Goal: Task Accomplishment & Management: Complete application form

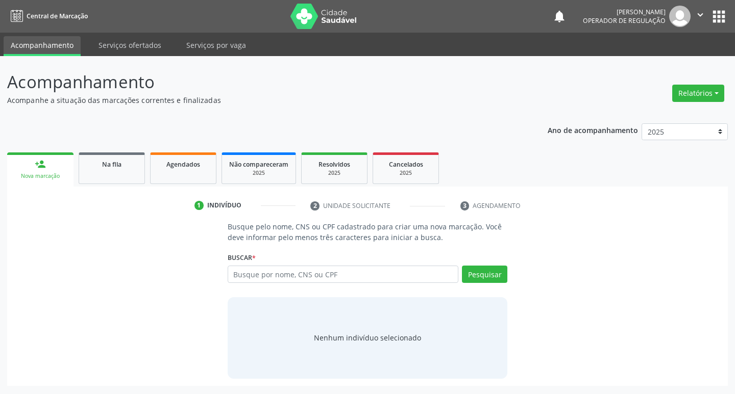
click at [416, 263] on div "Buscar * Busque por nome, CNS ou CPF Nenhum resultado encontrado para: " " Digi…" at bounding box center [368, 270] width 280 height 40
click at [377, 284] on div "Busque por nome, CNS ou CPF Nenhum resultado encontrado para: " " Digite nome, …" at bounding box center [368, 278] width 280 height 24
click at [382, 273] on input "text" at bounding box center [343, 274] width 231 height 17
type input "700908909545190"
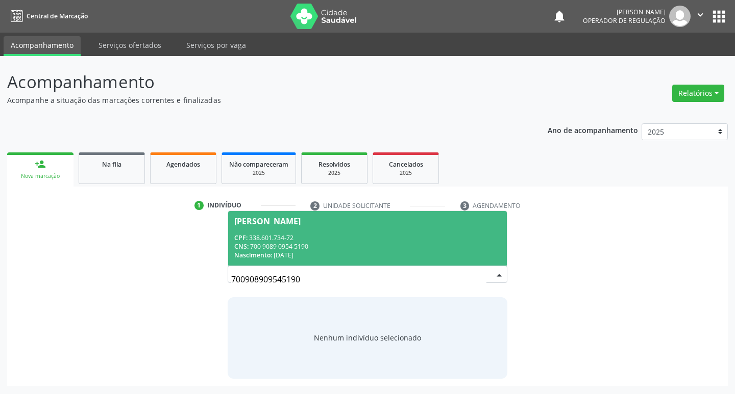
click at [387, 227] on span "[PERSON_NAME] CPF: 338.601.734-72 CNS: 700 9089 0954 5190 Nascimento: 16/[DATE]" at bounding box center [367, 238] width 279 height 55
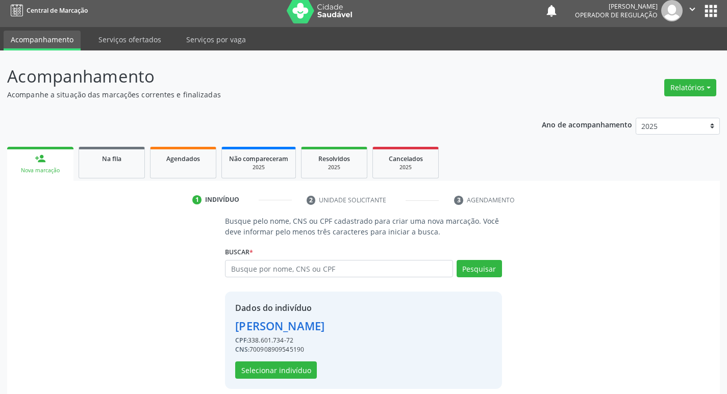
scroll to position [15, 0]
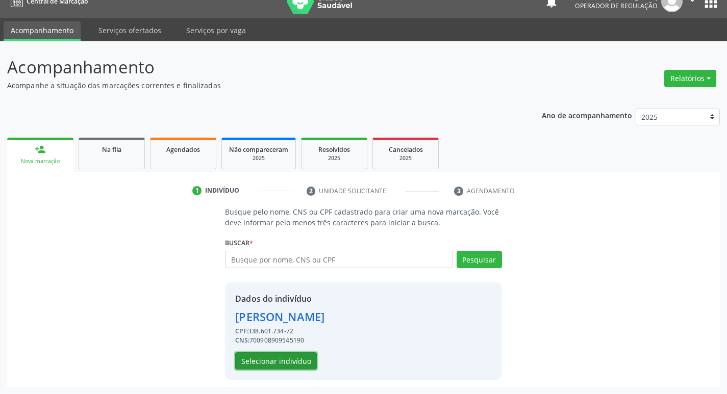
click at [262, 356] on button "Selecionar indivíduo" at bounding box center [276, 361] width 82 height 17
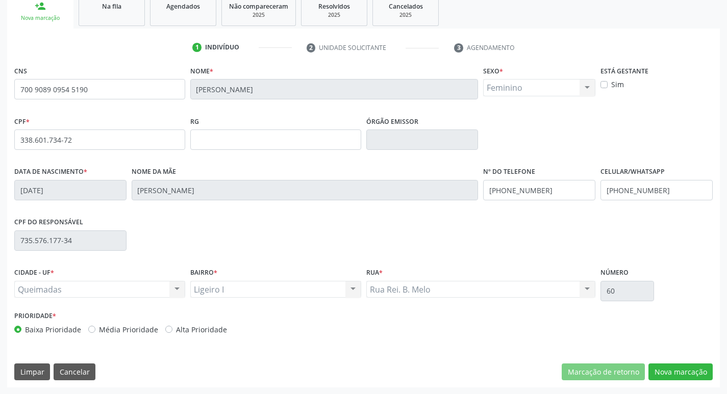
scroll to position [159, 0]
click at [661, 365] on button "Nova marcação" at bounding box center [680, 371] width 64 height 17
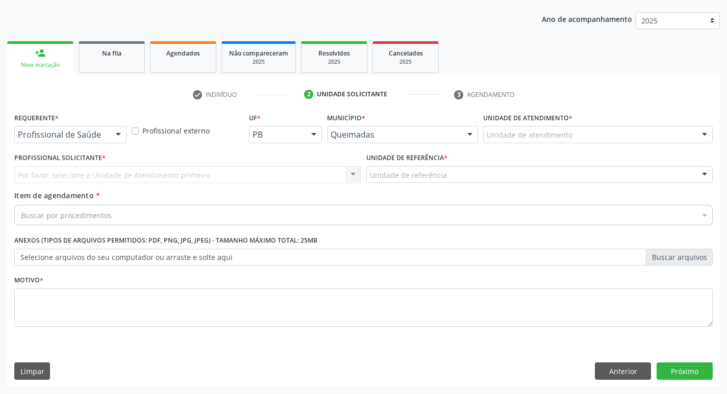
scroll to position [111, 0]
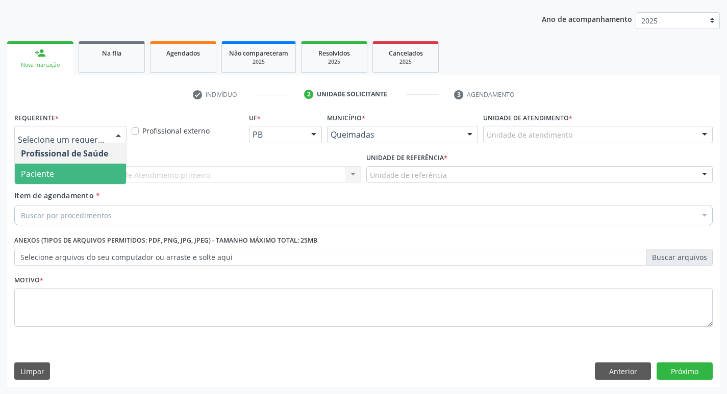
click at [52, 176] on span "Paciente" at bounding box center [37, 173] width 33 height 11
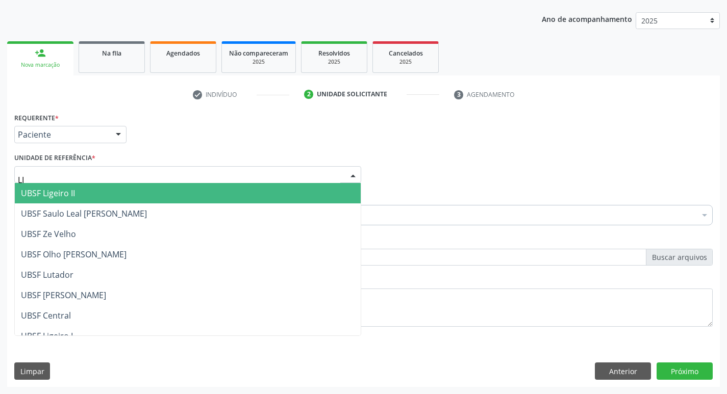
type input "LIG"
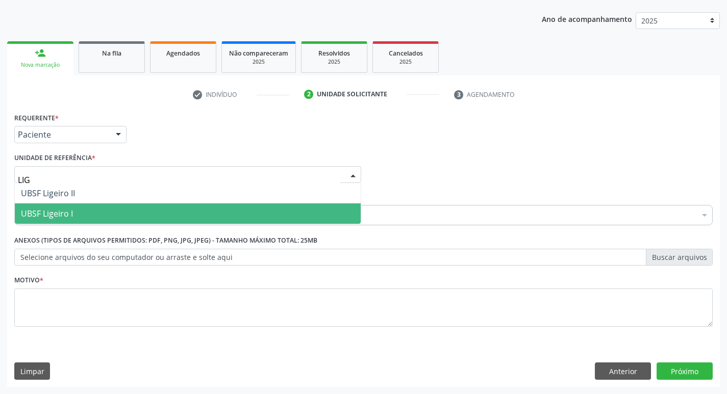
click at [58, 219] on span "UBSF Ligeiro I" at bounding box center [47, 213] width 52 height 11
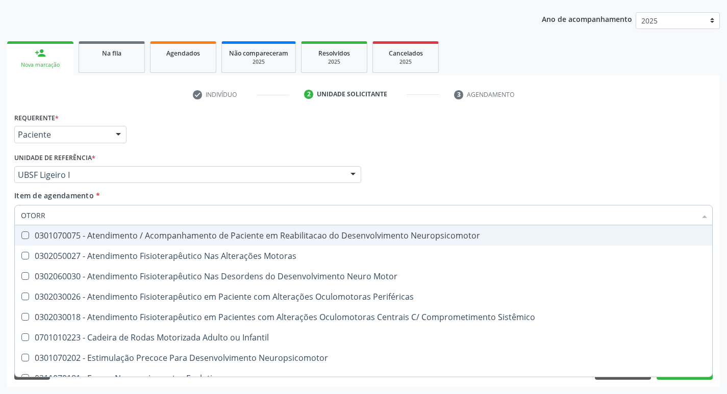
type input "OTORRI"
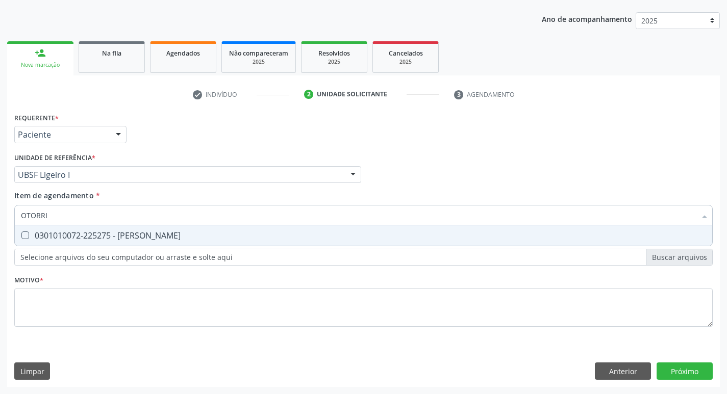
click at [56, 233] on div "0301010072-225275 - [PERSON_NAME]" at bounding box center [363, 236] width 685 height 8
checkbox Otorrinolaringologista "true"
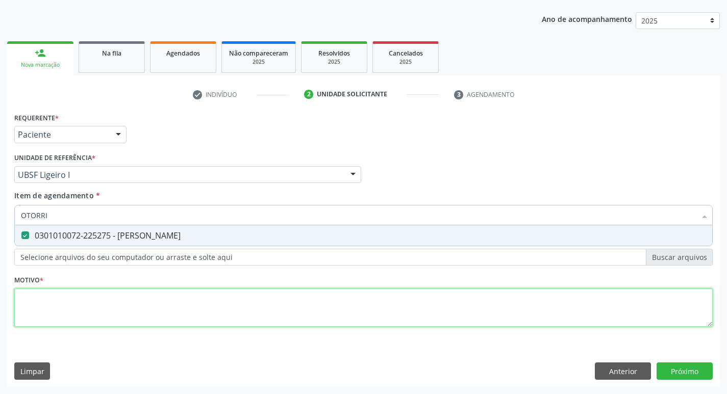
click at [43, 299] on div "Requerente * Paciente Profissional de Saúde Paciente Nenhum resultado encontrad…" at bounding box center [363, 225] width 699 height 231
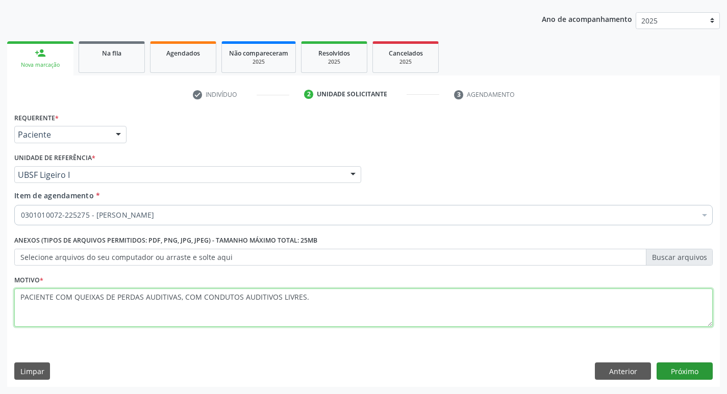
type textarea "PACIENTE COM QUEIXAS DE PERDAS AUDITIVAS, COM CONDUTOS AUDITIVOS LIVRES."
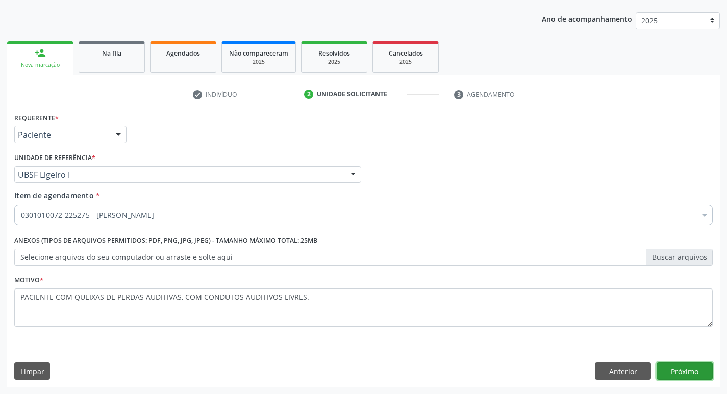
click at [685, 363] on button "Próximo" at bounding box center [685, 371] width 56 height 17
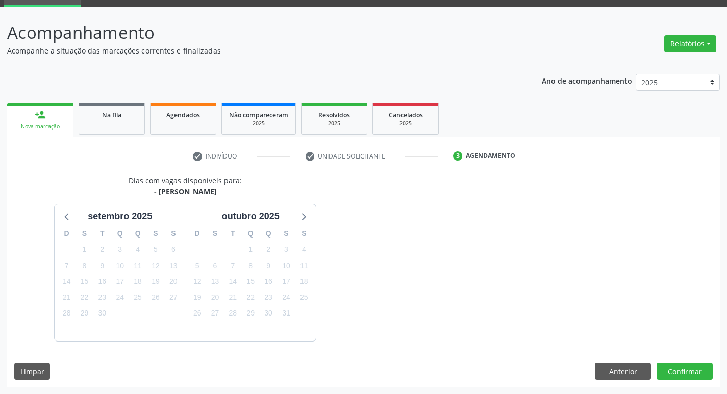
scroll to position [80, 0]
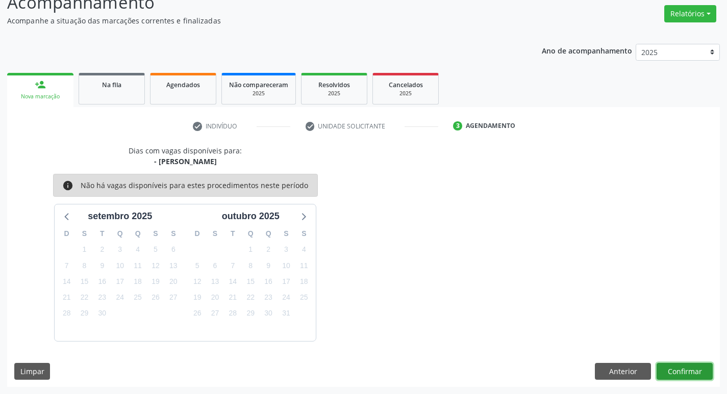
click at [688, 376] on button "Confirmar" at bounding box center [685, 371] width 56 height 17
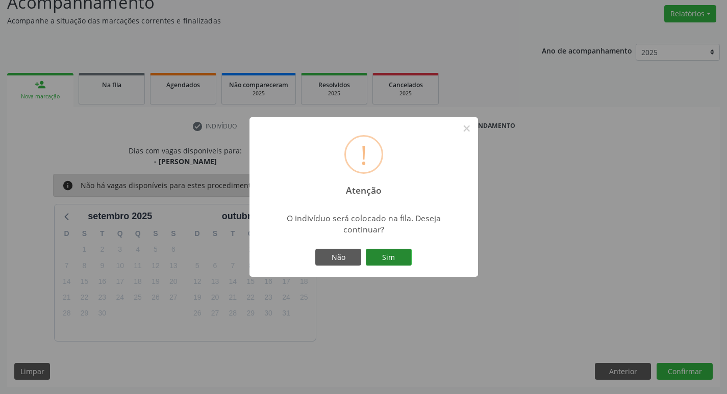
click at [398, 255] on button "Sim" at bounding box center [389, 257] width 46 height 17
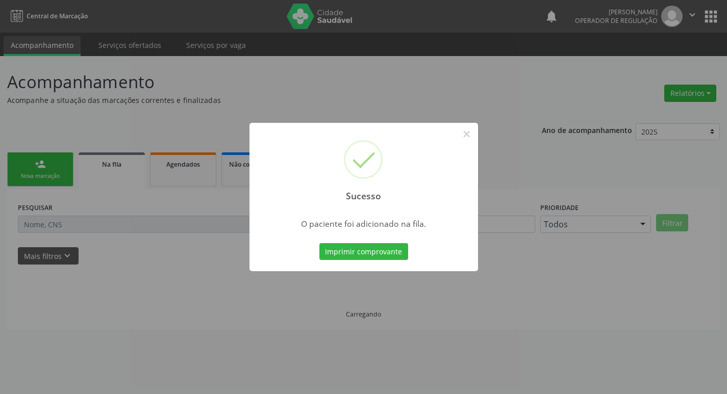
scroll to position [0, 0]
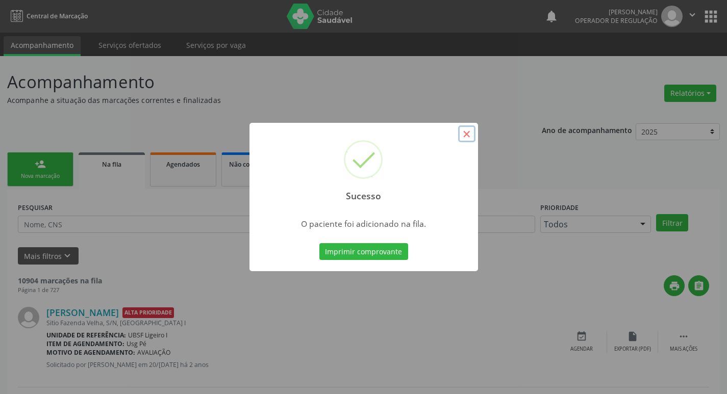
click at [460, 136] on button "×" at bounding box center [466, 134] width 17 height 17
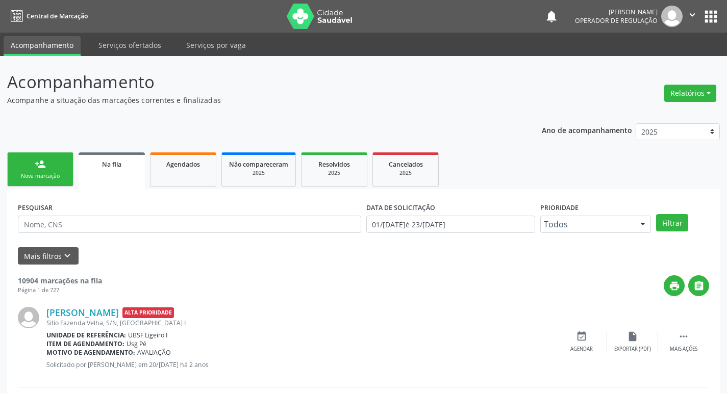
click at [33, 176] on div "Nova marcação" at bounding box center [40, 176] width 51 height 8
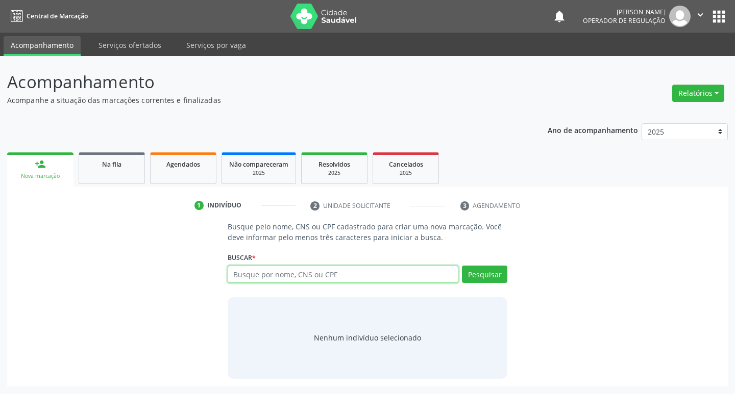
click at [240, 272] on input "text" at bounding box center [343, 274] width 231 height 17
type input "705009230319754"
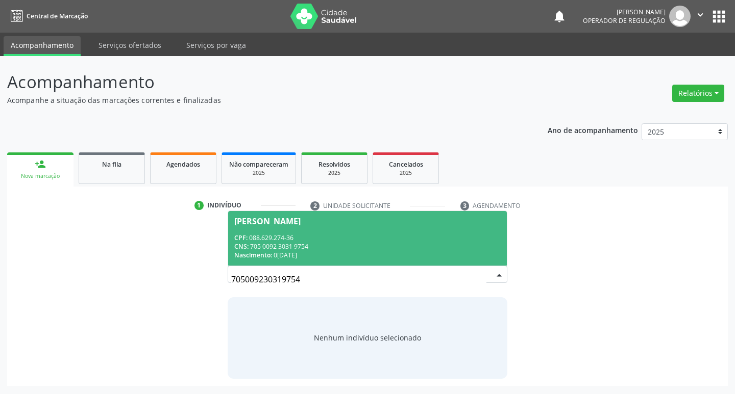
click at [452, 258] on div "Nascimento: 03/03/1988" at bounding box center [367, 255] width 267 height 9
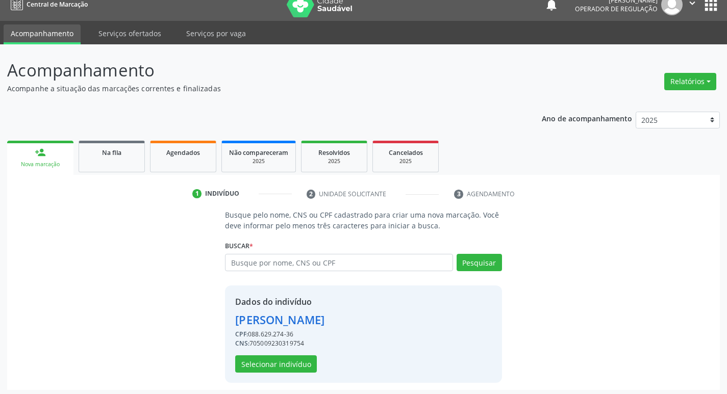
scroll to position [15, 0]
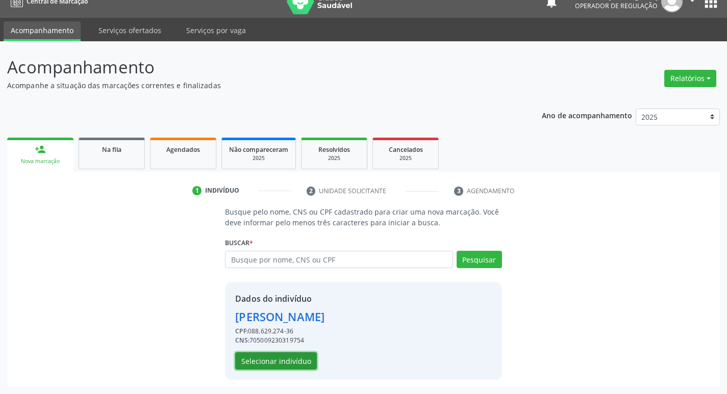
click at [277, 359] on button "Selecionar indivíduo" at bounding box center [276, 361] width 82 height 17
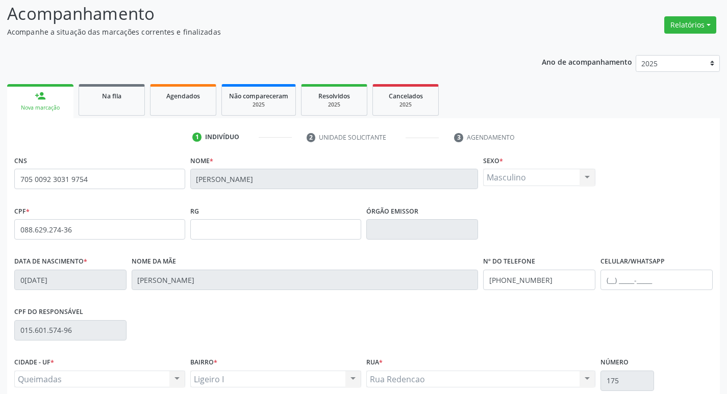
scroll to position [159, 0]
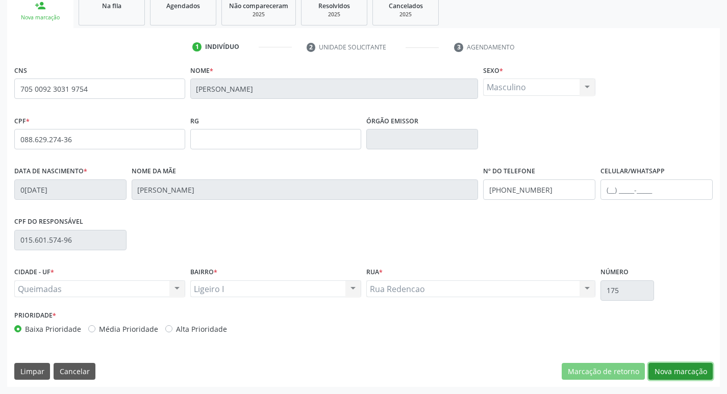
click at [668, 370] on button "Nova marcação" at bounding box center [680, 371] width 64 height 17
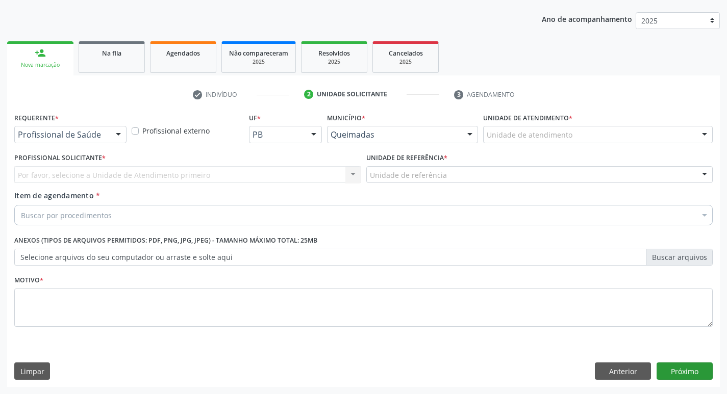
scroll to position [111, 0]
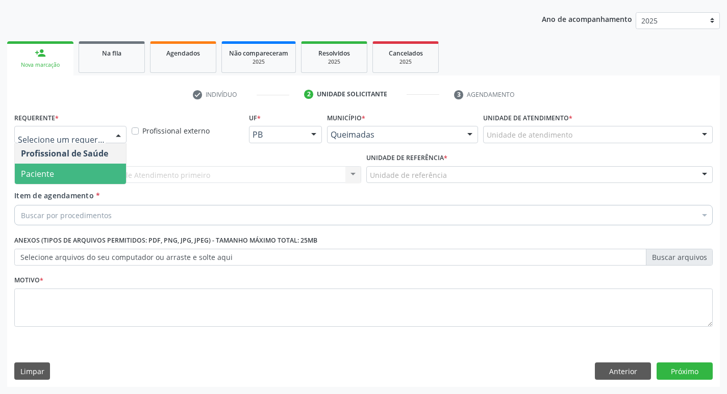
click at [73, 171] on span "Paciente" at bounding box center [70, 174] width 111 height 20
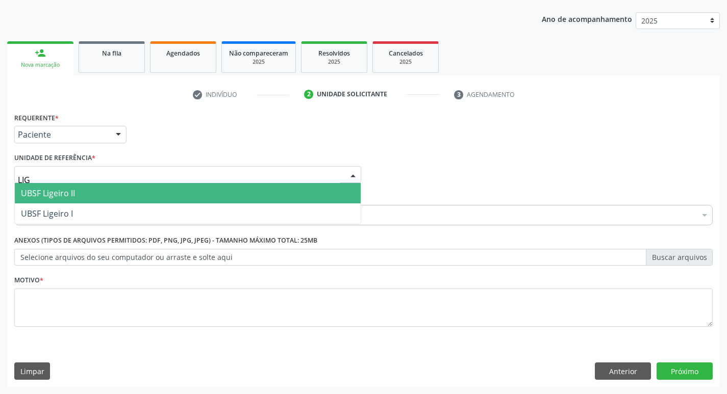
type input "LIGE"
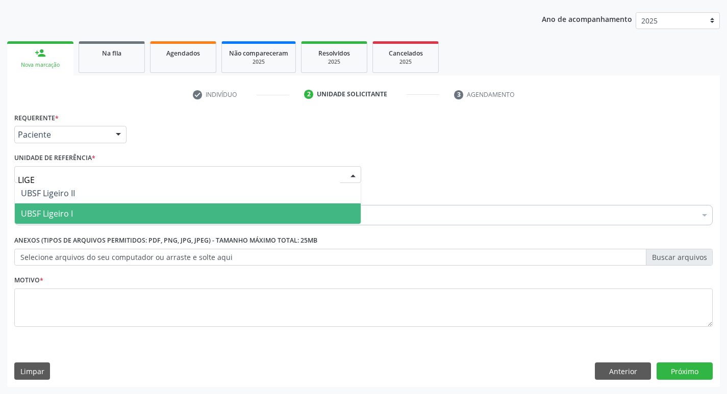
click at [83, 223] on span "UBSF Ligeiro I" at bounding box center [188, 214] width 346 height 20
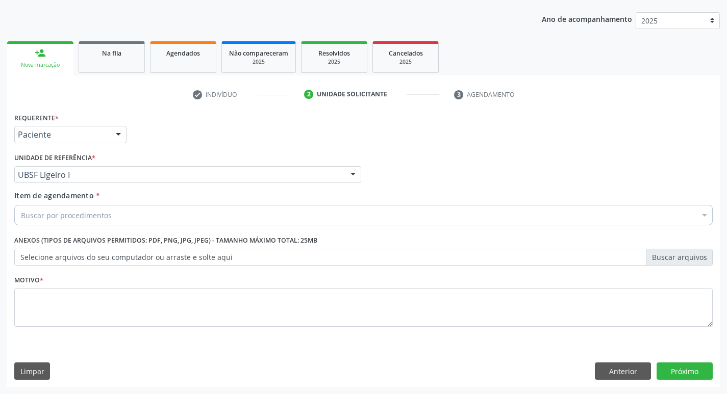
click at [118, 218] on div "Buscar por procedimentos" at bounding box center [363, 215] width 699 height 20
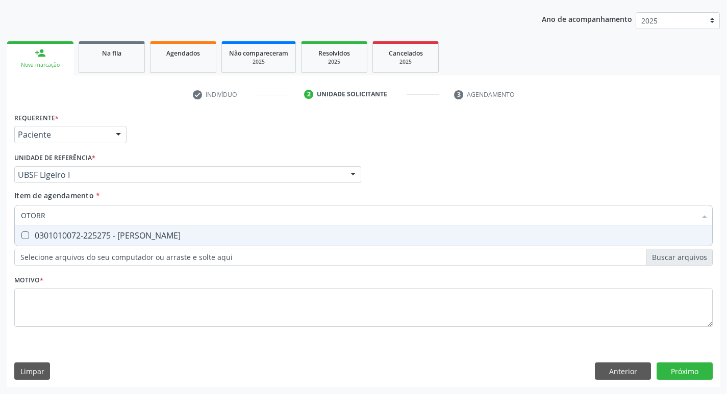
type input "OTORRI"
click at [116, 232] on div "0301010072-225275 - [PERSON_NAME]" at bounding box center [363, 236] width 685 height 8
checkbox Otorrinolaringologista "true"
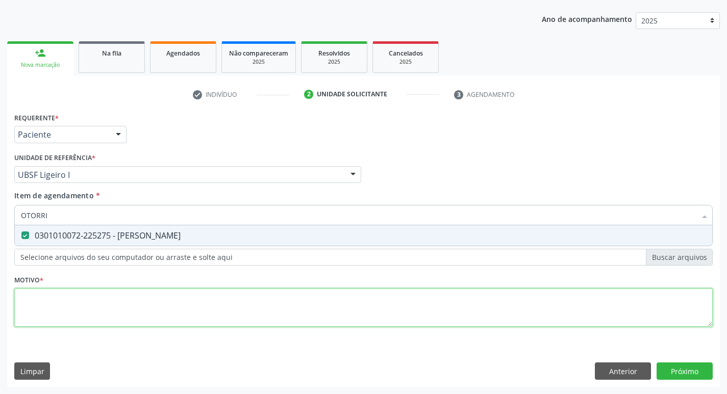
click at [65, 326] on div "Requerente * Paciente Profissional de Saúde Paciente Nenhum resultado encontrad…" at bounding box center [363, 225] width 699 height 231
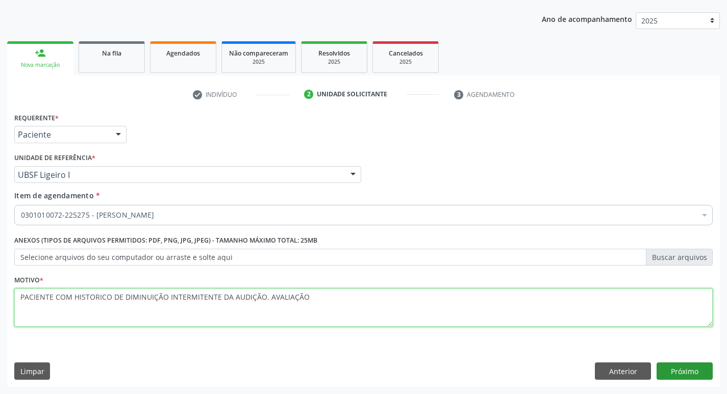
type textarea "PACIENTE COM HISTORICO DE DIMINUIÇÃO INTERMITENTE DA AUDIÇÃO. AVALIAÇÃO"
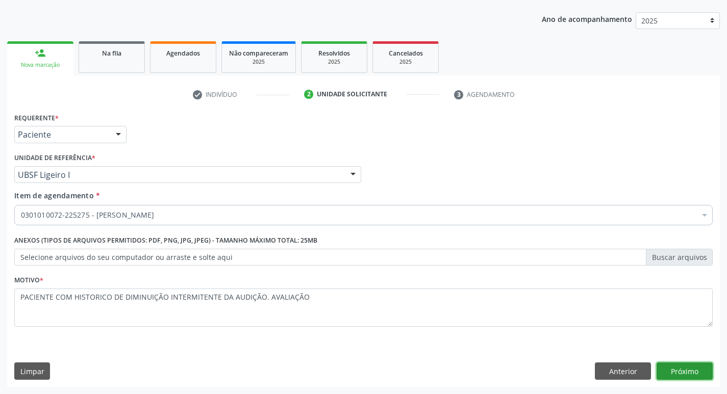
click at [700, 375] on button "Próximo" at bounding box center [685, 371] width 56 height 17
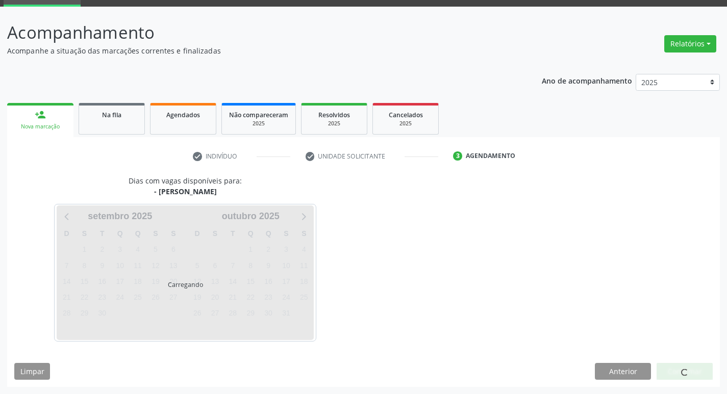
scroll to position [80, 0]
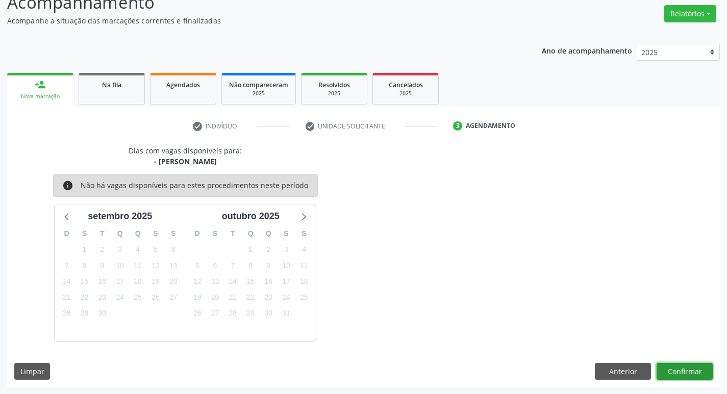
click at [703, 378] on button "Confirmar" at bounding box center [685, 371] width 56 height 17
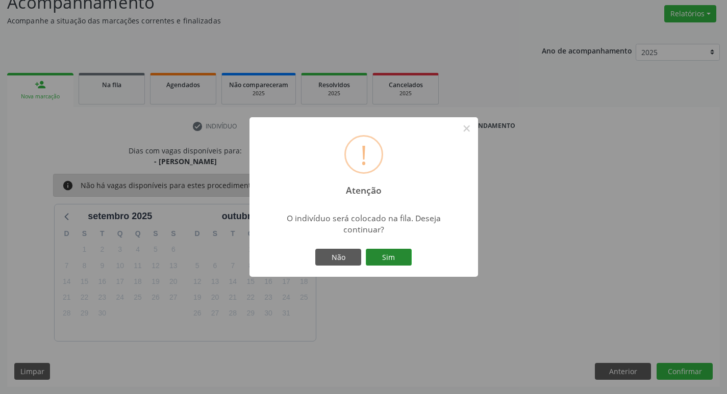
click at [392, 251] on button "Sim" at bounding box center [389, 257] width 46 height 17
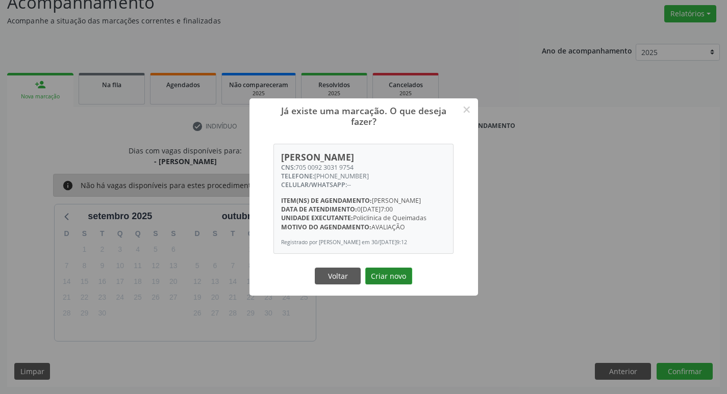
click at [402, 278] on button "Criar novo" at bounding box center [388, 276] width 47 height 17
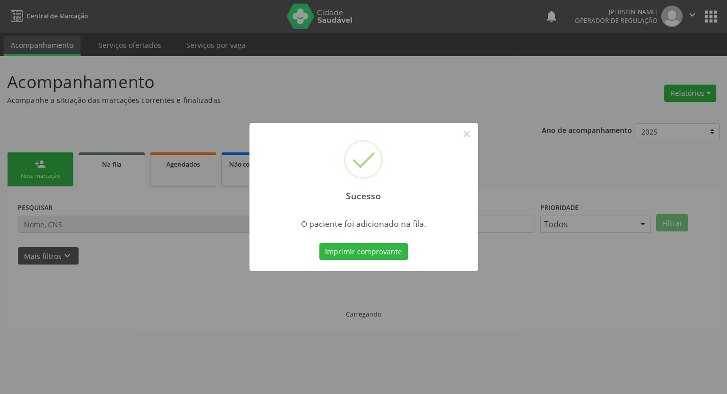
scroll to position [0, 0]
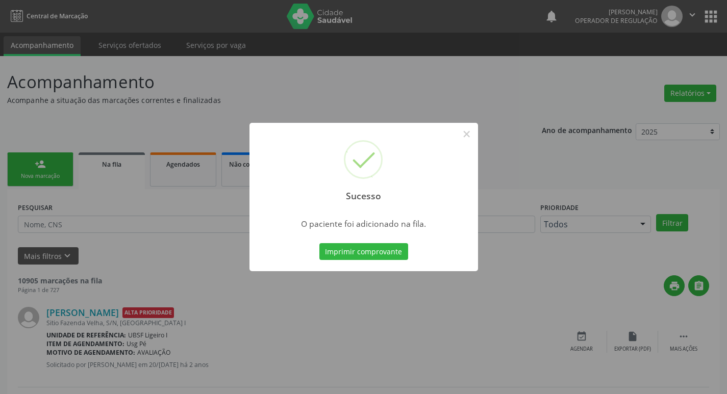
click at [38, 173] on div "Sucesso × O paciente foi adicionado na fila. Imprimir comprovante Cancel" at bounding box center [363, 197] width 727 height 394
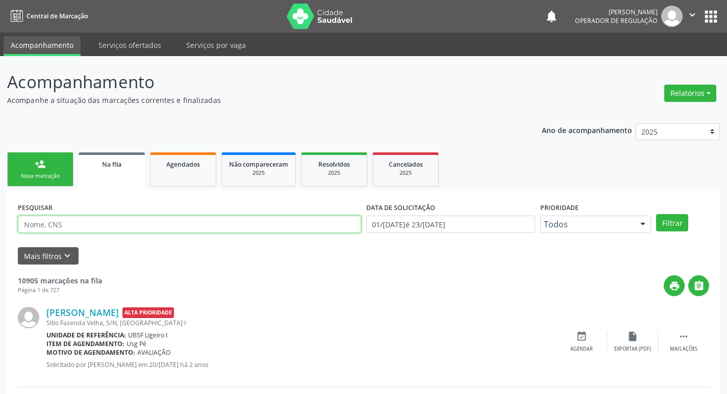
click at [132, 221] on input "text" at bounding box center [189, 224] width 343 height 17
type input "705005412809052"
click at [656, 214] on button "Filtrar" at bounding box center [672, 222] width 32 height 17
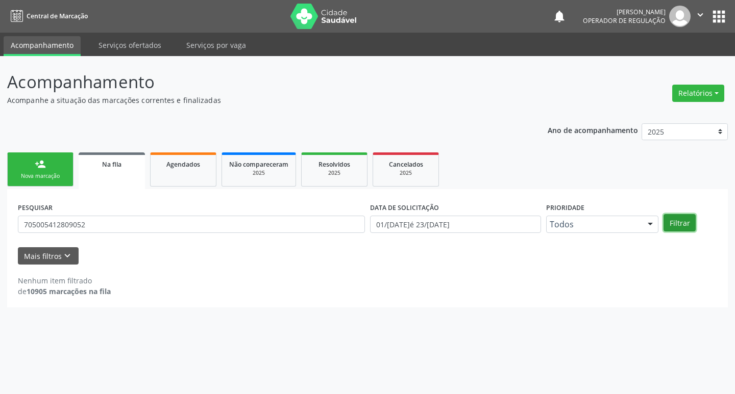
click at [693, 223] on button "Filtrar" at bounding box center [679, 222] width 32 height 17
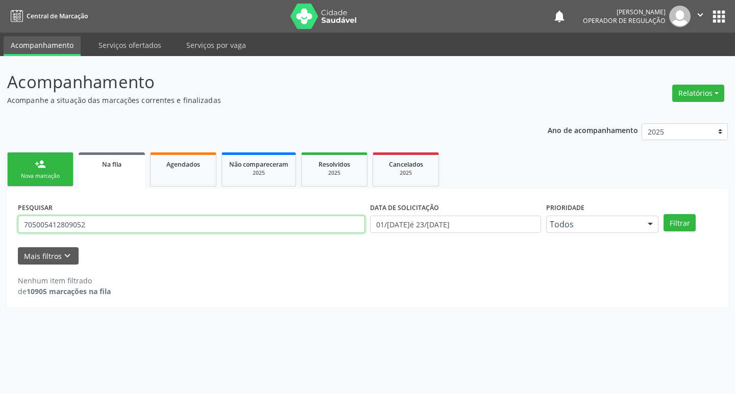
click at [191, 223] on input "705005412809052" at bounding box center [191, 224] width 347 height 17
type input "705005412809052"
click at [663, 214] on button "Filtrar" at bounding box center [679, 222] width 32 height 17
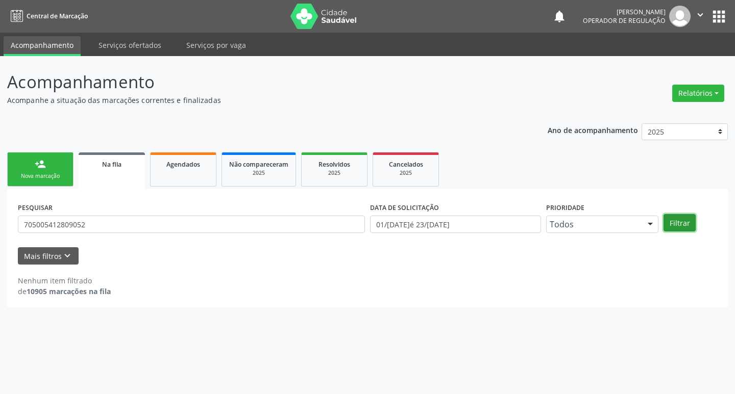
click at [690, 218] on button "Filtrar" at bounding box center [679, 222] width 32 height 17
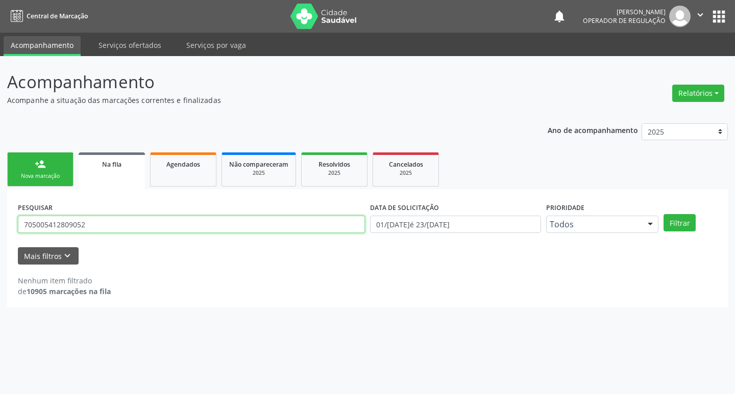
click at [89, 218] on input "705005412809052" at bounding box center [191, 224] width 347 height 17
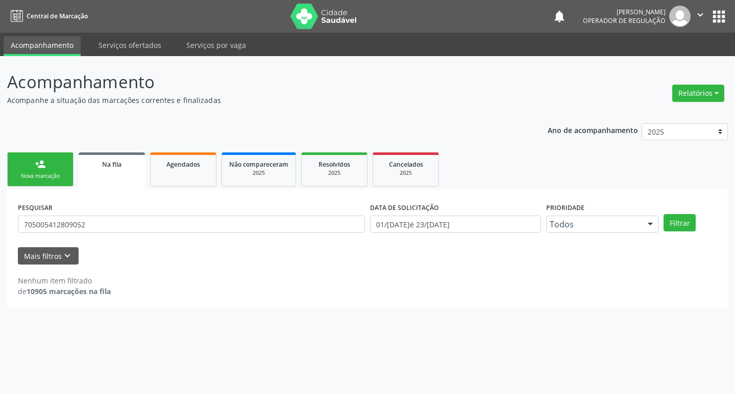
click at [22, 172] on link "person_add Nova marcação" at bounding box center [40, 170] width 66 height 34
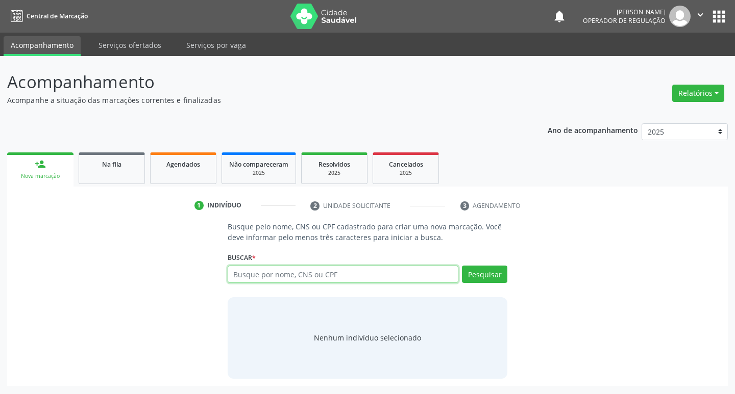
click at [275, 277] on input "text" at bounding box center [343, 274] width 231 height 17
paste input "705005412809052"
type input "705005412809052"
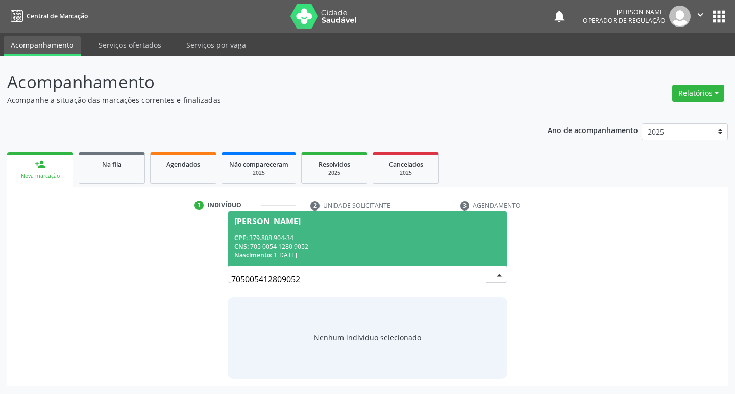
click at [283, 232] on span "Maria Menina da Costa CPF: 379.808.904-34 CNS: 705 0054 1280 9052 Nascimento: 1…" at bounding box center [367, 238] width 279 height 55
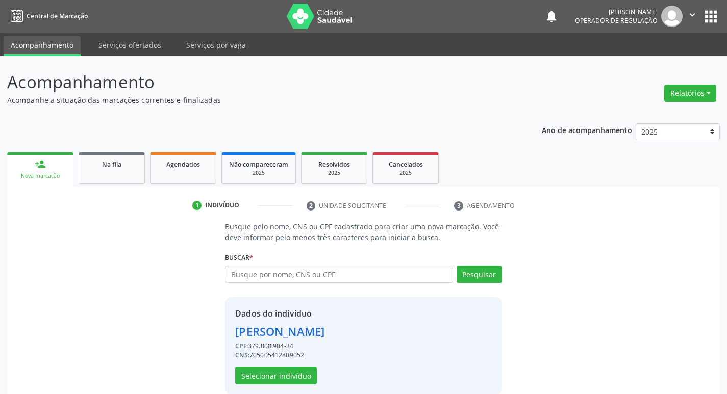
scroll to position [15, 0]
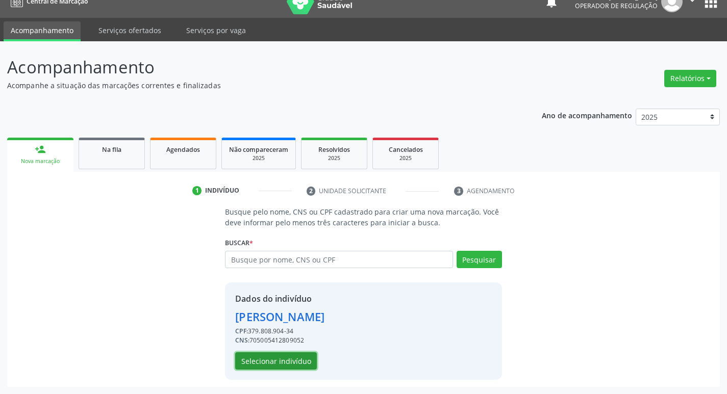
click at [283, 363] on button "Selecionar indivíduo" at bounding box center [276, 361] width 82 height 17
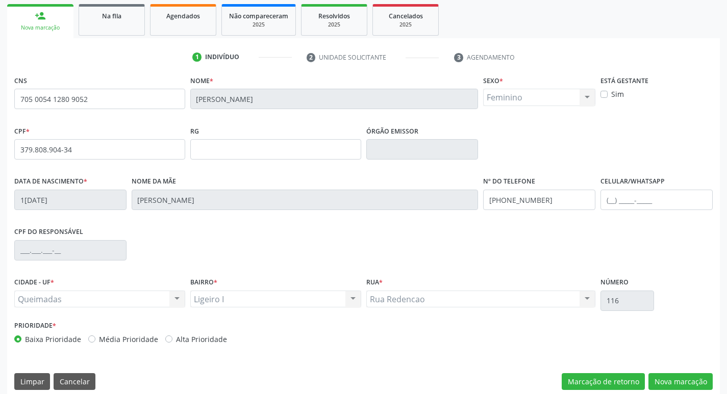
scroll to position [159, 0]
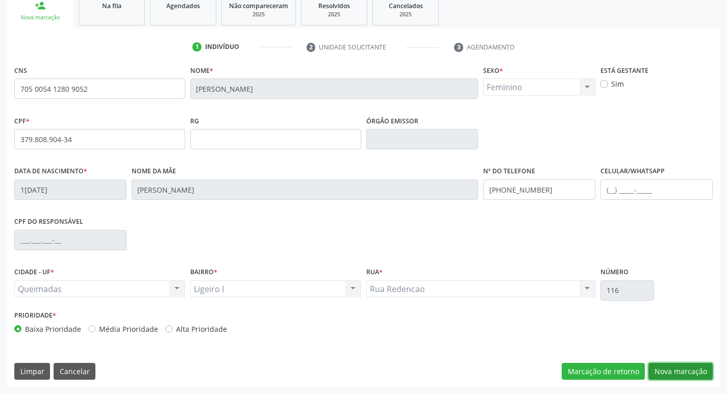
click at [683, 369] on button "Nova marcação" at bounding box center [680, 371] width 64 height 17
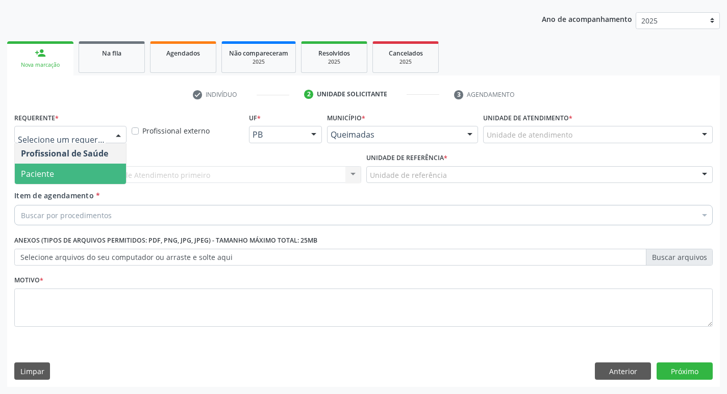
click at [56, 167] on span "Paciente" at bounding box center [70, 174] width 111 height 20
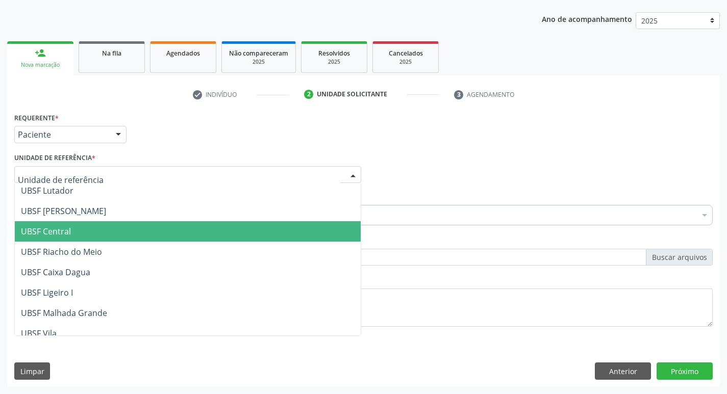
scroll to position [204, 0]
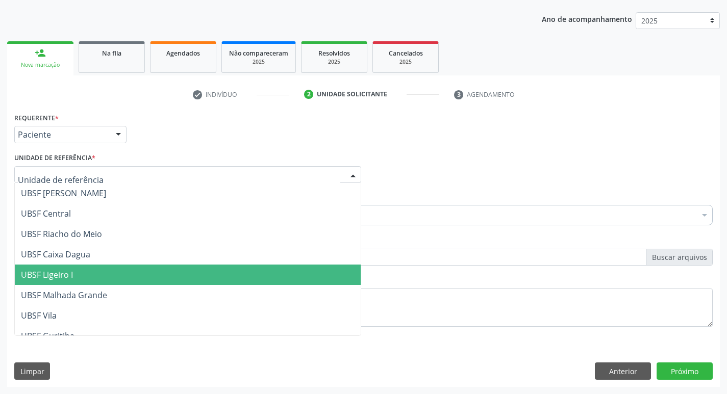
click at [84, 280] on span "UBSF Ligeiro I" at bounding box center [188, 275] width 346 height 20
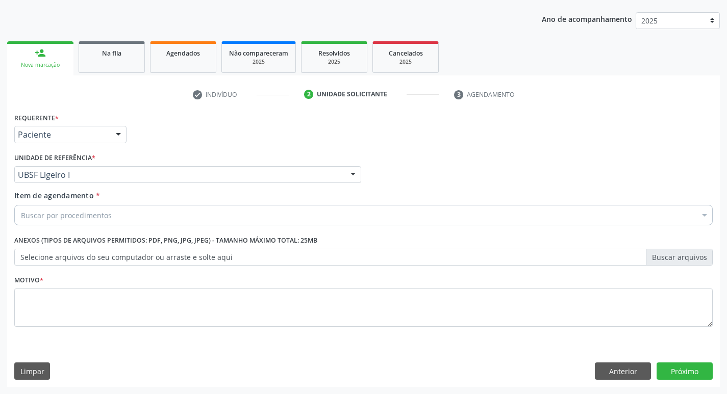
click at [136, 215] on div "Buscar por procedimentos" at bounding box center [363, 215] width 699 height 20
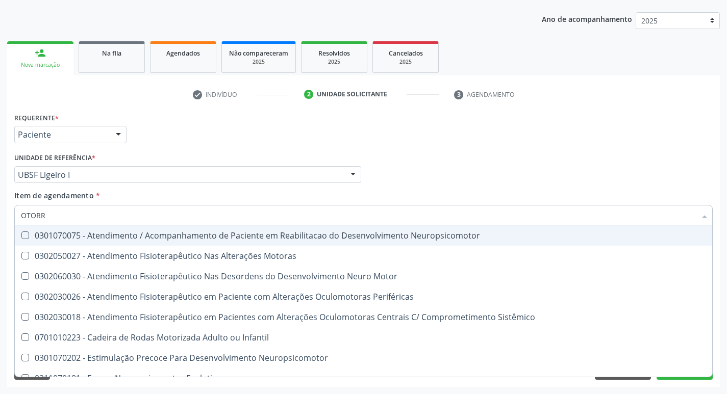
type input "OTORRI"
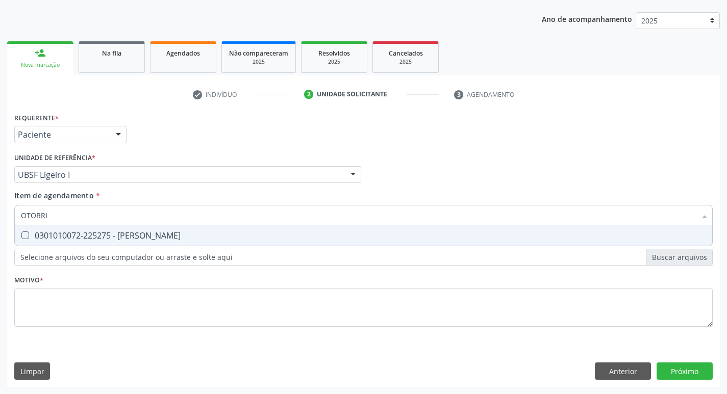
click at [134, 233] on div "0301010072-225275 - [PERSON_NAME]" at bounding box center [363, 236] width 685 height 8
checkbox Otorrinolaringologista "true"
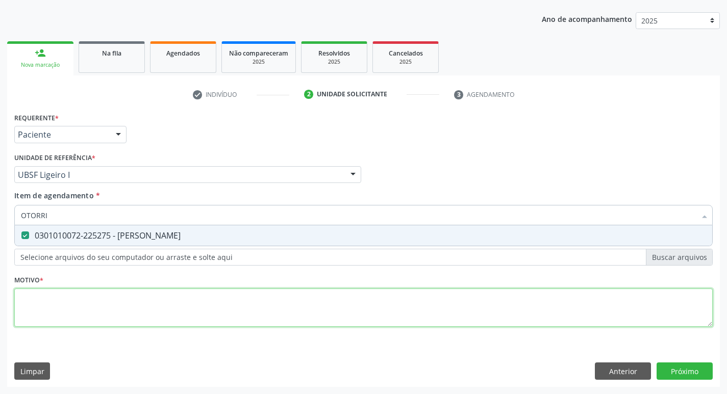
click at [94, 310] on div "Requerente * Paciente Profissional de Saúde Paciente Nenhum resultado encontrad…" at bounding box center [363, 225] width 699 height 231
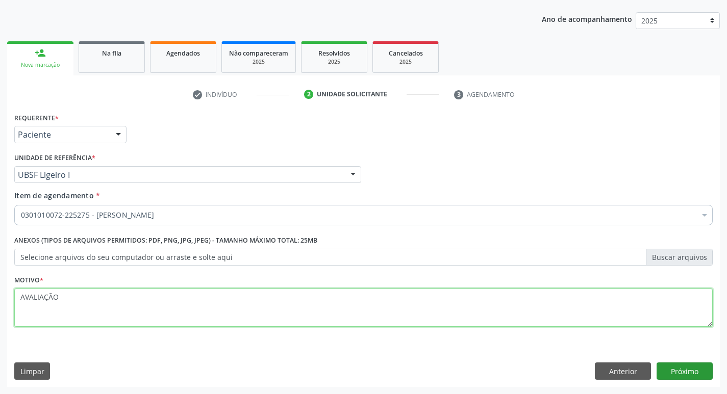
type textarea "AVALIAÇÃO"
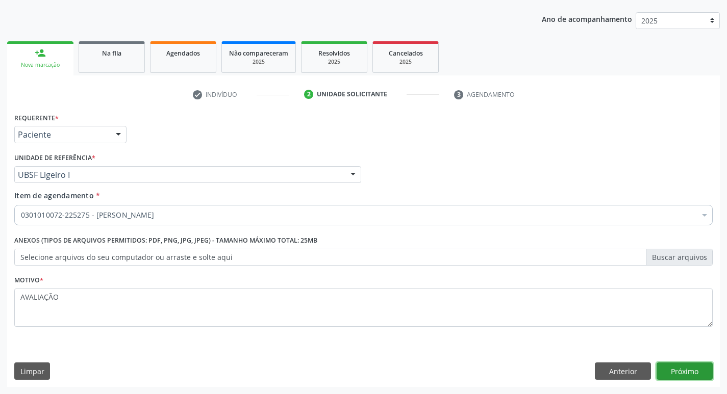
click at [661, 379] on button "Próximo" at bounding box center [685, 371] width 56 height 17
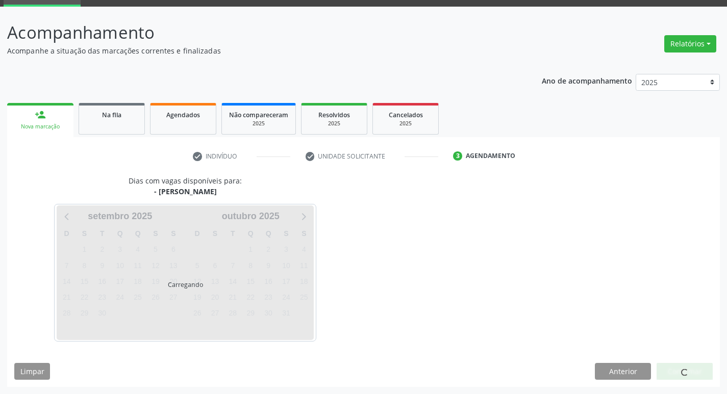
scroll to position [80, 0]
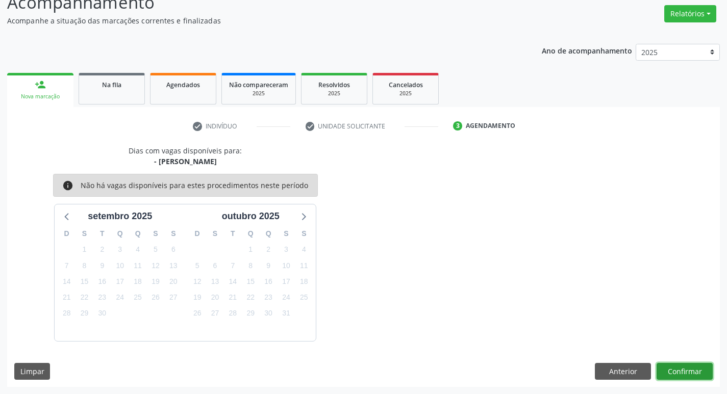
click at [685, 364] on button "Confirmar" at bounding box center [685, 371] width 56 height 17
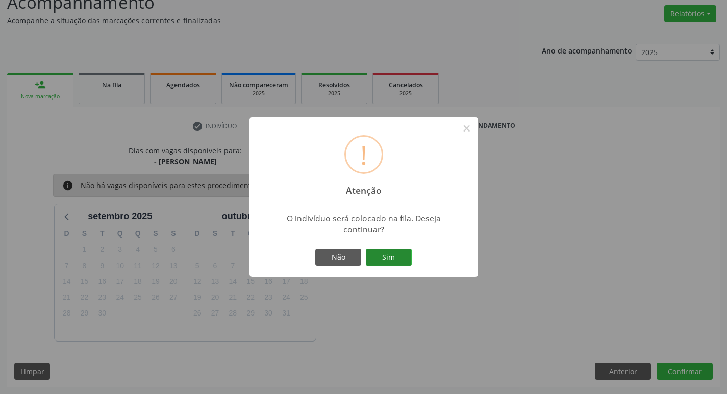
click at [403, 252] on button "Sim" at bounding box center [389, 257] width 46 height 17
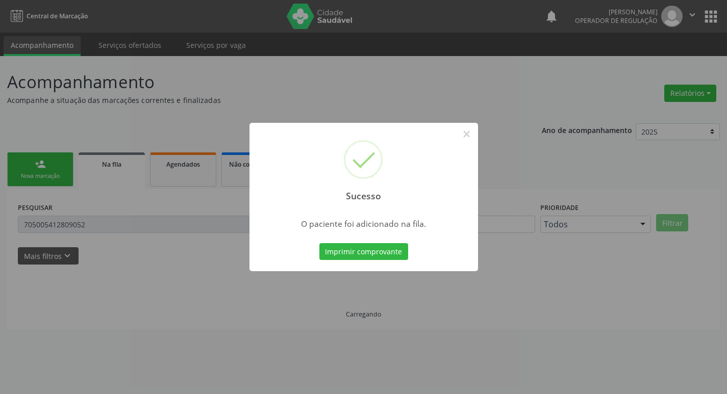
scroll to position [0, 0]
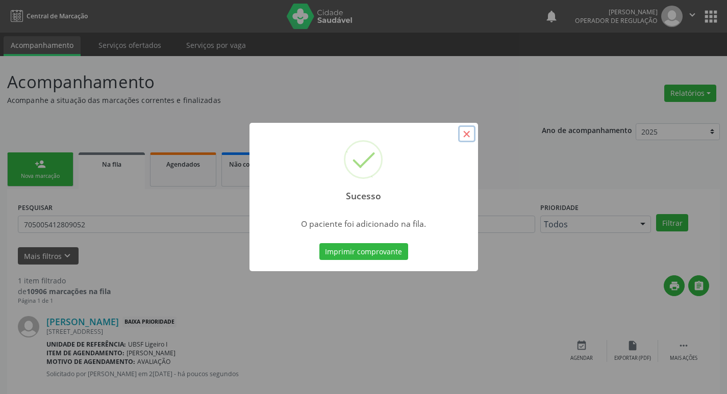
click at [464, 132] on button "×" at bounding box center [466, 134] width 17 height 17
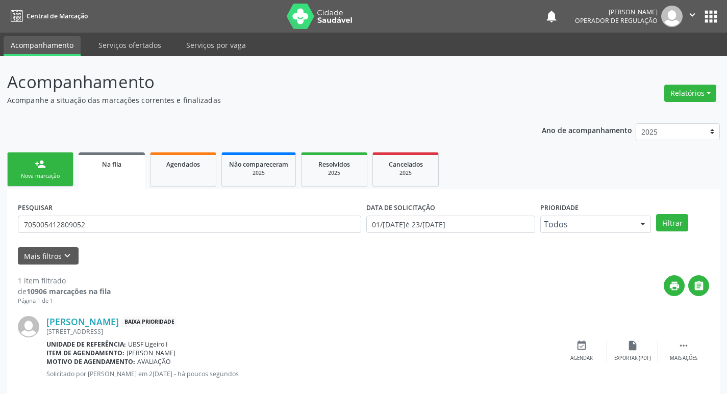
click at [31, 165] on link "person_add Nova marcação" at bounding box center [40, 170] width 66 height 34
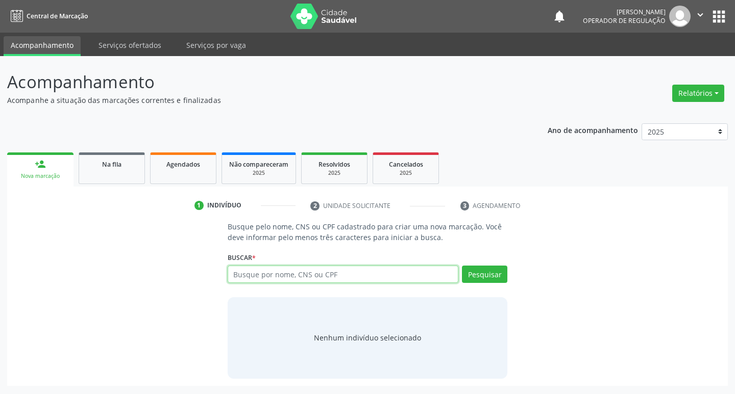
click at [286, 278] on input "text" at bounding box center [343, 274] width 231 height 17
type input "701802213970179"
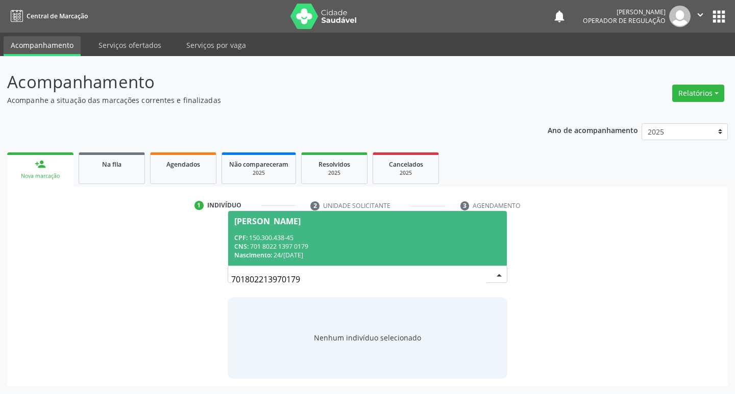
click at [420, 253] on div "Nascimento: 24/07/1941" at bounding box center [367, 255] width 267 height 9
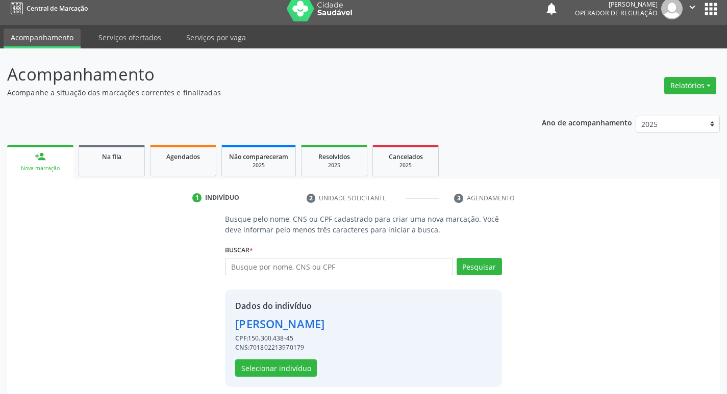
scroll to position [15, 0]
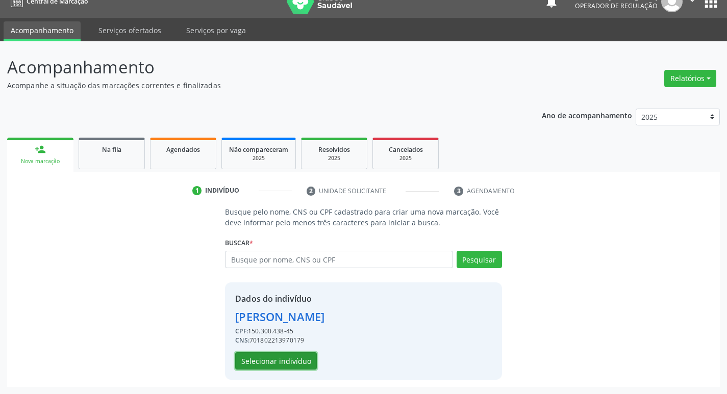
click at [257, 358] on button "Selecionar indivíduo" at bounding box center [276, 361] width 82 height 17
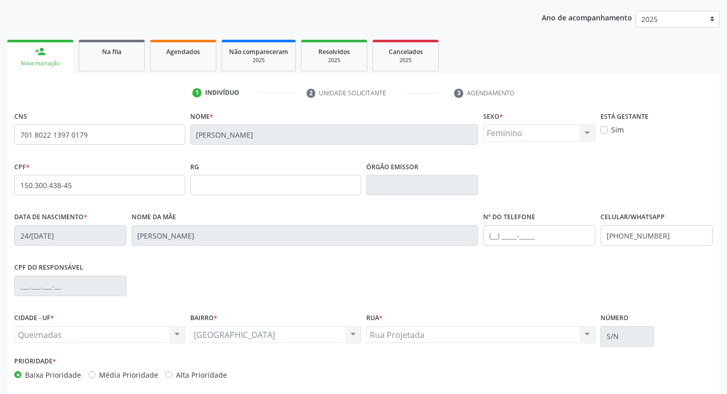
scroll to position [159, 0]
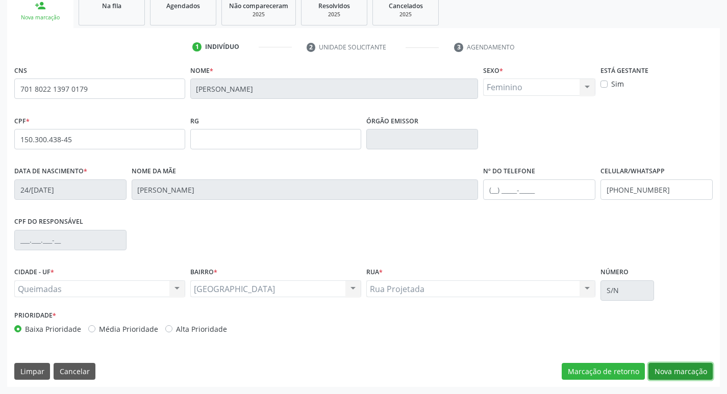
click at [666, 371] on button "Nova marcação" at bounding box center [680, 371] width 64 height 17
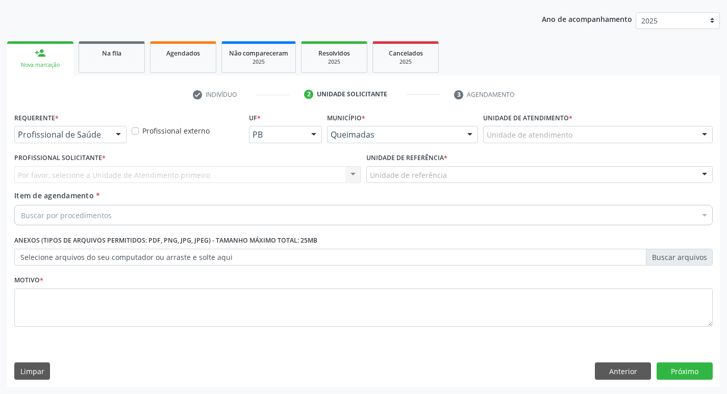
scroll to position [111, 0]
click at [65, 128] on div "Profissional de Saúde" at bounding box center [70, 134] width 112 height 17
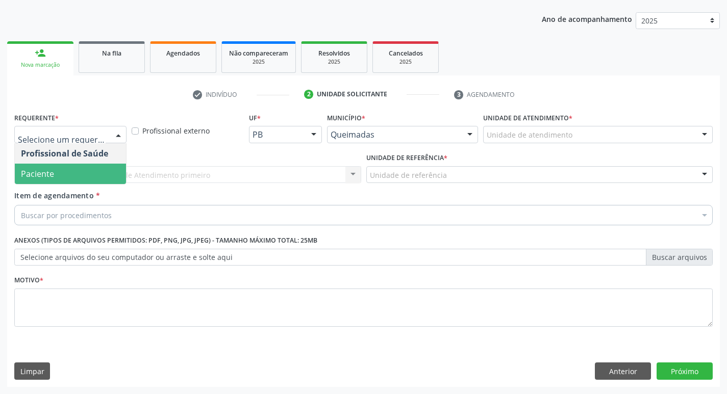
click at [53, 170] on span "Paciente" at bounding box center [37, 173] width 33 height 11
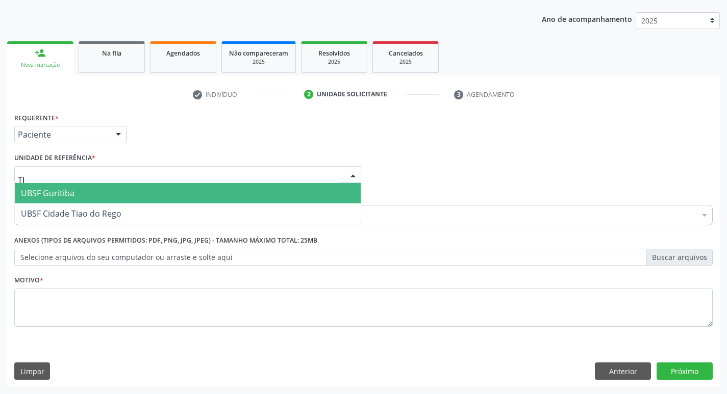
type input "TIA"
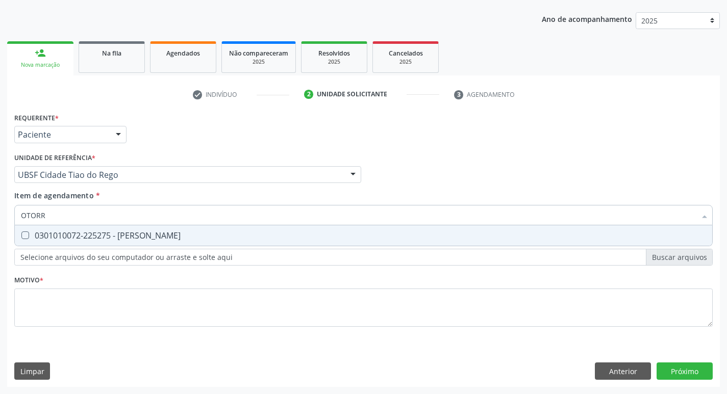
type input "OTORRI"
click at [72, 232] on div "0301010072-225275 - Médico Otorrinolaringologista" at bounding box center [363, 236] width 685 height 8
checkbox Otorrinolaringologista "true"
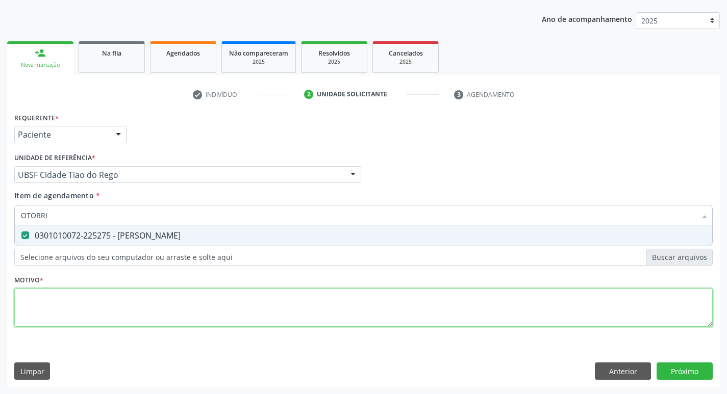
click at [55, 296] on div "Requerente * Paciente Profissional de Saúde Paciente Nenhum resultado encontrad…" at bounding box center [363, 225] width 699 height 231
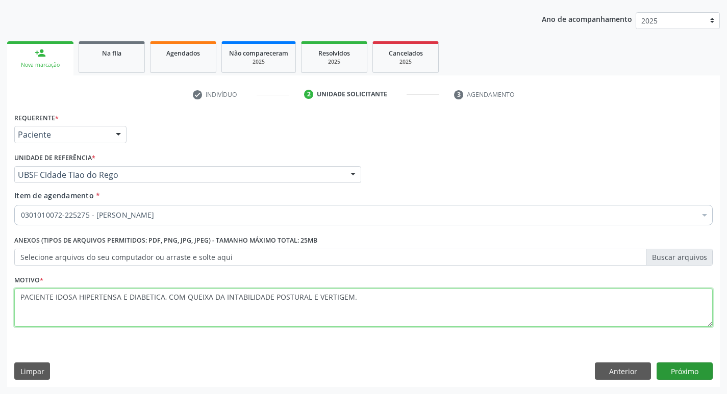
type textarea "PACIENTE IDOSA HIPERTENSA E DIABETICA, COM QUEIXA DA INTABILIDADE POSTURAL E VE…"
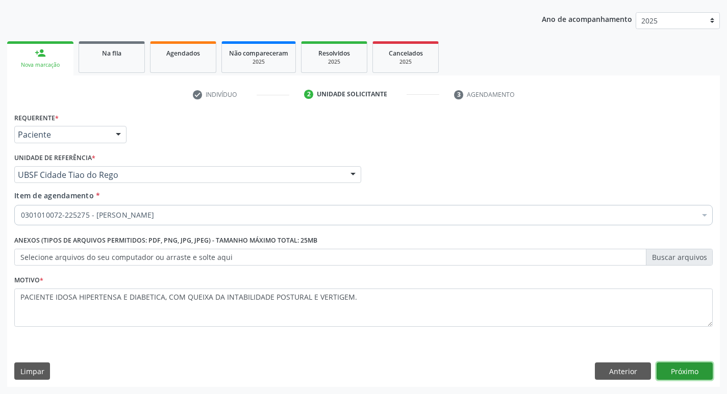
click at [693, 371] on button "Próximo" at bounding box center [685, 371] width 56 height 17
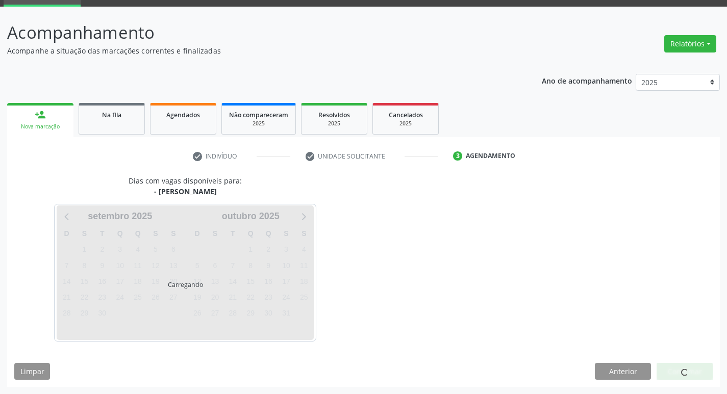
scroll to position [80, 0]
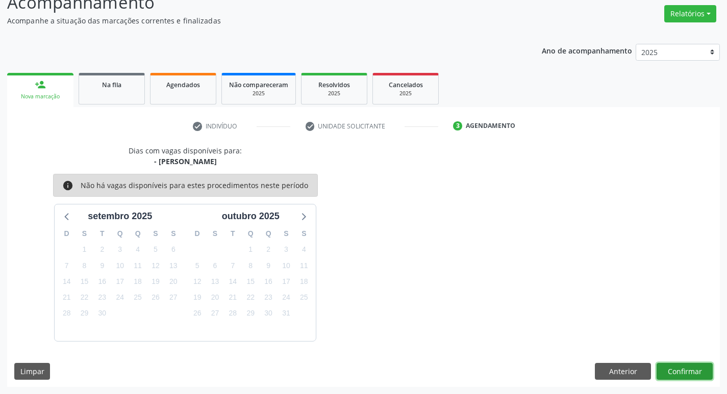
click at [704, 365] on button "Confirmar" at bounding box center [685, 371] width 56 height 17
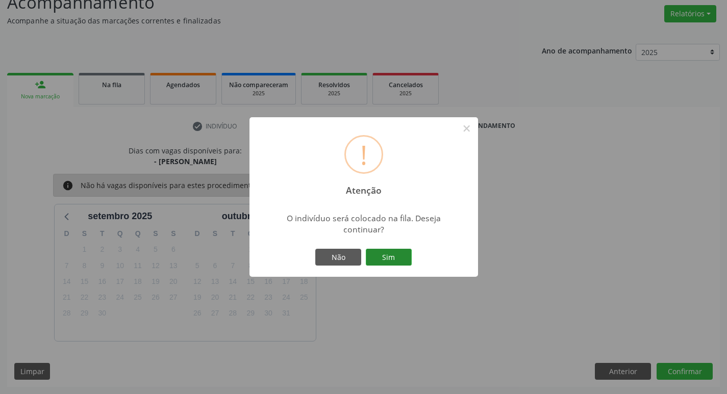
click at [381, 251] on button "Sim" at bounding box center [389, 257] width 46 height 17
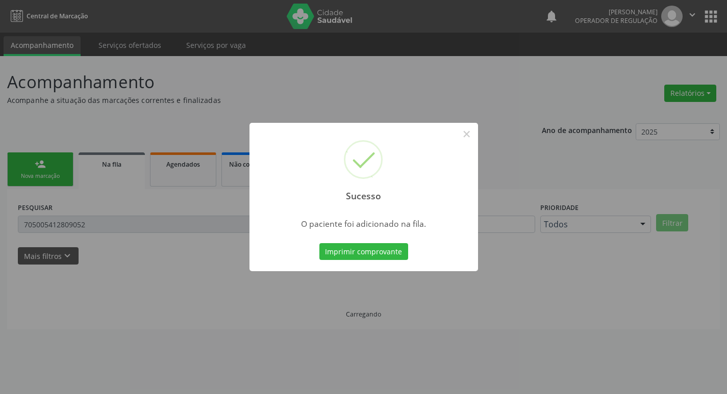
scroll to position [0, 0]
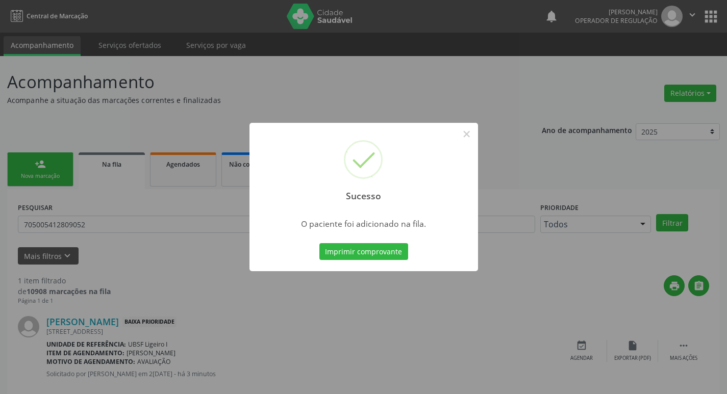
click at [167, 128] on div "Sucesso × O paciente foi adicionado na fila. Imprimir comprovante Cancel" at bounding box center [363, 197] width 727 height 394
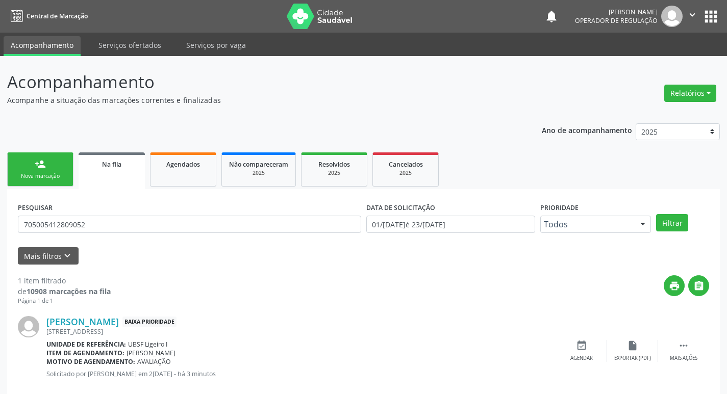
click at [37, 179] on div "Nova marcação" at bounding box center [40, 176] width 51 height 8
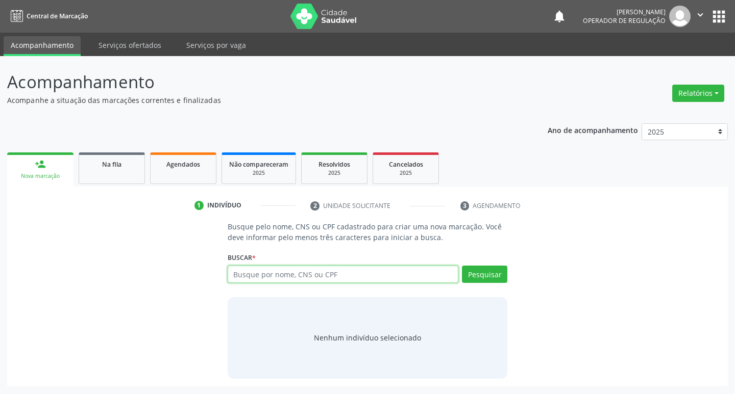
click at [274, 273] on input "text" at bounding box center [343, 274] width 231 height 17
type input "704008365482069"
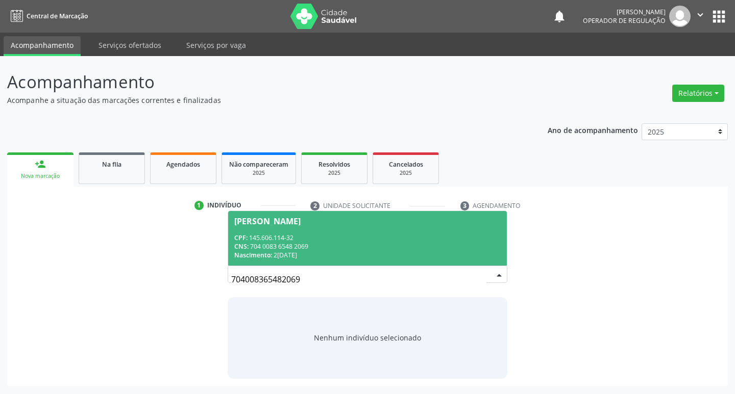
click at [296, 250] on div "CNS: 704 0083 6548 2069" at bounding box center [367, 246] width 267 height 9
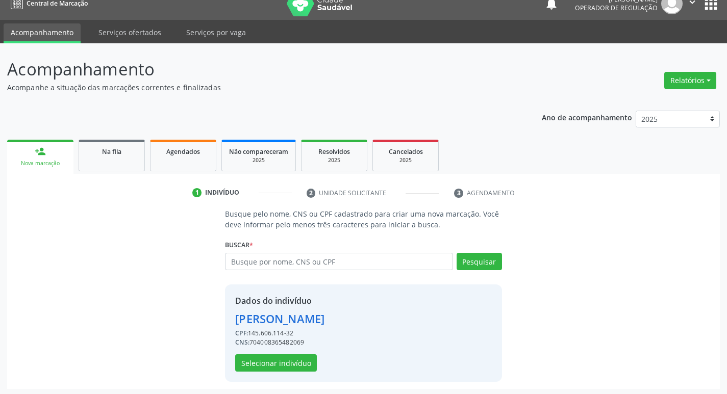
scroll to position [15, 0]
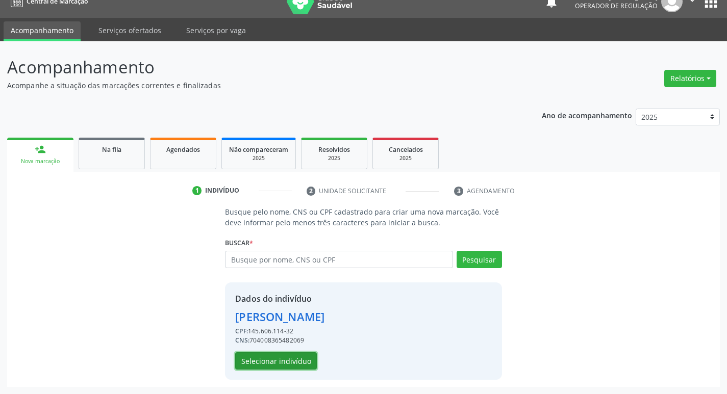
click at [264, 360] on button "Selecionar indivíduo" at bounding box center [276, 361] width 82 height 17
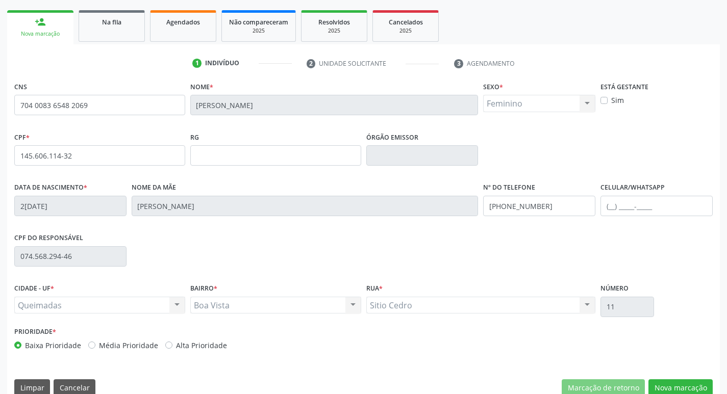
scroll to position [159, 0]
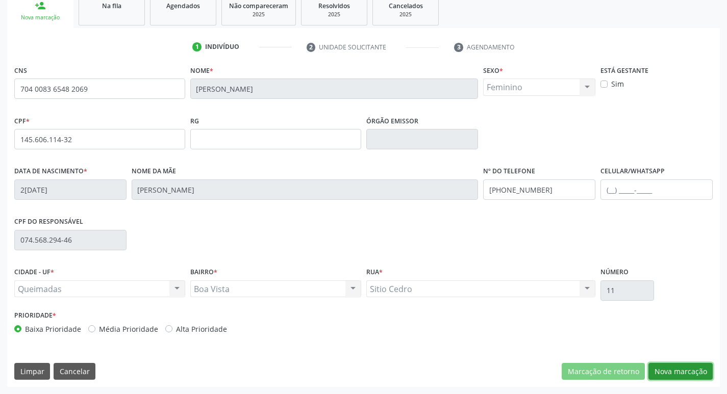
click at [689, 367] on button "Nova marcação" at bounding box center [680, 371] width 64 height 17
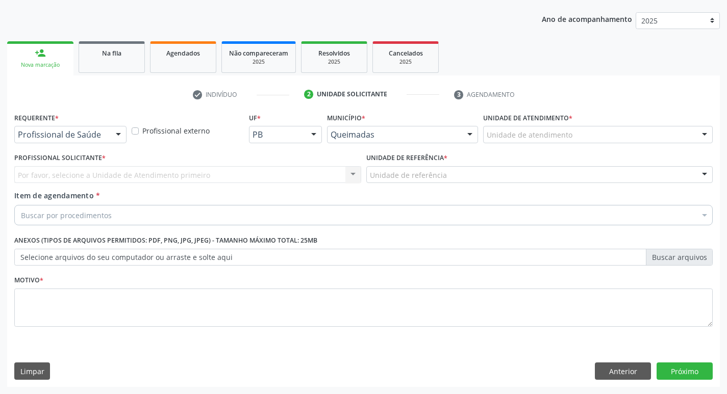
scroll to position [111, 0]
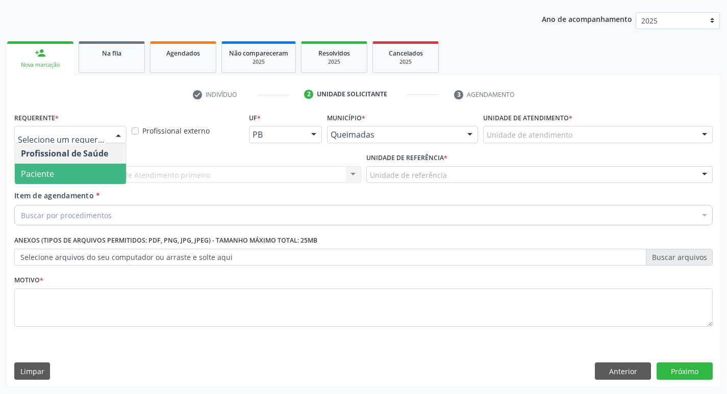
click at [44, 170] on span "Paciente" at bounding box center [37, 173] width 33 height 11
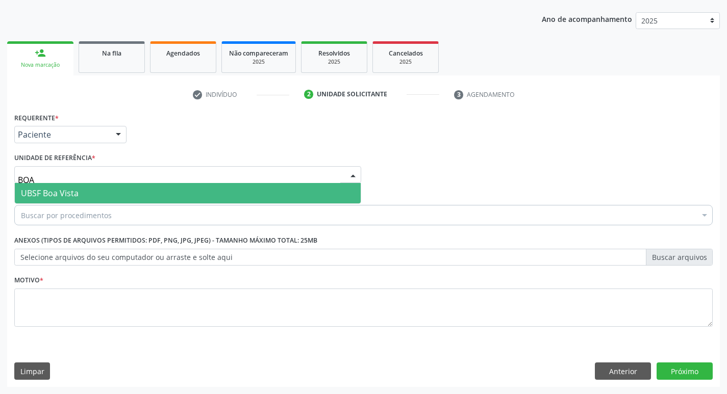
type input "BOA"
click at [49, 187] on span "UBSF Boa Vista" at bounding box center [188, 193] width 346 height 20
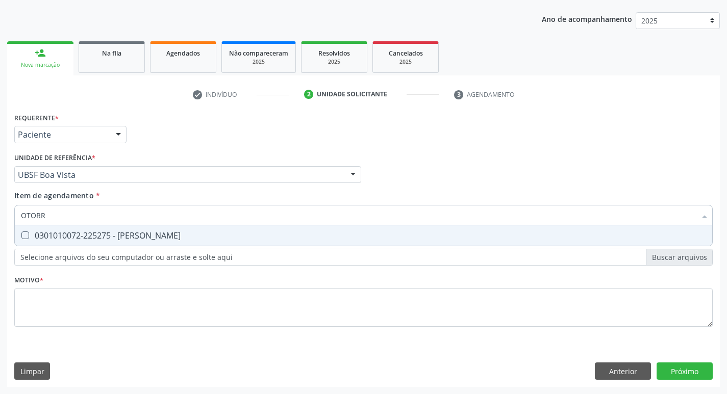
type input "OTORRI"
click at [41, 232] on div "0301010072-225275 - Médico Otorrinolaringologista" at bounding box center [363, 236] width 685 height 8
checkbox Otorrinolaringologista "true"
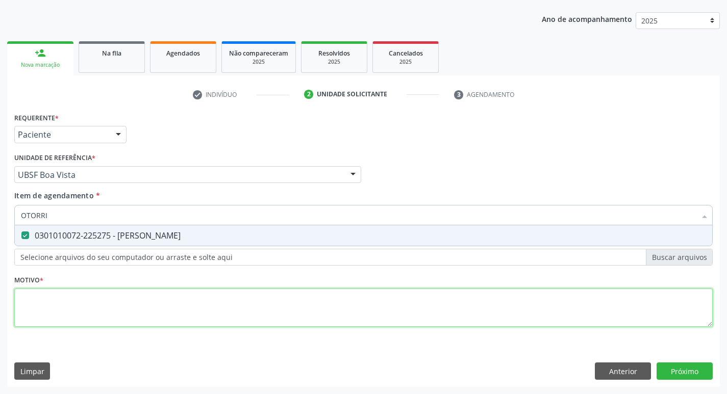
click at [15, 314] on div "Requerente * Paciente Profissional de Saúde Paciente Nenhum resultado encontrad…" at bounding box center [363, 225] width 699 height 231
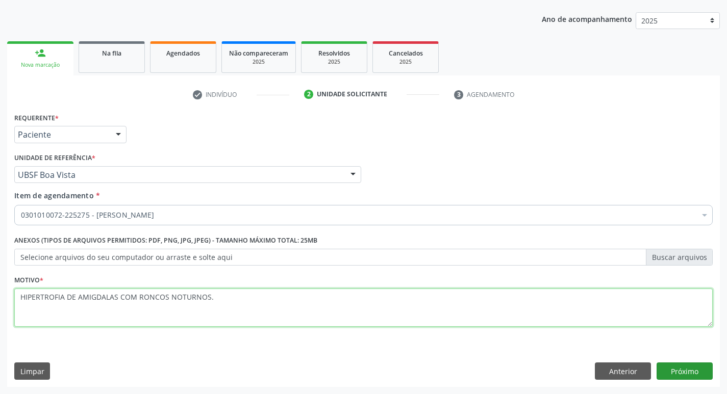
type textarea "HIPERTROFIA DE AMIGDALAS COM RONCOS NOTURNOS."
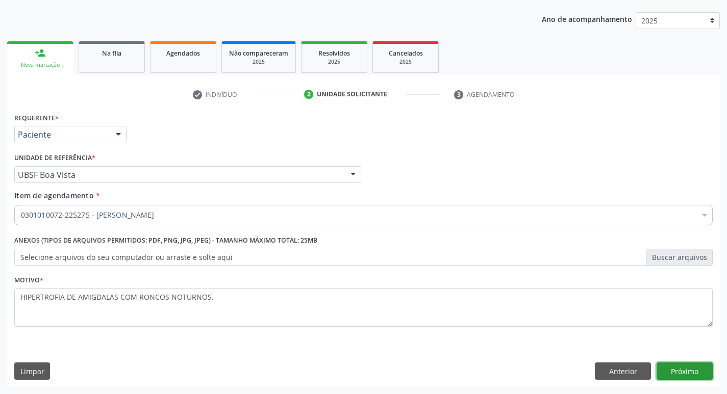
click at [669, 373] on button "Próximo" at bounding box center [685, 371] width 56 height 17
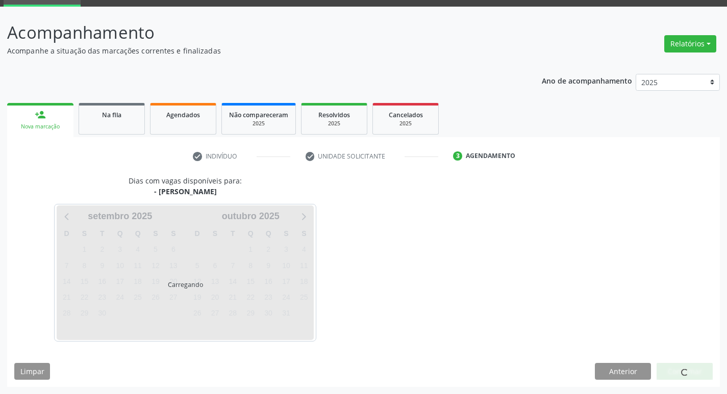
scroll to position [80, 0]
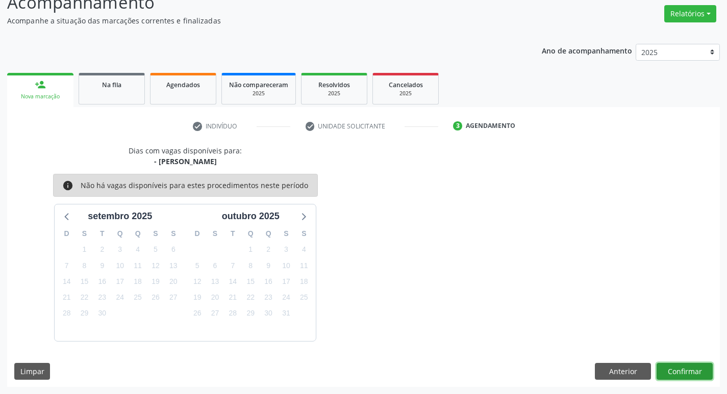
click at [670, 365] on button "Confirmar" at bounding box center [685, 371] width 56 height 17
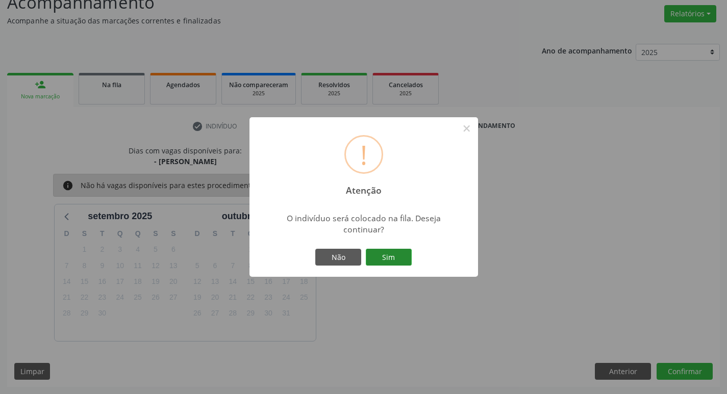
click at [383, 254] on button "Sim" at bounding box center [389, 257] width 46 height 17
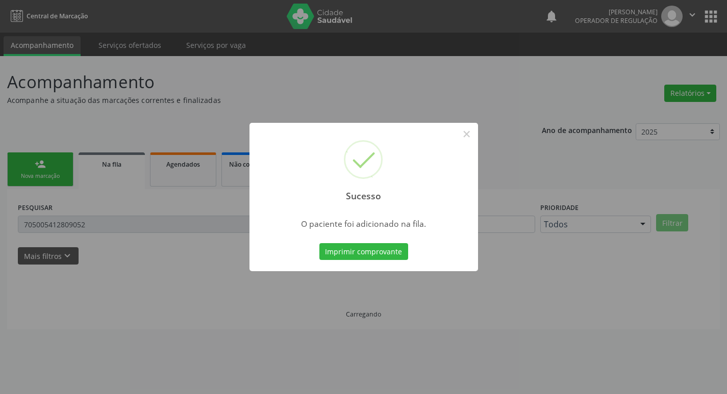
scroll to position [0, 0]
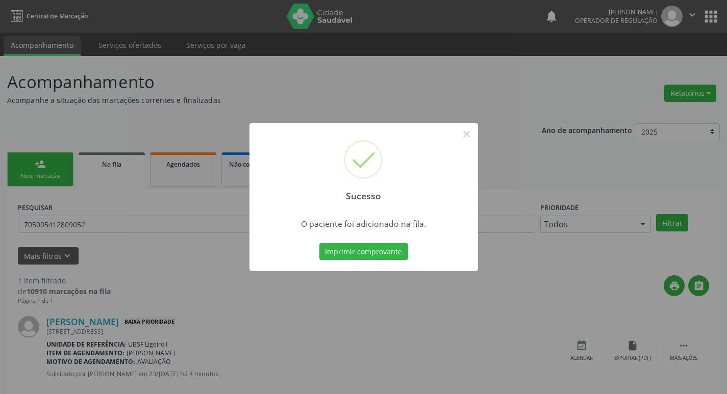
click at [67, 120] on div "Sucesso × O paciente foi adicionado na fila. Imprimir comprovante Cancel" at bounding box center [363, 197] width 727 height 394
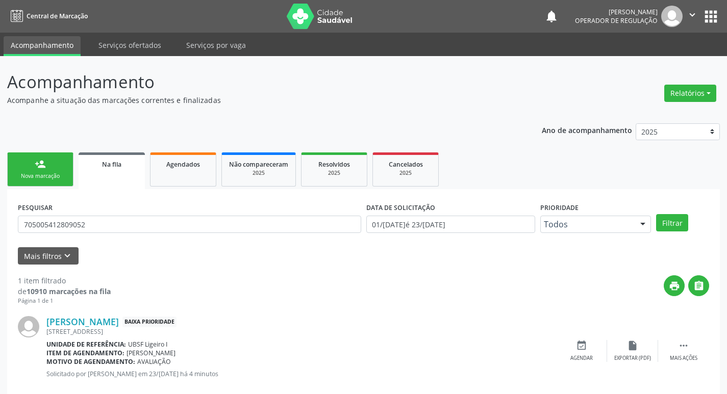
click at [53, 178] on div "Nova marcação" at bounding box center [40, 176] width 51 height 8
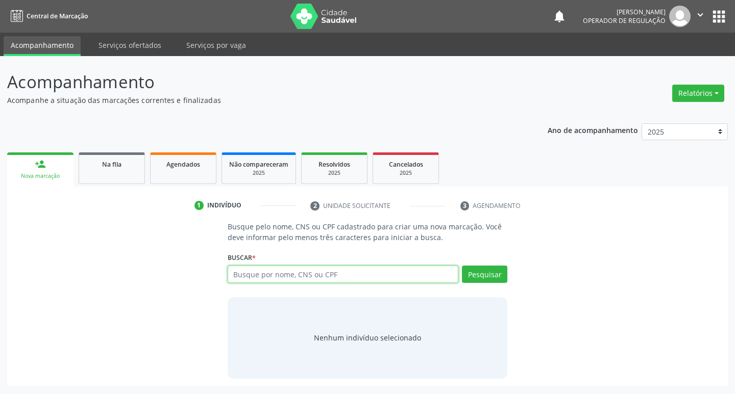
click at [359, 273] on input "text" at bounding box center [343, 274] width 231 height 17
type input "704507646434720"
click at [409, 268] on div "704507646434720 Busque por nome, CNS ou CPF Maria Luzia da Conceição Silva CPF:…" at bounding box center [368, 278] width 280 height 24
click at [478, 271] on button "Pesquisar" at bounding box center [484, 274] width 45 height 17
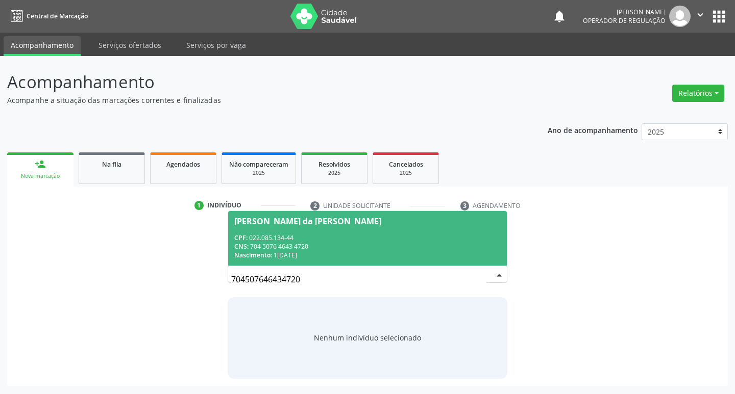
click at [271, 247] on div "CNS: 704 5076 4643 4720" at bounding box center [367, 246] width 267 height 9
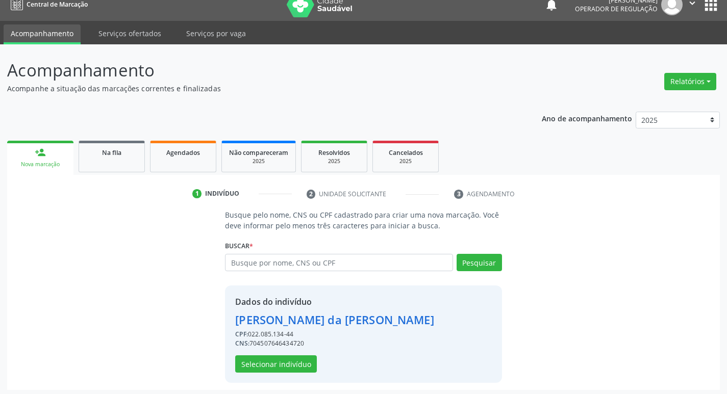
scroll to position [15, 0]
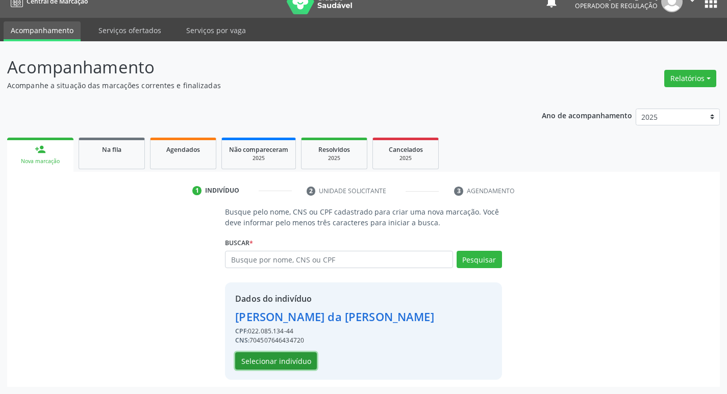
click at [257, 364] on button "Selecionar indivíduo" at bounding box center [276, 361] width 82 height 17
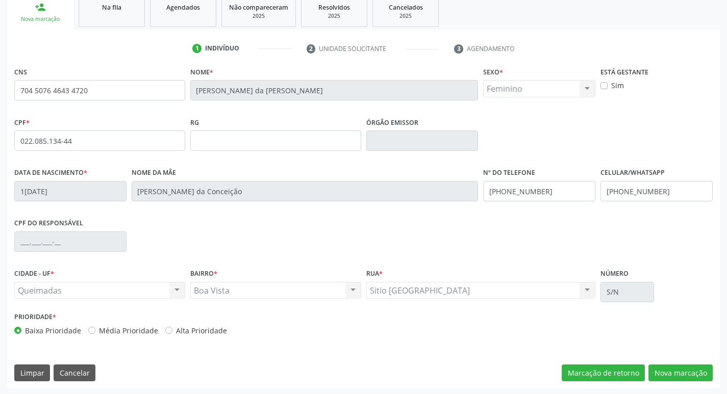
scroll to position [159, 0]
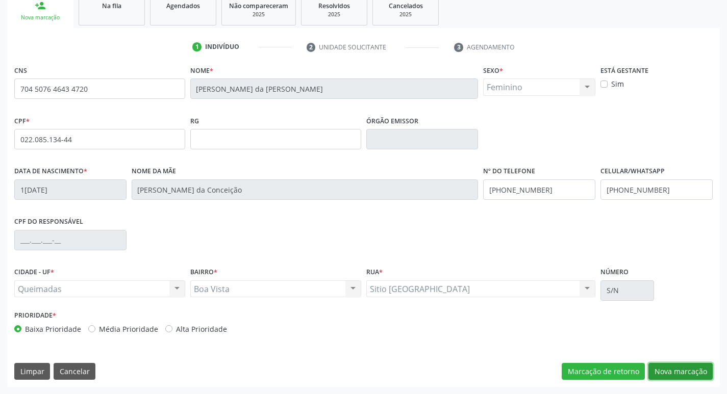
click at [660, 371] on button "Nova marcação" at bounding box center [680, 371] width 64 height 17
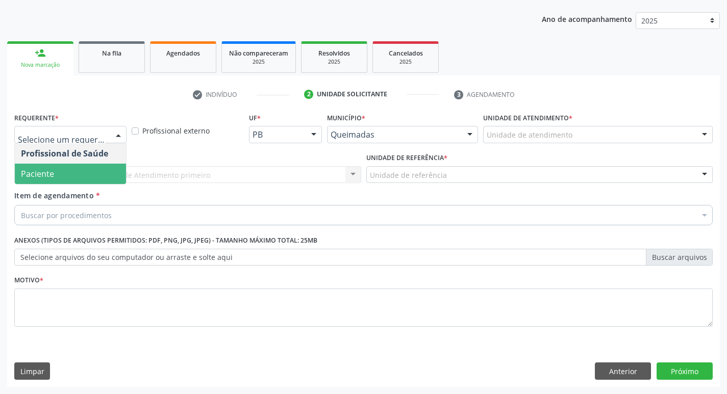
click at [55, 165] on span "Paciente" at bounding box center [70, 174] width 111 height 20
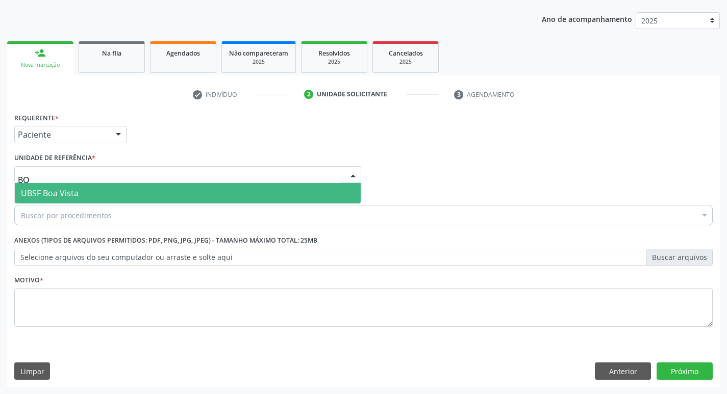
type input "BOA"
click at [53, 187] on span "UBSF Boa Vista" at bounding box center [188, 193] width 346 height 20
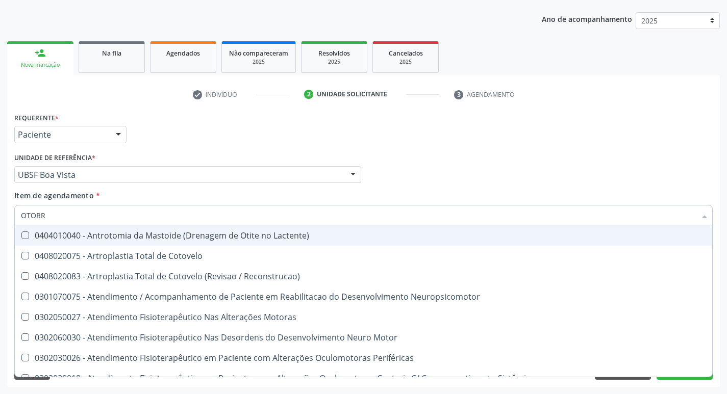
type input "OTORRI"
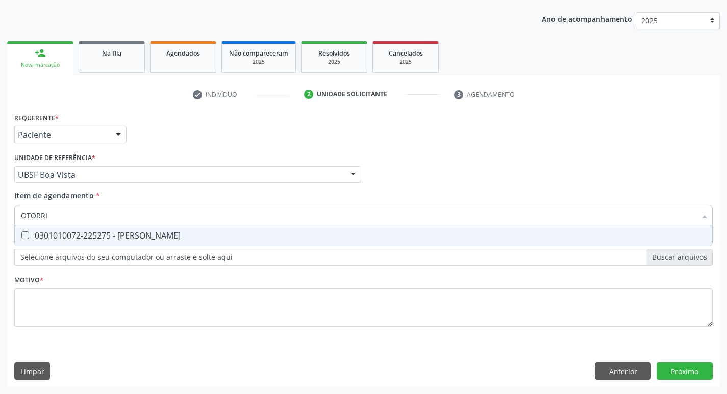
click at [60, 232] on div "0301010072-225275 - Médico Otorrinolaringologista" at bounding box center [363, 236] width 685 height 8
checkbox Otorrinolaringologista "true"
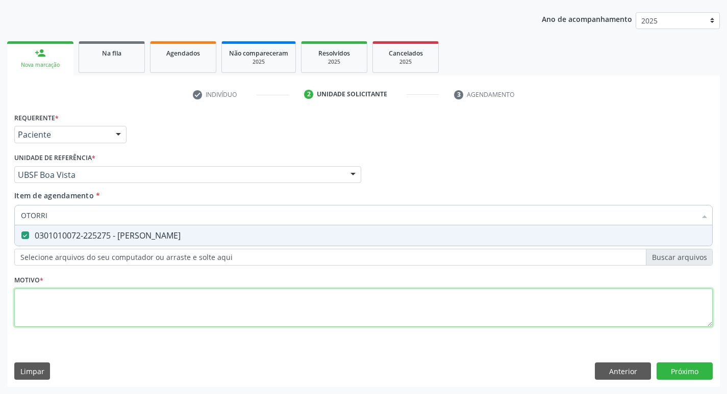
click at [39, 306] on div "Requerente * Paciente Profissional de Saúde Paciente Nenhum resultado encontrad…" at bounding box center [363, 225] width 699 height 231
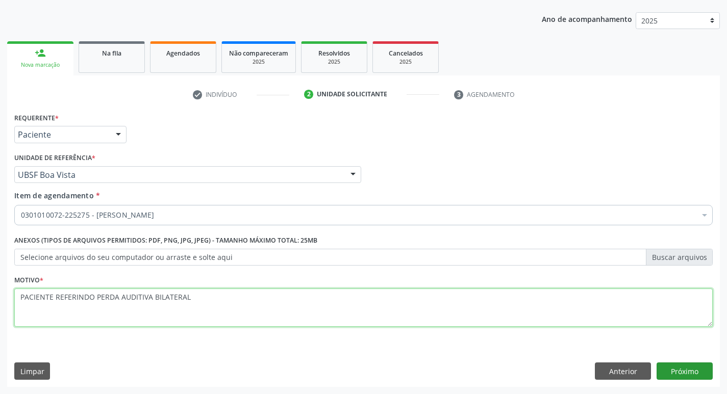
type textarea "PACIENTE REFERINDO PERDA AUDITIVA BILATERAL"
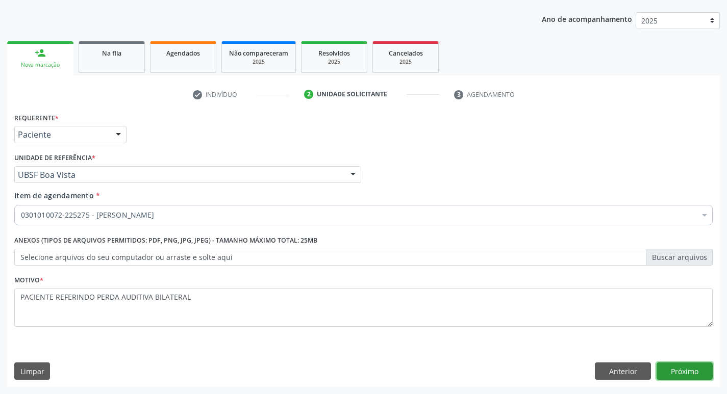
click at [697, 373] on button "Próximo" at bounding box center [685, 371] width 56 height 17
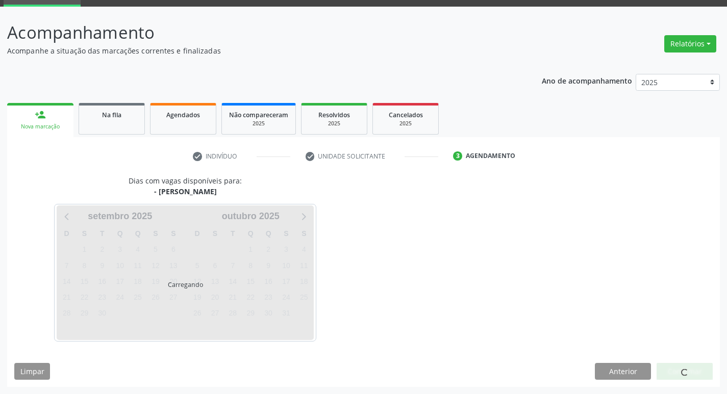
scroll to position [80, 0]
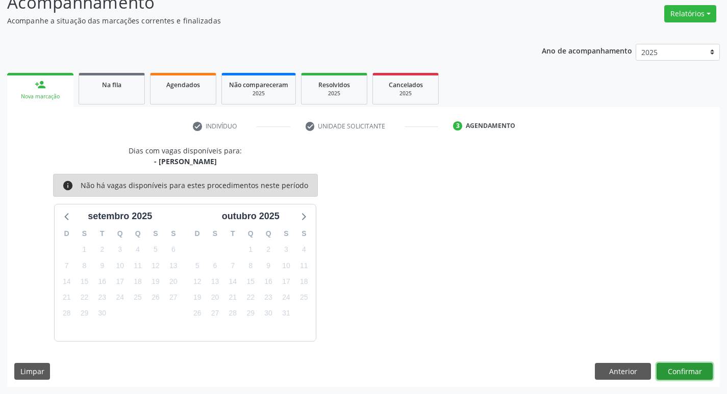
click at [683, 378] on button "Confirmar" at bounding box center [685, 371] width 56 height 17
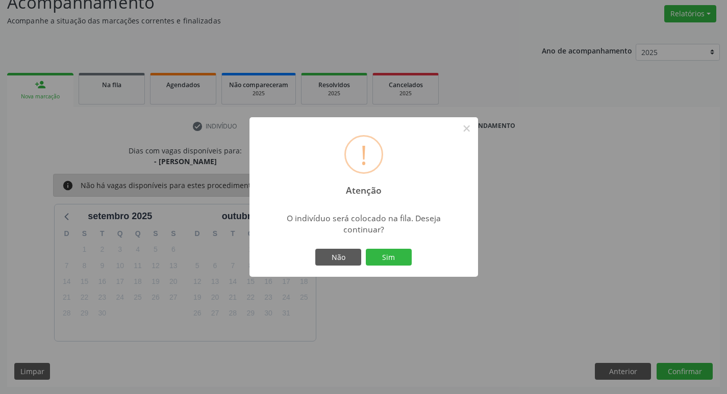
click at [414, 256] on div "Não Sim" at bounding box center [363, 257] width 101 height 21
click at [398, 259] on button "Sim" at bounding box center [389, 257] width 46 height 17
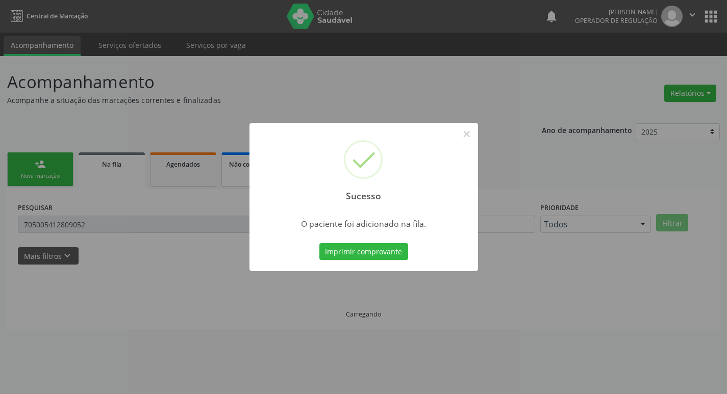
scroll to position [0, 0]
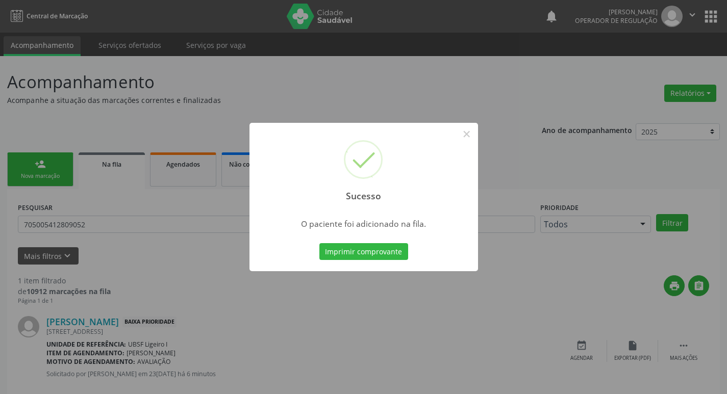
click at [407, 67] on div "Sucesso × O paciente foi adicionado na fila. Imprimir comprovante Cancel" at bounding box center [363, 197] width 727 height 394
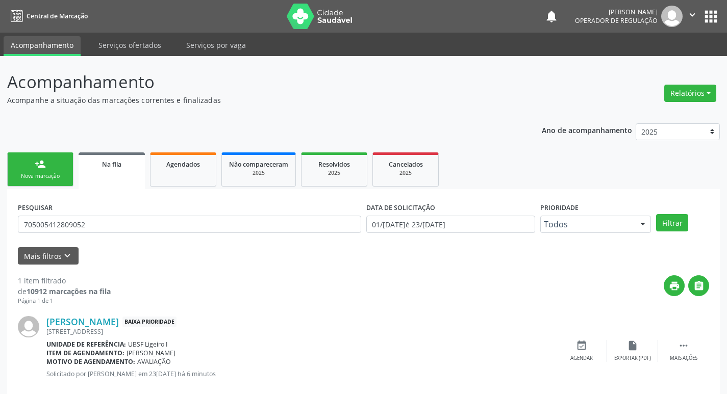
click at [65, 167] on link "person_add Nova marcação" at bounding box center [40, 170] width 66 height 34
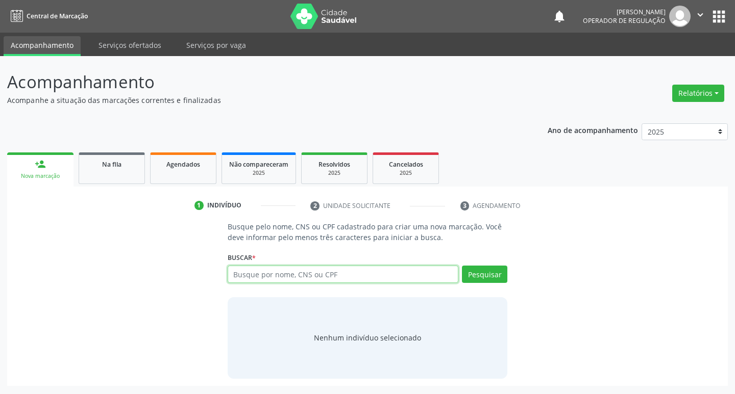
click at [263, 272] on input "text" at bounding box center [343, 274] width 231 height 17
type input "708205102650848"
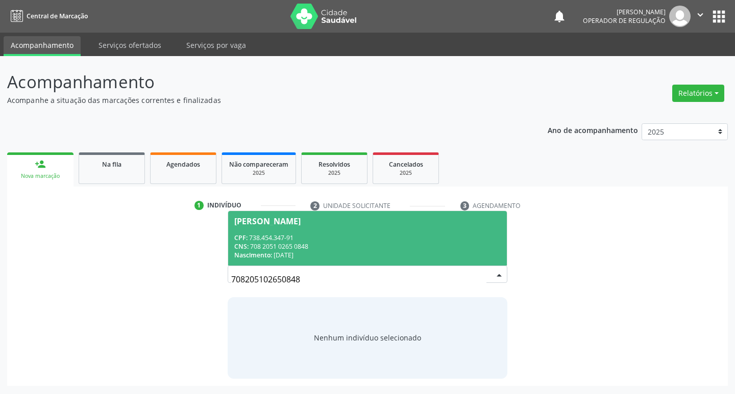
click at [402, 223] on div "Lindalva Izabel da Silva" at bounding box center [367, 221] width 267 height 8
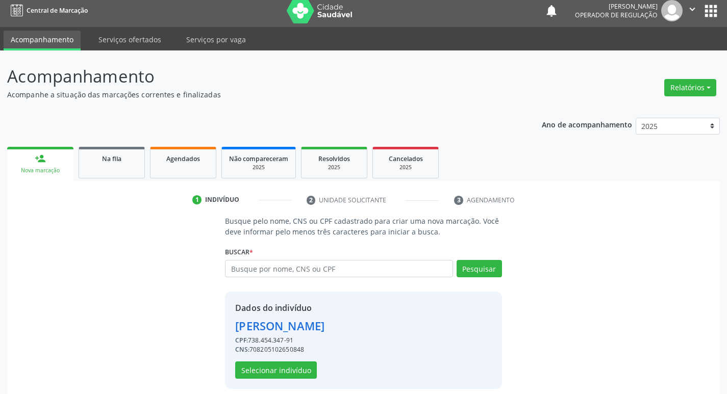
scroll to position [15, 0]
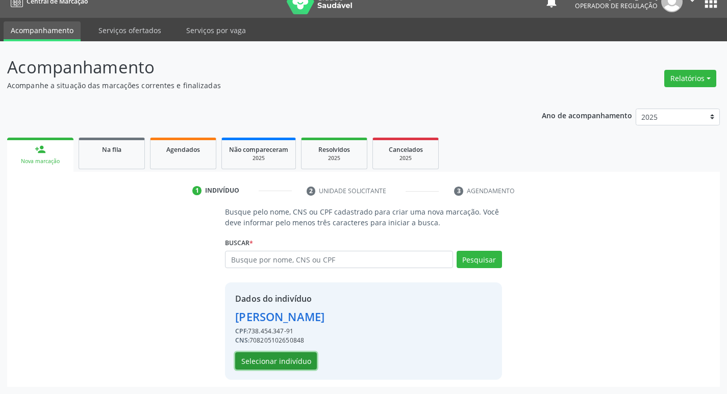
click at [279, 359] on button "Selecionar indivíduo" at bounding box center [276, 361] width 82 height 17
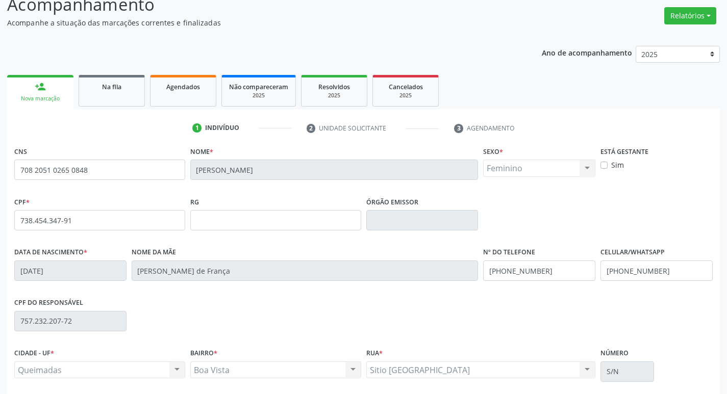
scroll to position [159, 0]
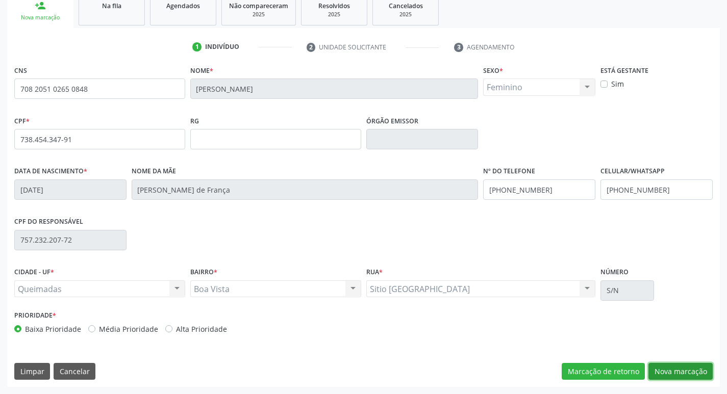
click at [680, 363] on button "Nova marcação" at bounding box center [680, 371] width 64 height 17
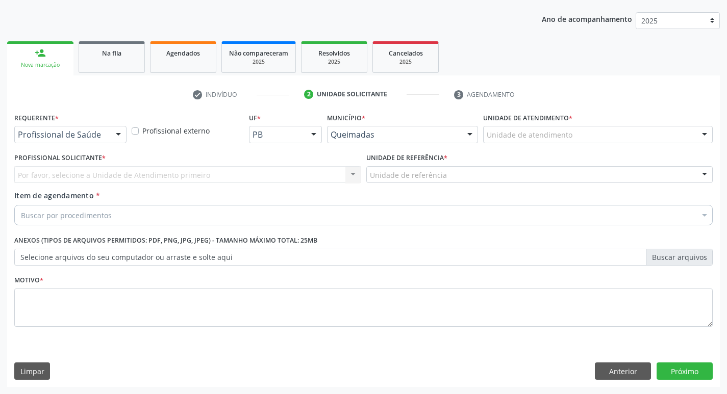
click at [101, 148] on div "Requerente * Profissional de Saúde Profissional de Saúde Paciente Nenhum result…" at bounding box center [70, 130] width 117 height 40
click at [115, 138] on div at bounding box center [118, 135] width 15 height 17
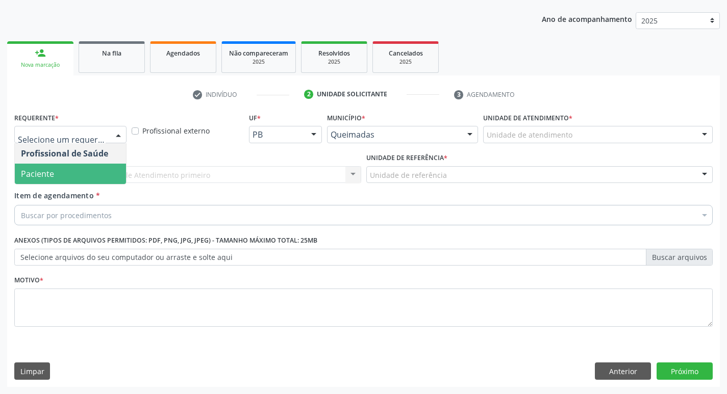
click at [98, 166] on span "Paciente" at bounding box center [70, 174] width 111 height 20
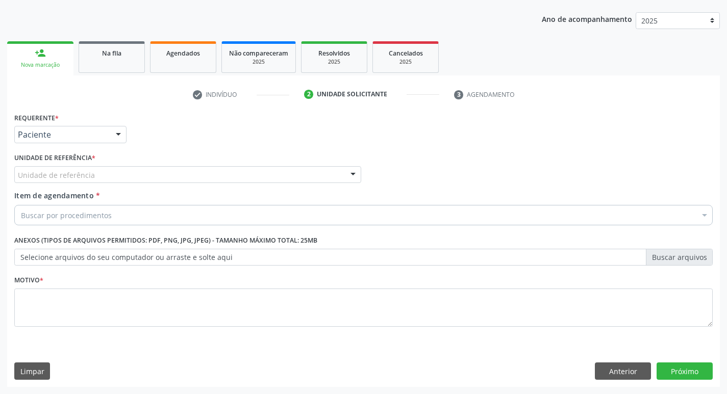
click at [95, 176] on div "Unidade de referência" at bounding box center [187, 174] width 347 height 17
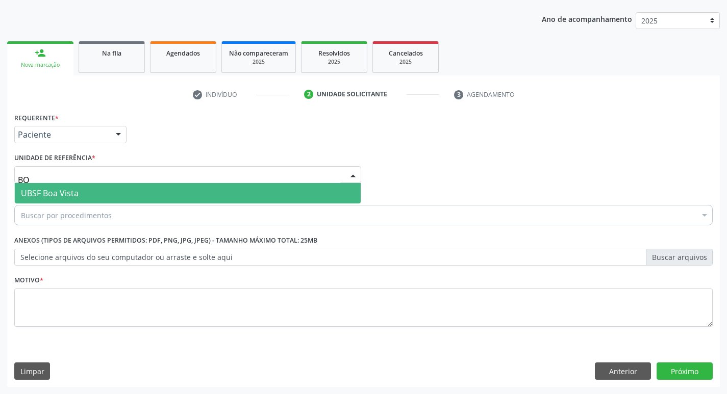
type input "BOA"
click at [96, 190] on span "UBSF Boa Vista" at bounding box center [188, 193] width 346 height 20
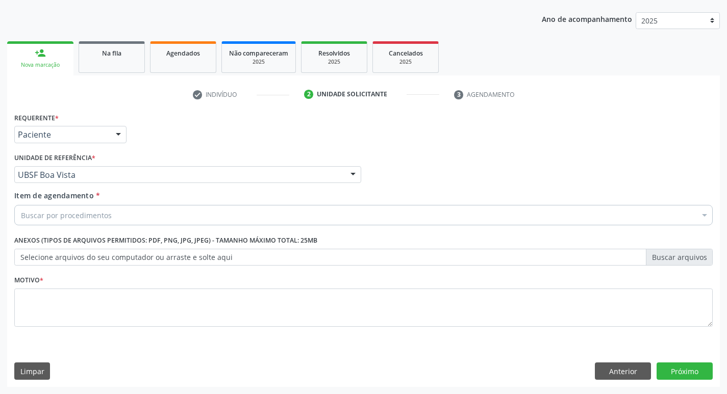
click at [228, 217] on div "Buscar por procedimentos" at bounding box center [363, 215] width 699 height 20
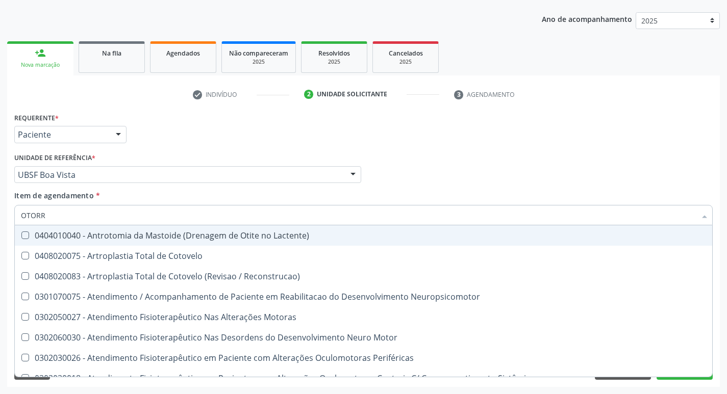
type input "OTORRI"
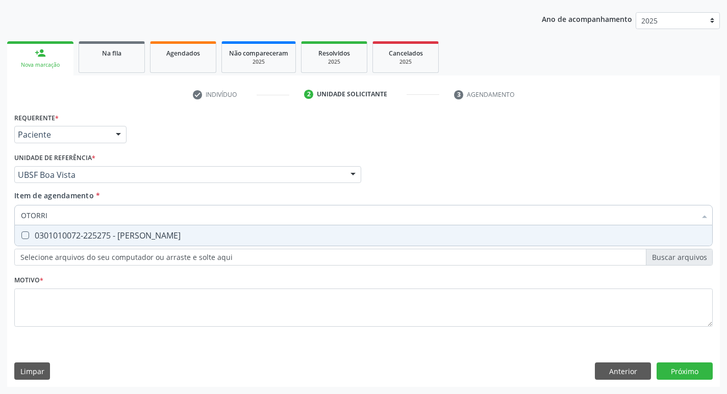
click at [226, 236] on div "0301010072-225275 - Médico Otorrinolaringologista" at bounding box center [363, 236] width 685 height 8
checkbox Otorrinolaringologista "true"
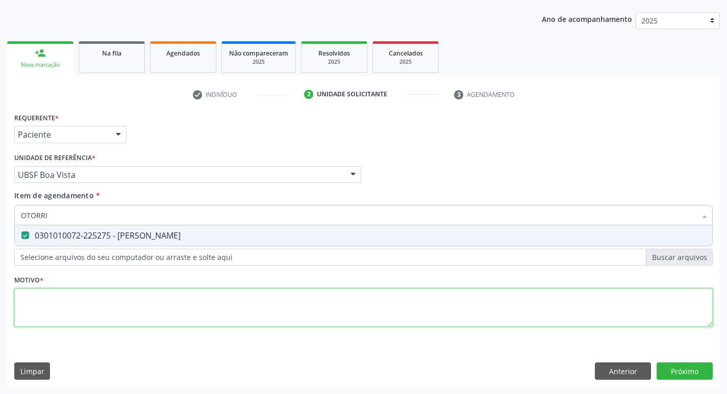
click at [184, 317] on div "Requerente * Paciente Profissional de Saúde Paciente Nenhum resultado encontrad…" at bounding box center [363, 225] width 699 height 231
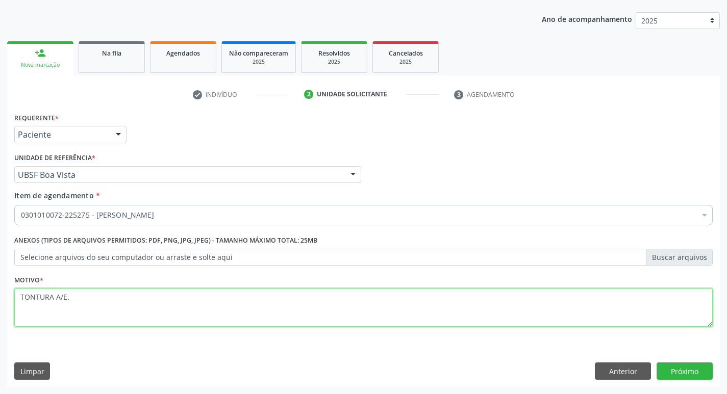
type textarea "TONTURA A/E."
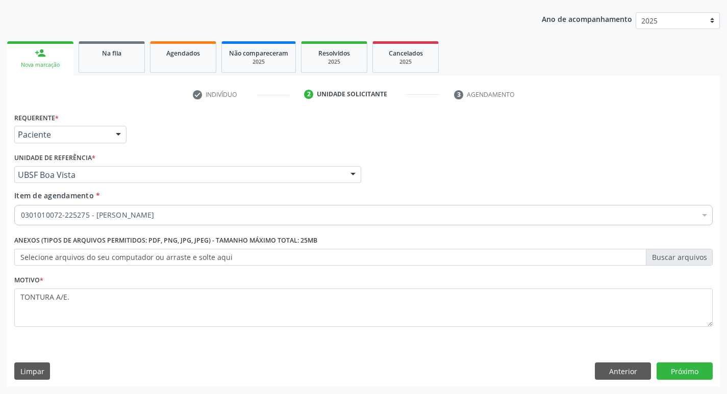
click at [678, 360] on div "Requerente * Paciente Profissional de Saúde Paciente Nenhum resultado encontrad…" at bounding box center [363, 248] width 713 height 277
click at [680, 370] on button "Próximo" at bounding box center [685, 371] width 56 height 17
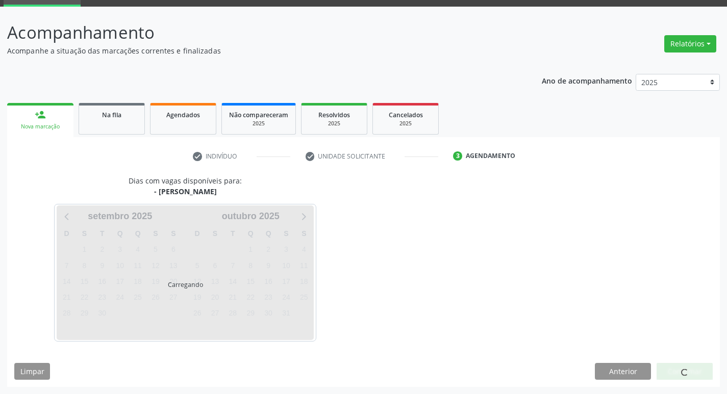
scroll to position [80, 0]
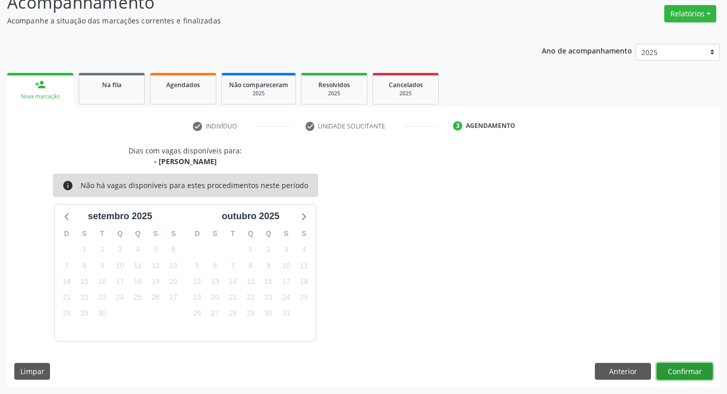
click at [670, 364] on button "Confirmar" at bounding box center [685, 371] width 56 height 17
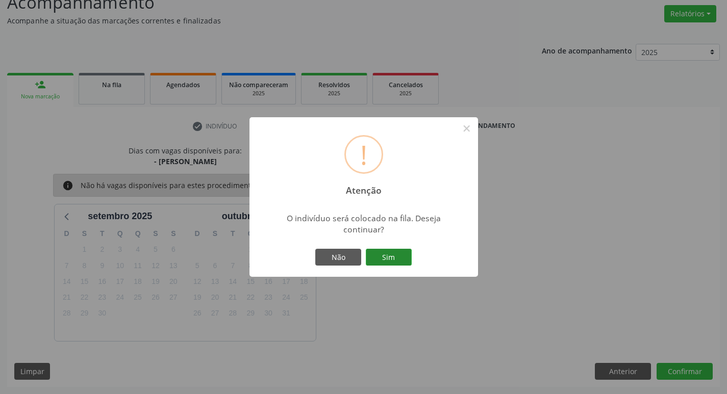
click at [386, 255] on button "Sim" at bounding box center [389, 257] width 46 height 17
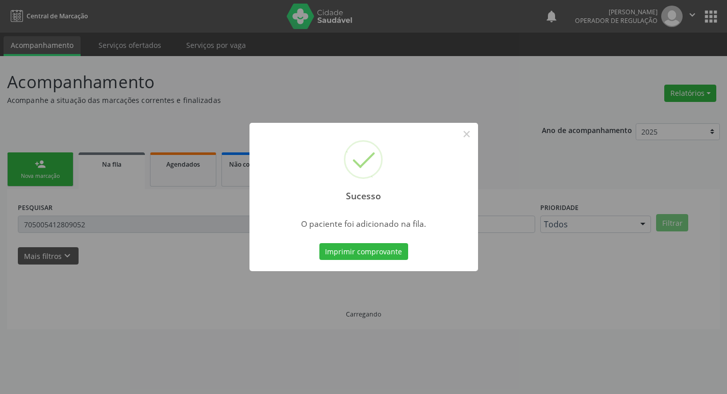
scroll to position [0, 0]
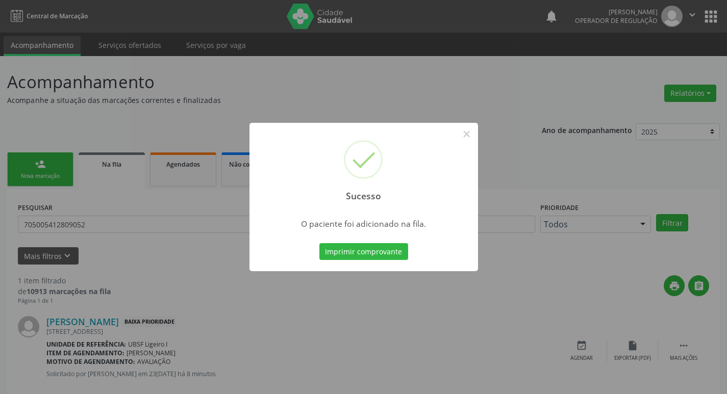
click at [69, 102] on div "Sucesso × O paciente foi adicionado na fila. Imprimir comprovante Cancel" at bounding box center [363, 197] width 727 height 394
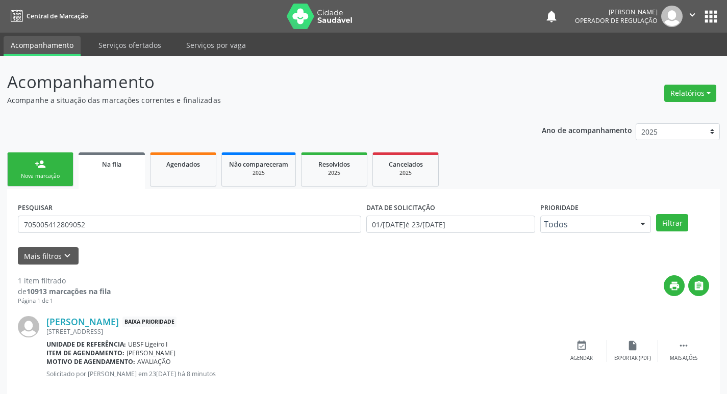
click at [46, 162] on link "person_add Nova marcação" at bounding box center [40, 170] width 66 height 34
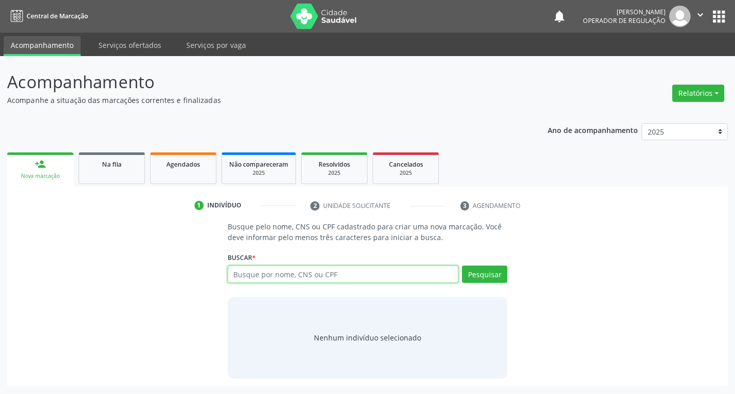
click at [246, 282] on input "text" at bounding box center [343, 274] width 231 height 17
type input "7070068488829538"
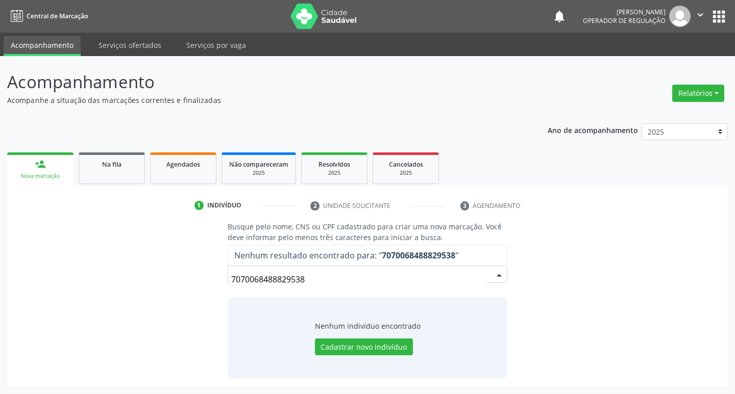
click at [426, 283] on input "7070068488829538" at bounding box center [359, 279] width 256 height 20
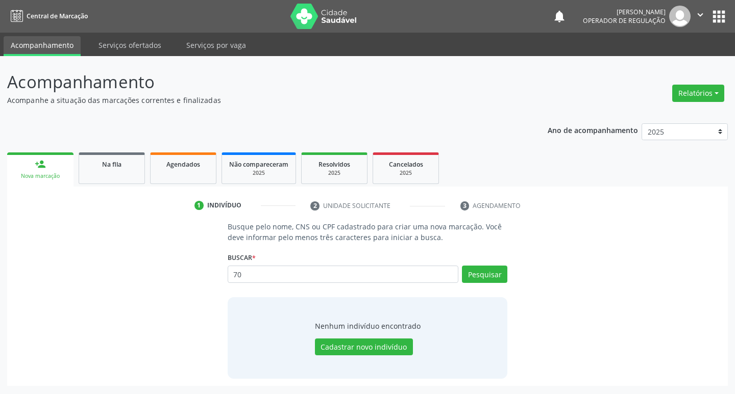
type input "7"
type input "707006848829538"
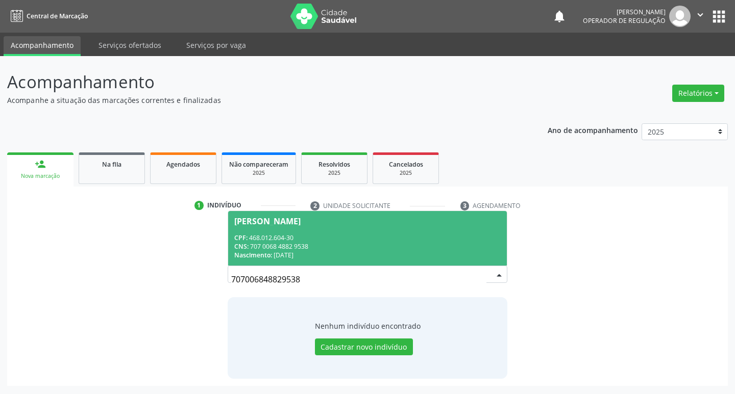
click at [346, 227] on span "Rosana Gomes de Lima CPF: 468.012.604-30 CNS: 707 0068 4882 9538 Nascimento: 08…" at bounding box center [367, 238] width 279 height 55
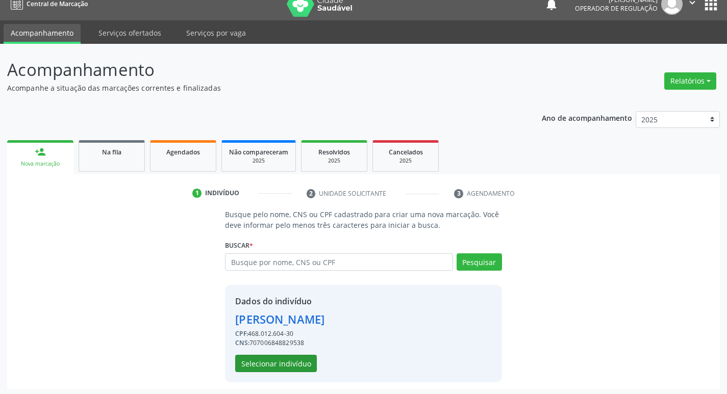
scroll to position [15, 0]
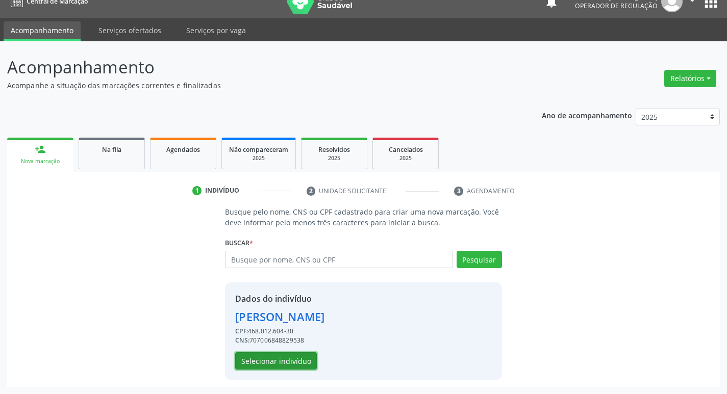
click at [279, 358] on button "Selecionar indivíduo" at bounding box center [276, 361] width 82 height 17
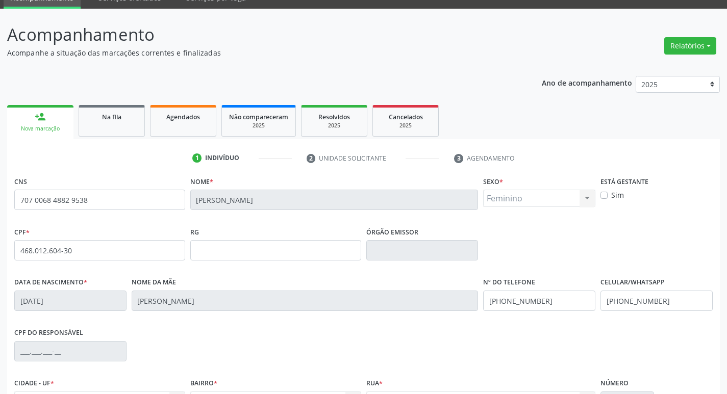
scroll to position [159, 0]
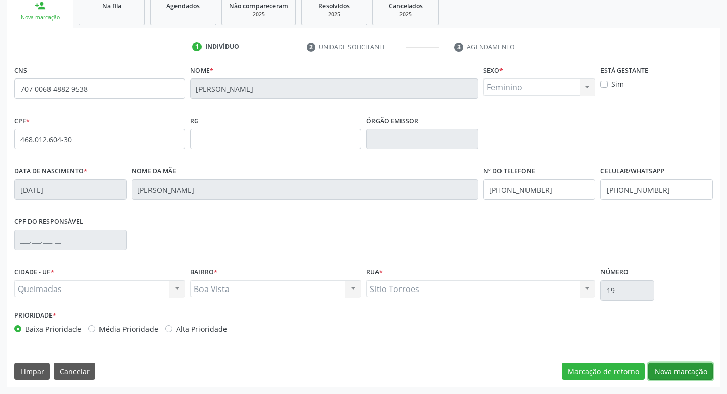
click at [691, 371] on button "Nova marcação" at bounding box center [680, 371] width 64 height 17
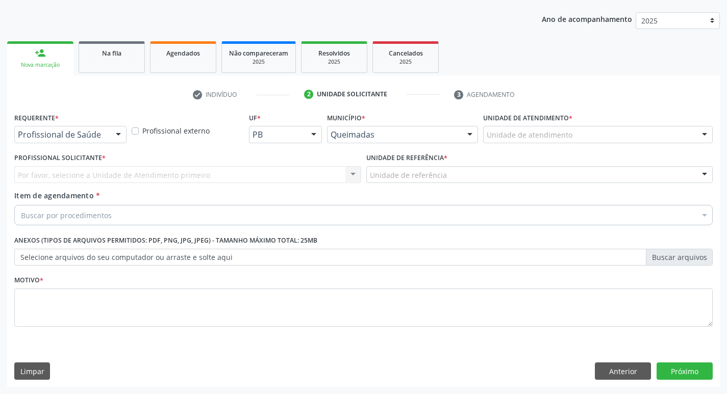
scroll to position [111, 0]
click at [118, 139] on div at bounding box center [118, 135] width 15 height 17
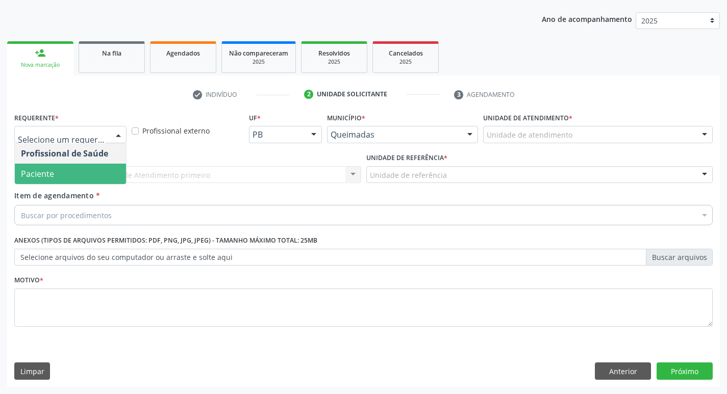
click at [110, 167] on span "Paciente" at bounding box center [70, 174] width 111 height 20
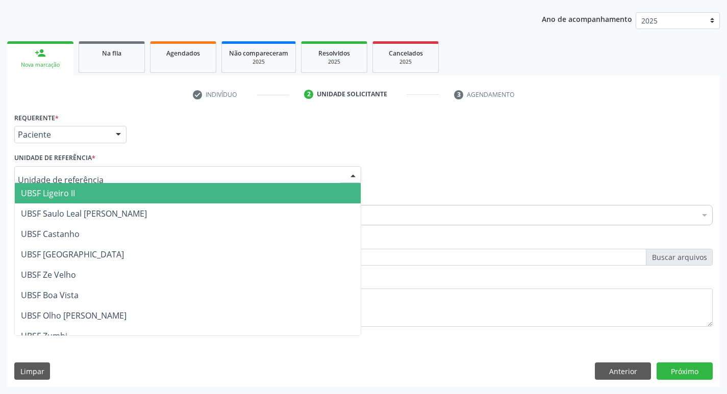
click at [110, 167] on div at bounding box center [187, 174] width 347 height 17
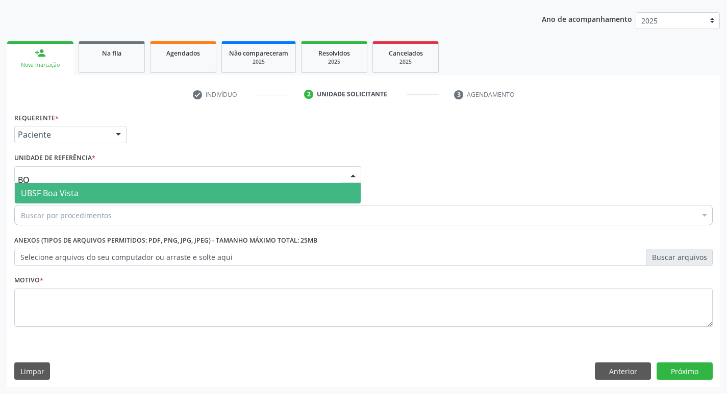
type input "BOA"
click at [114, 198] on span "UBSF Boa Vista" at bounding box center [188, 193] width 346 height 20
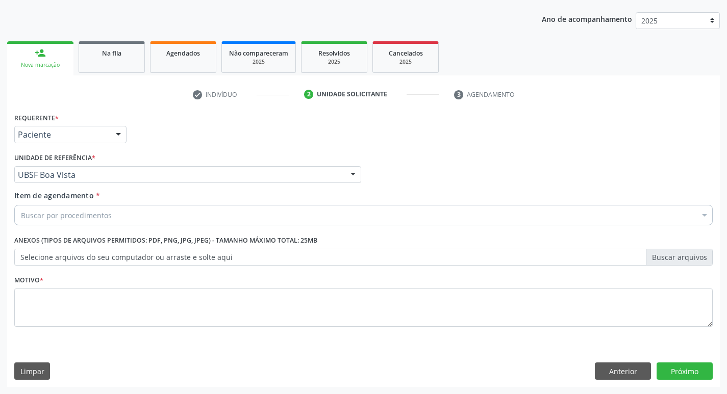
click at [123, 217] on div "Buscar por procedimentos" at bounding box center [363, 215] width 699 height 20
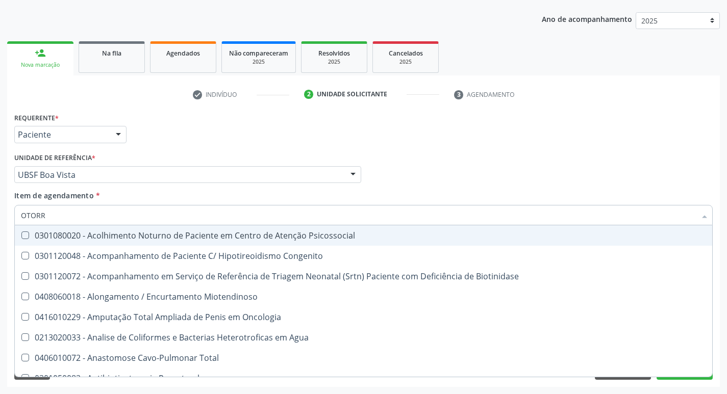
type input "OTORRI"
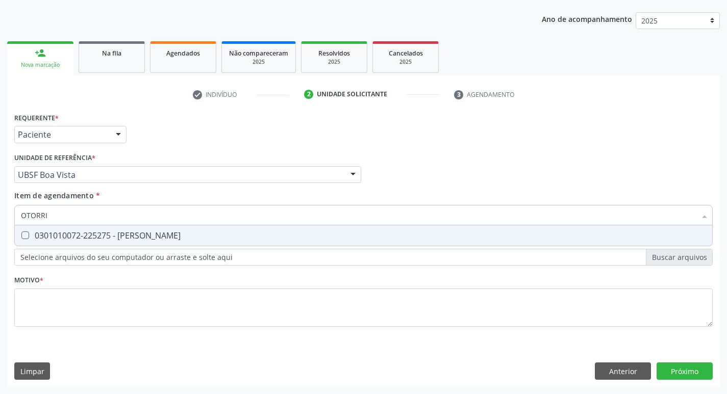
click at [127, 234] on div "0301010072-225275 - Médico Otorrinolaringologista" at bounding box center [363, 236] width 685 height 8
checkbox Otorrinolaringologista "true"
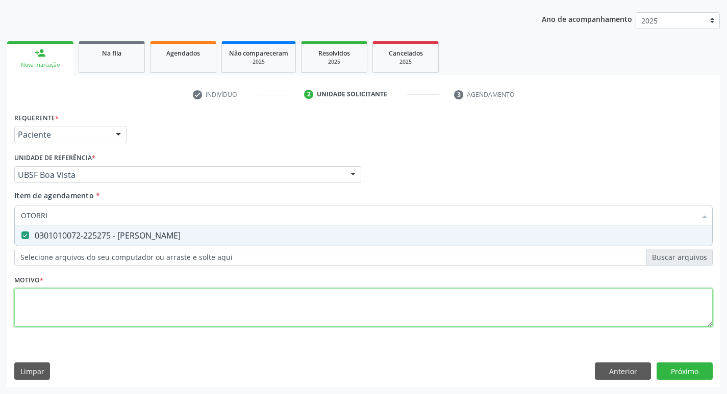
click at [98, 295] on div "Requerente * Paciente Profissional de Saúde Paciente Nenhum resultado encontrad…" at bounding box center [363, 225] width 699 height 231
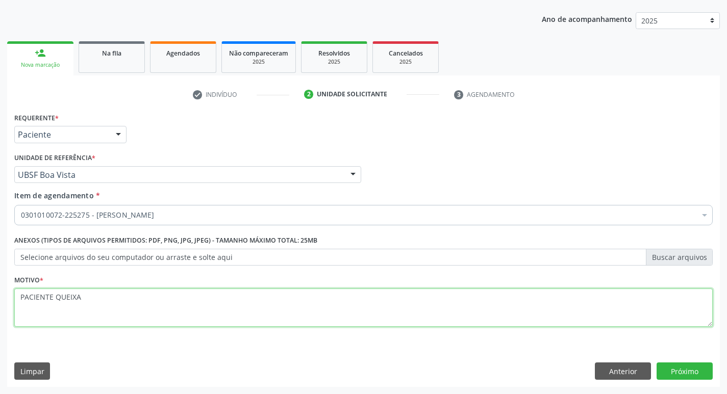
type textarea "PACIENTE QUEIXAN"
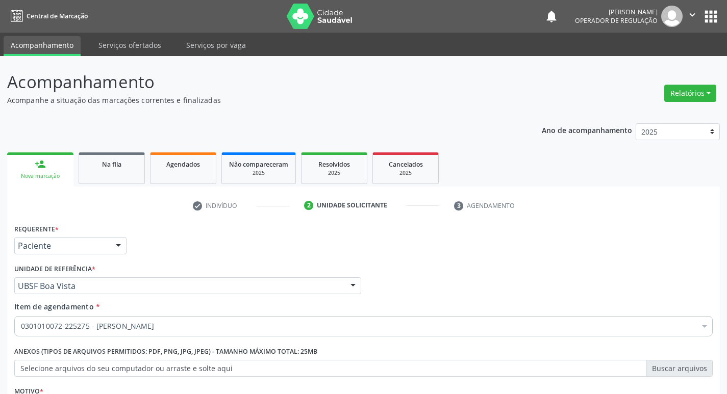
scroll to position [111, 0]
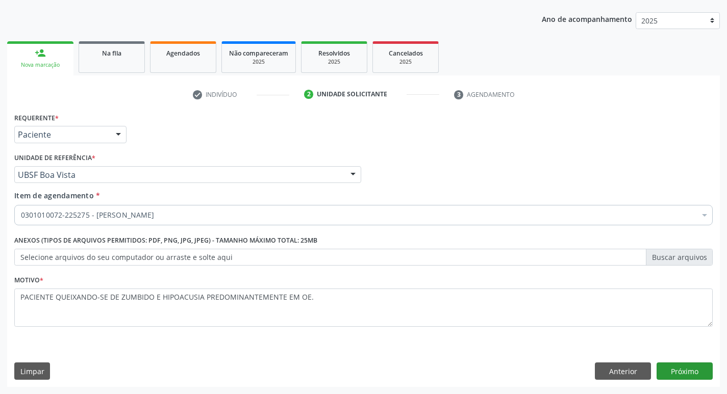
type textarea "PACIENTE QUEIXANDO-SE DE ZUMBIDO E HIPOACUSIA PREDOMINANTEMENTE EM OE."
click at [680, 367] on button "Próximo" at bounding box center [685, 371] width 56 height 17
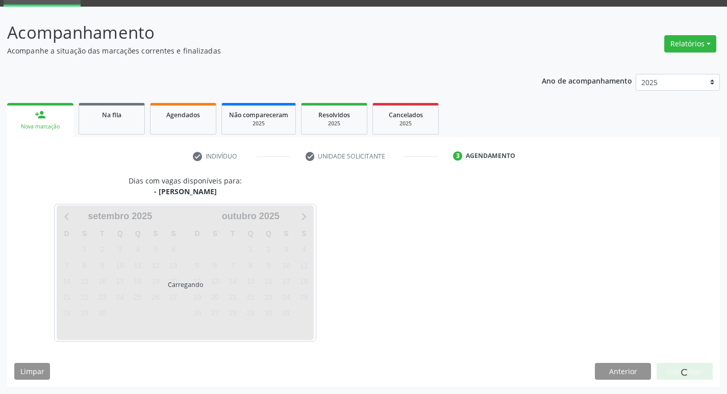
scroll to position [80, 0]
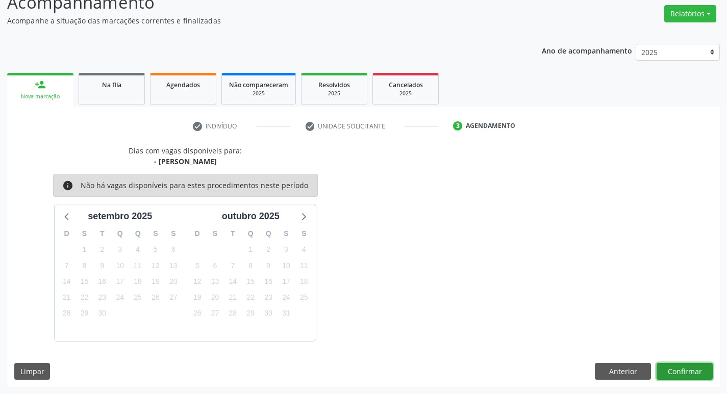
click at [675, 374] on button "Confirmar" at bounding box center [685, 371] width 56 height 17
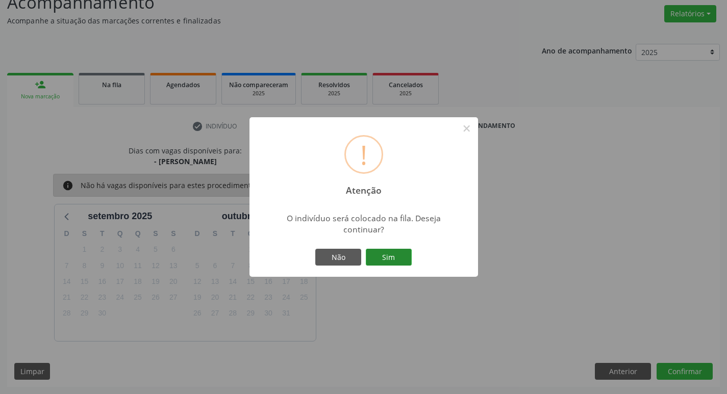
click at [393, 259] on button "Sim" at bounding box center [389, 257] width 46 height 17
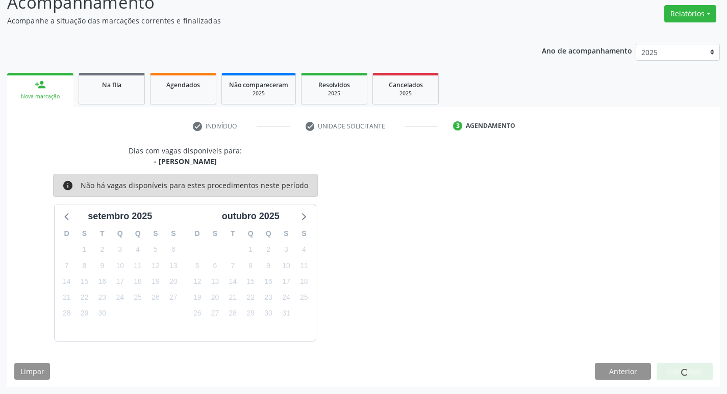
scroll to position [0, 0]
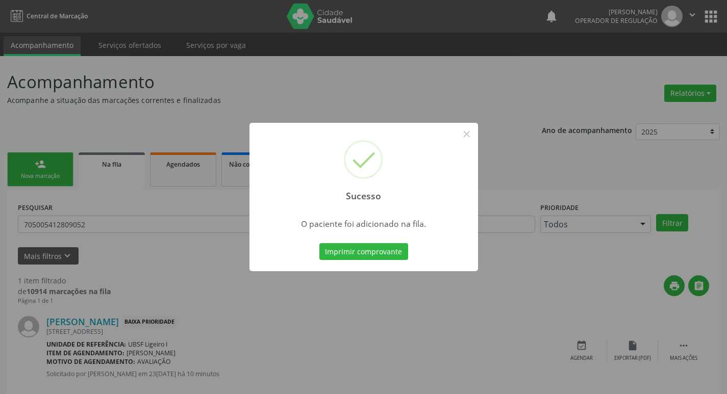
click at [186, 104] on div "Sucesso × O paciente foi adicionado na fila. Imprimir comprovante Cancel" at bounding box center [363, 197] width 727 height 394
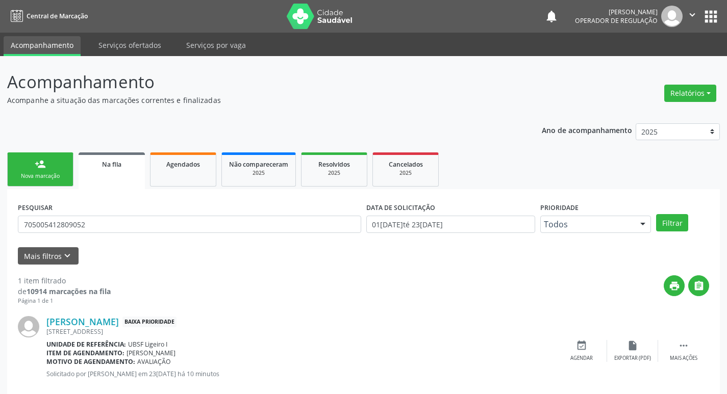
click at [56, 180] on div "Nova marcação" at bounding box center [40, 176] width 51 height 8
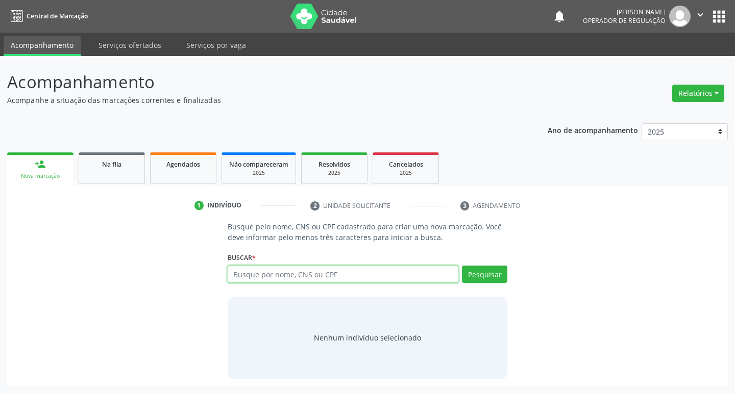
click at [283, 279] on input "text" at bounding box center [343, 274] width 231 height 17
click at [305, 277] on input "text" at bounding box center [343, 274] width 231 height 17
type input "704807000040548"
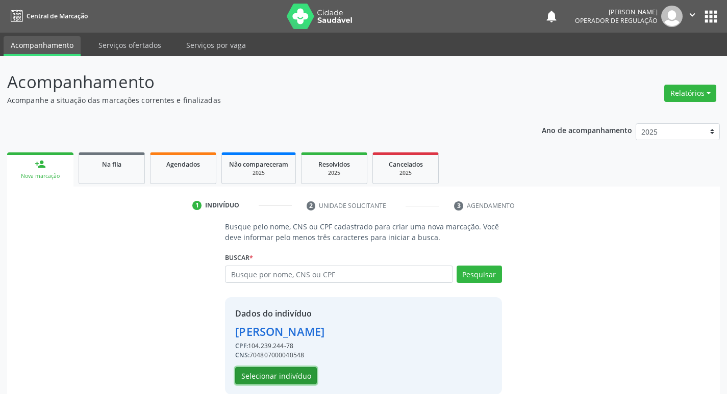
click at [288, 380] on button "Selecionar indivíduo" at bounding box center [276, 375] width 82 height 17
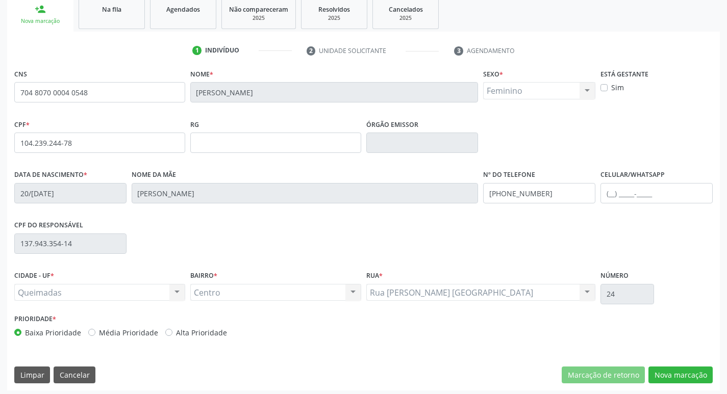
scroll to position [159, 0]
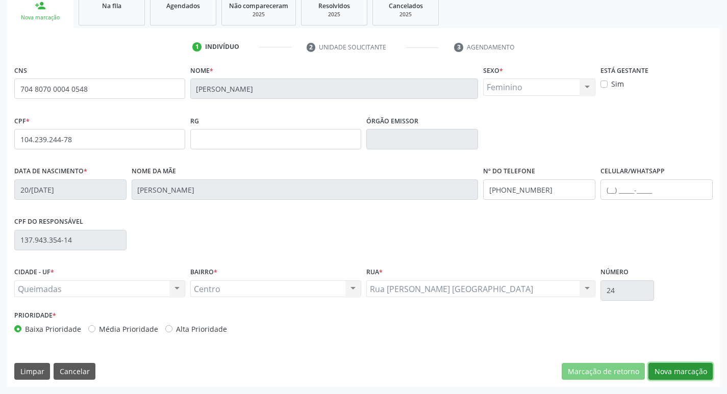
click at [693, 376] on button "Nova marcação" at bounding box center [680, 371] width 64 height 17
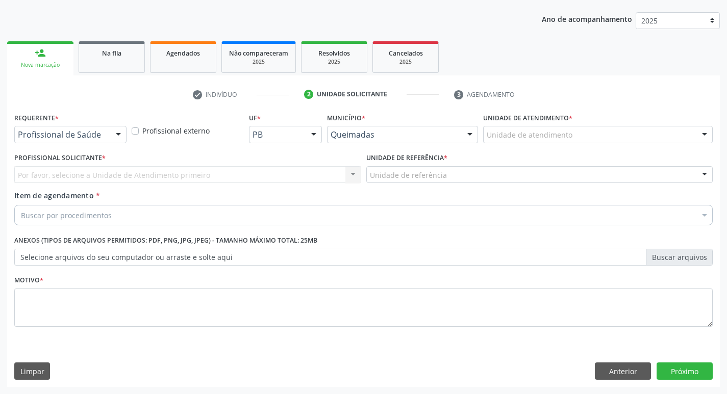
click at [103, 126] on div "Requerente * Profissional de Saúde Profissional de Saúde Paciente Nenhum result…" at bounding box center [70, 126] width 112 height 33
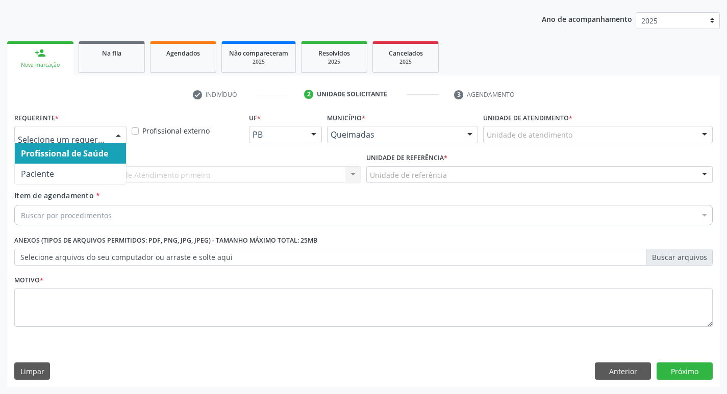
click at [102, 143] on div "Profissional de Saúde Paciente Nenhum resultado encontrado para: " " Não há nen…" at bounding box center [70, 134] width 112 height 17
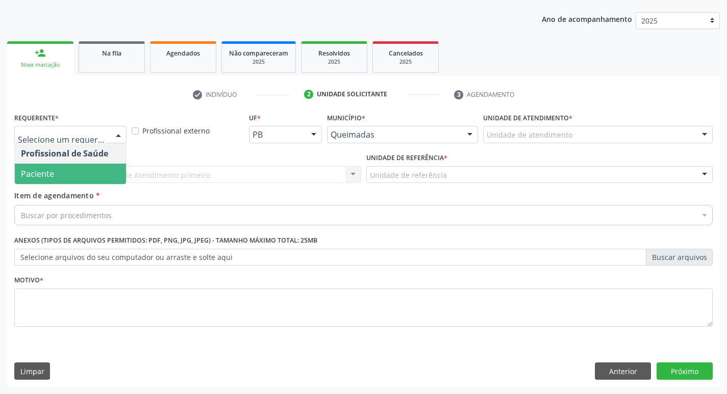
click at [64, 182] on span "Paciente" at bounding box center [70, 174] width 111 height 20
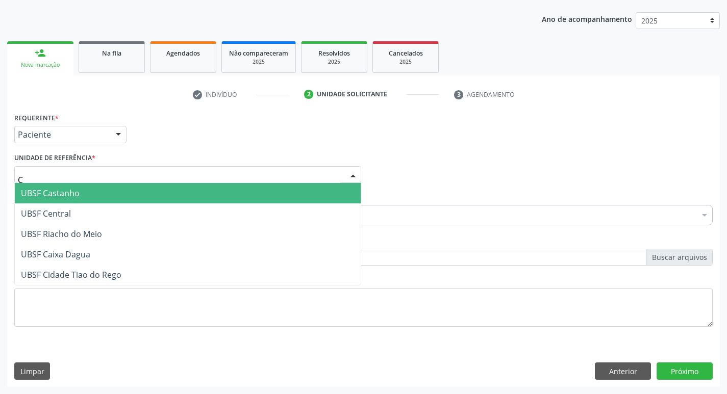
type input "CE"
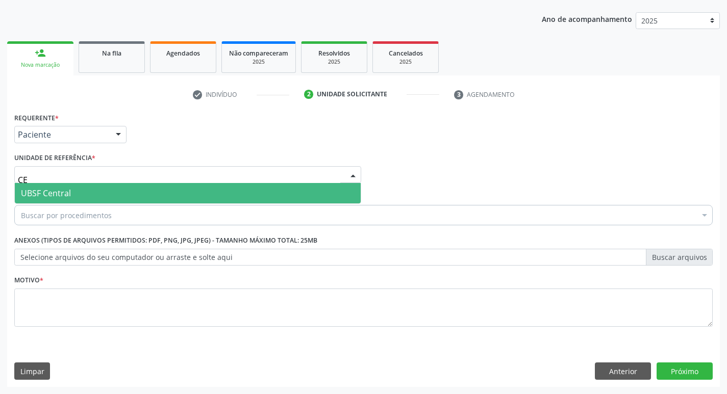
click at [62, 194] on span "UBSF Central" at bounding box center [46, 193] width 50 height 11
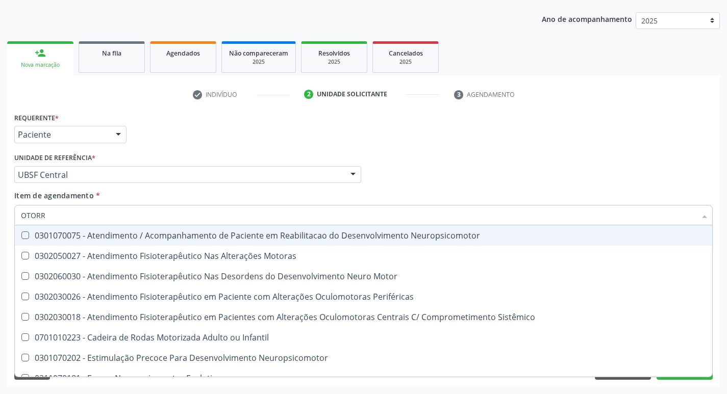
type input "OTORRI"
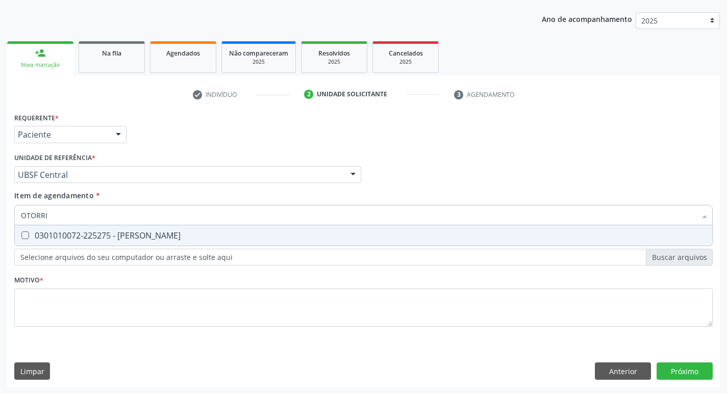
click at [65, 232] on div "0301010072-225275 - Médico Otorrinolaringologista" at bounding box center [363, 236] width 685 height 8
checkbox Otorrinolaringologista "true"
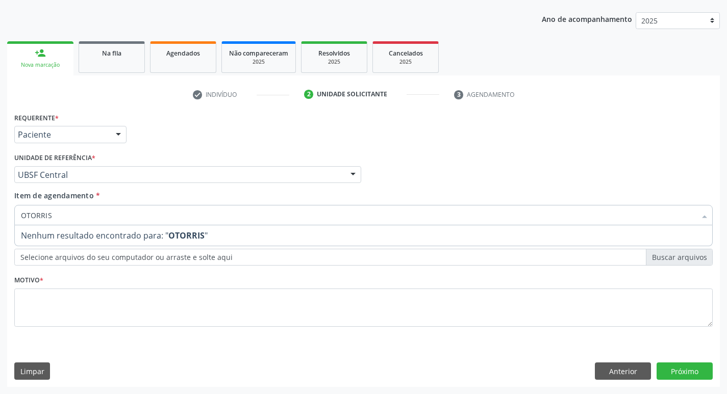
type input "OTORRI"
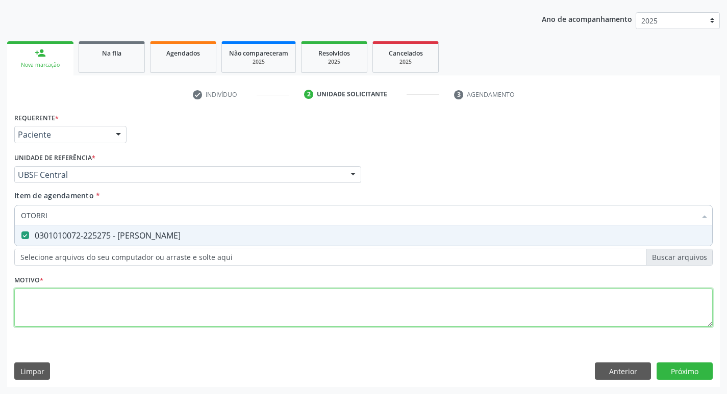
click at [178, 303] on div "Requerente * Paciente Profissional de Saúde Paciente Nenhum resultado encontrad…" at bounding box center [363, 225] width 699 height 231
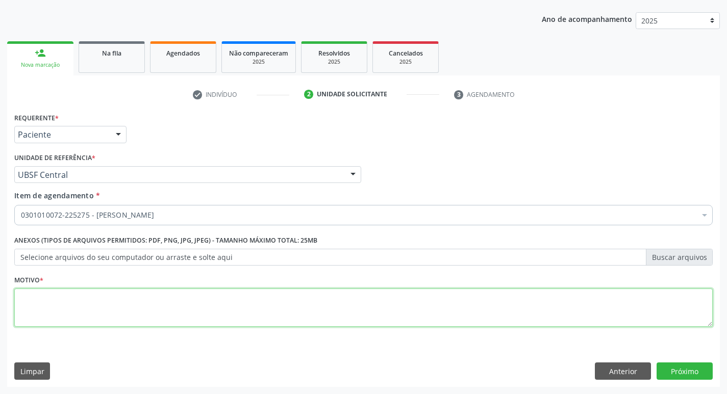
click at [178, 303] on textarea at bounding box center [363, 308] width 699 height 39
type textarea "SINUSITE"
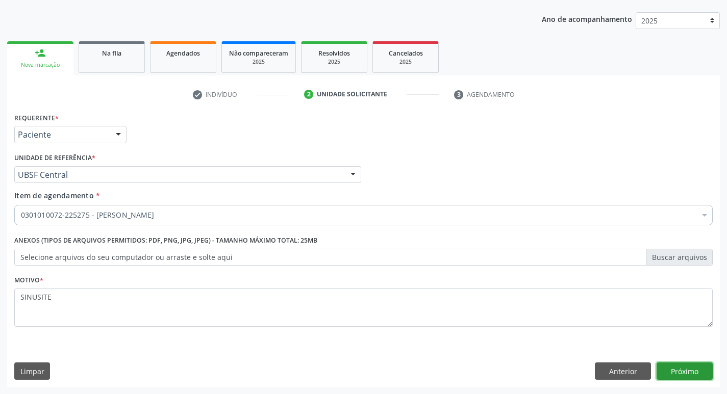
click at [687, 371] on button "Próximo" at bounding box center [685, 371] width 56 height 17
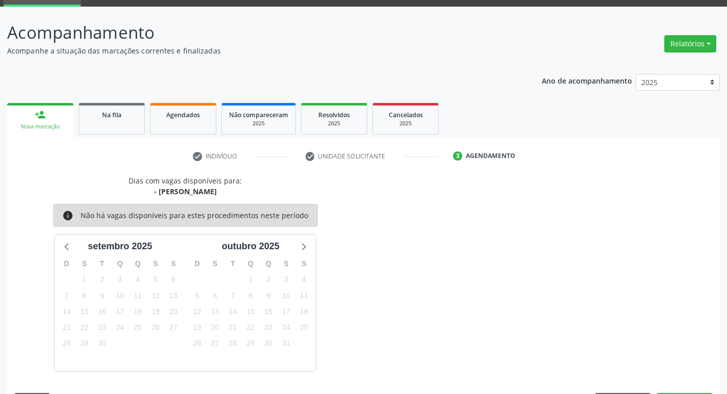
scroll to position [80, 0]
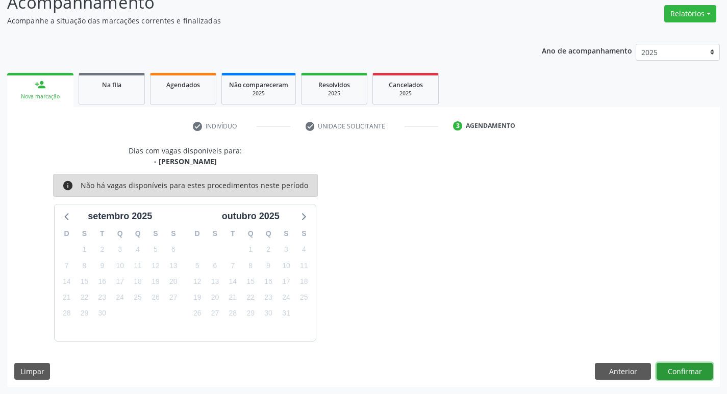
click at [702, 365] on button "Confirmar" at bounding box center [685, 371] width 56 height 17
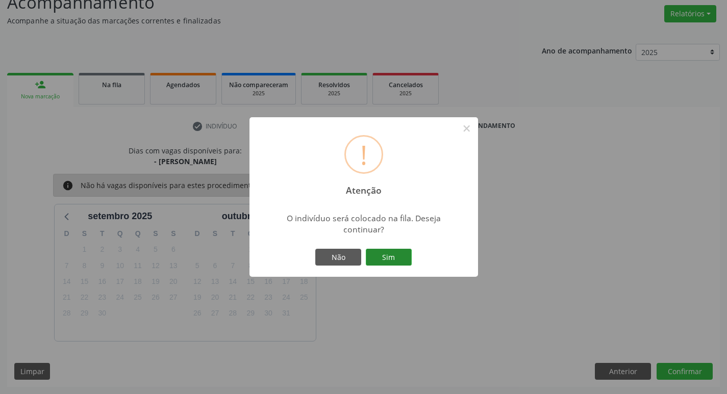
click at [396, 258] on button "Sim" at bounding box center [389, 257] width 46 height 17
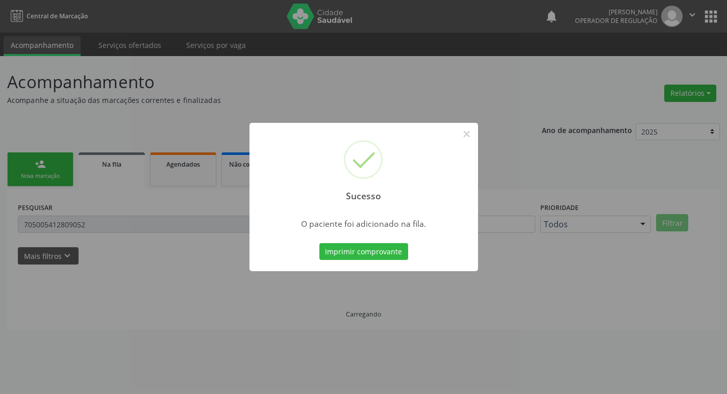
scroll to position [0, 0]
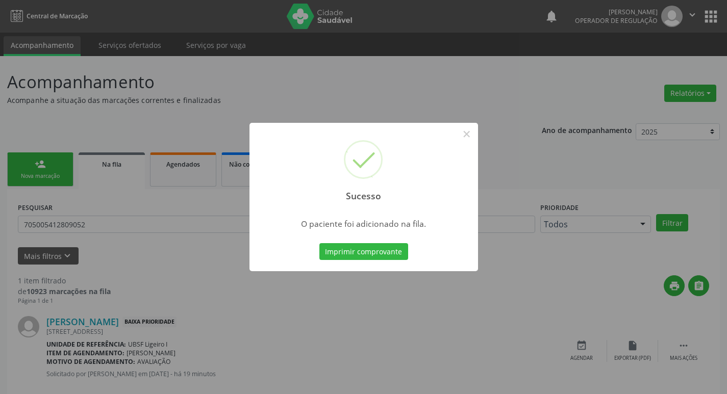
click at [213, 122] on div "Sucesso × O paciente foi adicionado na fila. Imprimir comprovante Cancel" at bounding box center [363, 197] width 727 height 394
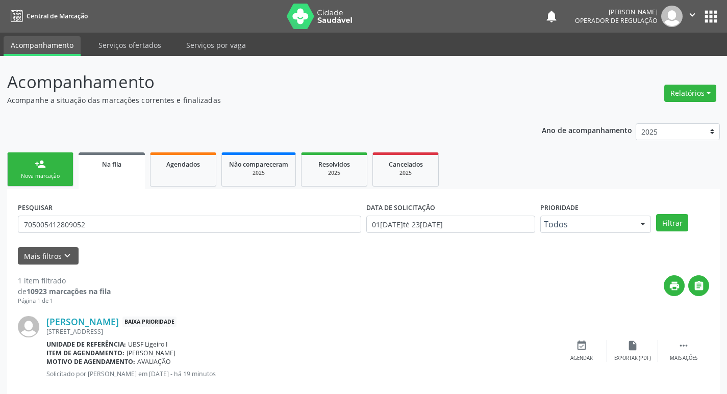
click at [52, 176] on div "Nova marcação" at bounding box center [40, 176] width 51 height 8
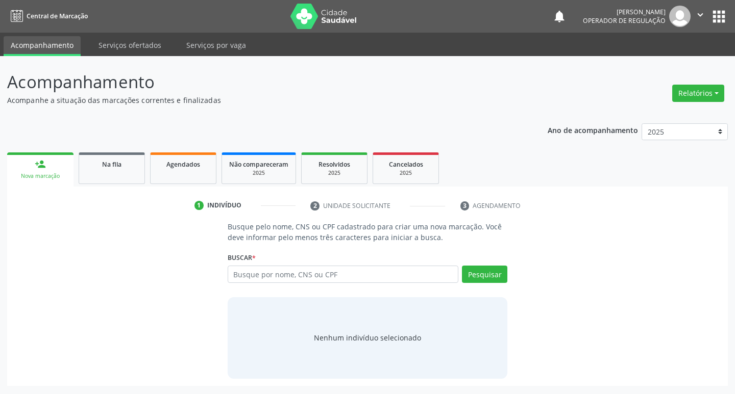
click at [254, 266] on div "Buscar * Busque por nome, CNS ou CPF Nenhum resultado encontrado para: " " Digi…" at bounding box center [368, 270] width 280 height 40
click at [256, 273] on input "text" at bounding box center [343, 274] width 231 height 17
type input "15957623458"
click at [486, 272] on button "Pesquisar" at bounding box center [484, 274] width 45 height 17
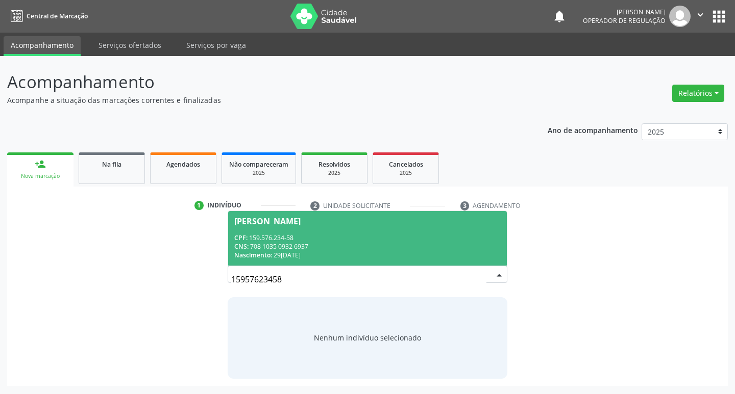
click at [401, 224] on div "Miguel de Lucena Dionisio" at bounding box center [367, 221] width 267 height 8
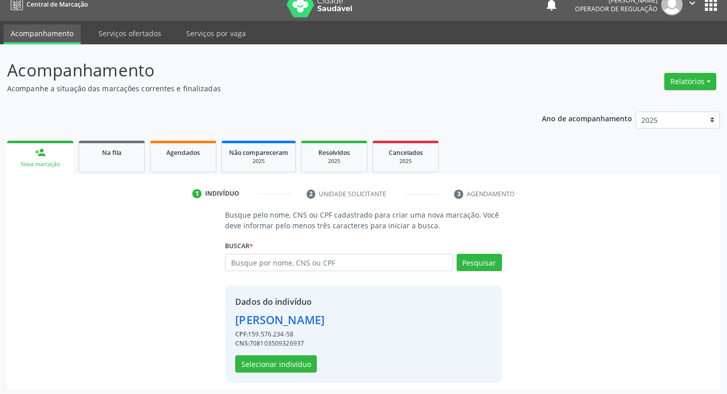
scroll to position [15, 0]
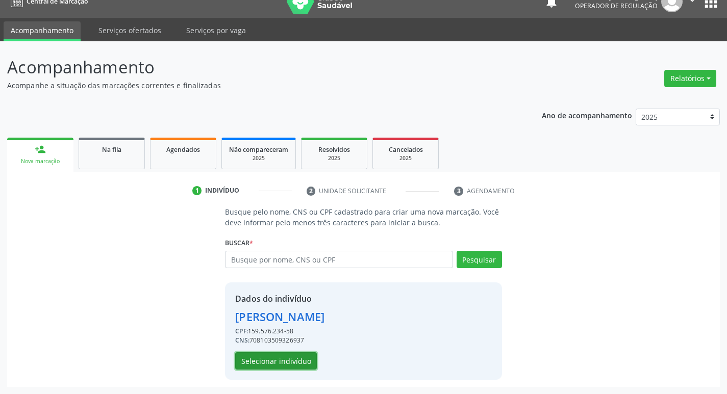
click at [268, 362] on button "Selecionar indivíduo" at bounding box center [276, 361] width 82 height 17
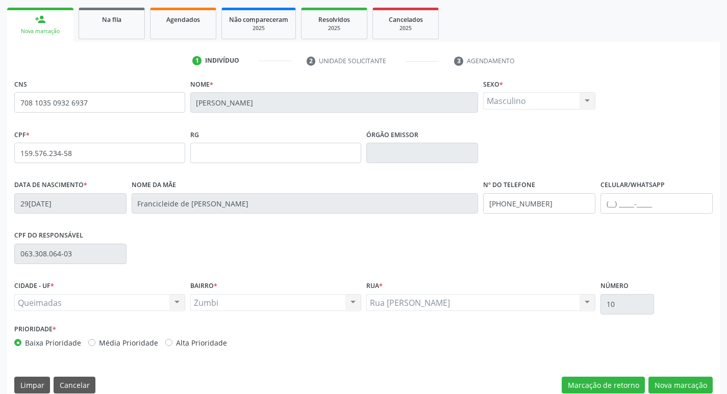
scroll to position [159, 0]
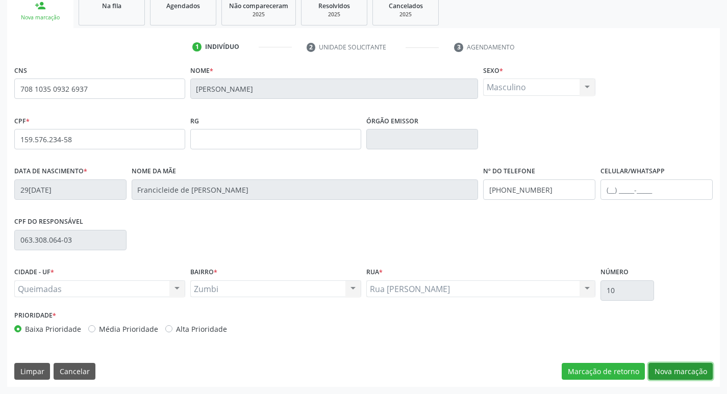
click at [667, 372] on button "Nova marcação" at bounding box center [680, 371] width 64 height 17
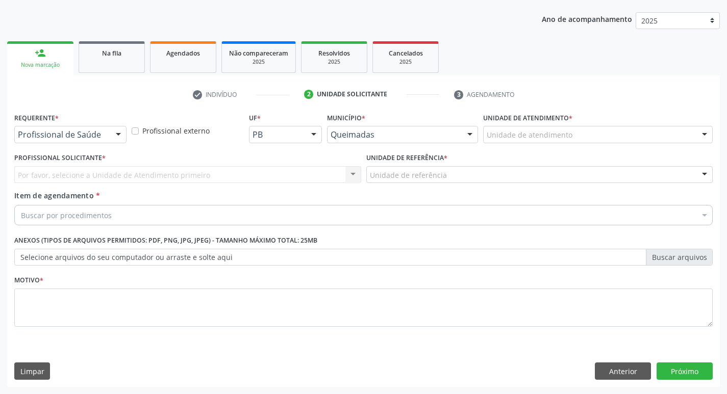
scroll to position [111, 0]
click at [86, 124] on div "Requerente * Profissional de Saúde Profissional de Saúde Paciente Nenhum result…" at bounding box center [70, 126] width 112 height 33
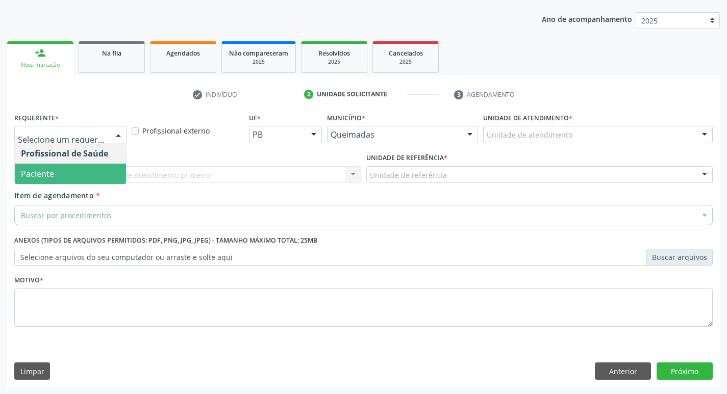
click at [72, 164] on span "Paciente" at bounding box center [70, 174] width 111 height 20
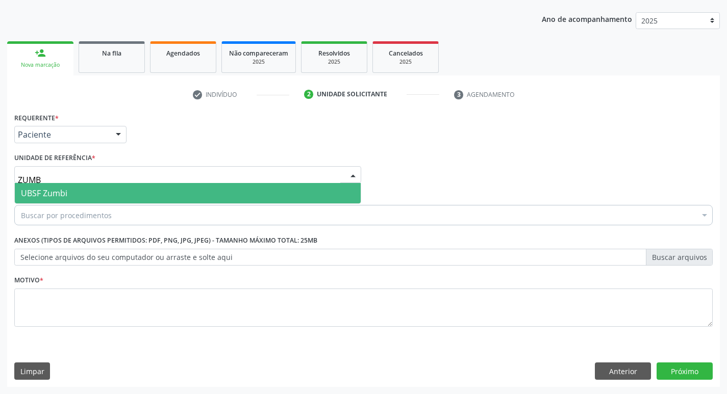
type input "ZUMBI"
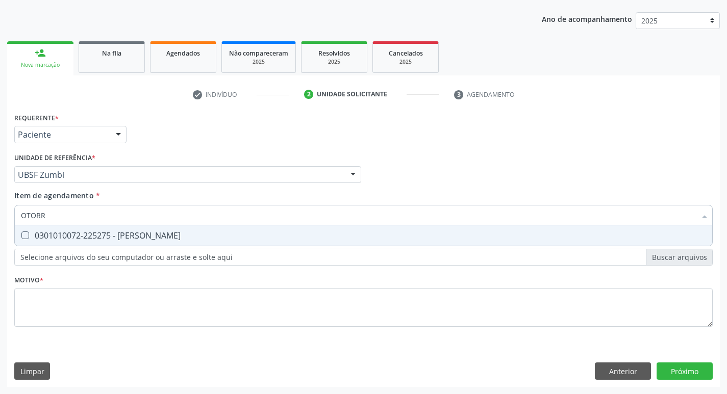
type input "OTORRI"
click at [78, 232] on div "0301010072-225275 - Médico Otorrinolaringologista" at bounding box center [363, 236] width 685 height 8
checkbox Otorrinolaringologista "true"
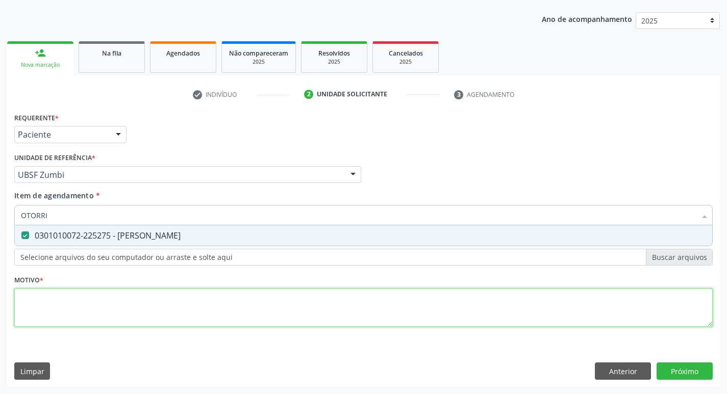
click at [39, 300] on div "Requerente * Paciente Profissional de Saúde Paciente Nenhum resultado encontrad…" at bounding box center [363, 225] width 699 height 231
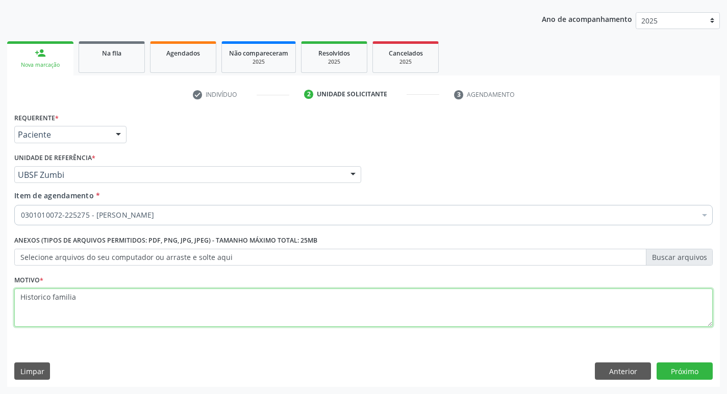
type textarea "Historico familiar"
drag, startPoint x: 104, startPoint y: 290, endPoint x: 0, endPoint y: 311, distance: 106.2
click at [0, 311] on div "Acompanhamento Acompanhe a situação das marcações correntes e finalizadas Relat…" at bounding box center [363, 170] width 727 height 450
type textarea "Avaliação"
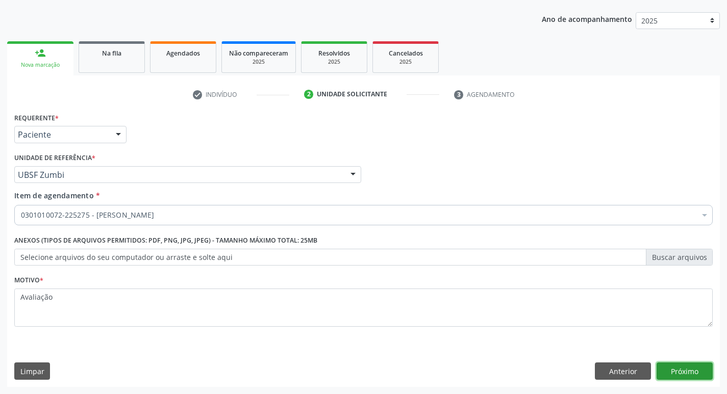
click at [668, 375] on button "Próximo" at bounding box center [685, 371] width 56 height 17
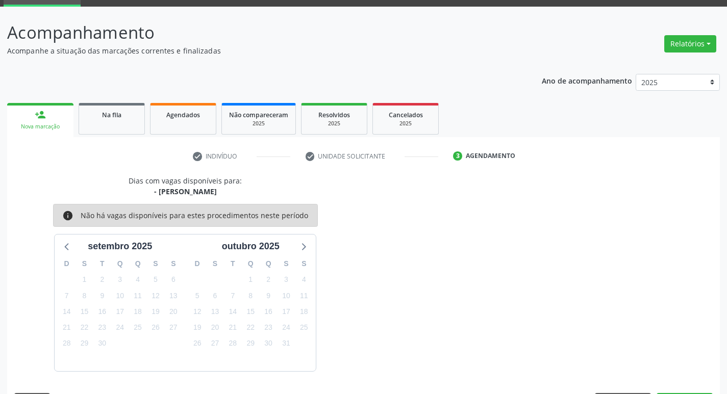
scroll to position [80, 0]
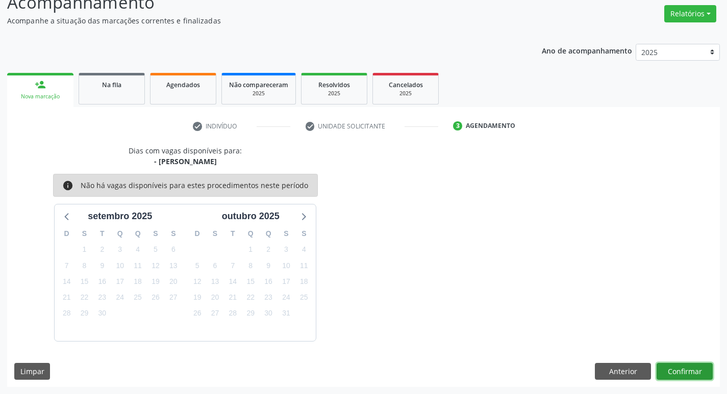
click at [694, 371] on button "Confirmar" at bounding box center [685, 371] width 56 height 17
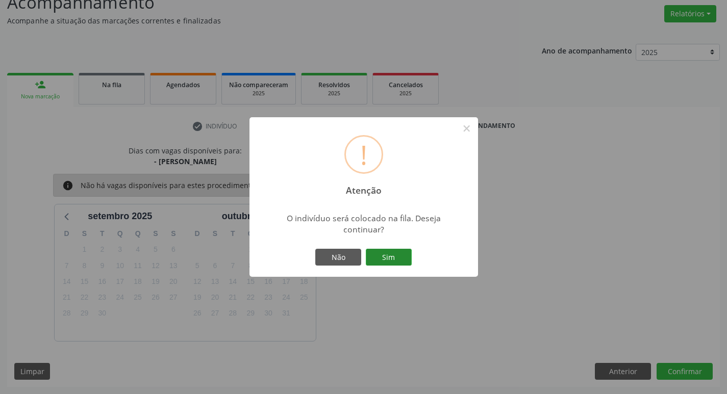
click at [402, 257] on button "Sim" at bounding box center [389, 257] width 46 height 17
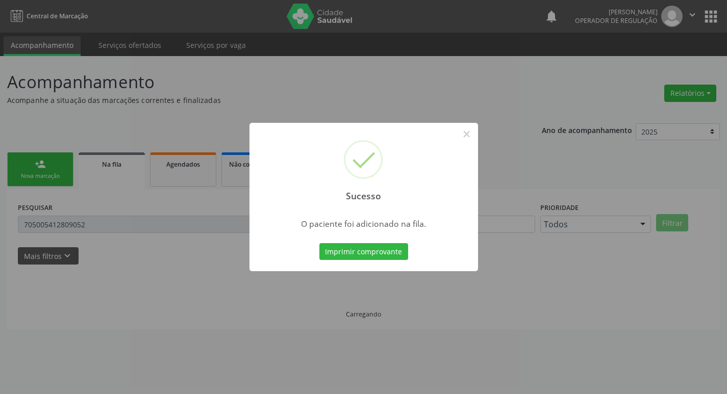
scroll to position [0, 0]
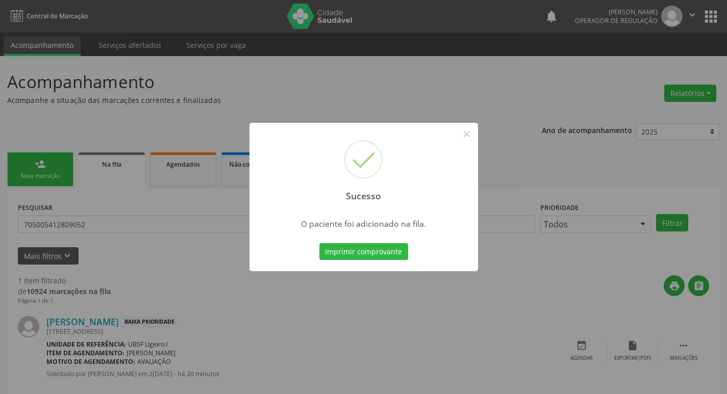
drag, startPoint x: 153, startPoint y: 118, endPoint x: 146, endPoint y: 128, distance: 11.7
click at [151, 122] on div "Sucesso × O paciente foi adicionado na fila. Imprimir comprovante Cancel" at bounding box center [363, 197] width 727 height 394
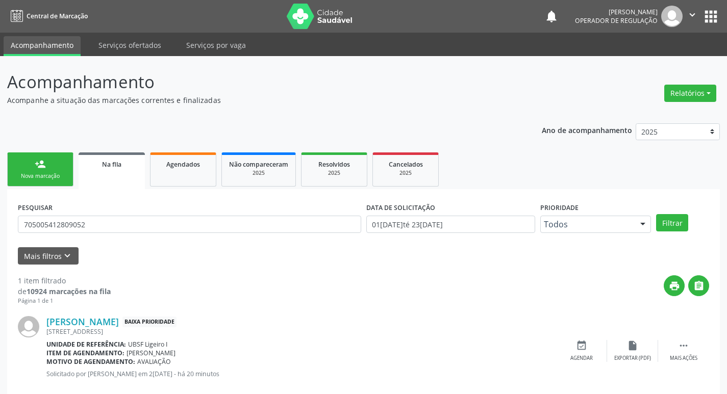
click at [50, 172] on div "Nova marcação" at bounding box center [40, 176] width 51 height 8
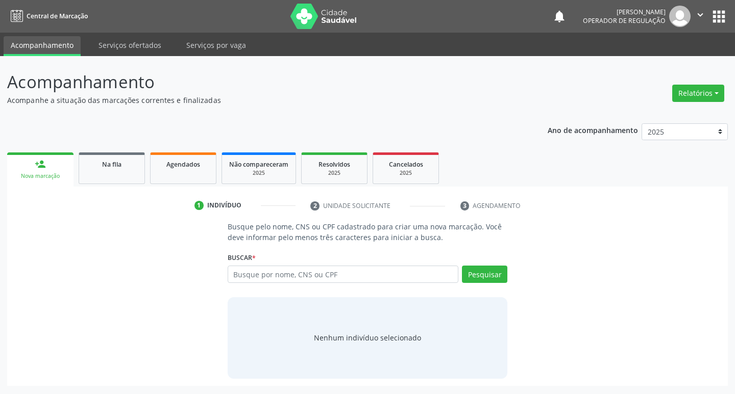
click at [293, 286] on div "Busque por nome, CNS ou CPF Nenhum resultado encontrado para: " " Digite nome, …" at bounding box center [368, 278] width 280 height 24
click at [293, 277] on input "text" at bounding box center [343, 274] width 231 height 17
type input "709105285933630"
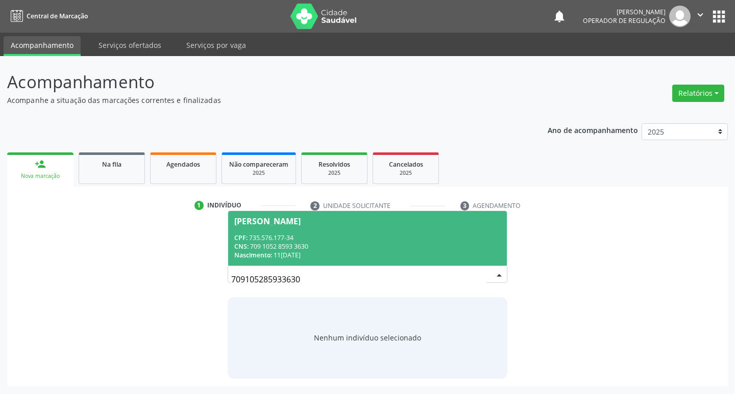
click at [416, 244] on div "CNS: 709 1052 8593 3630" at bounding box center [367, 246] width 267 height 9
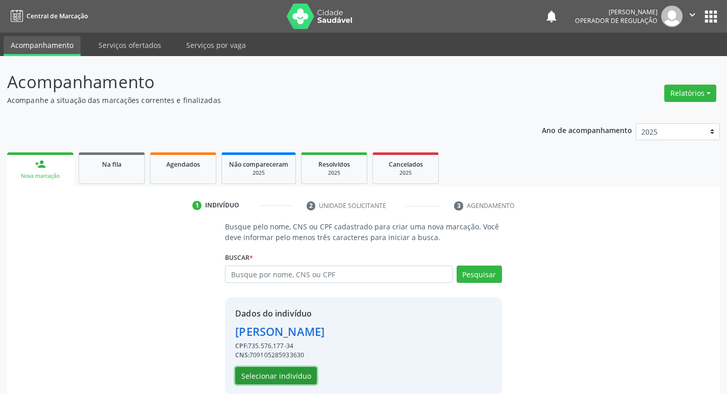
click at [280, 370] on button "Selecionar indivíduo" at bounding box center [276, 375] width 82 height 17
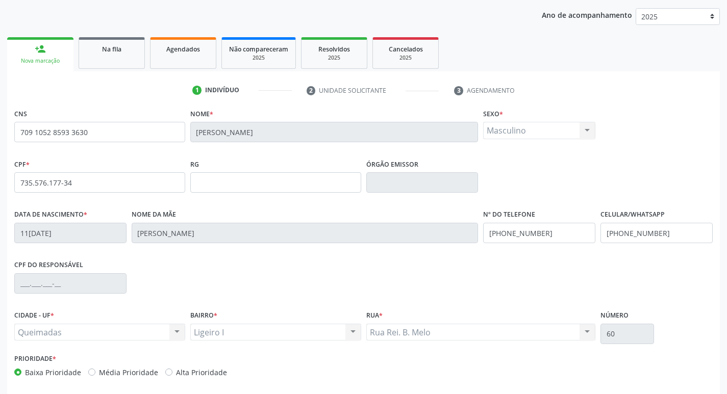
scroll to position [159, 0]
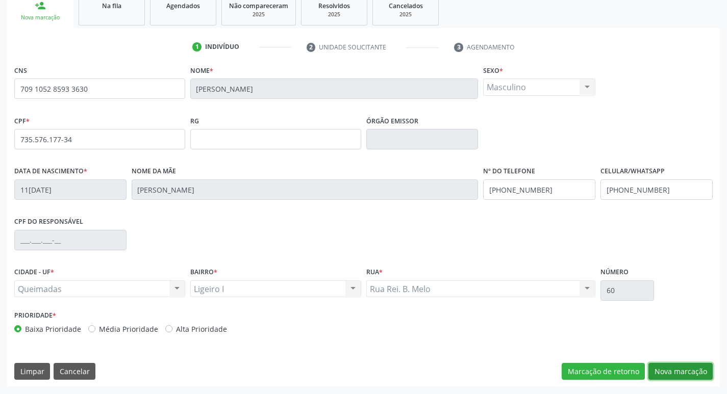
click at [685, 380] on button "Nova marcação" at bounding box center [680, 371] width 64 height 17
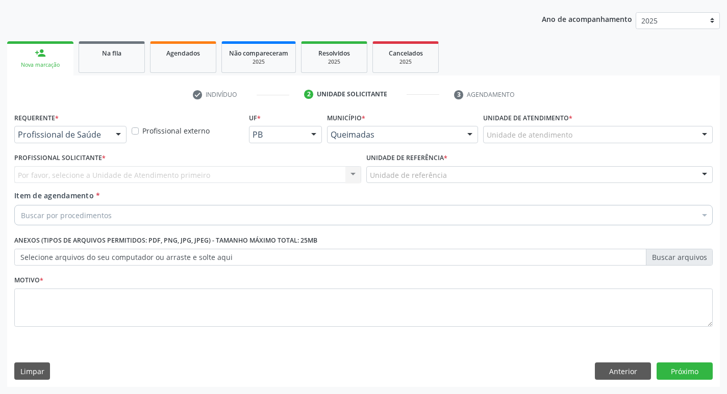
scroll to position [111, 0]
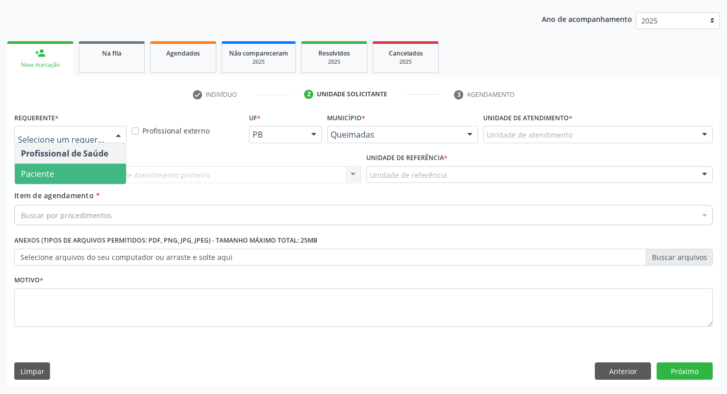
click at [86, 169] on span "Paciente" at bounding box center [70, 174] width 111 height 20
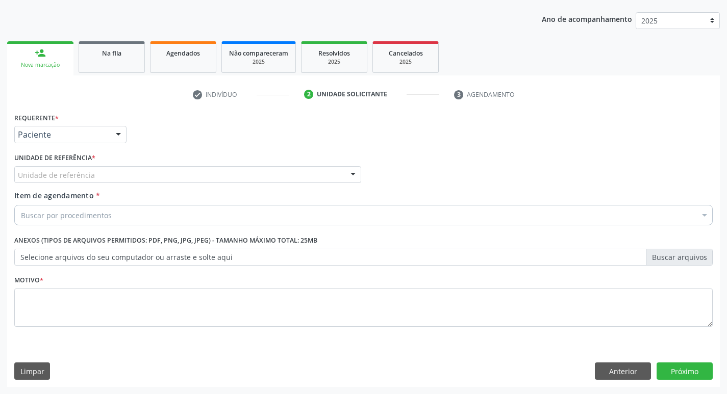
click at [86, 169] on div "Unidade de referência" at bounding box center [187, 174] width 347 height 17
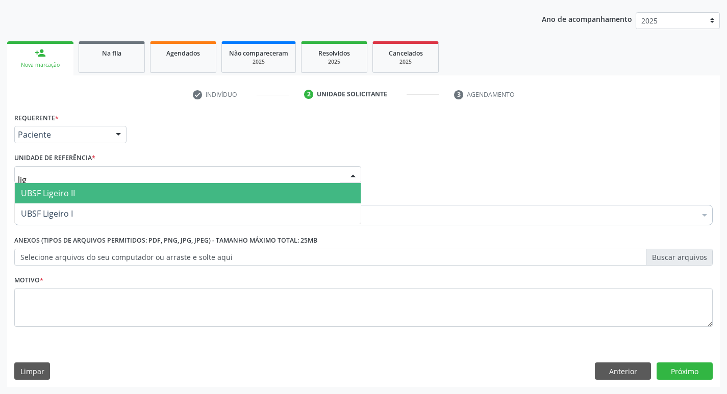
type input "lige"
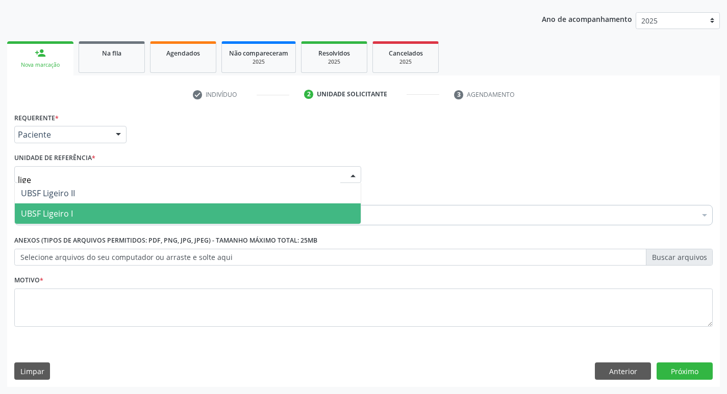
click at [73, 210] on span "UBSF Ligeiro I" at bounding box center [188, 214] width 346 height 20
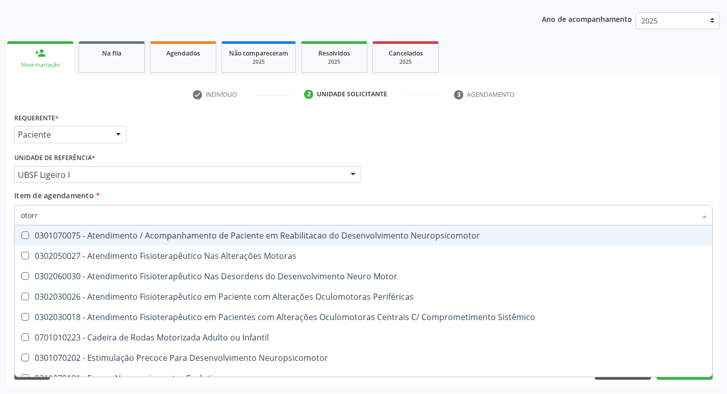
type input "otorri"
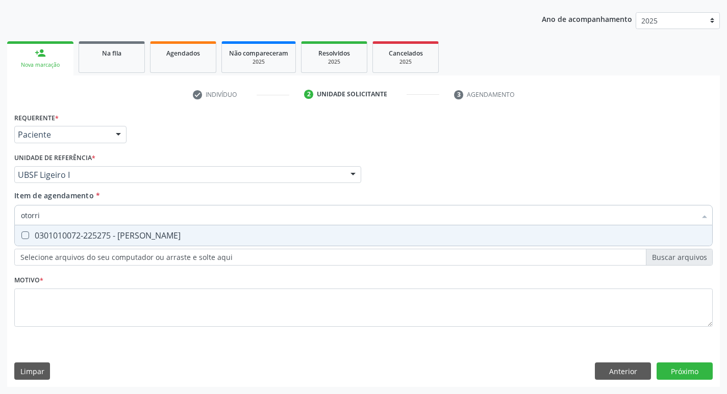
click at [106, 240] on div "0301010072-225275 - Médico Otorrinolaringologista" at bounding box center [363, 236] width 685 height 8
checkbox Otorrinolaringologista "true"
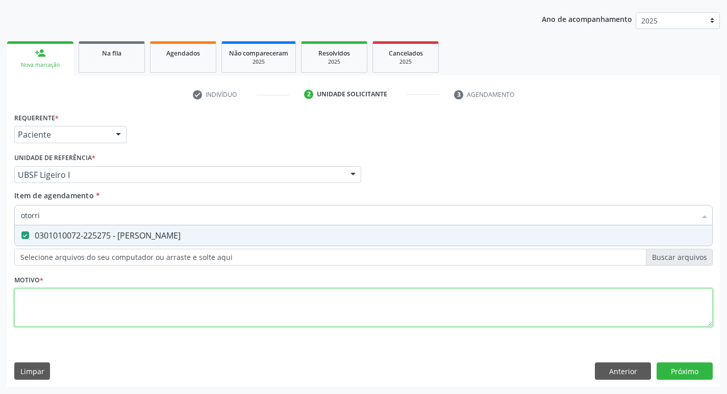
click at [70, 314] on div "Requerente * Paciente Profissional de Saúde Paciente Nenhum resultado encontrad…" at bounding box center [363, 225] width 699 height 231
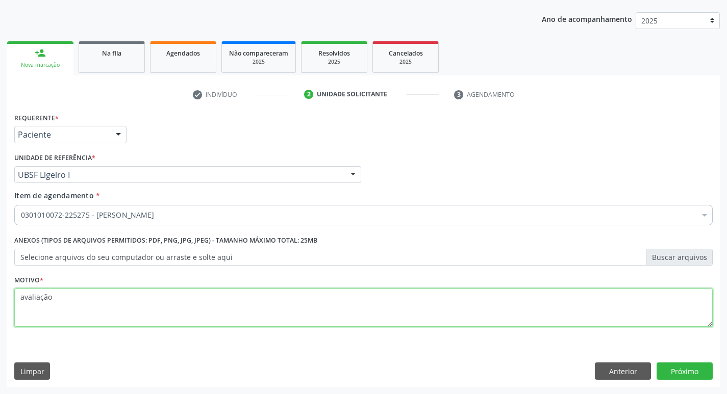
click at [23, 299] on textarea "avaliação" at bounding box center [363, 308] width 699 height 39
type textarea "Avaliação"
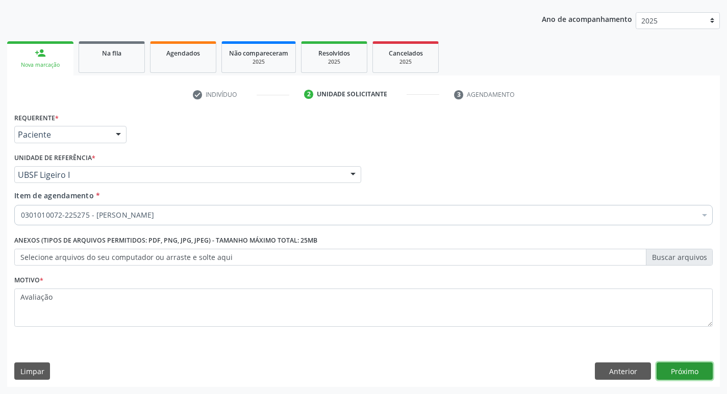
click at [671, 371] on button "Próximo" at bounding box center [685, 371] width 56 height 17
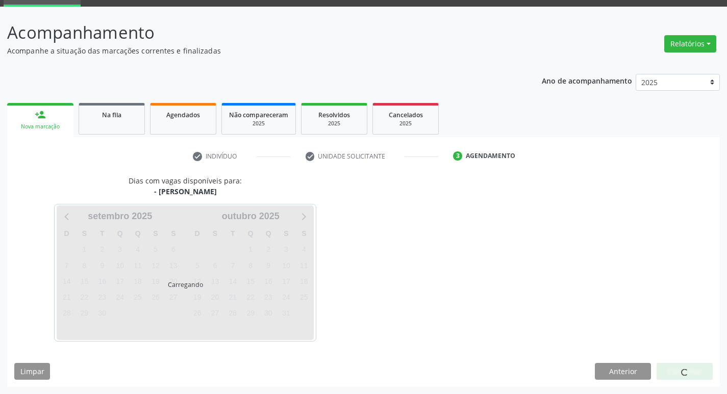
scroll to position [80, 0]
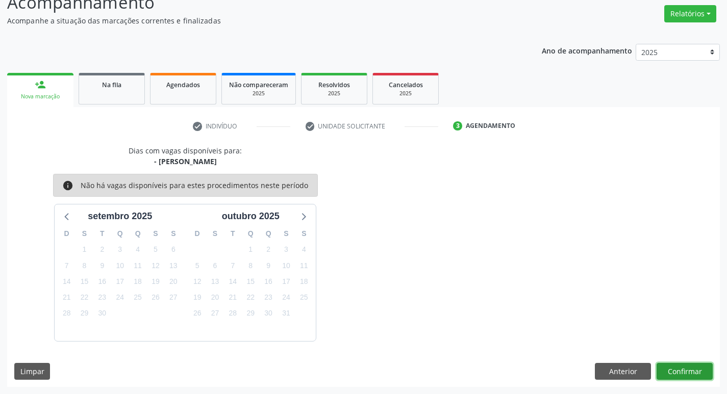
click at [678, 367] on button "Confirmar" at bounding box center [685, 371] width 56 height 17
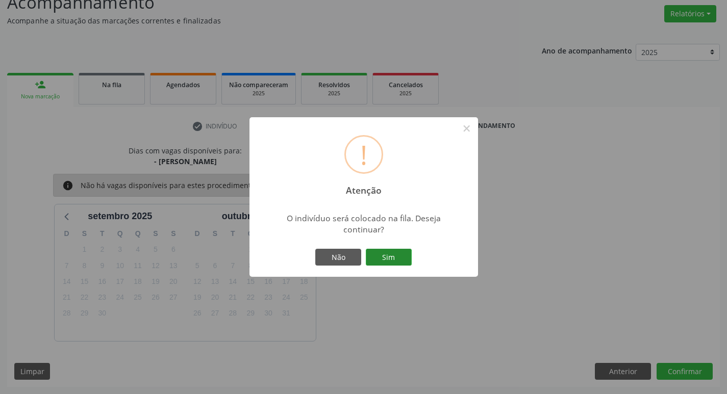
click at [404, 259] on button "Sim" at bounding box center [389, 257] width 46 height 17
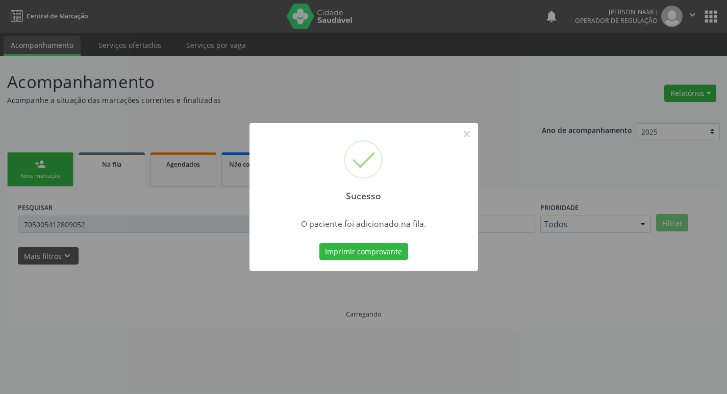
scroll to position [0, 0]
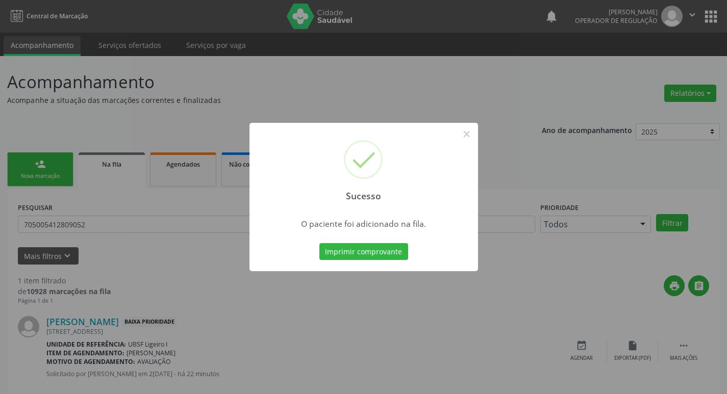
click at [274, 90] on div "Sucesso × O paciente foi adicionado na fila. Imprimir comprovante Cancel" at bounding box center [363, 197] width 727 height 394
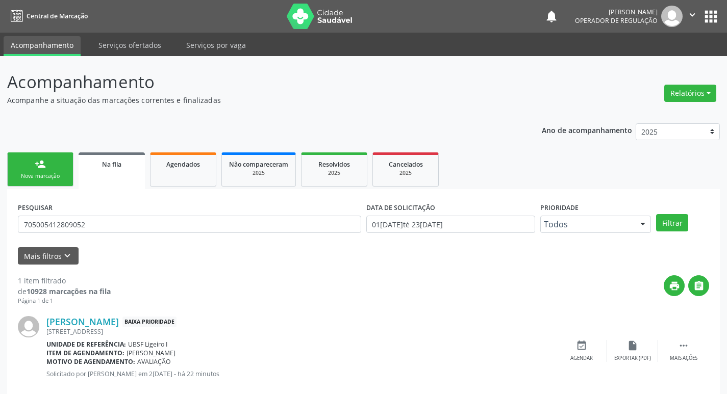
click at [41, 178] on div "Nova marcação" at bounding box center [40, 176] width 51 height 8
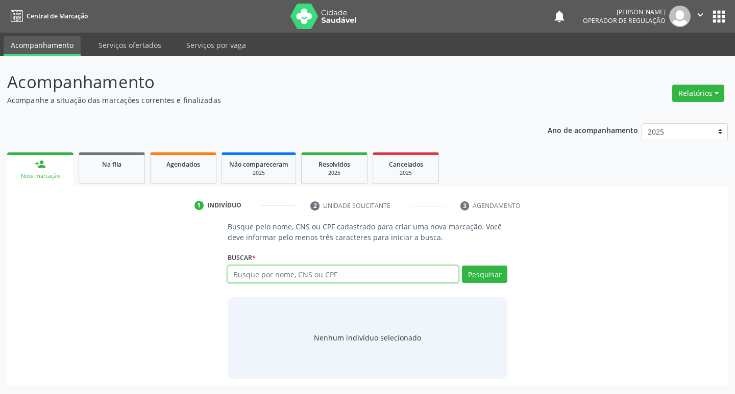
click at [287, 272] on input "text" at bounding box center [343, 274] width 231 height 17
type input "702502332029431"
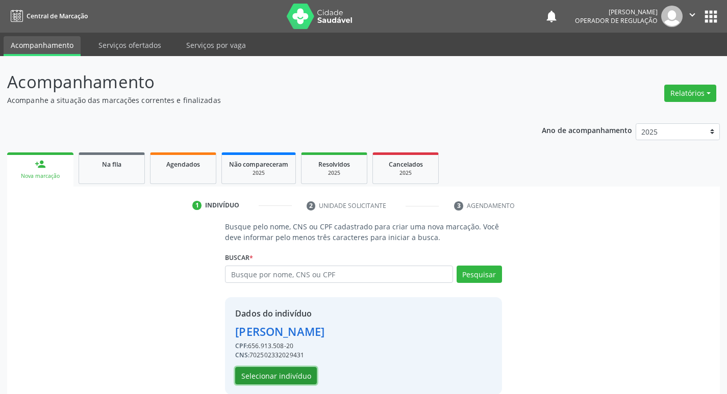
click at [287, 373] on button "Selecionar indivíduo" at bounding box center [276, 375] width 82 height 17
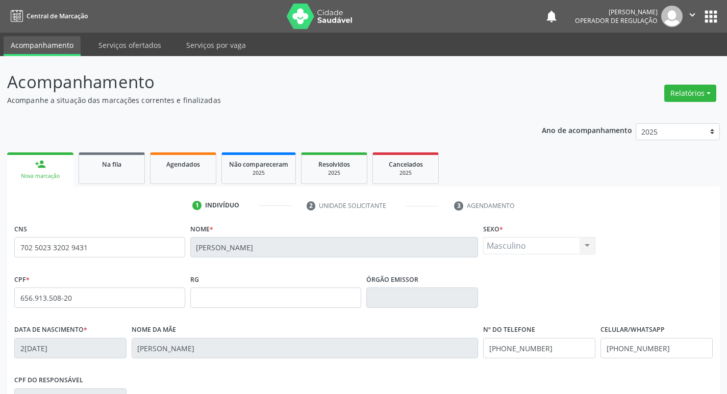
scroll to position [159, 0]
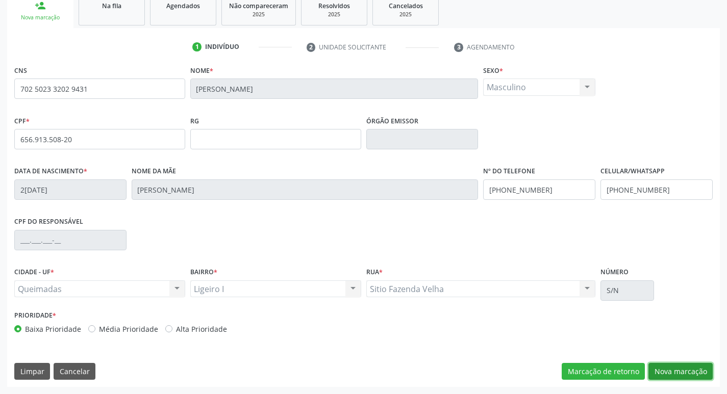
click at [678, 375] on button "Nova marcação" at bounding box center [680, 371] width 64 height 17
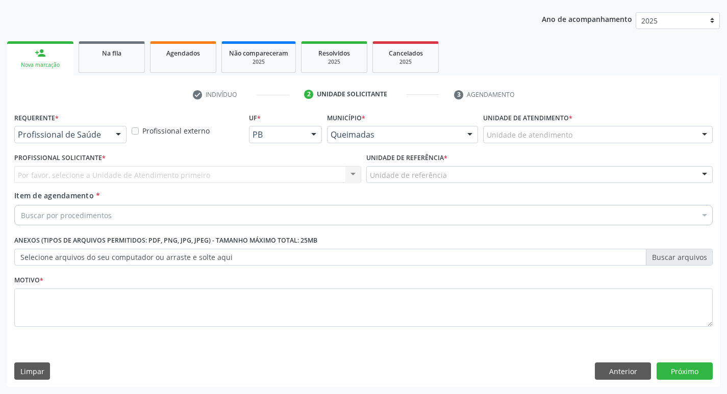
scroll to position [111, 0]
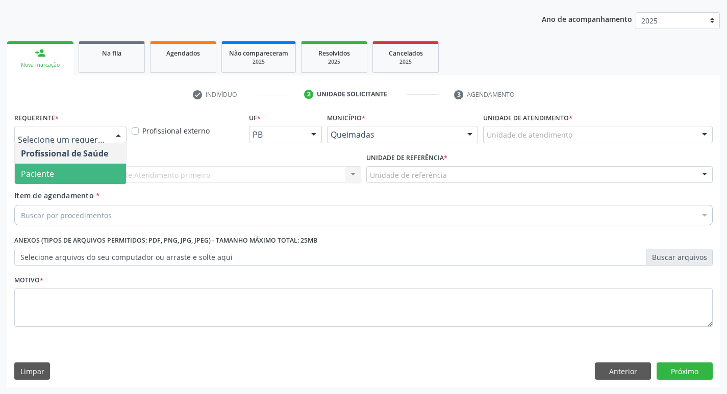
click at [76, 167] on span "Paciente" at bounding box center [70, 174] width 111 height 20
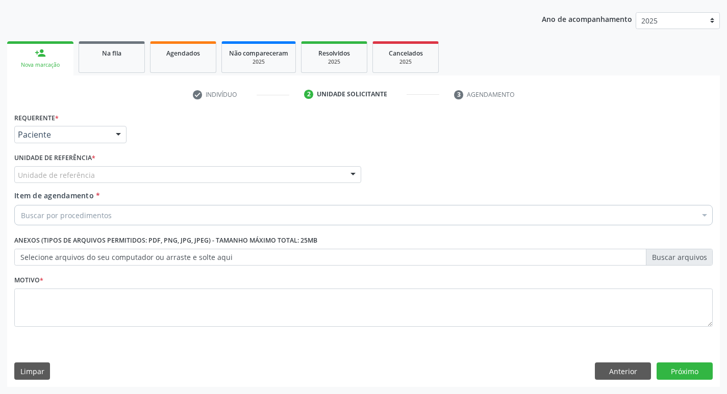
click at [69, 181] on div "Unidade de referência" at bounding box center [187, 174] width 347 height 17
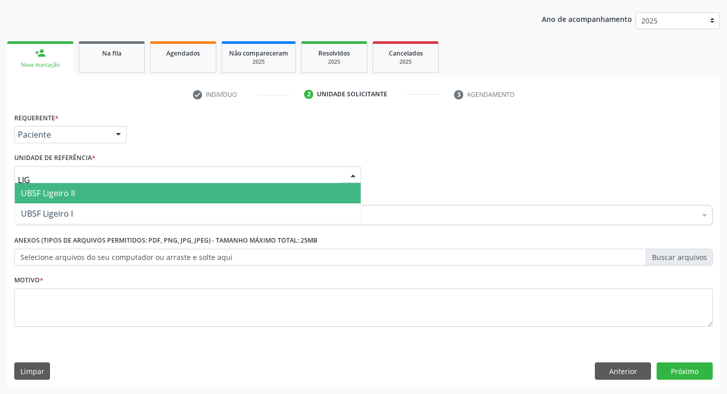
type input "LIGE"
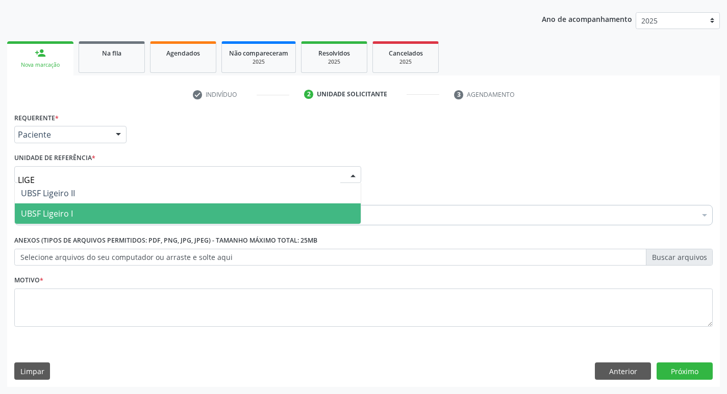
click at [62, 214] on span "UBSF Ligeiro I" at bounding box center [47, 213] width 52 height 11
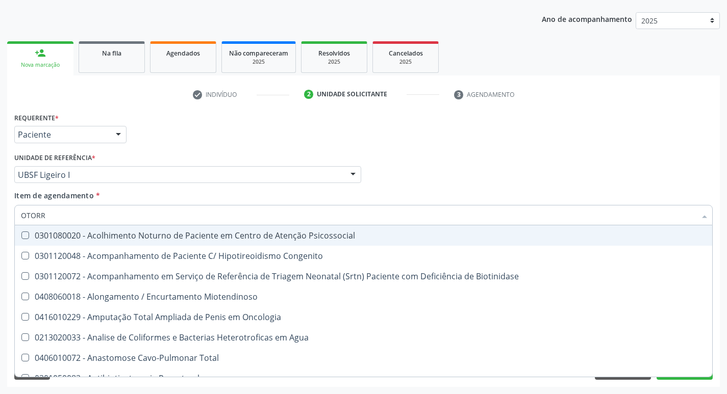
type input "OTORRI"
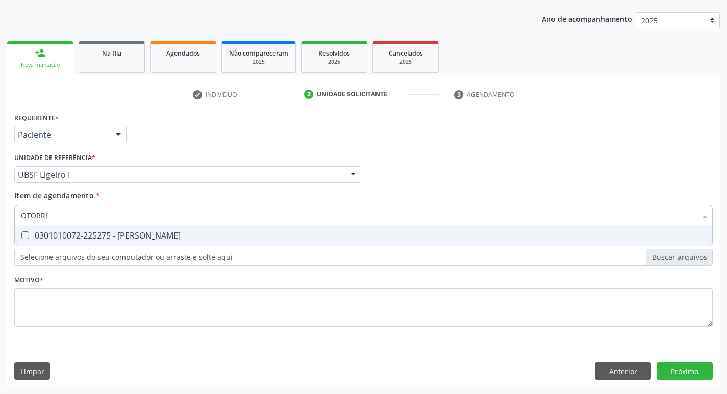
click at [58, 234] on div "0301010072-225275 - Médico Otorrinolaringologista" at bounding box center [363, 236] width 685 height 8
checkbox Otorrinolaringologista "true"
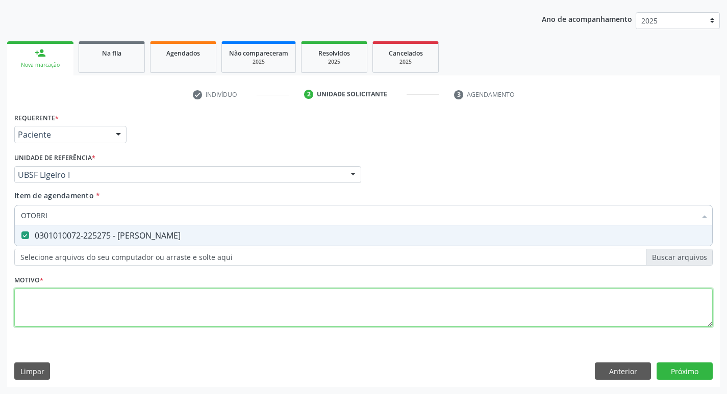
click at [35, 310] on div "Requerente * Paciente Profissional de Saúde Paciente Nenhum resultado encontrad…" at bounding box center [363, 225] width 699 height 231
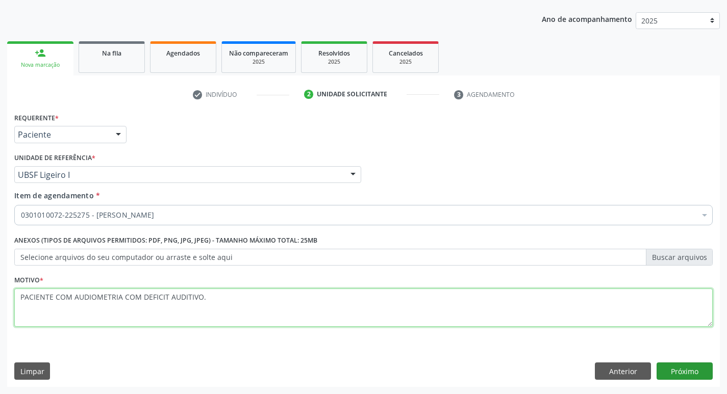
type textarea "PACIENTE COM AUDIOMETRIA COM DEFICIT AUDITIVO."
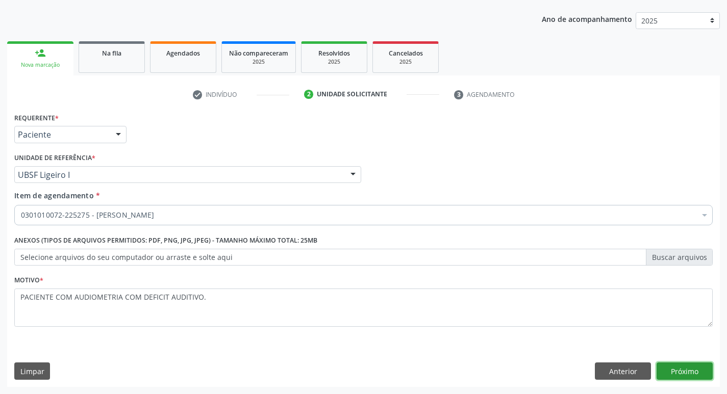
click at [693, 366] on button "Próximo" at bounding box center [685, 371] width 56 height 17
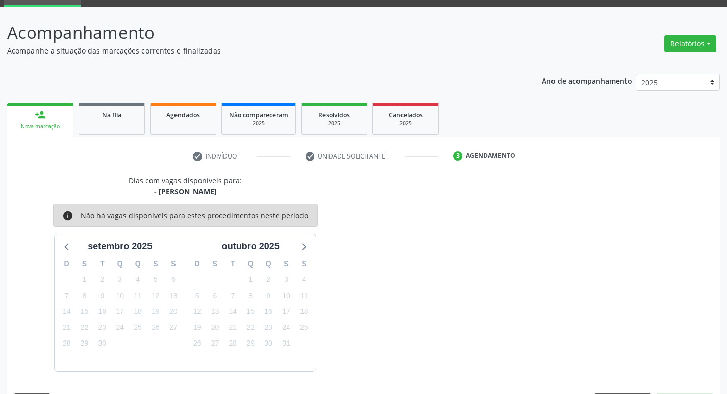
scroll to position [80, 0]
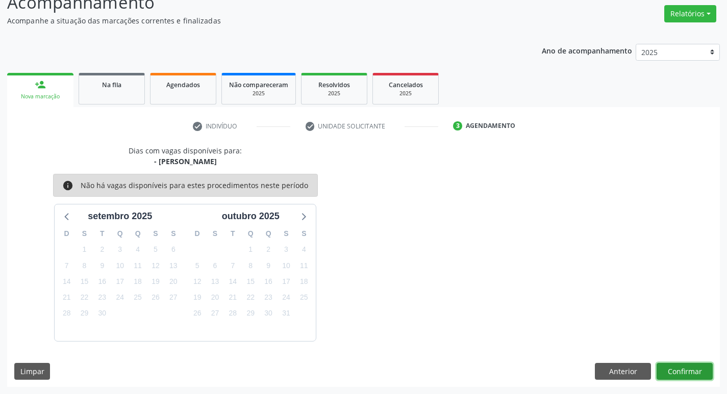
click at [686, 364] on button "Confirmar" at bounding box center [685, 371] width 56 height 17
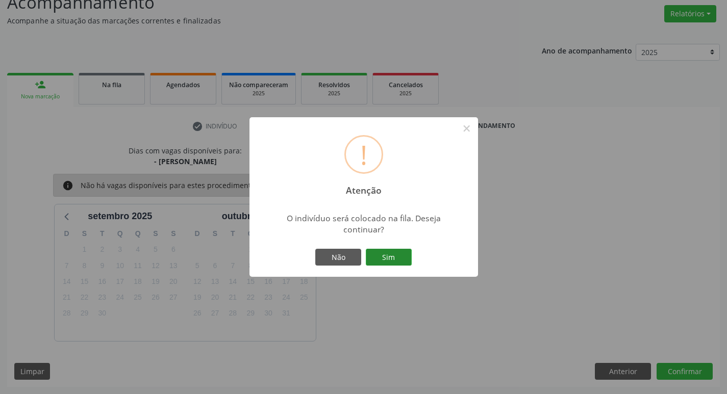
click at [391, 260] on button "Sim" at bounding box center [389, 257] width 46 height 17
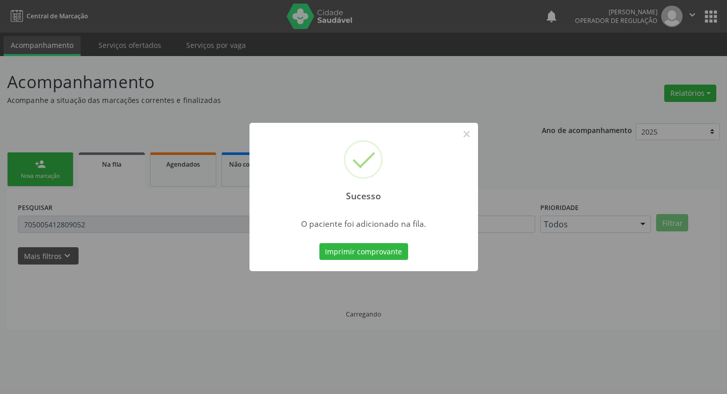
scroll to position [0, 0]
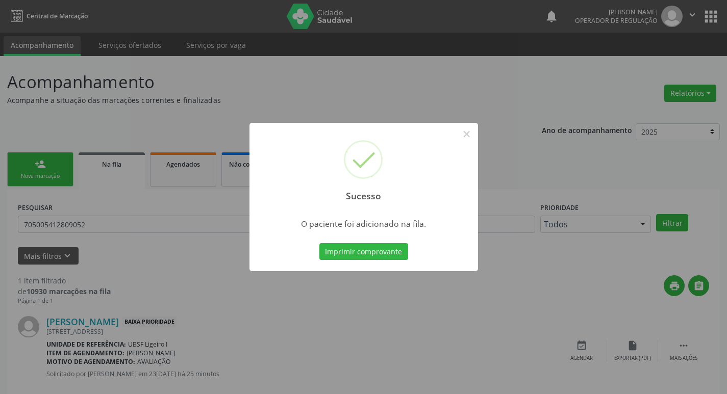
click at [291, 108] on div "Sucesso × O paciente foi adicionado na fila. Imprimir comprovante Cancel" at bounding box center [363, 197] width 727 height 394
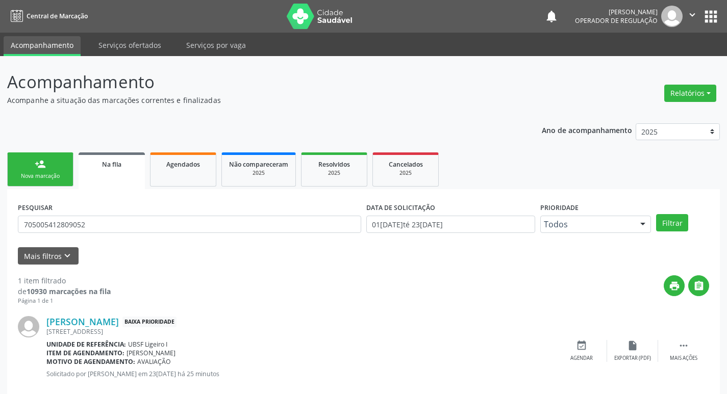
click at [67, 177] on link "person_add Nova marcação" at bounding box center [40, 170] width 66 height 34
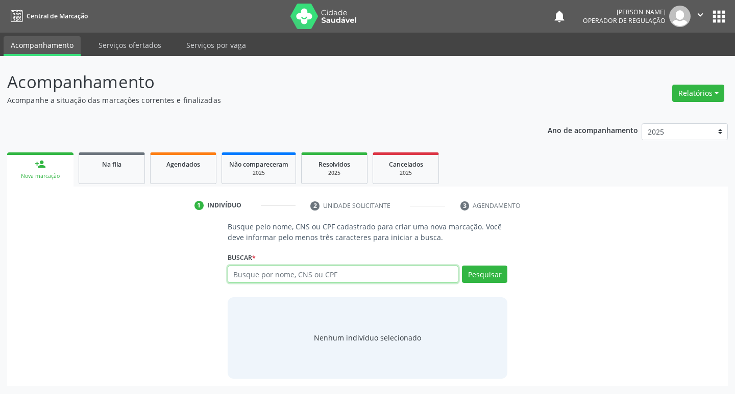
click at [304, 275] on input "text" at bounding box center [343, 274] width 231 height 17
type input "708709167081391"
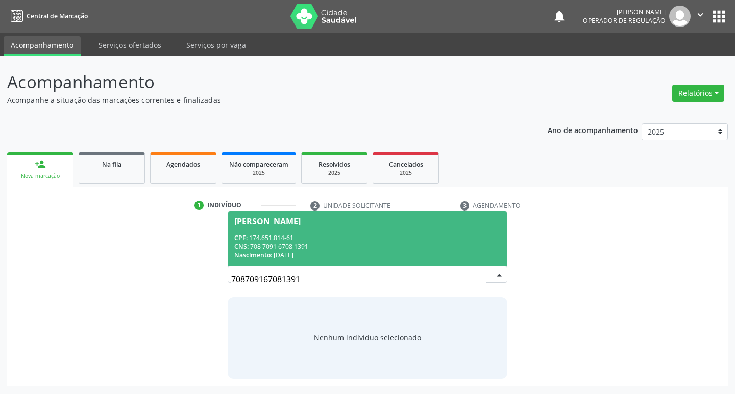
click at [393, 228] on span "Jose Guilherme Alexandre Batista da Silva CPF: 174.651.814-61 CNS: 708 7091 670…" at bounding box center [367, 238] width 279 height 55
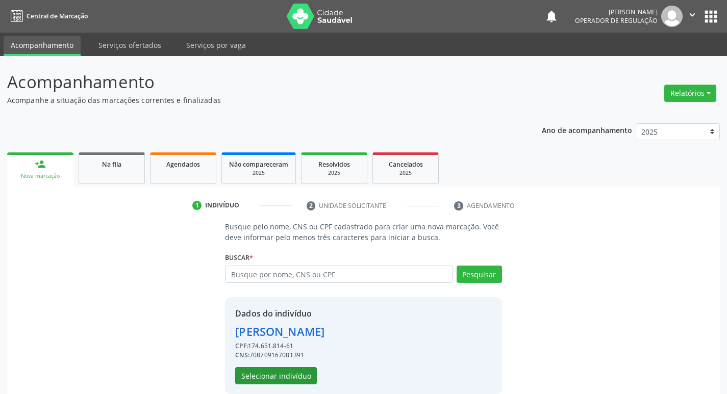
scroll to position [15, 0]
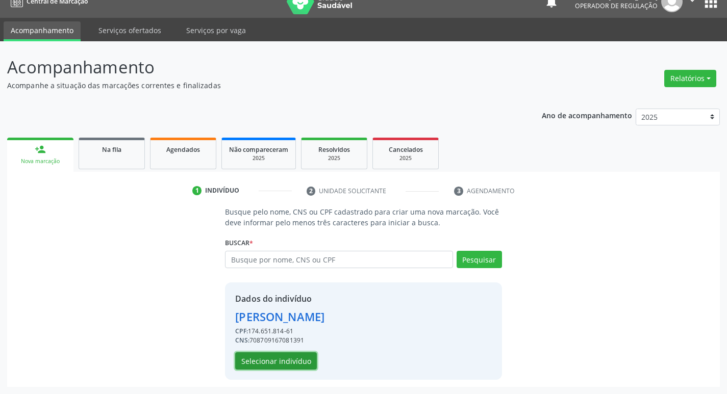
click at [286, 364] on button "Selecionar indivíduo" at bounding box center [276, 361] width 82 height 17
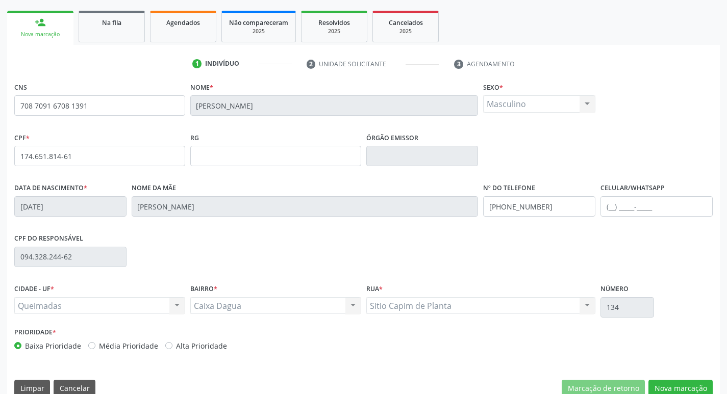
scroll to position [159, 0]
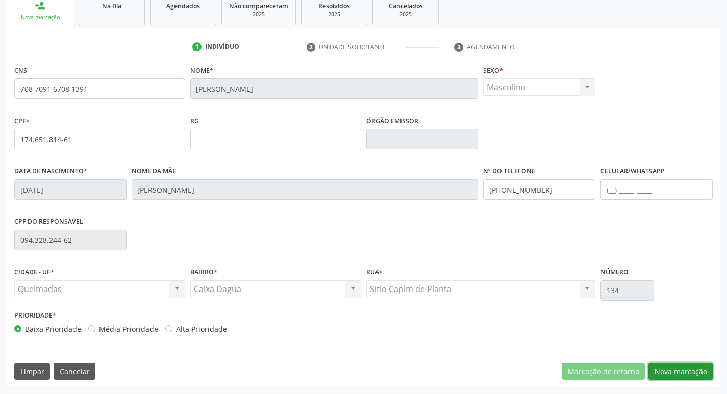
click at [676, 376] on button "Nova marcação" at bounding box center [680, 371] width 64 height 17
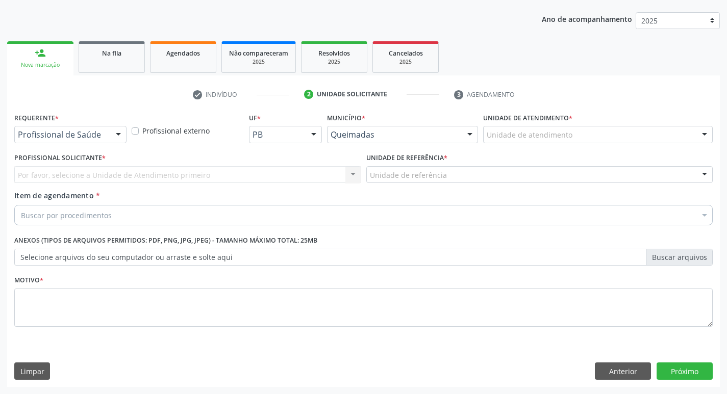
scroll to position [111, 0]
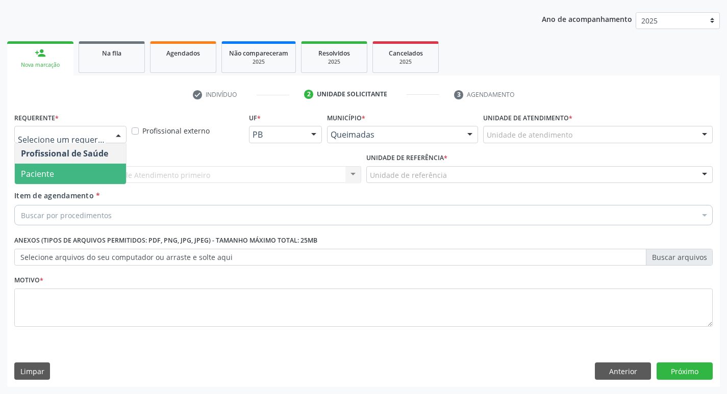
click at [70, 170] on span "Paciente" at bounding box center [70, 174] width 111 height 20
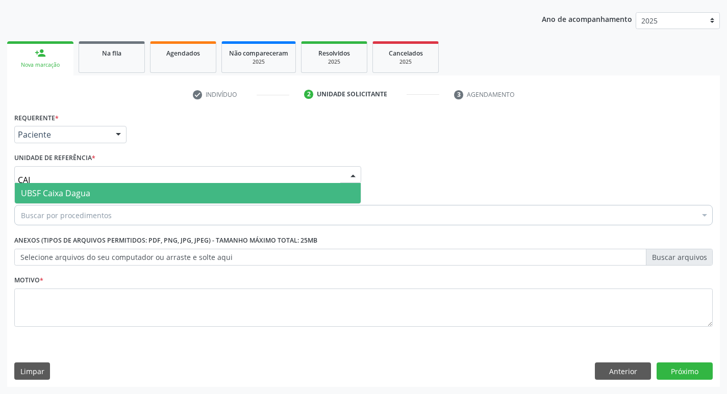
type input "CAIX"
click at [65, 192] on span "UBSF Caixa Dagua" at bounding box center [55, 193] width 69 height 11
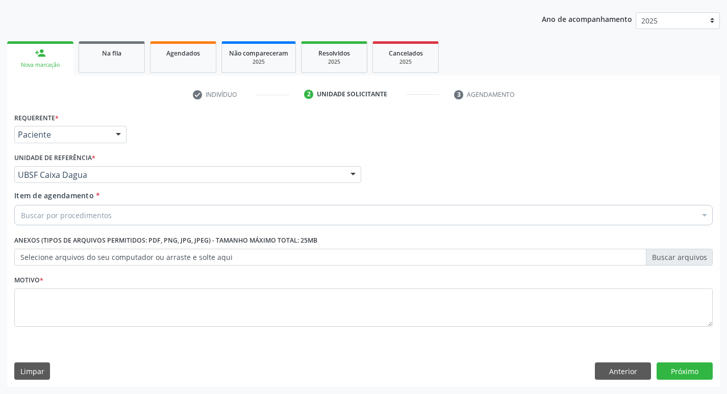
click at [59, 222] on div "Buscar por procedimentos" at bounding box center [363, 215] width 699 height 20
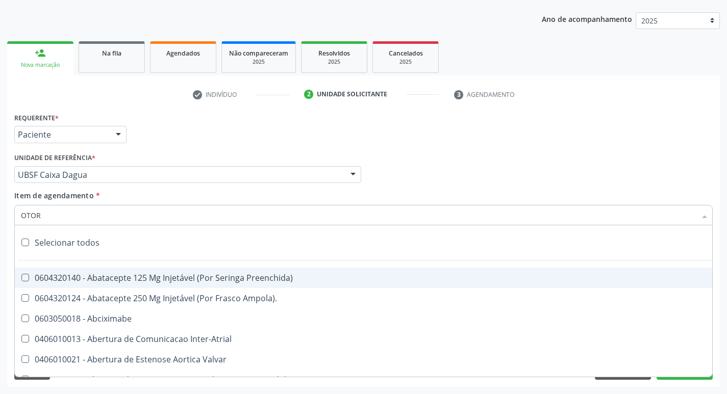
type input "OTORR"
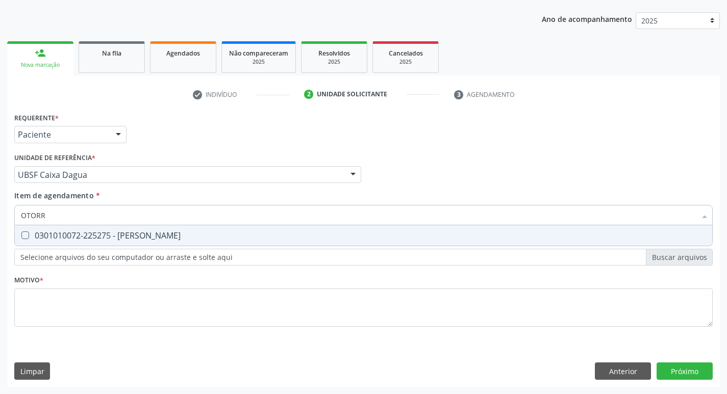
click at [58, 229] on span "0301010072-225275 - Médico Otorrinolaringologista" at bounding box center [363, 236] width 697 height 20
checkbox Otorrinolaringologista "true"
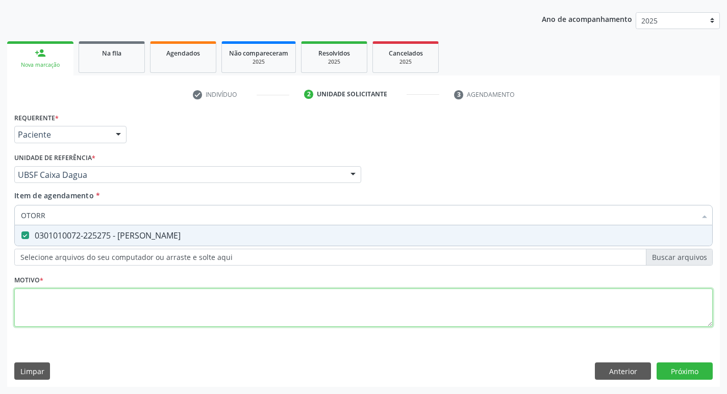
click at [91, 305] on div "Requerente * Paciente Profissional de Saúde Paciente Nenhum resultado encontrad…" at bounding box center [363, 225] width 699 height 231
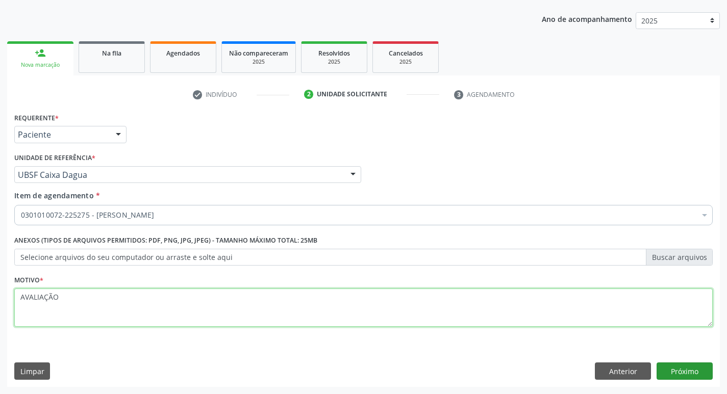
type textarea "AVALIAÇÃO"
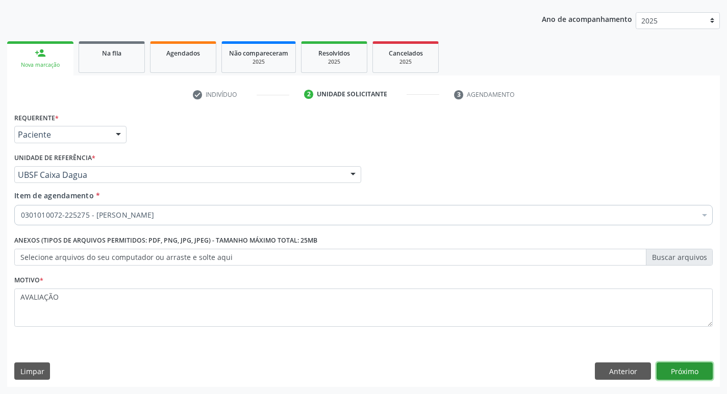
click at [686, 371] on button "Próximo" at bounding box center [685, 371] width 56 height 17
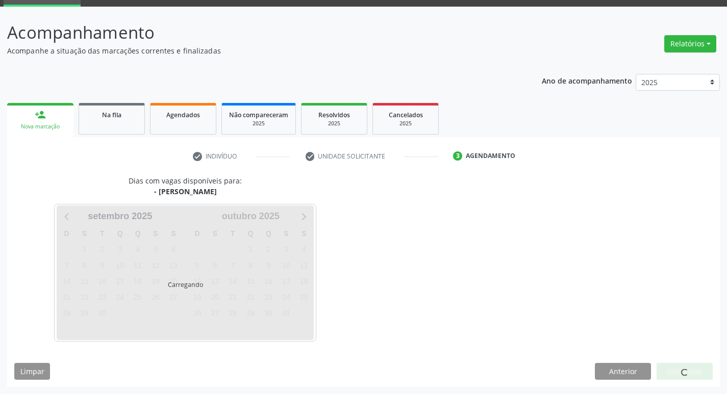
scroll to position [80, 0]
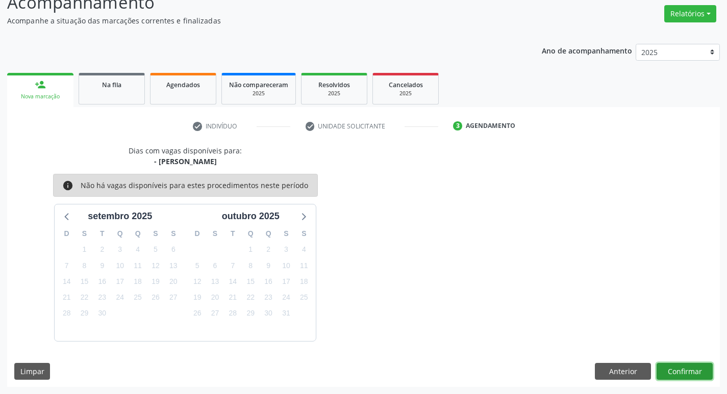
click at [688, 364] on button "Confirmar" at bounding box center [685, 371] width 56 height 17
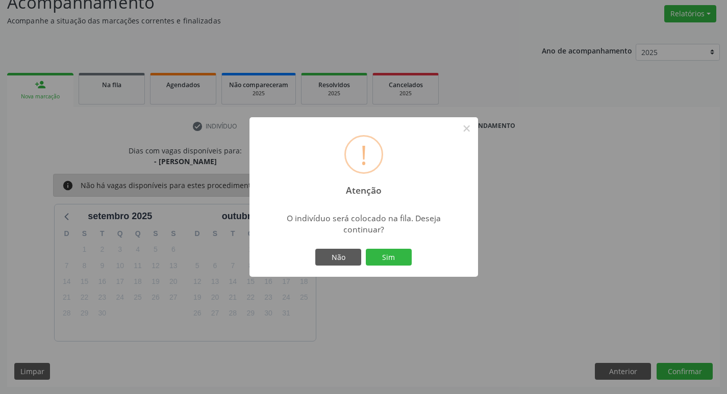
click at [392, 267] on div "Não Sim" at bounding box center [363, 257] width 101 height 21
click at [393, 263] on button "Sim" at bounding box center [389, 257] width 46 height 17
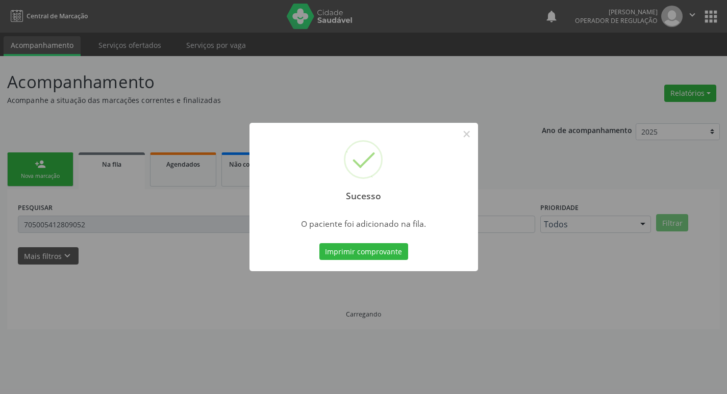
scroll to position [0, 0]
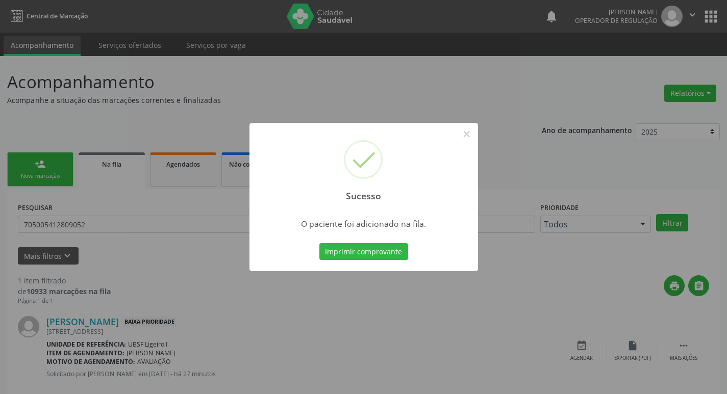
click at [129, 102] on div "Sucesso × O paciente foi adicionado na fila. Imprimir comprovante Cancel" at bounding box center [363, 197] width 727 height 394
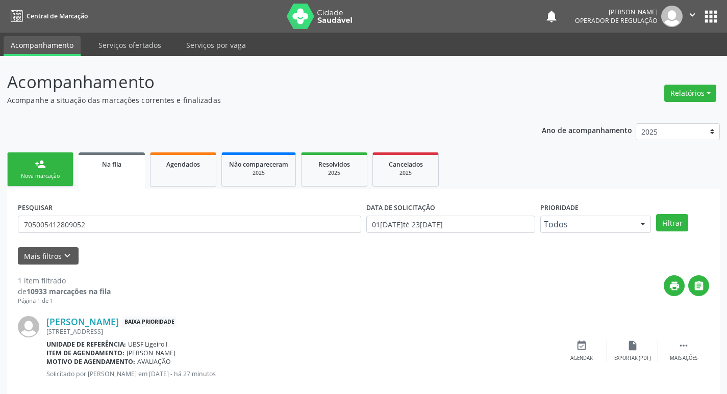
click at [43, 177] on div "Nova marcação" at bounding box center [40, 176] width 51 height 8
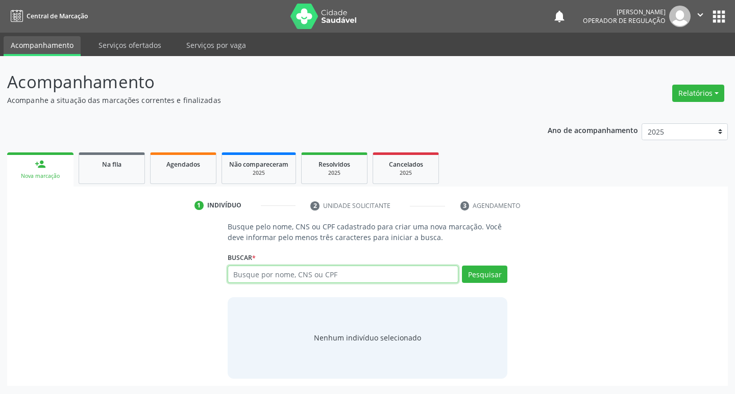
click at [257, 276] on input "text" at bounding box center [343, 274] width 231 height 17
type input "700009078006301"
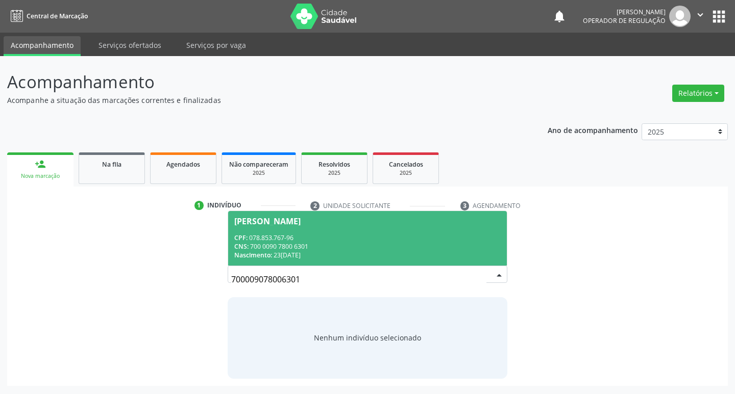
click at [430, 233] on span "Jose Antônio de Oliveira CPF: 078.853.767-96 CNS: 700 0090 7800 6301 Nascimento…" at bounding box center [367, 238] width 279 height 55
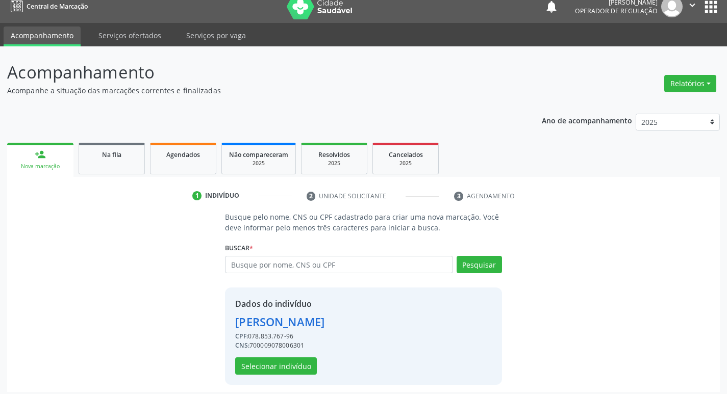
scroll to position [15, 0]
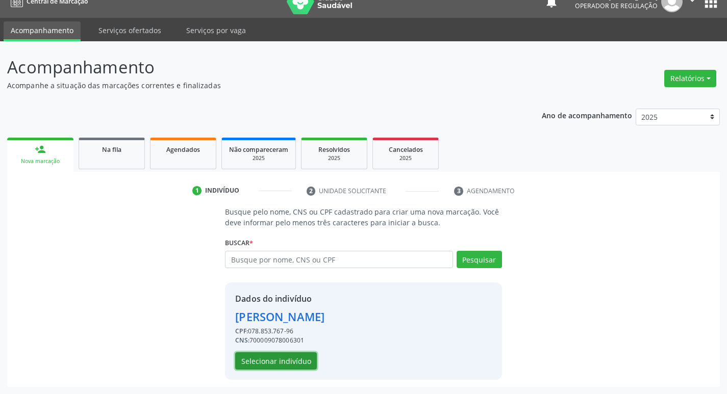
click at [298, 363] on button "Selecionar indivíduo" at bounding box center [276, 361] width 82 height 17
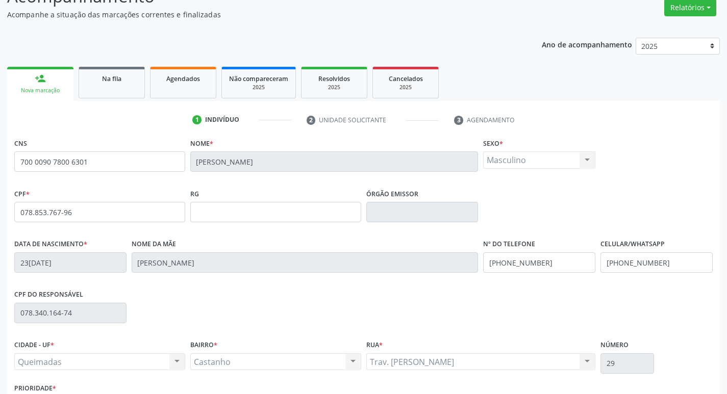
scroll to position [159, 0]
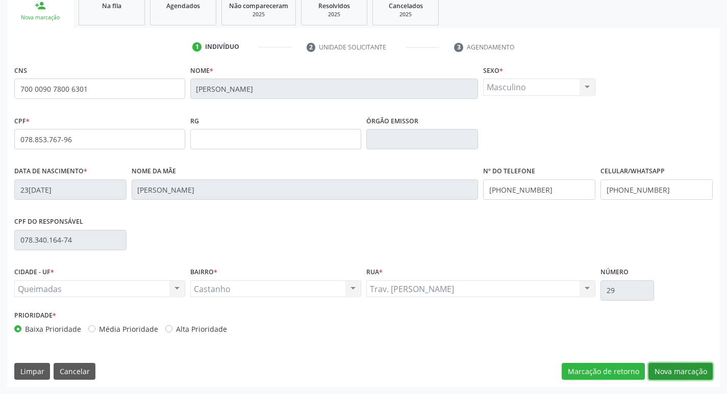
click at [670, 376] on button "Nova marcação" at bounding box center [680, 371] width 64 height 17
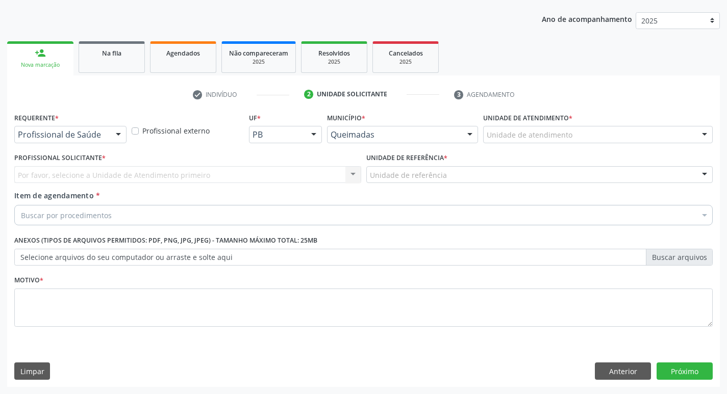
scroll to position [111, 0]
click at [103, 140] on div "Profissional de Saúde" at bounding box center [70, 134] width 112 height 17
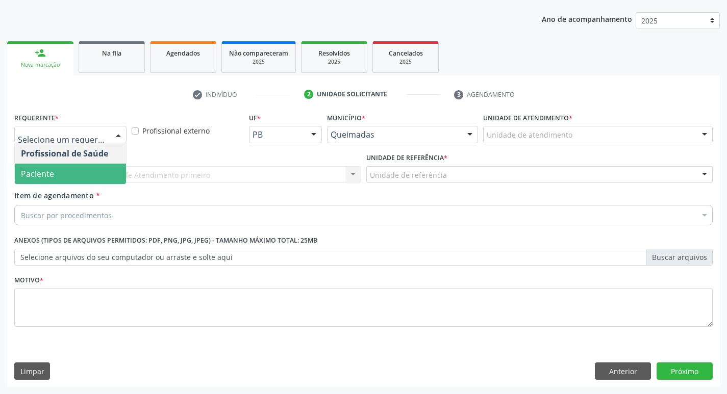
click at [88, 181] on span "Paciente" at bounding box center [70, 174] width 111 height 20
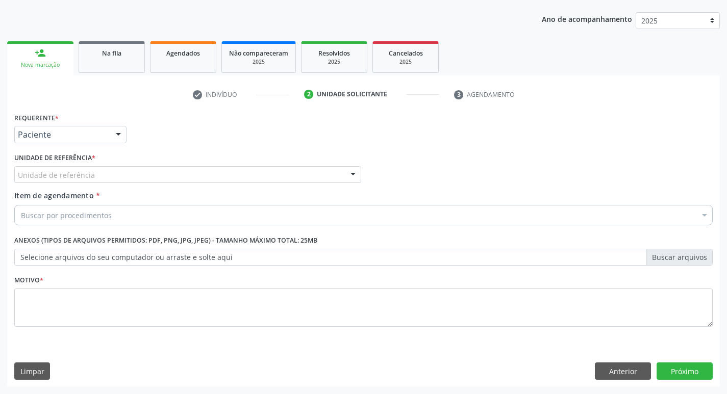
click at [102, 166] on div "Unidade de referência" at bounding box center [187, 174] width 347 height 17
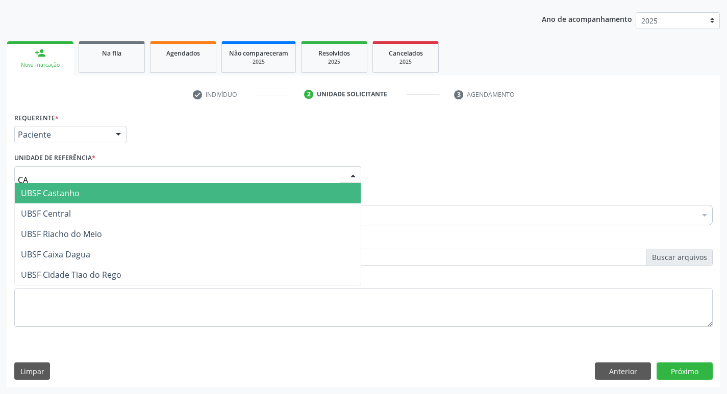
type input "CAS"
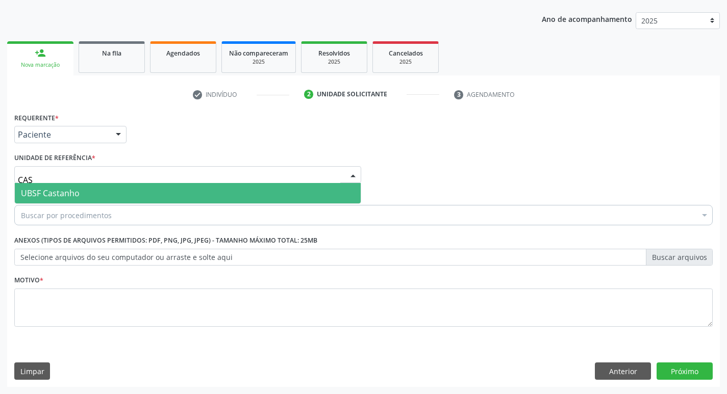
click at [100, 192] on span "UBSF Castanho" at bounding box center [188, 193] width 346 height 20
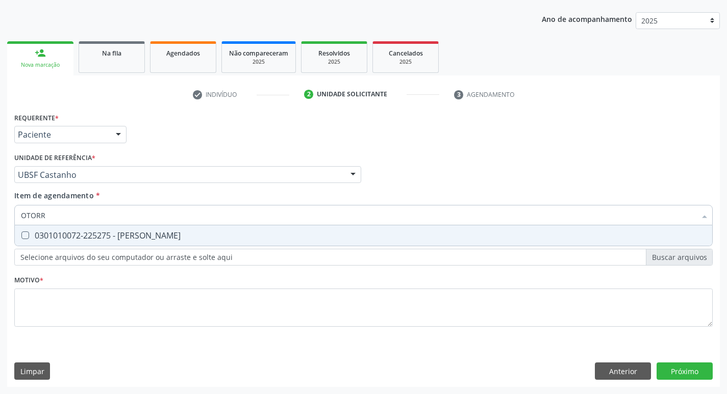
type input "OTORRI"
click at [27, 236] on Otorrinolaringologista at bounding box center [25, 236] width 8 height 8
click at [21, 236] on Otorrinolaringologista "checkbox" at bounding box center [18, 235] width 7 height 7
checkbox Otorrinolaringologista "true"
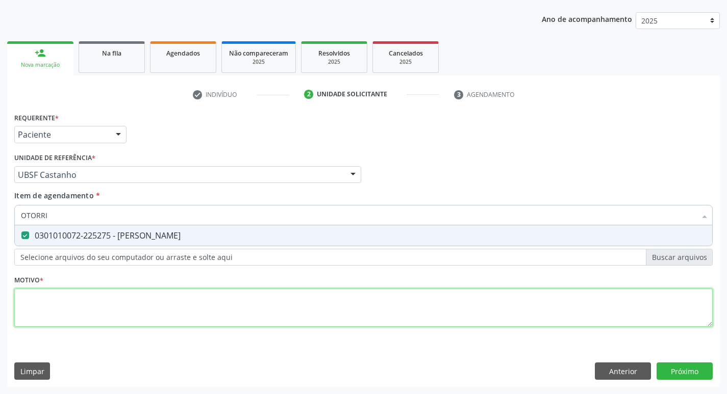
click at [44, 326] on div "Requerente * Paciente Profissional de Saúde Paciente Nenhum resultado encontrad…" at bounding box center [363, 225] width 699 height 231
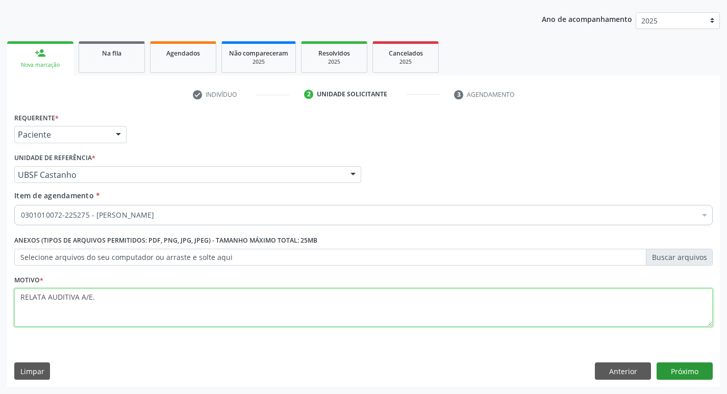
type textarea "RELATA AUDITIVA A/E."
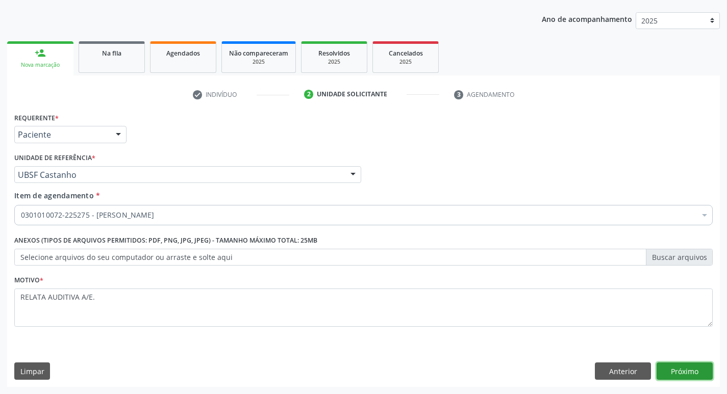
click at [691, 369] on button "Próximo" at bounding box center [685, 371] width 56 height 17
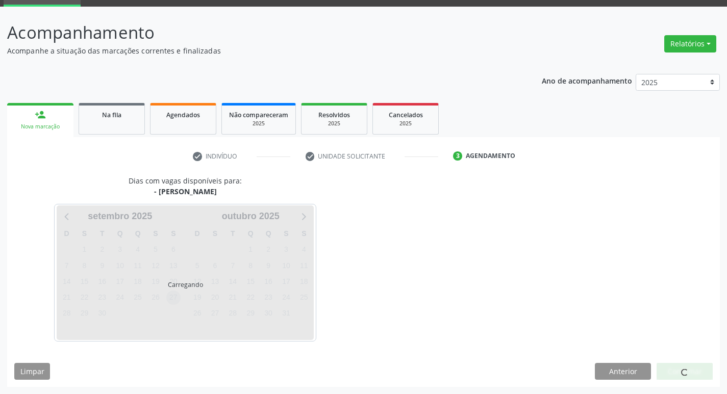
scroll to position [80, 0]
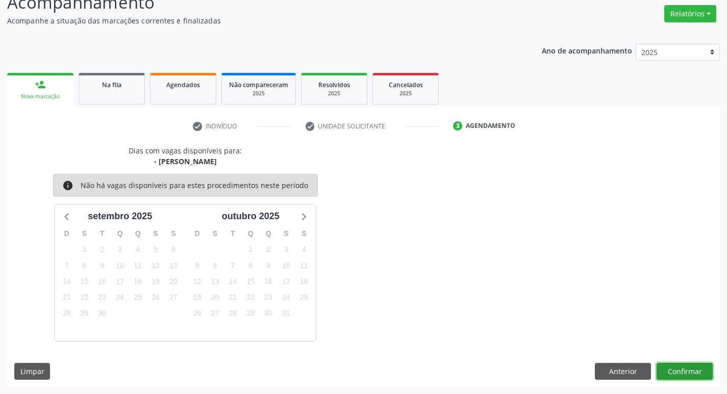
click at [689, 371] on button "Confirmar" at bounding box center [685, 371] width 56 height 17
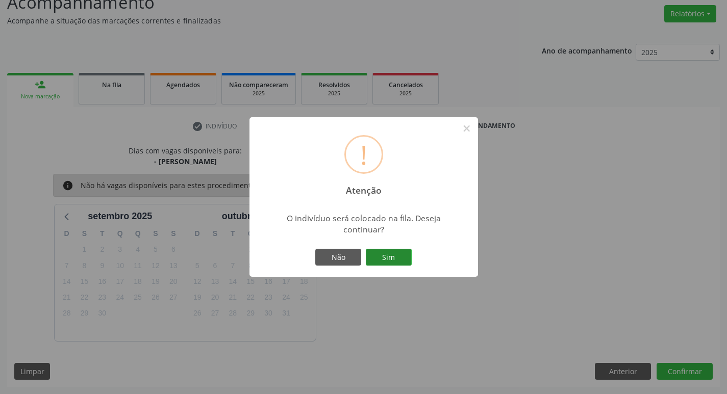
click at [390, 253] on button "Sim" at bounding box center [389, 257] width 46 height 17
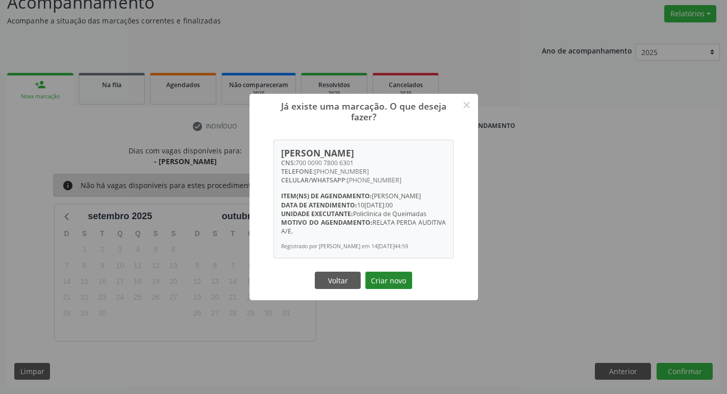
click at [395, 289] on button "Criar novo" at bounding box center [388, 280] width 47 height 17
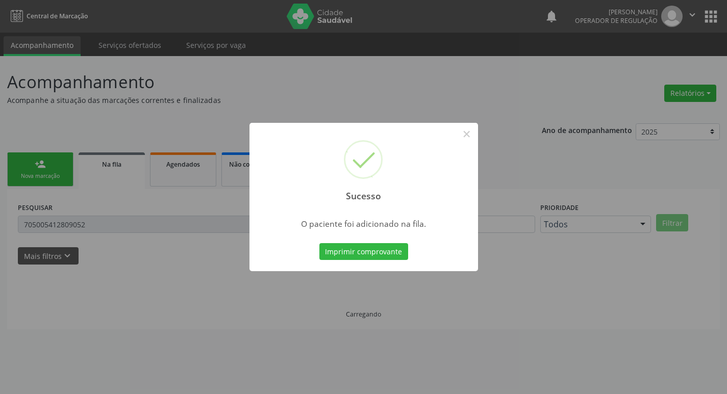
scroll to position [0, 0]
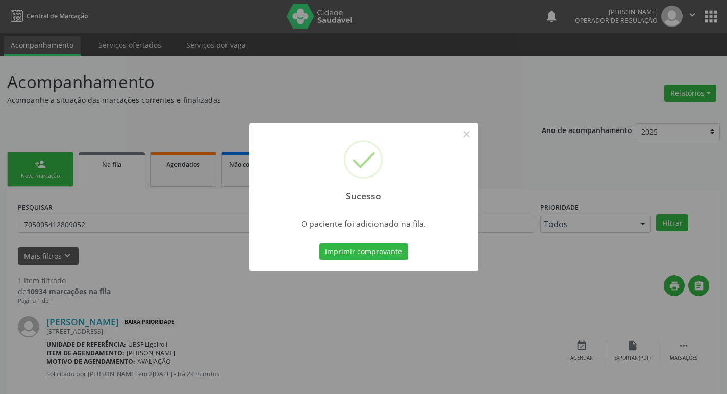
click at [187, 55] on div "Sucesso × O paciente foi adicionado na fila. Imprimir comprovante Cancel" at bounding box center [363, 197] width 727 height 394
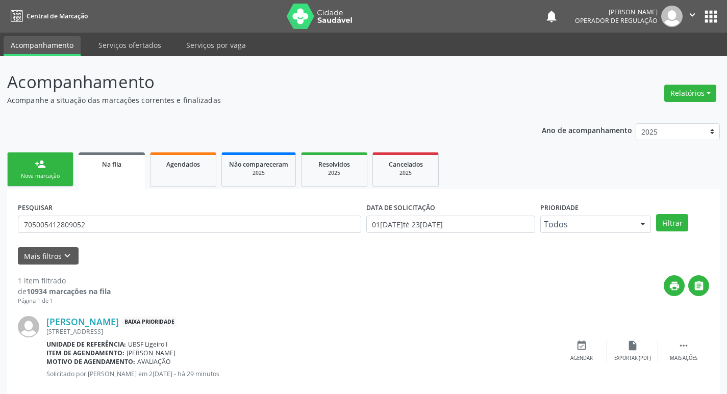
click at [49, 164] on link "person_add Nova marcação" at bounding box center [40, 170] width 66 height 34
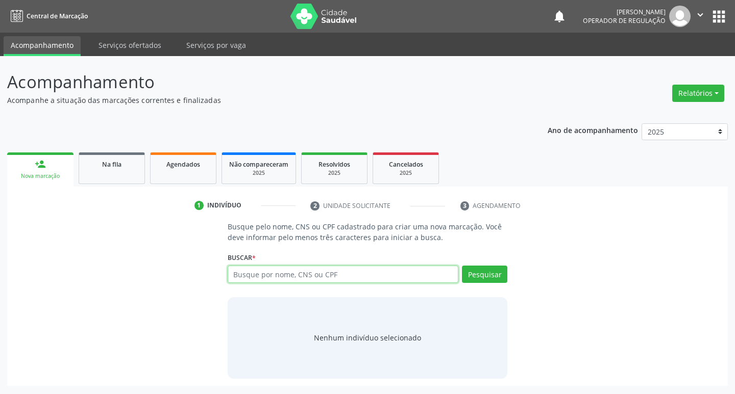
click at [405, 273] on input "text" at bounding box center [343, 274] width 231 height 17
type input "702806163938864"
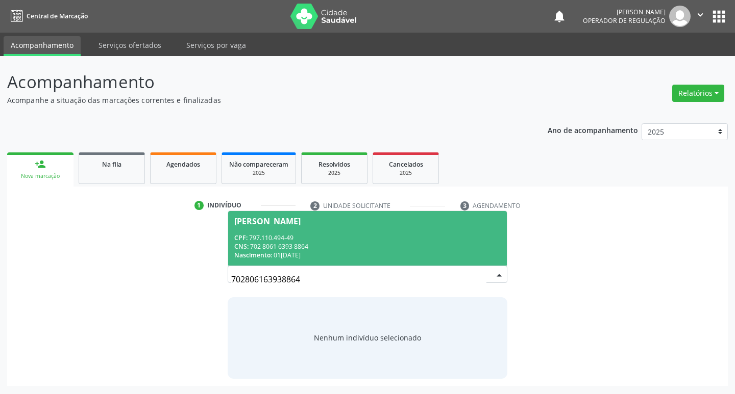
click at [301, 224] on div "Emanuel Pereira Gomes" at bounding box center [267, 221] width 66 height 8
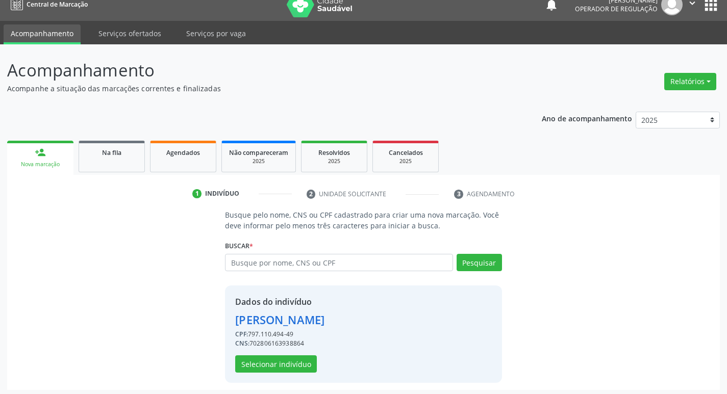
scroll to position [15, 0]
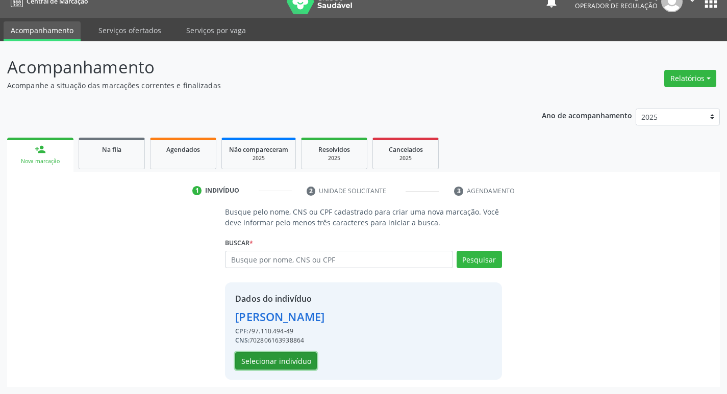
click at [265, 361] on button "Selecionar indivíduo" at bounding box center [276, 361] width 82 height 17
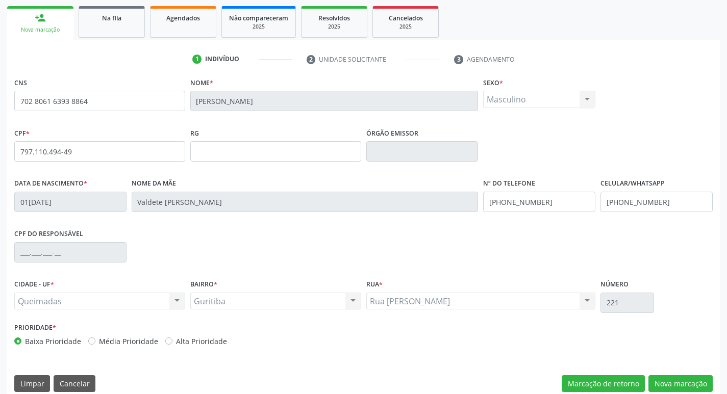
scroll to position [159, 0]
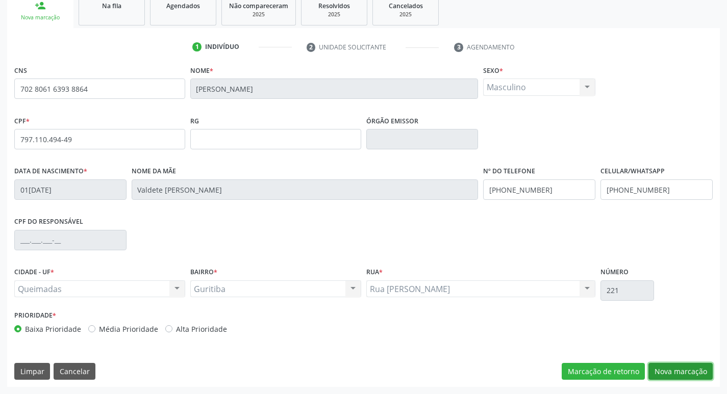
click at [670, 369] on button "Nova marcação" at bounding box center [680, 371] width 64 height 17
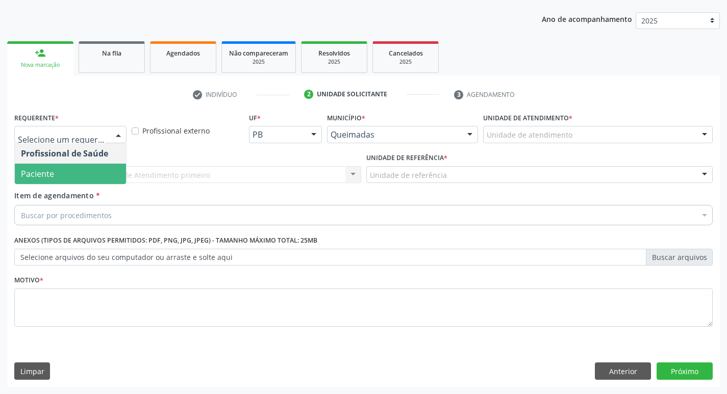
click at [53, 172] on span "Paciente" at bounding box center [37, 173] width 33 height 11
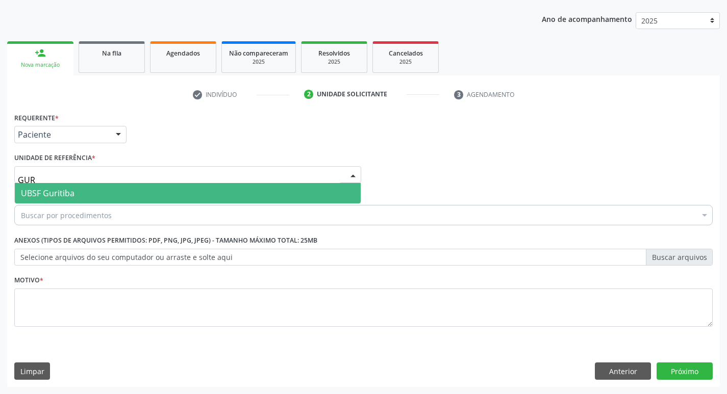
type input "GURI"
click at [53, 192] on span "UBSF Guritiba" at bounding box center [48, 193] width 54 height 11
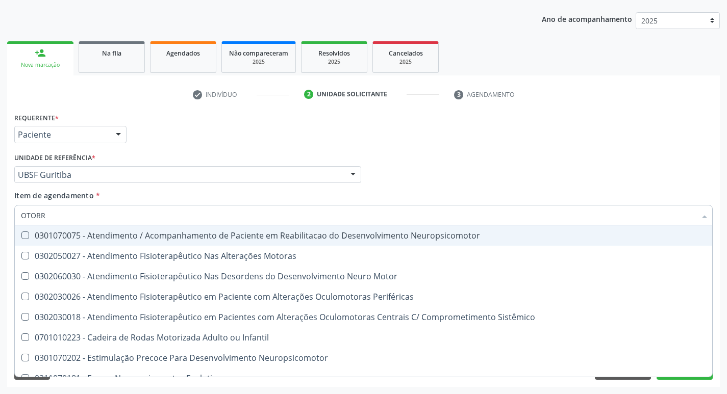
type input "OTORRI"
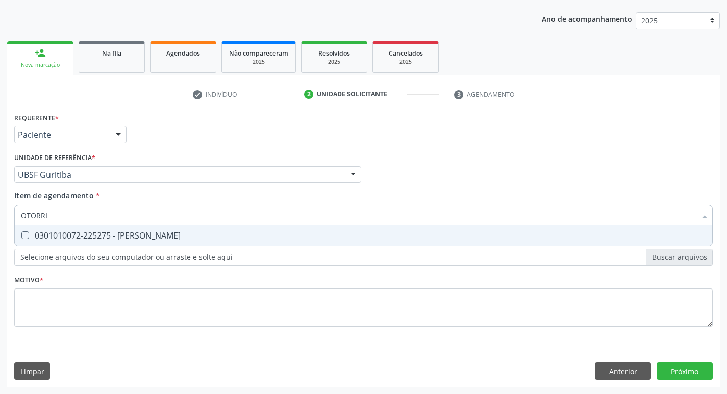
click at [52, 232] on div "0301010072-225275 - Médico Otorrinolaringologista" at bounding box center [363, 236] width 685 height 8
checkbox Otorrinolaringologista "true"
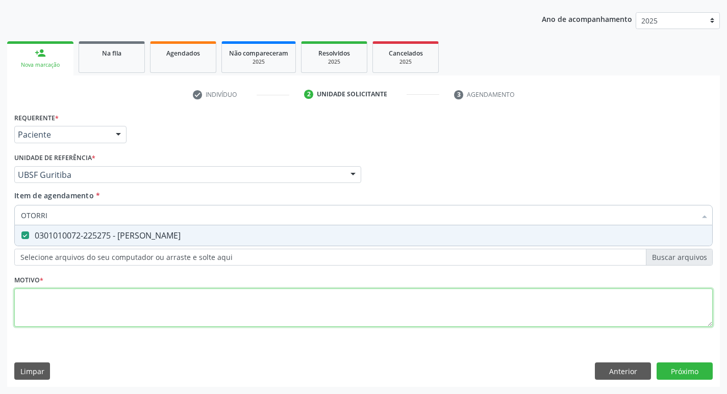
click at [44, 316] on div "Requerente * Paciente Profissional de Saúde Paciente Nenhum resultado encontrad…" at bounding box center [363, 225] width 699 height 231
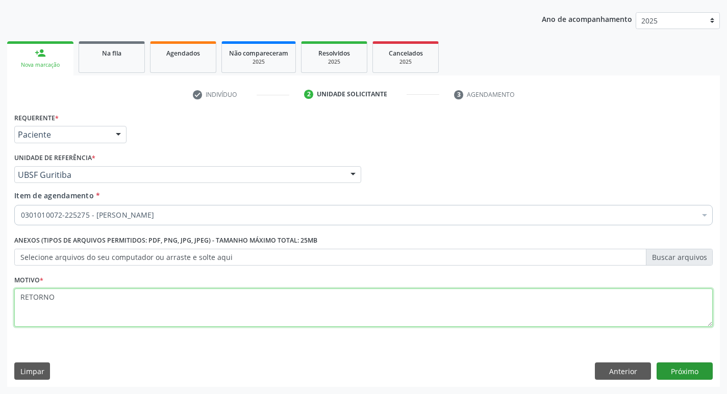
type textarea "RETORNO"
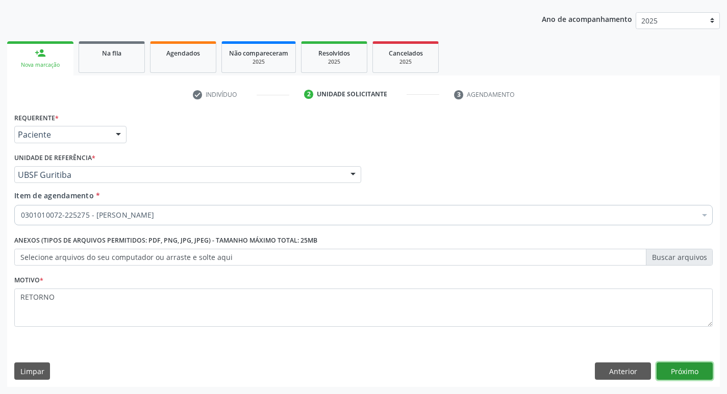
click at [704, 378] on button "Próximo" at bounding box center [685, 371] width 56 height 17
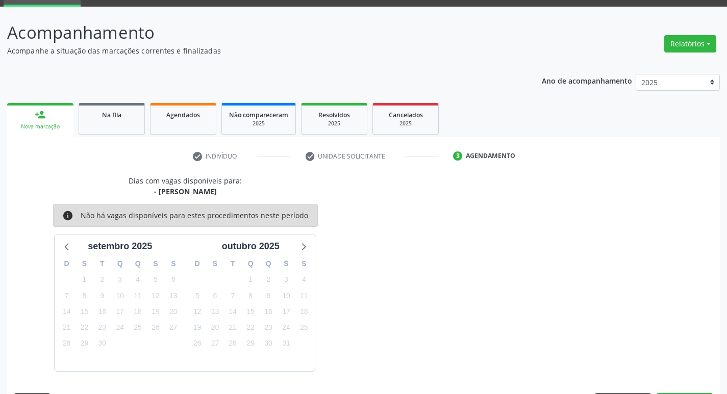
scroll to position [80, 0]
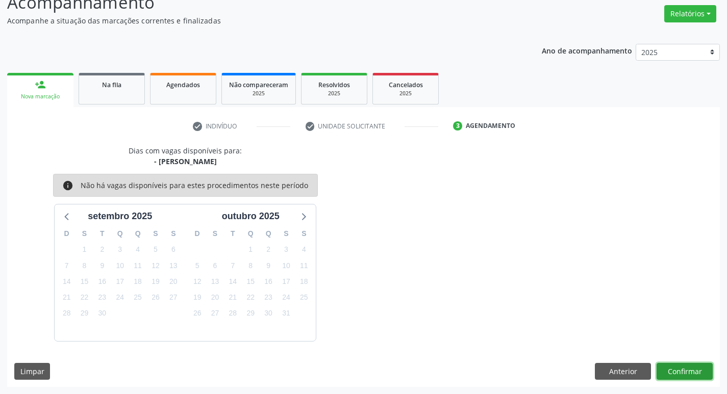
click at [676, 374] on button "Confirmar" at bounding box center [685, 371] width 56 height 17
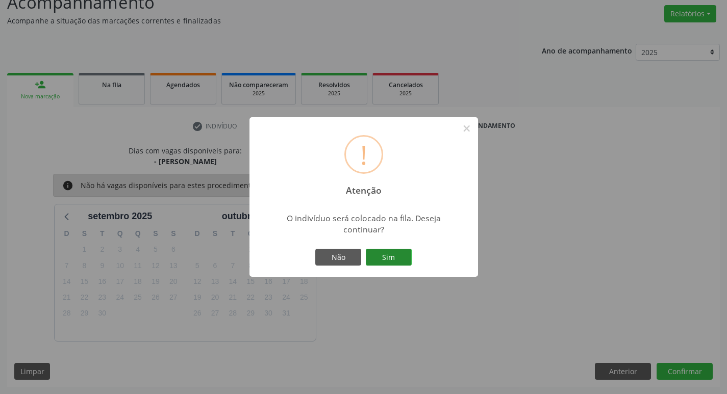
click at [378, 256] on button "Sim" at bounding box center [389, 257] width 46 height 17
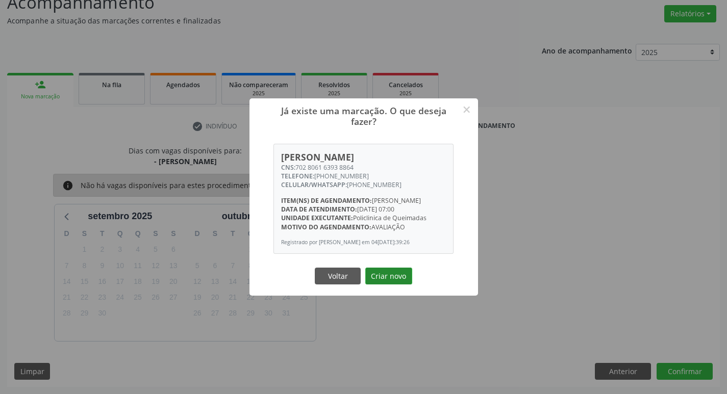
click at [392, 285] on button "Criar novo" at bounding box center [388, 276] width 47 height 17
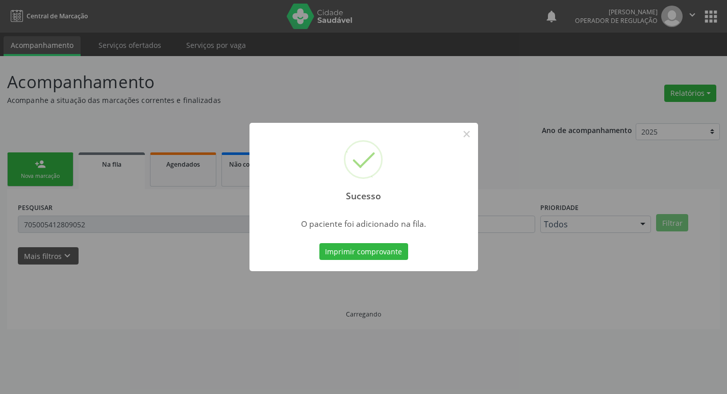
scroll to position [0, 0]
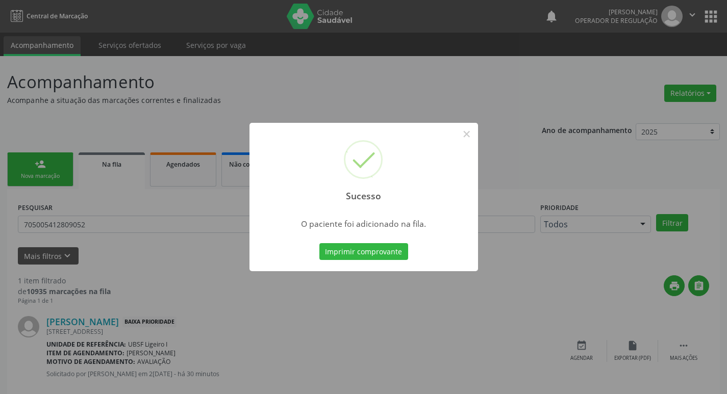
click at [354, 101] on div "Sucesso × O paciente foi adicionado na fila. Imprimir comprovante Cancel" at bounding box center [363, 197] width 727 height 394
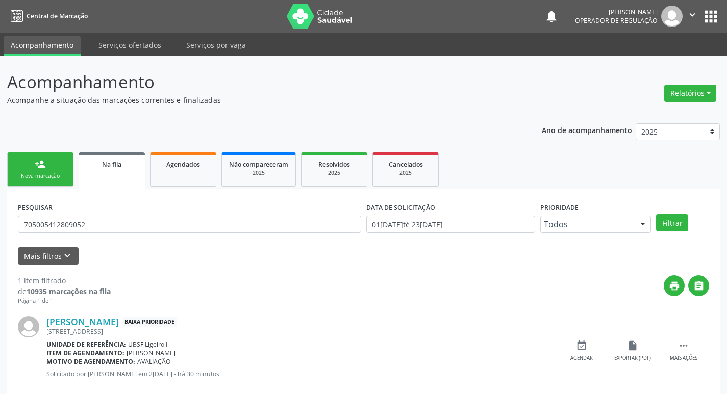
click at [51, 168] on link "person_add Nova marcação" at bounding box center [40, 170] width 66 height 34
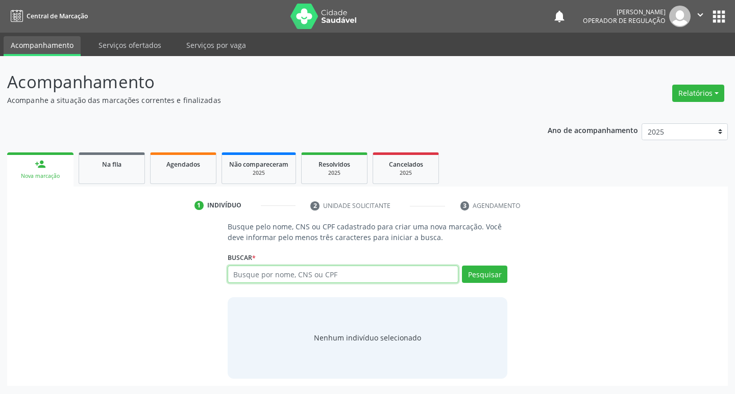
click at [273, 275] on input "text" at bounding box center [343, 274] width 231 height 17
type input "702305154686010"
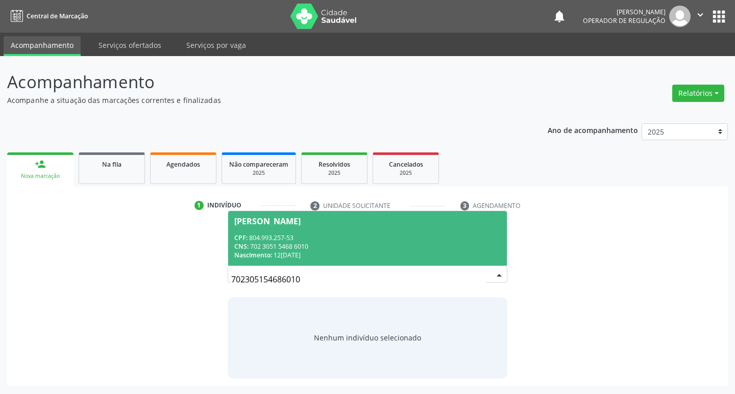
click at [278, 223] on div "Antônio Mendes de Oliveira" at bounding box center [267, 221] width 66 height 8
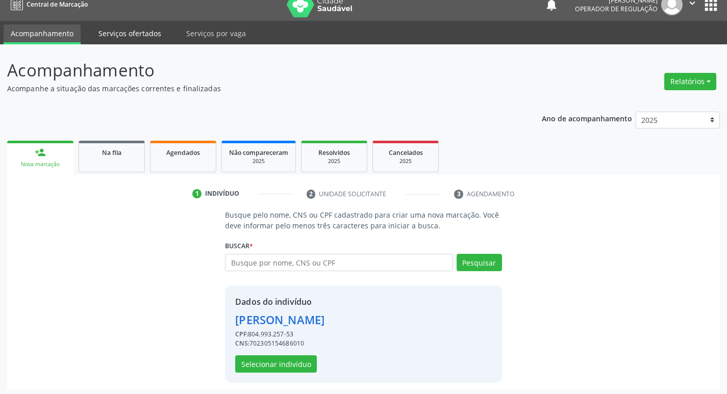
scroll to position [15, 0]
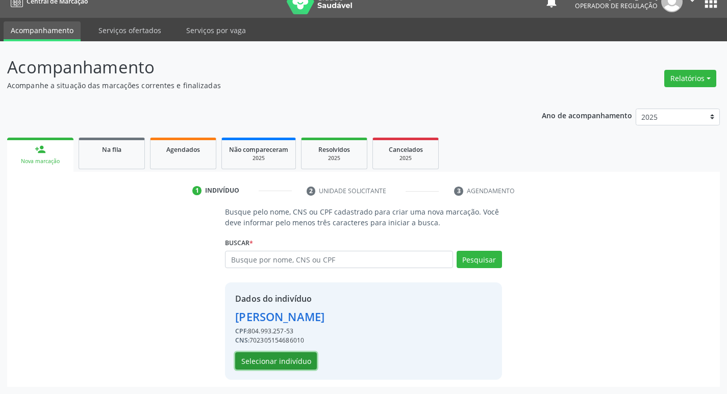
click at [255, 363] on button "Selecionar indivíduo" at bounding box center [276, 361] width 82 height 17
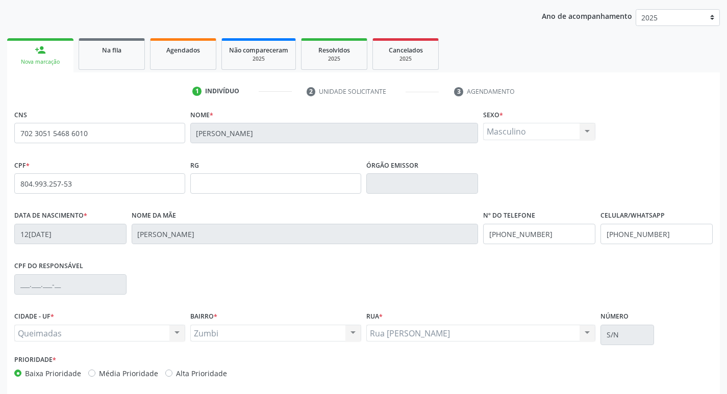
scroll to position [159, 0]
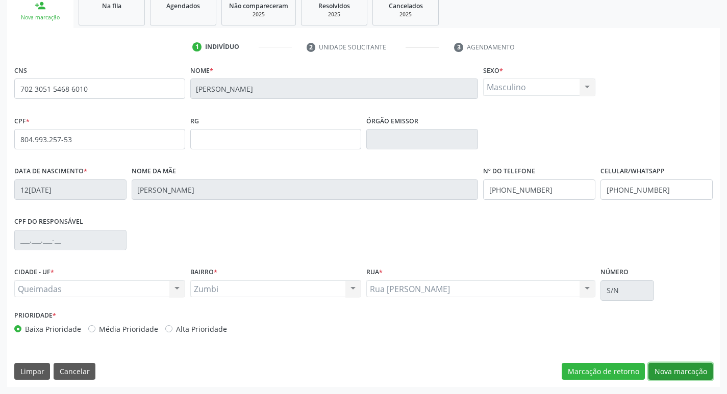
click at [676, 373] on button "Nova marcação" at bounding box center [680, 371] width 64 height 17
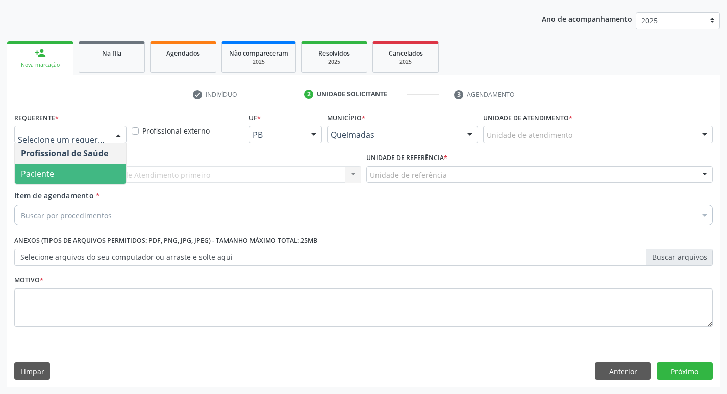
click at [79, 174] on span "Paciente" at bounding box center [70, 174] width 111 height 20
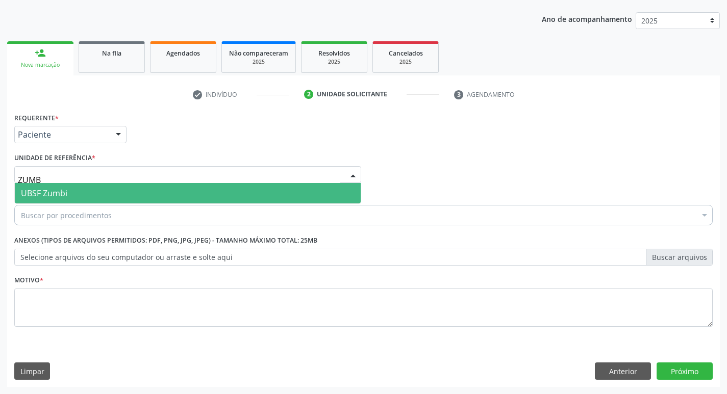
type input "ZUMBI"
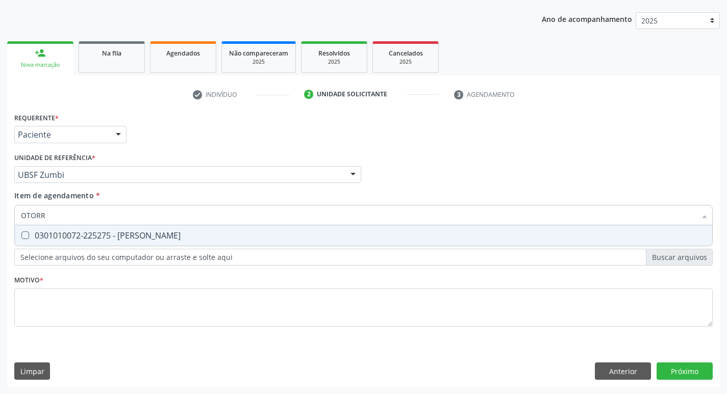
type input "OTORRI"
click at [78, 235] on div "0301010072-225275 - Médico Otorrinolaringologista" at bounding box center [363, 236] width 685 height 8
checkbox Otorrinolaringologista "true"
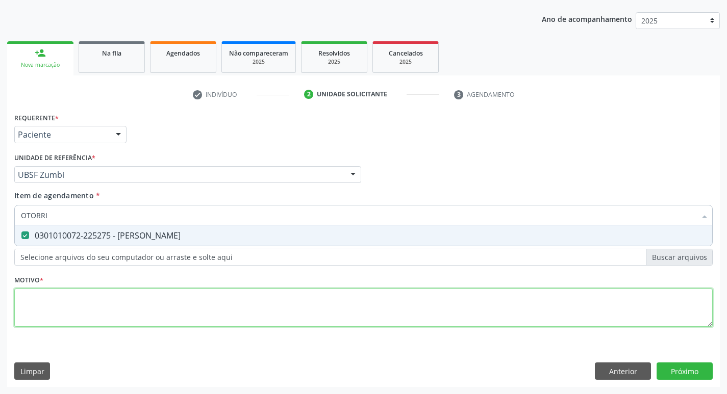
click at [58, 313] on div "Requerente * Paciente Profissional de Saúde Paciente Nenhum resultado encontrad…" at bounding box center [363, 225] width 699 height 231
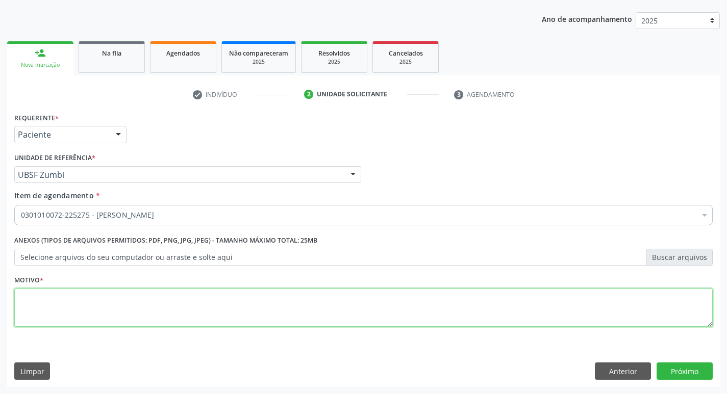
click at [58, 313] on textarea at bounding box center [363, 308] width 699 height 39
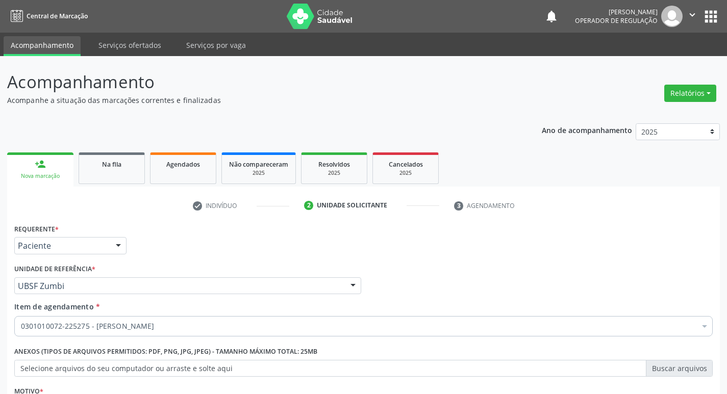
scroll to position [111, 0]
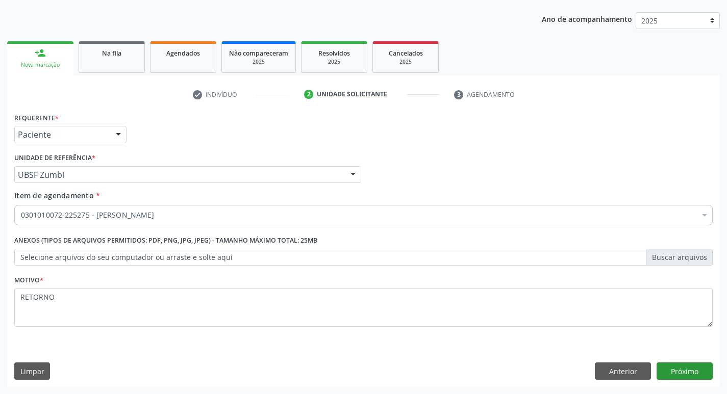
type textarea "RETORNO"
click at [699, 364] on button "Próximo" at bounding box center [685, 371] width 56 height 17
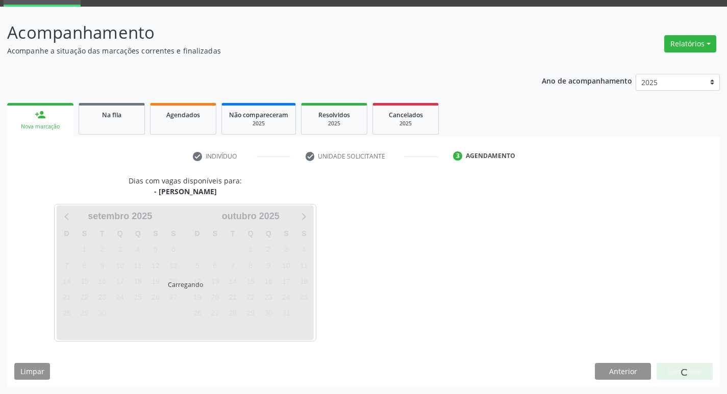
scroll to position [80, 0]
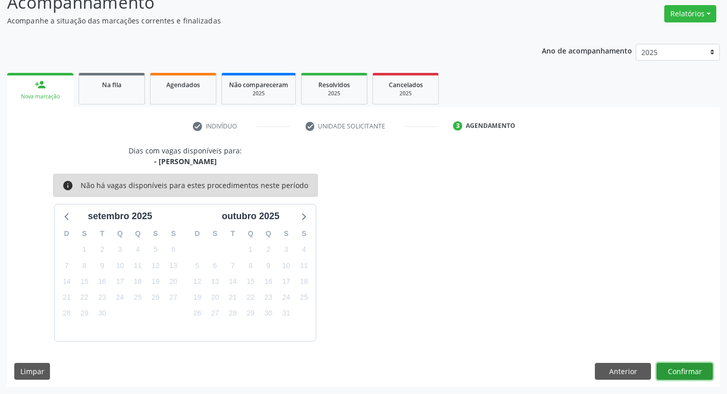
click at [664, 367] on button "Confirmar" at bounding box center [685, 371] width 56 height 17
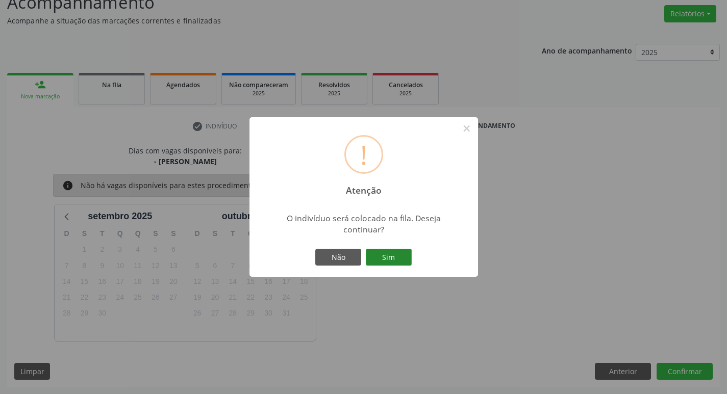
click at [392, 256] on button "Sim" at bounding box center [389, 257] width 46 height 17
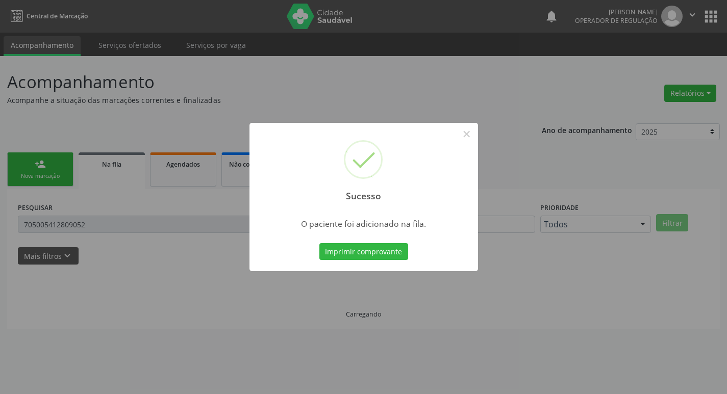
scroll to position [0, 0]
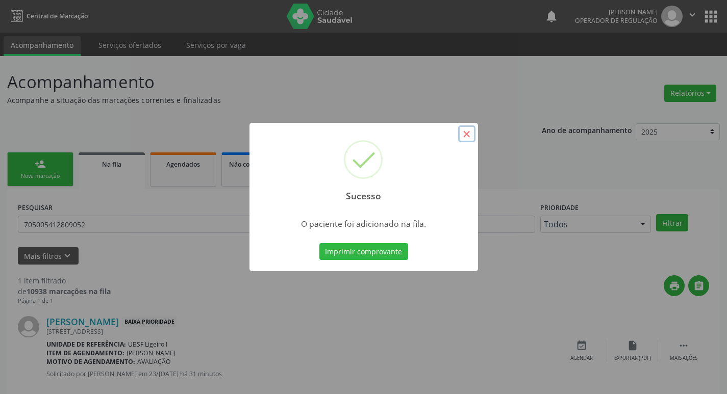
click at [468, 138] on button "×" at bounding box center [466, 134] width 17 height 17
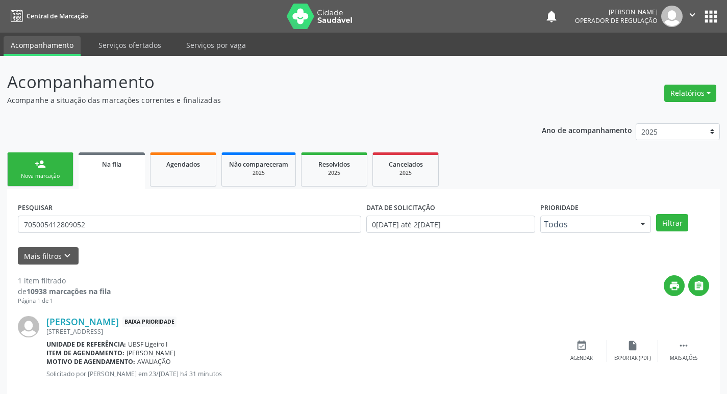
click at [46, 172] on link "person_add Nova marcação" at bounding box center [40, 170] width 66 height 34
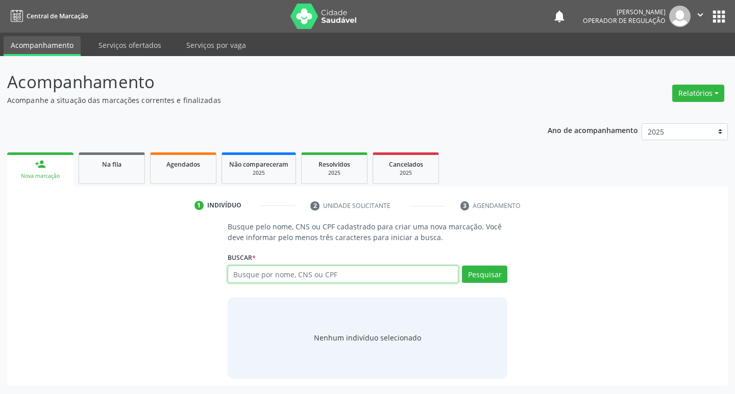
click at [260, 269] on input "text" at bounding box center [343, 274] width 231 height 17
type input "700809953821485"
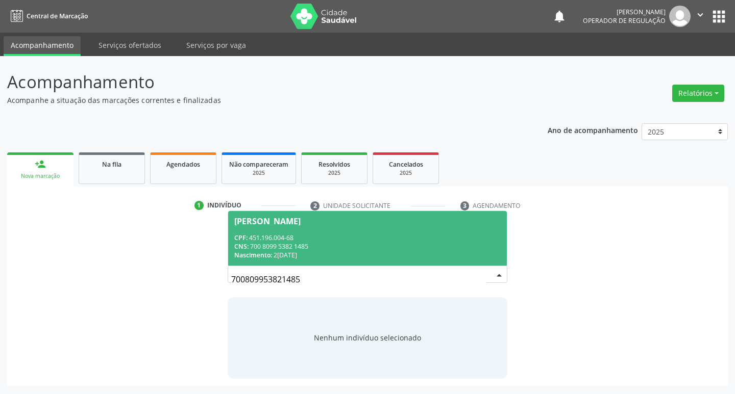
click at [431, 262] on span "Nelson Bonifácio Ferreira CPF: 451.196.004-68 CNS: 700 8099 5382 1485 Nasciment…" at bounding box center [367, 238] width 279 height 55
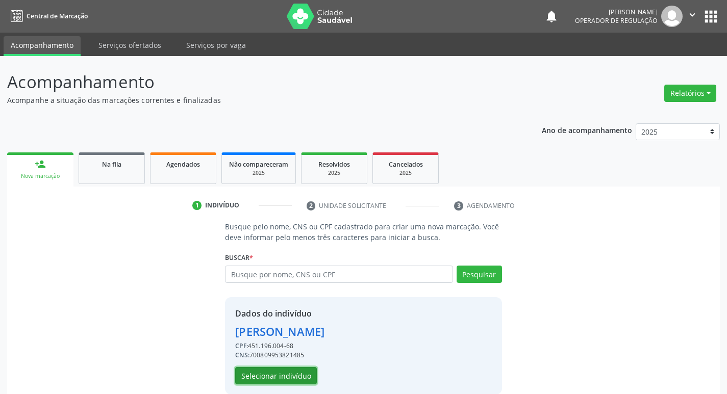
click at [245, 381] on button "Selecionar indivíduo" at bounding box center [276, 375] width 82 height 17
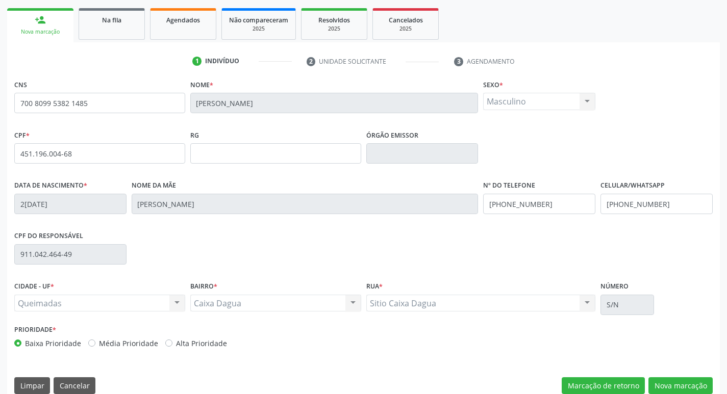
scroll to position [159, 0]
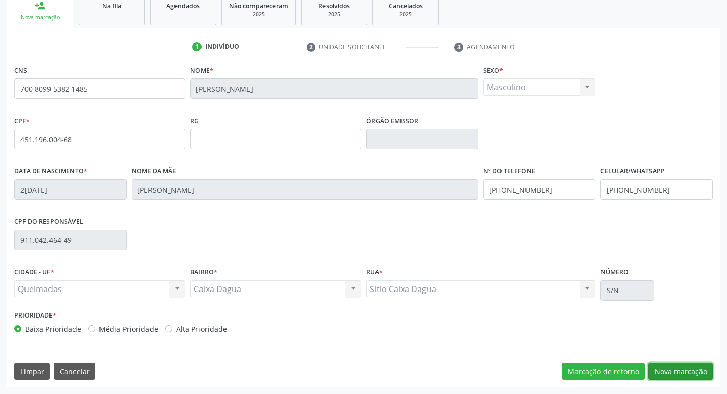
click at [672, 373] on button "Nova marcação" at bounding box center [680, 371] width 64 height 17
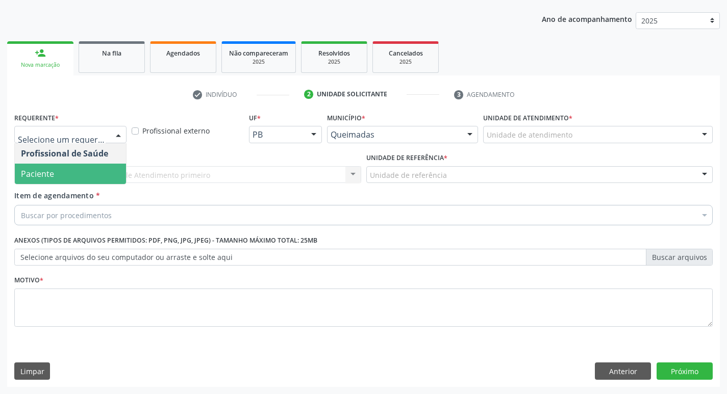
click at [52, 164] on span "Paciente" at bounding box center [70, 174] width 111 height 20
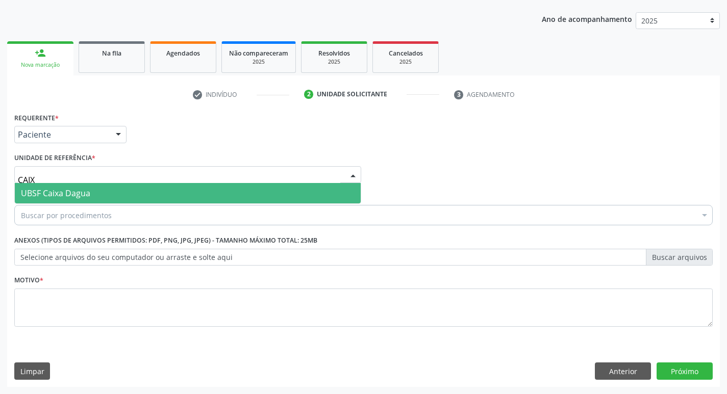
type input "CAIXA"
click at [54, 184] on span "UBSF Caixa Dagua" at bounding box center [188, 193] width 346 height 20
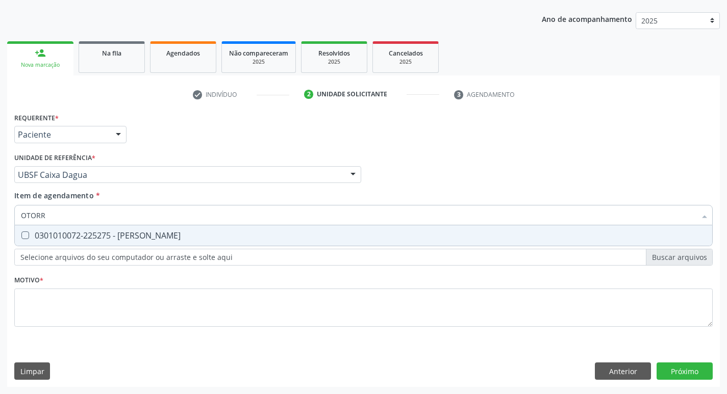
type input "OTORRI"
click at [58, 235] on div "0301010072-225275 - [PERSON_NAME]" at bounding box center [363, 236] width 685 height 8
checkbox Otorrinolaringologista "true"
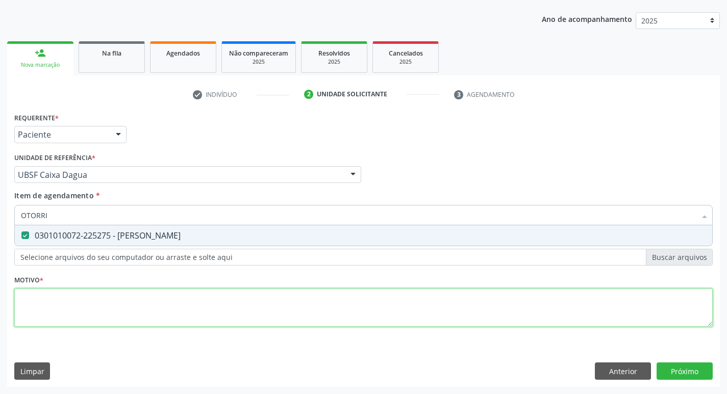
click at [67, 301] on div "Requerente * Paciente Profissional de Saúde Paciente Nenhum resultado encontrad…" at bounding box center [363, 225] width 699 height 231
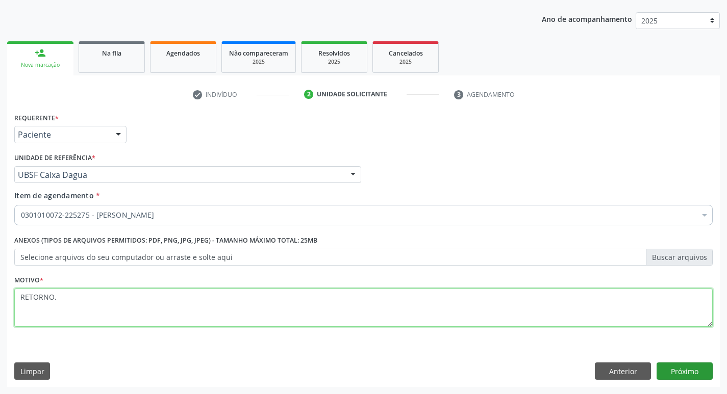
type textarea "RETORNO."
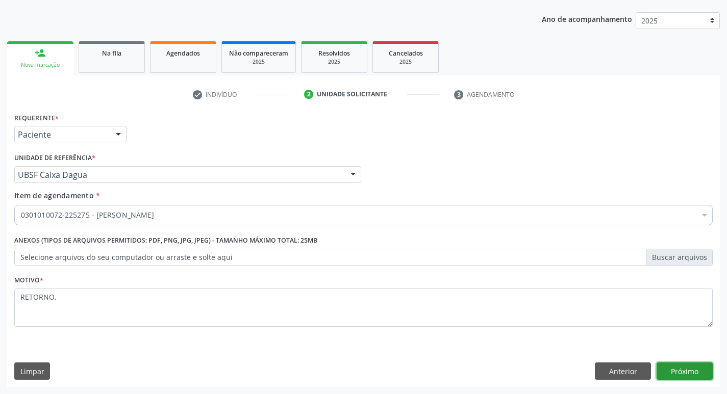
click at [688, 373] on button "Próximo" at bounding box center [685, 371] width 56 height 17
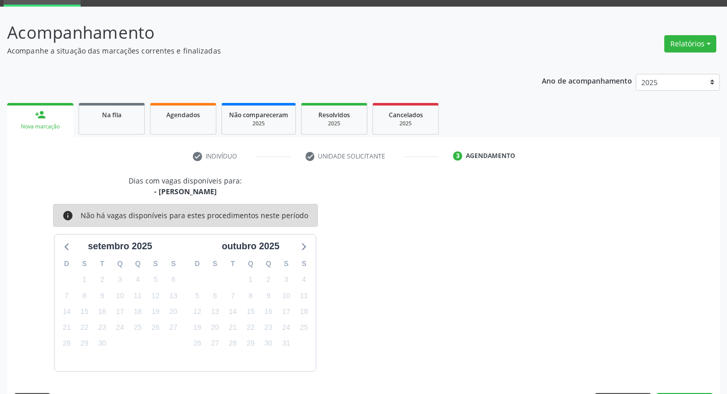
scroll to position [80, 0]
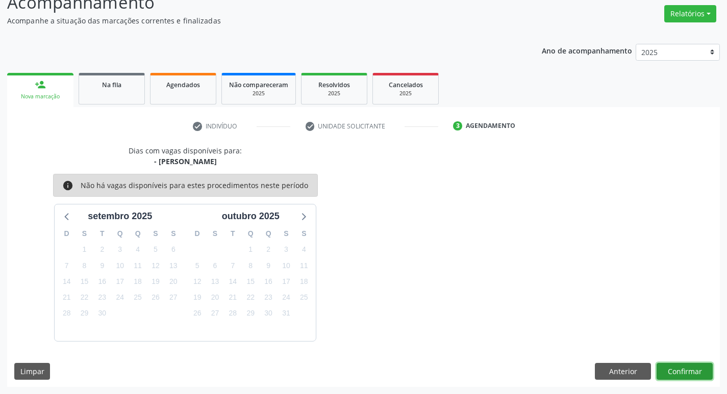
click at [685, 370] on button "Confirmar" at bounding box center [685, 371] width 56 height 17
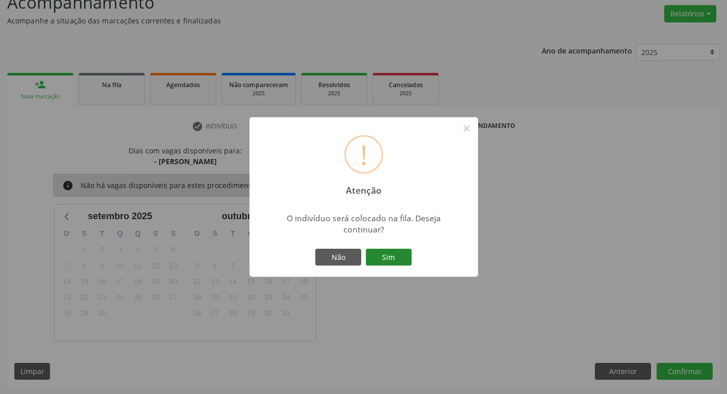
click at [385, 257] on button "Sim" at bounding box center [389, 257] width 46 height 17
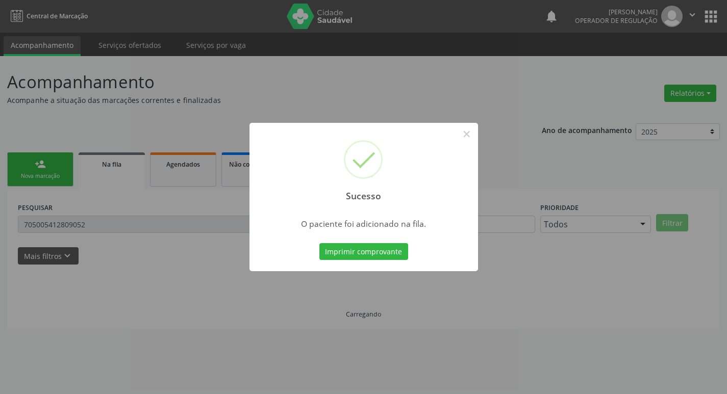
scroll to position [0, 0]
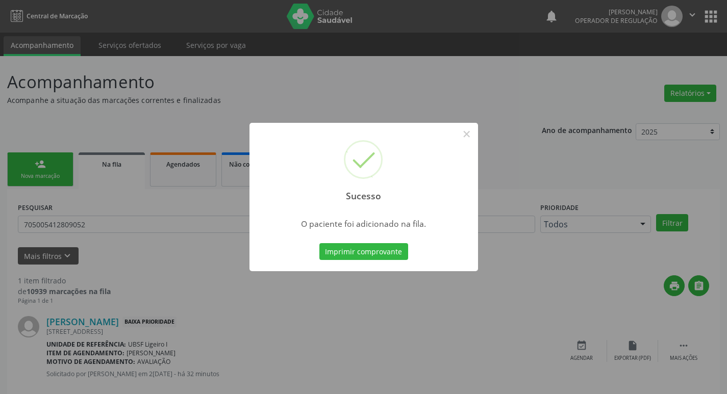
drag, startPoint x: 321, startPoint y: 93, endPoint x: 372, endPoint y: 127, distance: 61.6
click at [323, 93] on div "Sucesso × O paciente foi adicionado na fila. Imprimir comprovante Cancel" at bounding box center [363, 197] width 727 height 394
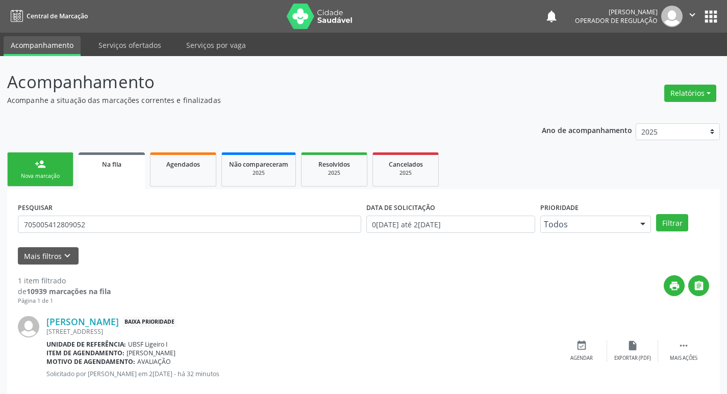
click at [64, 173] on div "Nova marcação" at bounding box center [40, 176] width 51 height 8
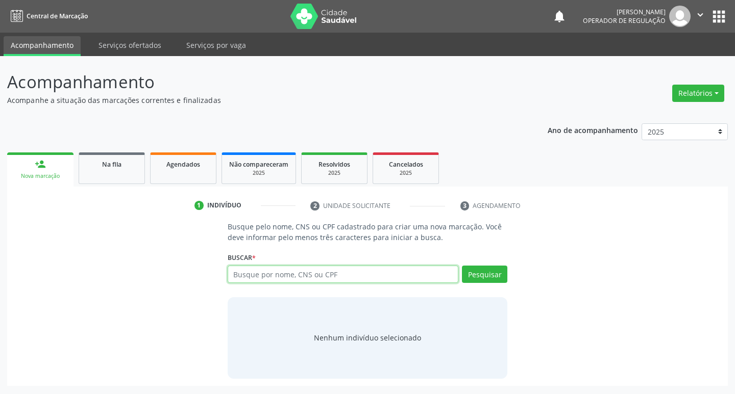
click at [396, 277] on input "text" at bounding box center [343, 274] width 231 height 17
type input "708002534001930"
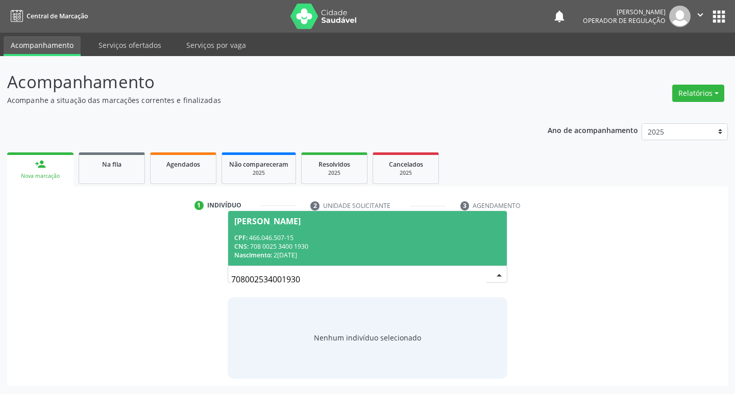
click at [287, 232] on span "João Sérgio de Farias CPF: 466.046.507-15 CNS: 708 0025 3400 1930 Nascimento: 2…" at bounding box center [367, 238] width 279 height 55
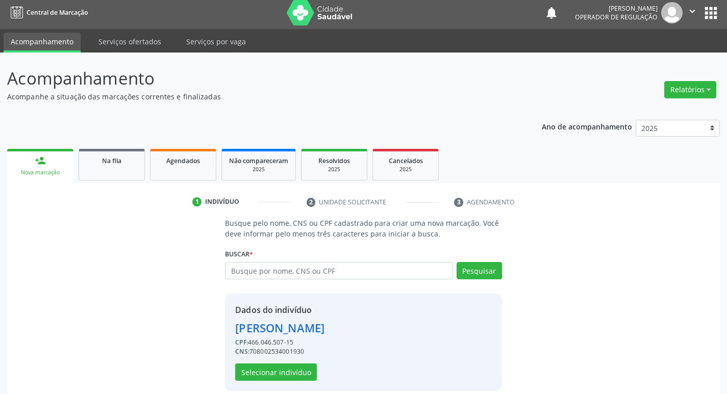
scroll to position [15, 0]
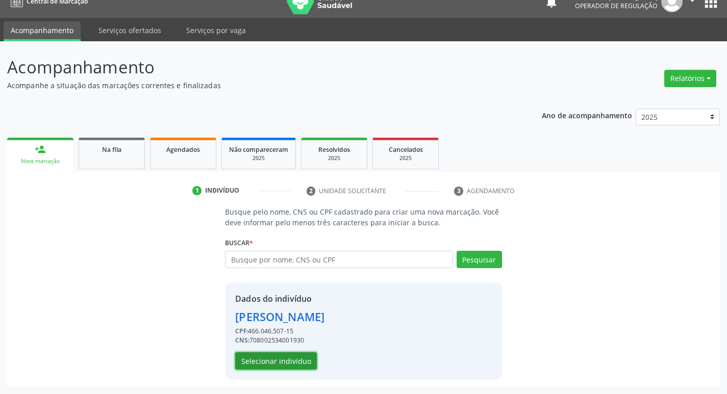
click at [277, 367] on button "Selecionar indivíduo" at bounding box center [276, 361] width 82 height 17
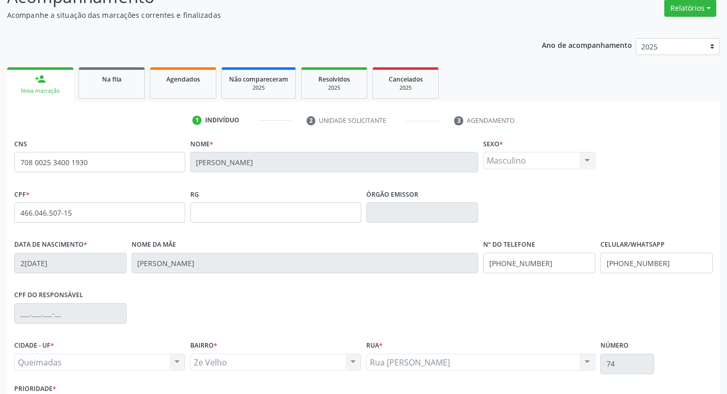
scroll to position [159, 0]
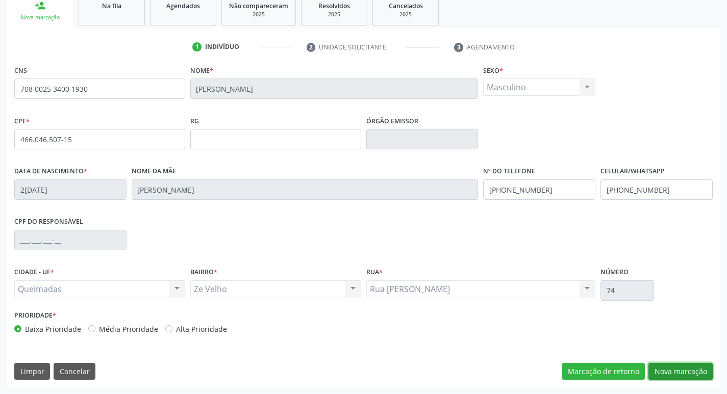
click at [685, 377] on button "Nova marcação" at bounding box center [680, 371] width 64 height 17
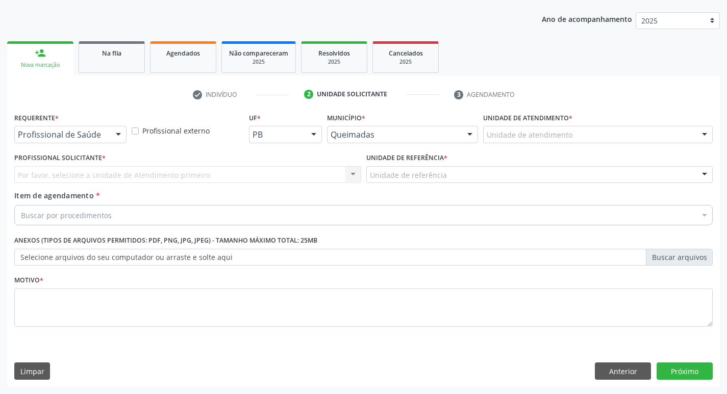
scroll to position [111, 0]
click at [120, 135] on div at bounding box center [118, 135] width 15 height 17
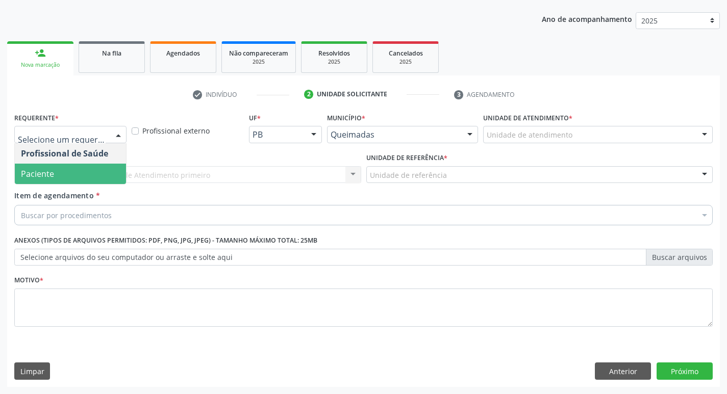
click at [70, 178] on span "Paciente" at bounding box center [70, 174] width 111 height 20
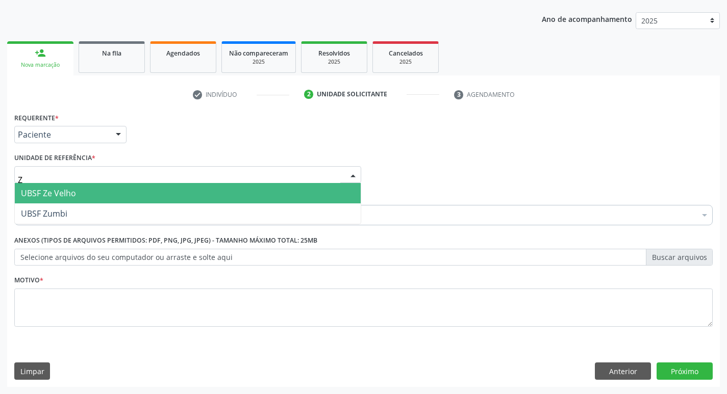
type input "ZE"
click at [72, 190] on span "UBSF Ze Velho" at bounding box center [48, 193] width 55 height 11
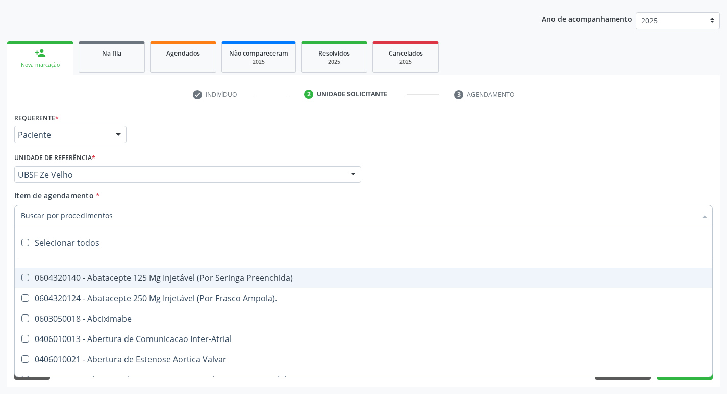
click at [72, 220] on input "Item de agendamento *" at bounding box center [358, 215] width 675 height 20
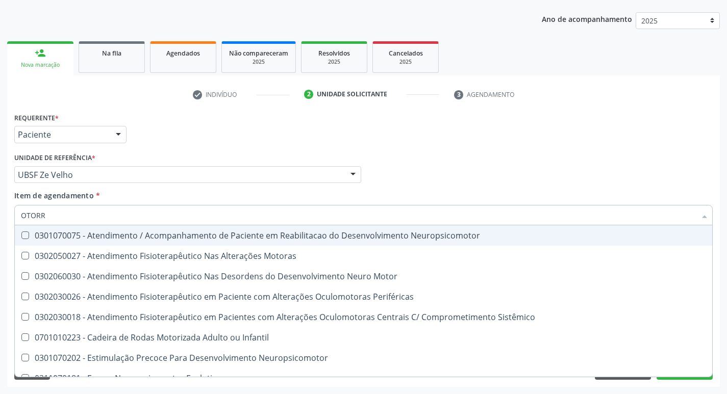
type input "OTORRI"
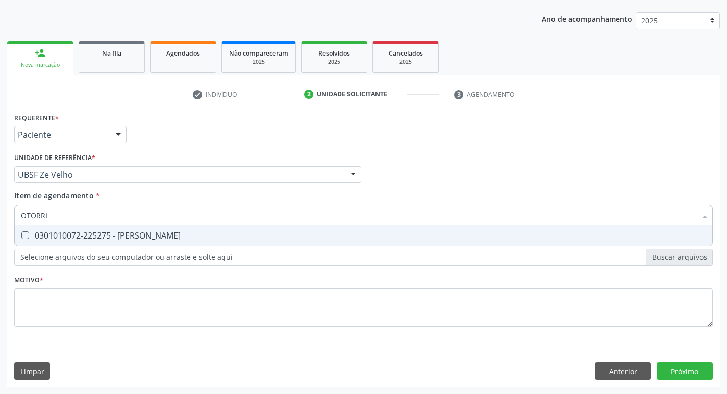
click at [76, 240] on div "0301010072-225275 - [PERSON_NAME]" at bounding box center [363, 236] width 685 height 8
checkbox Otorrinolaringologista "true"
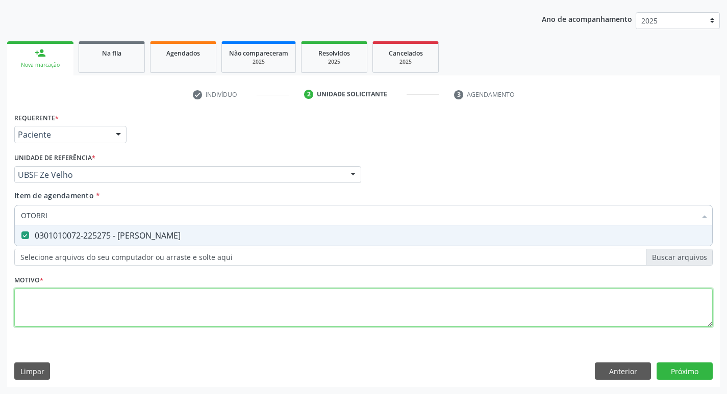
click at [58, 310] on div "Requerente * Paciente Profissional de Saúde Paciente Nenhum resultado encontrad…" at bounding box center [363, 225] width 699 height 231
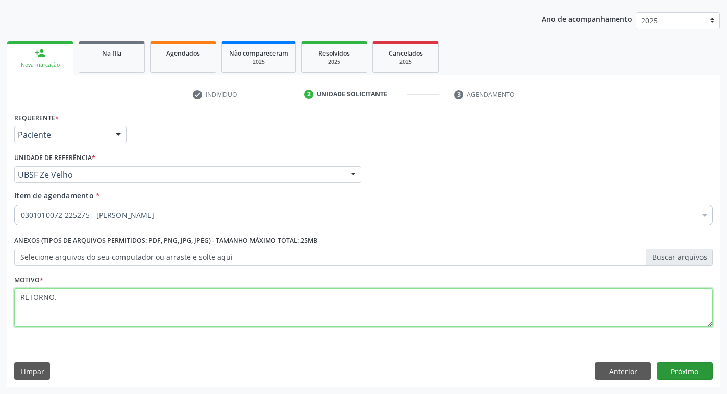
type textarea "RETORNO."
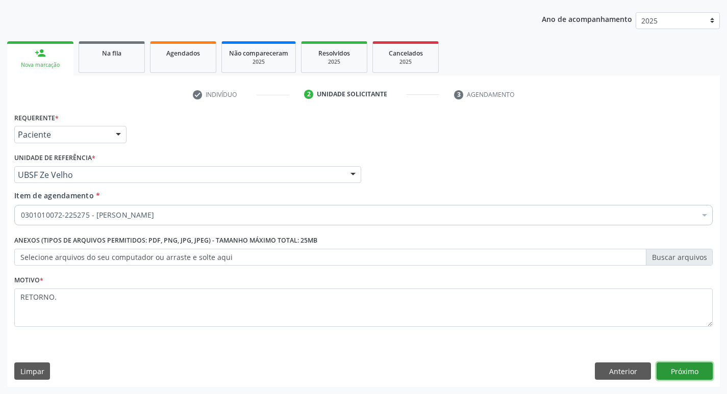
click at [672, 372] on button "Próximo" at bounding box center [685, 371] width 56 height 17
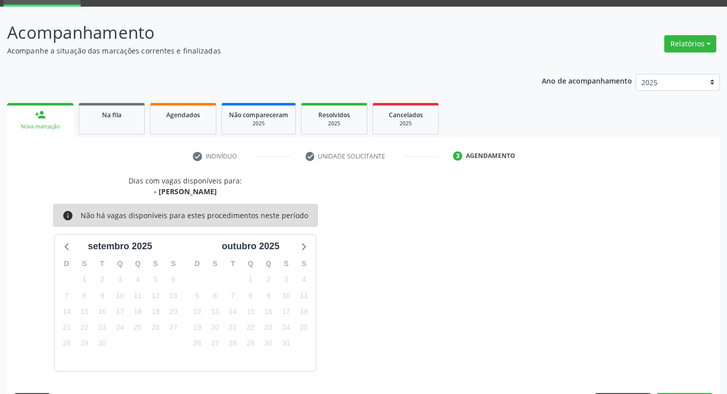
scroll to position [80, 0]
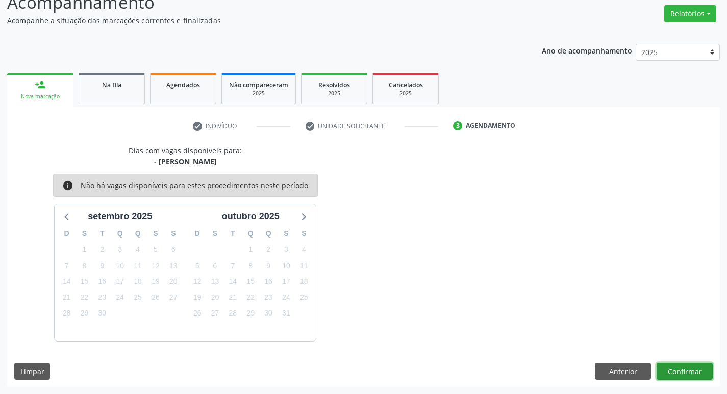
click at [671, 366] on button "Confirmar" at bounding box center [685, 371] width 56 height 17
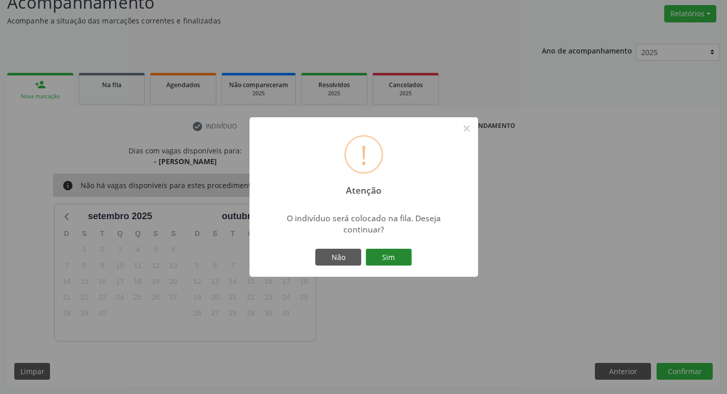
click at [376, 251] on button "Sim" at bounding box center [389, 257] width 46 height 17
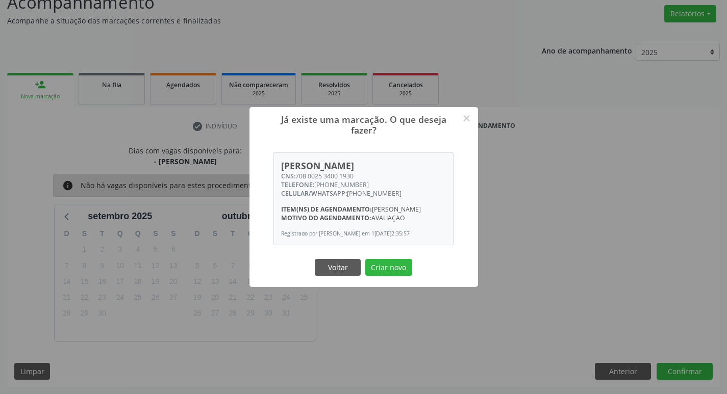
click at [365, 259] on button "Criar novo" at bounding box center [388, 267] width 47 height 17
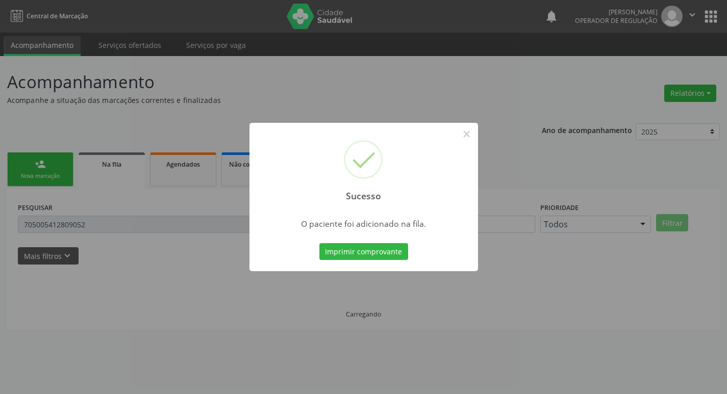
scroll to position [0, 0]
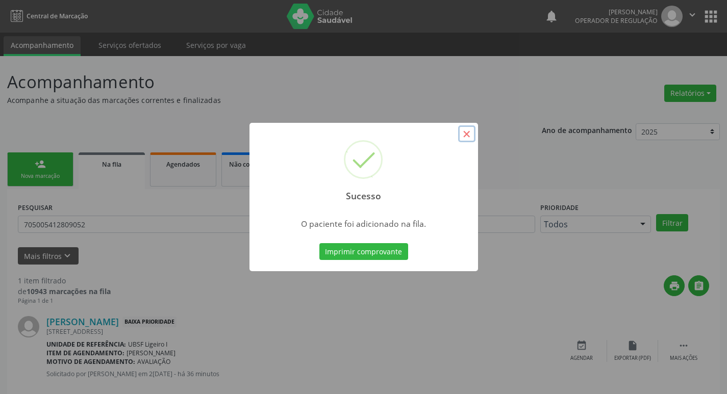
click at [465, 134] on button "×" at bounding box center [466, 134] width 17 height 17
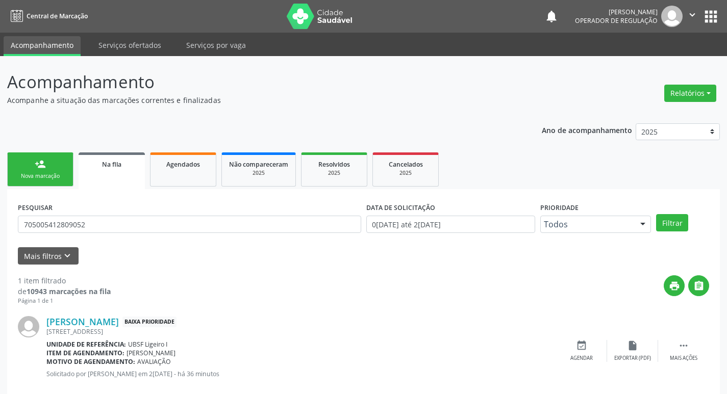
click at [142, 101] on p "Acompanhe a situação das marcações correntes e finalizadas" at bounding box center [256, 100] width 499 height 11
click at [25, 162] on link "person_add Nova marcação" at bounding box center [40, 170] width 66 height 34
click at [23, 165] on link "person_add Nova marcação" at bounding box center [40, 170] width 66 height 34
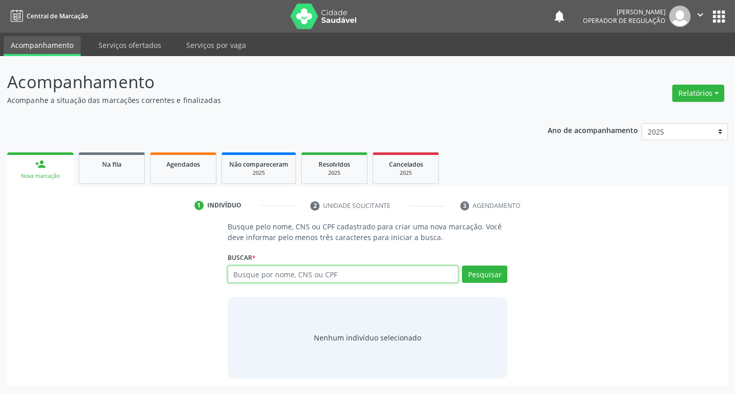
click at [256, 276] on input "text" at bounding box center [343, 274] width 231 height 17
click at [269, 277] on input "text" at bounding box center [343, 274] width 231 height 17
type input "703004848314479"
click at [475, 271] on button "Pesquisar" at bounding box center [484, 274] width 45 height 17
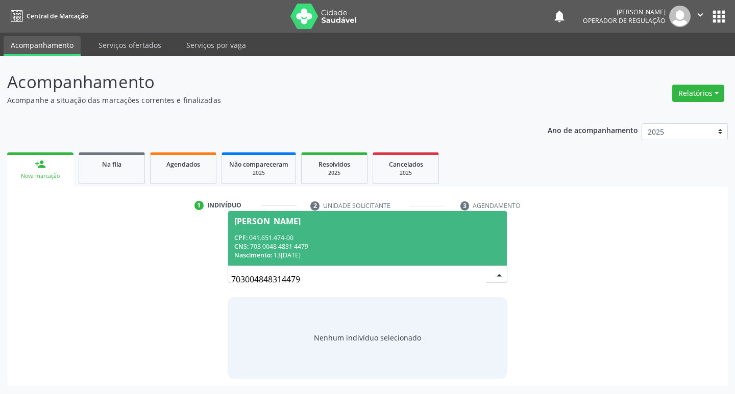
click at [381, 241] on div "CPF: 041.651.474-00" at bounding box center [367, 238] width 267 height 9
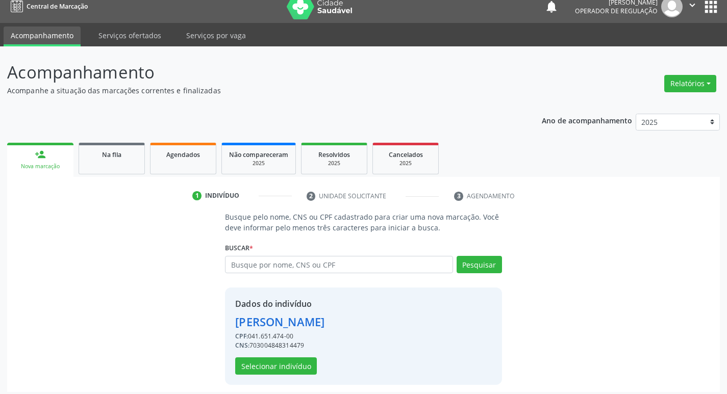
scroll to position [15, 0]
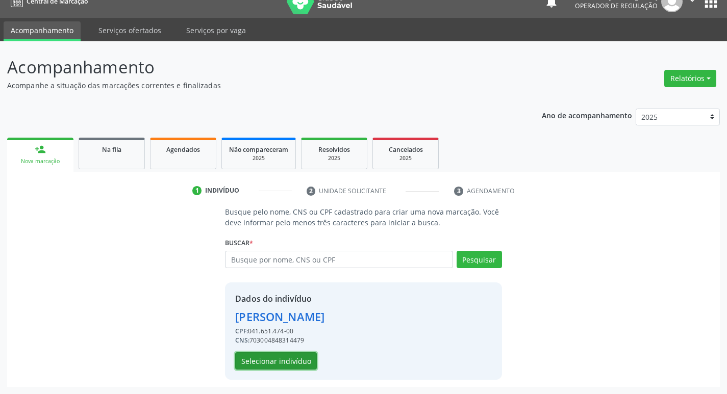
click at [281, 367] on button "Selecionar indivíduo" at bounding box center [276, 361] width 82 height 17
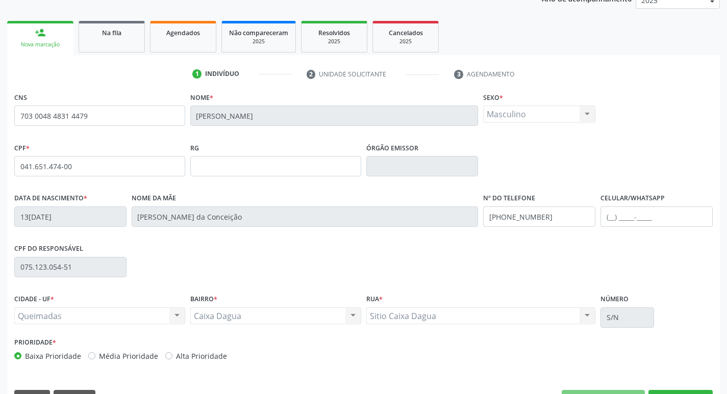
scroll to position [159, 0]
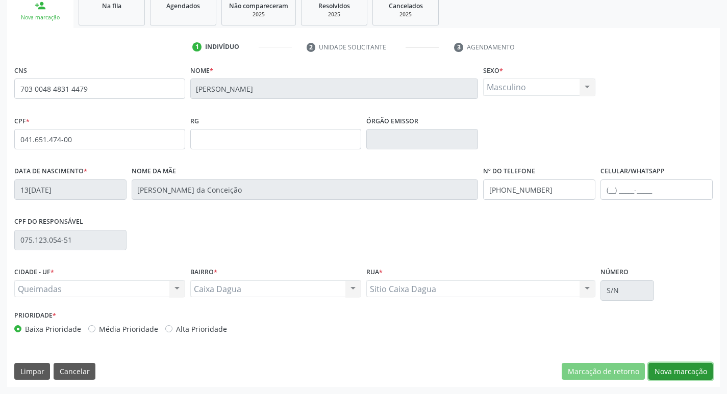
click at [674, 372] on button "Nova marcação" at bounding box center [680, 371] width 64 height 17
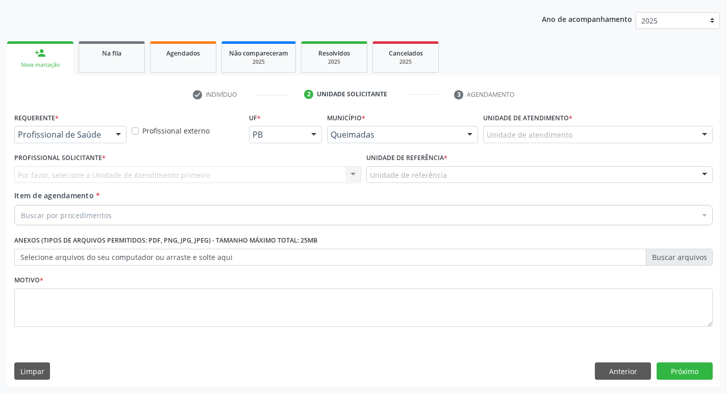
click at [122, 137] on div at bounding box center [118, 135] width 15 height 17
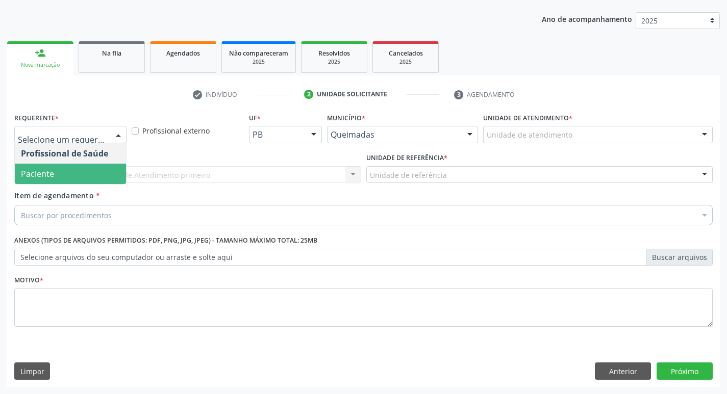
click at [104, 174] on span "Paciente" at bounding box center [70, 174] width 111 height 20
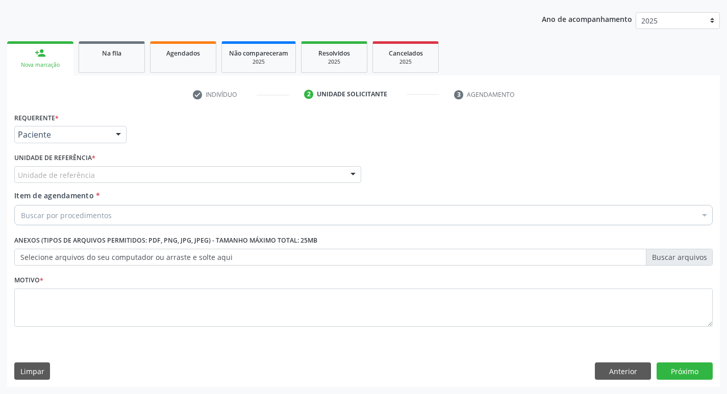
click at [101, 169] on div "Unidade de referência" at bounding box center [187, 174] width 347 height 17
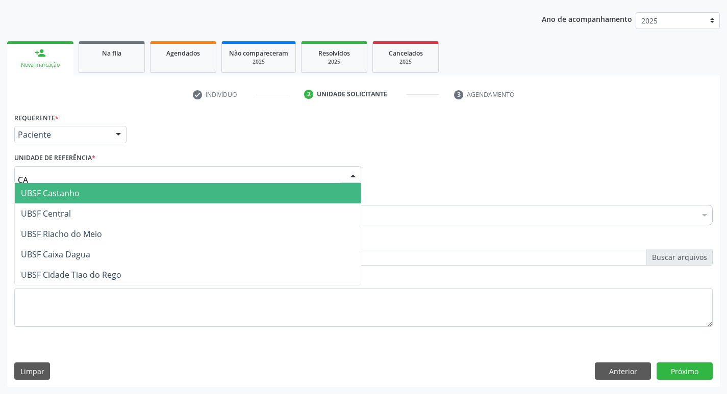
type input "CAI"
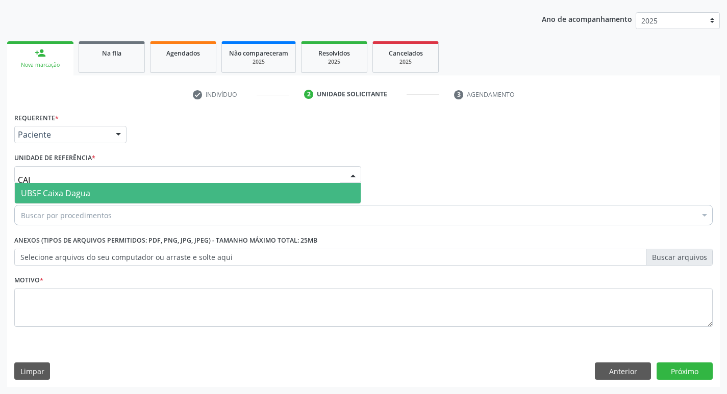
click at [93, 187] on span "UBSF Caixa Dagua" at bounding box center [188, 193] width 346 height 20
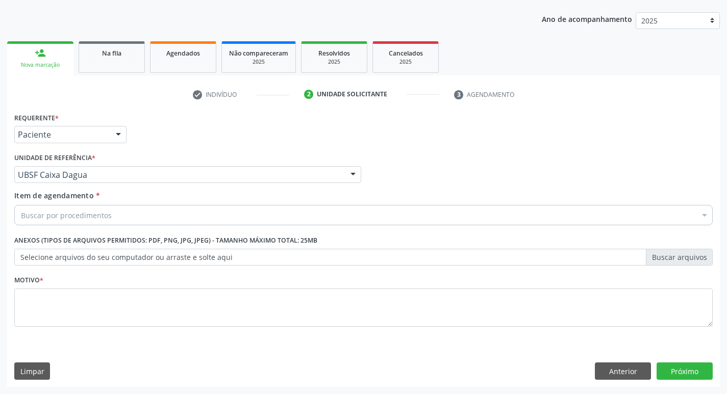
click at [90, 204] on div "Item de agendamento * Buscar por procedimentos Selecionar todos 0604320140 - Ab…" at bounding box center [363, 206] width 699 height 32
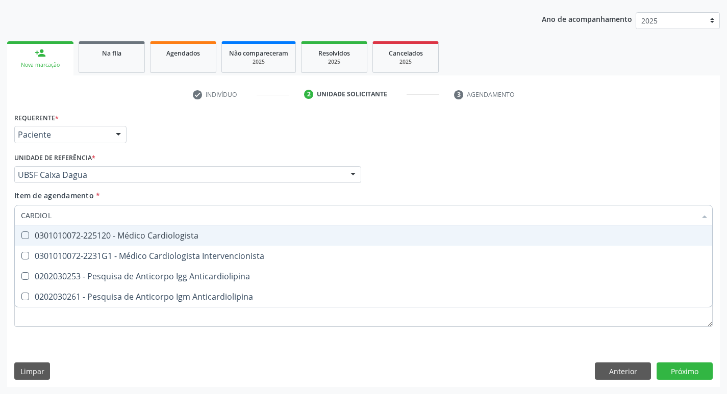
type input "CARDIOLO"
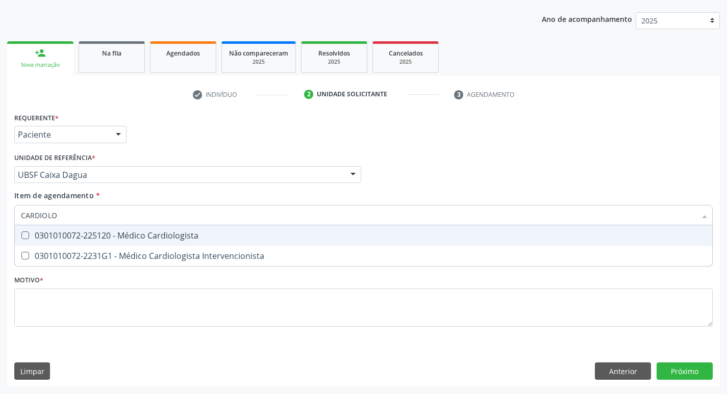
click at [80, 232] on div "0301010072-225120 - Médico Cardiologista" at bounding box center [363, 236] width 685 height 8
checkbox Cardiologista "true"
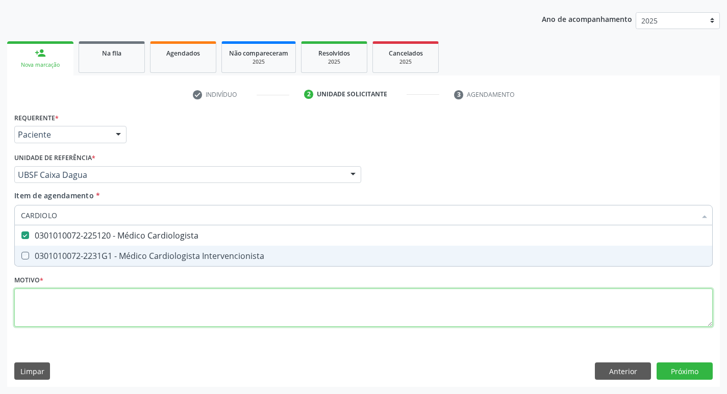
click at [77, 311] on div "Requerente * Paciente Profissional de Saúde Paciente Nenhum resultado encontrad…" at bounding box center [363, 225] width 699 height 231
checkbox Intervencionista "true"
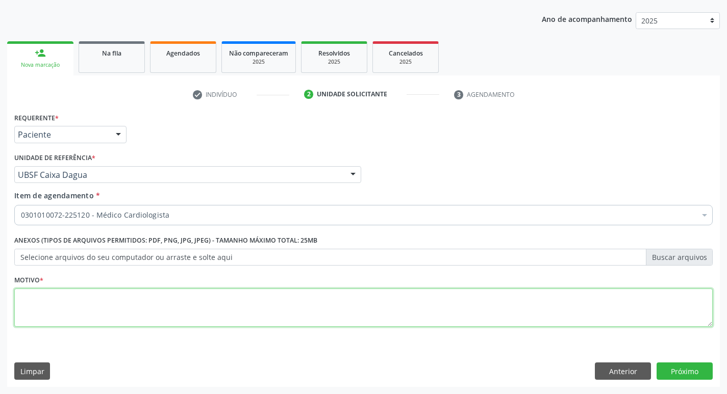
click at [76, 311] on textarea at bounding box center [363, 308] width 699 height 39
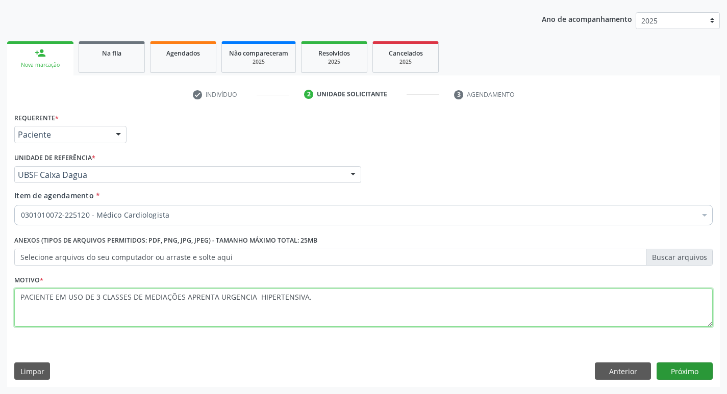
type textarea "PACIENTE EM USO DE 3 CLASSES DE MEDIAÇÕES APRENTA URGENCIA HIPERTENSIVA."
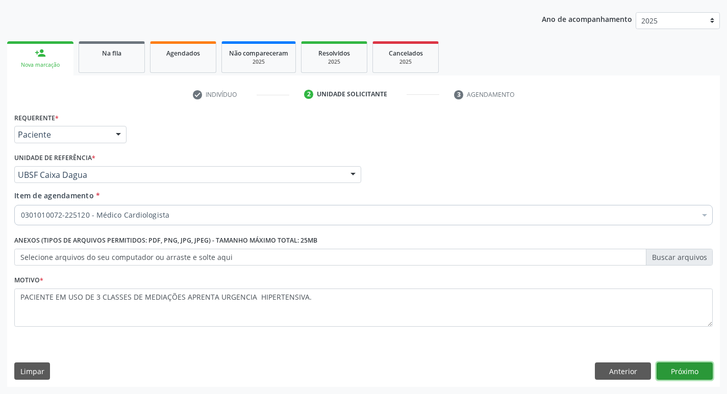
click at [670, 368] on button "Próximo" at bounding box center [685, 371] width 56 height 17
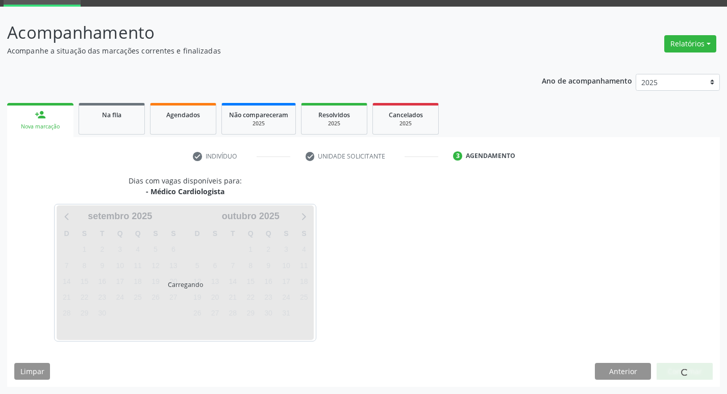
scroll to position [80, 0]
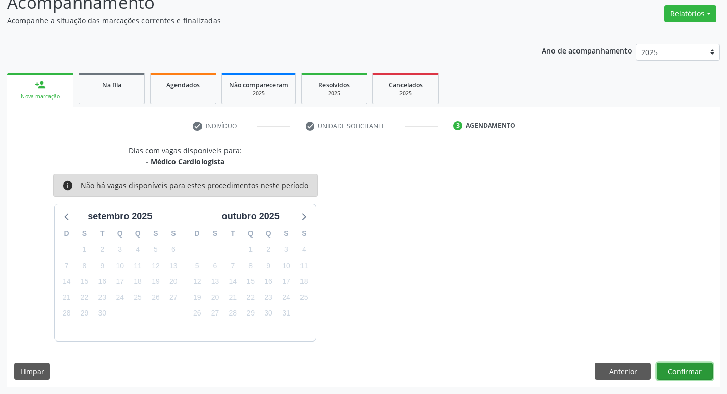
click at [666, 374] on button "Confirmar" at bounding box center [685, 371] width 56 height 17
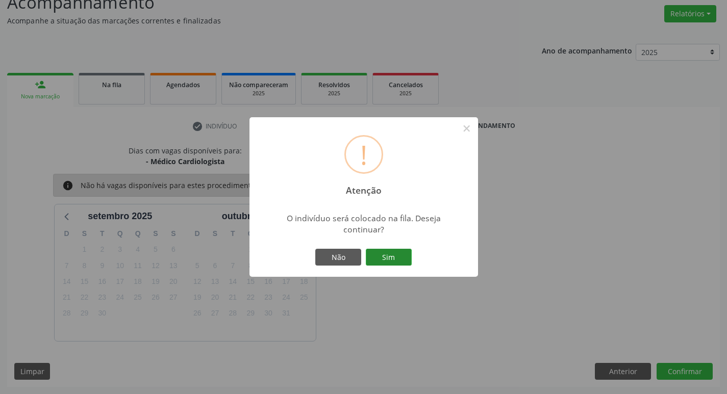
click at [395, 253] on button "Sim" at bounding box center [389, 257] width 46 height 17
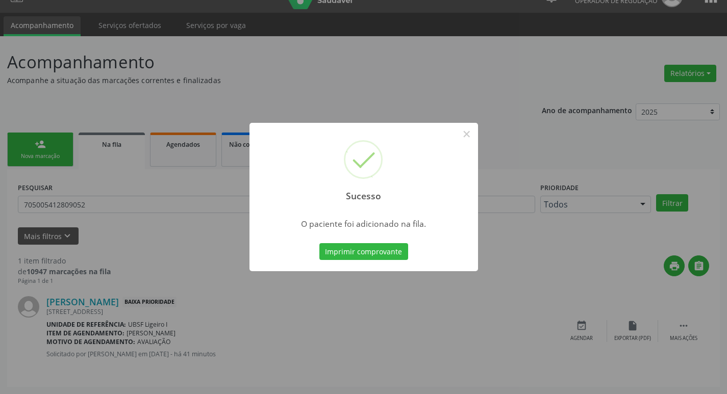
scroll to position [0, 0]
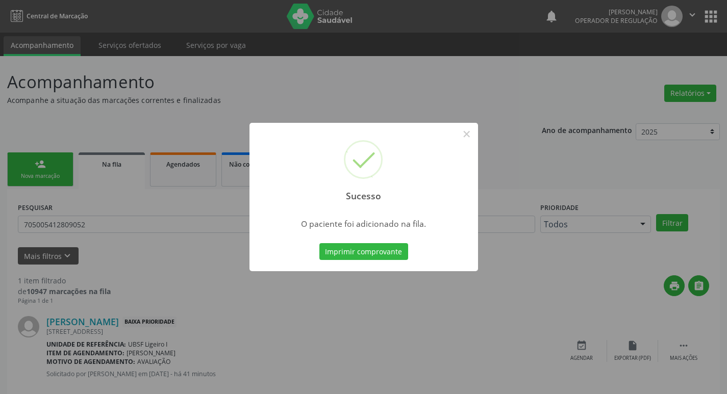
click at [198, 114] on div "Sucesso × O paciente foi adicionado na fila. Imprimir comprovante Cancel" at bounding box center [363, 197] width 727 height 394
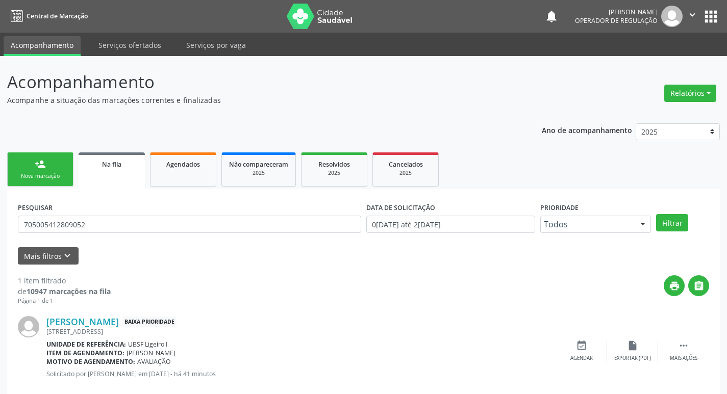
click at [48, 173] on div "Nova marcação" at bounding box center [40, 176] width 51 height 8
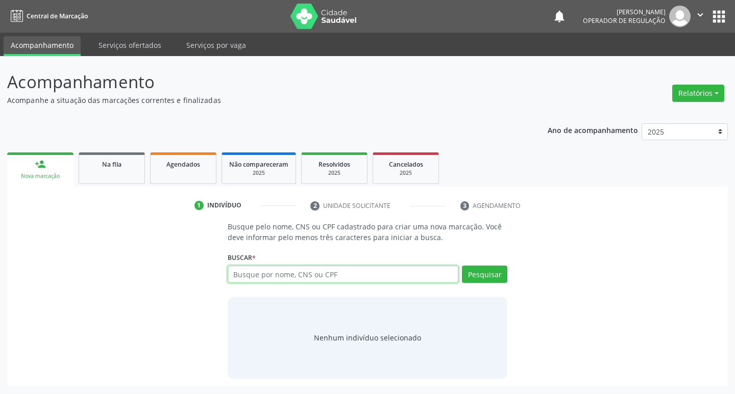
click at [309, 275] on input "text" at bounding box center [343, 274] width 231 height 17
click at [323, 275] on input "text" at bounding box center [343, 274] width 231 height 17
type input "706009862299642"
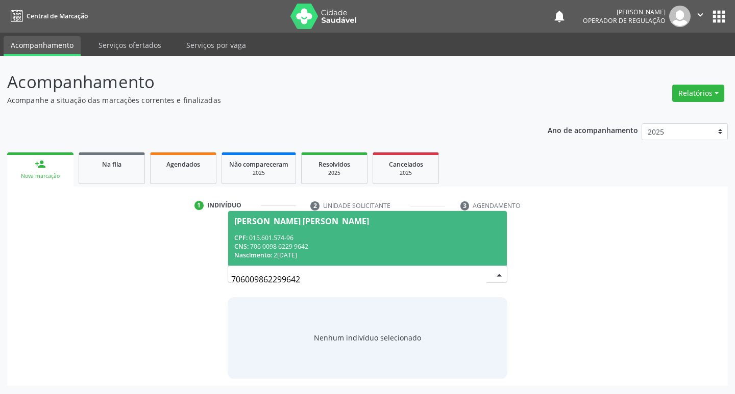
click at [321, 245] on div "CNS: 706 0098 6229 9642" at bounding box center [367, 246] width 267 height 9
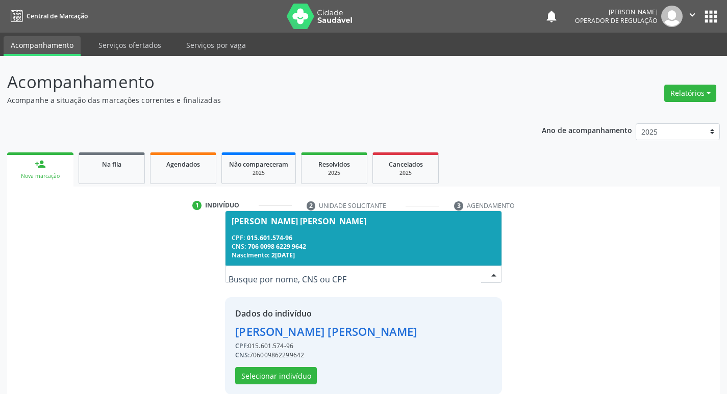
click at [278, 385] on div "Dados do indivíduo Maria Anunciada Nunes da Silva CPF: 015.601.574-96 CNS: 7060…" at bounding box center [363, 345] width 277 height 97
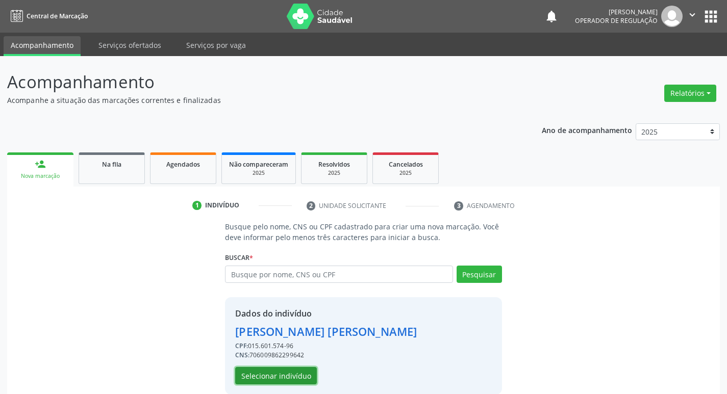
click at [280, 377] on button "Selecionar indivíduo" at bounding box center [276, 375] width 82 height 17
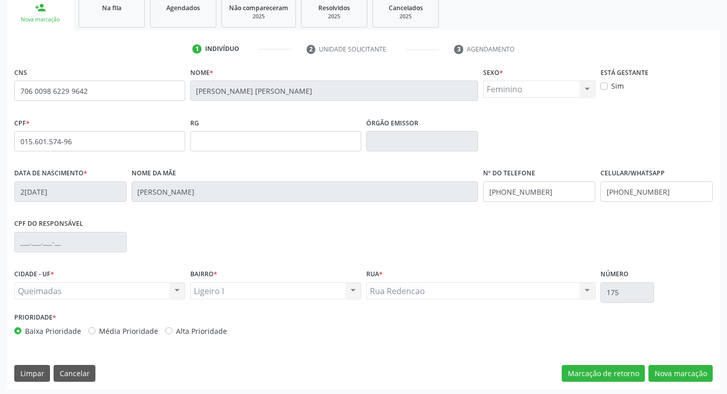
scroll to position [159, 0]
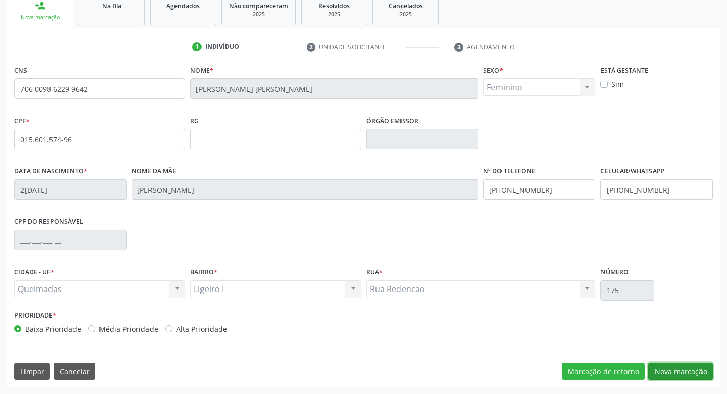
click at [659, 375] on button "Nova marcação" at bounding box center [680, 371] width 64 height 17
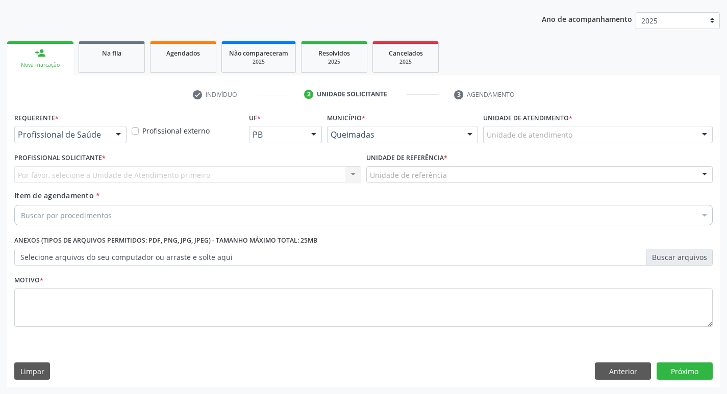
scroll to position [111, 0]
click at [629, 371] on button "Anterior" at bounding box center [623, 371] width 56 height 17
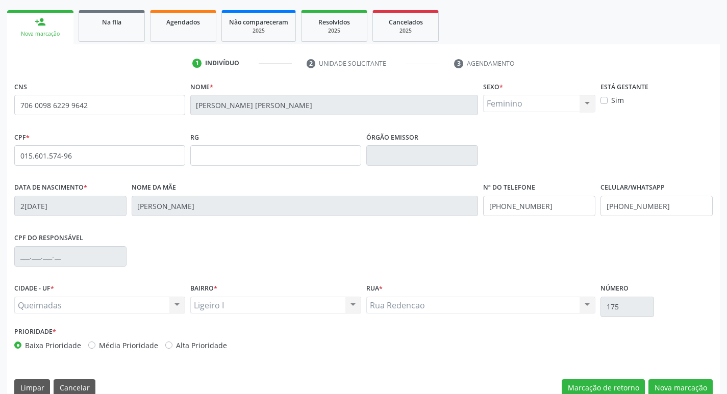
scroll to position [159, 0]
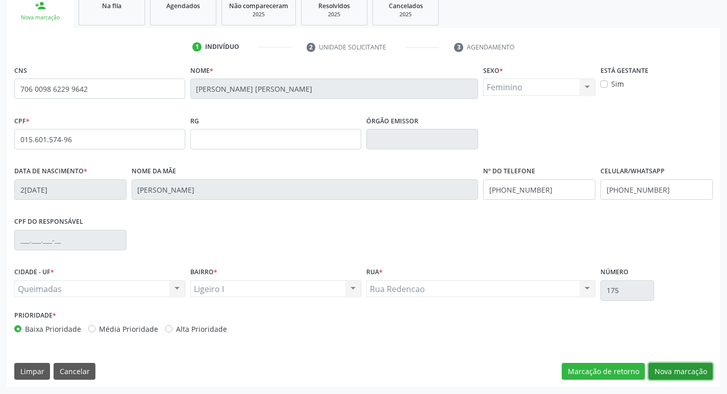
click at [673, 367] on button "Nova marcação" at bounding box center [680, 371] width 64 height 17
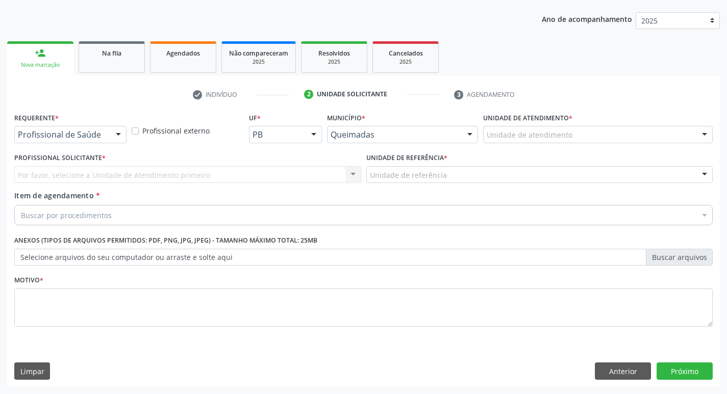
scroll to position [111, 0]
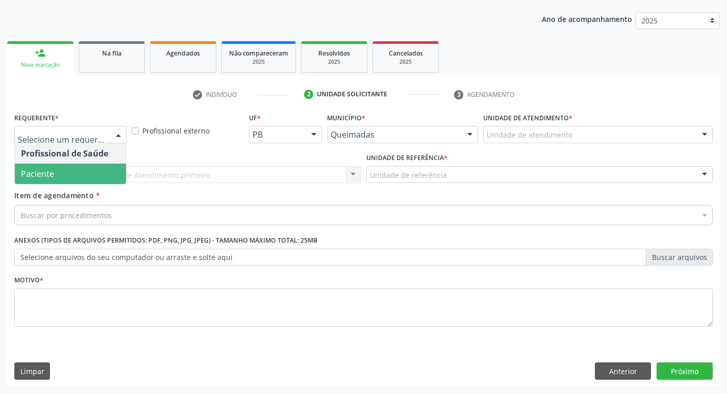
click at [39, 178] on span "Paciente" at bounding box center [37, 173] width 33 height 11
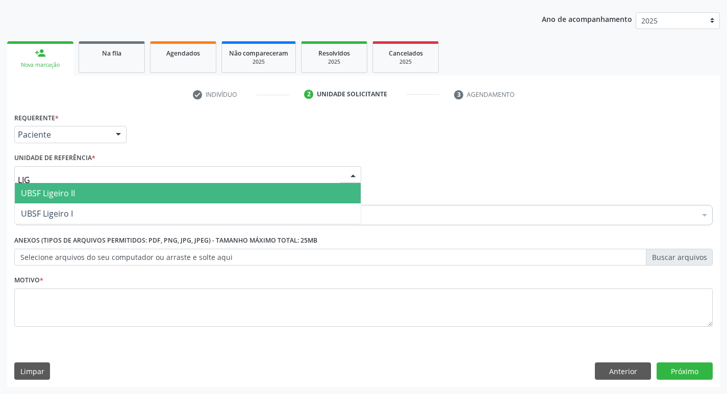
type input "LIGE"
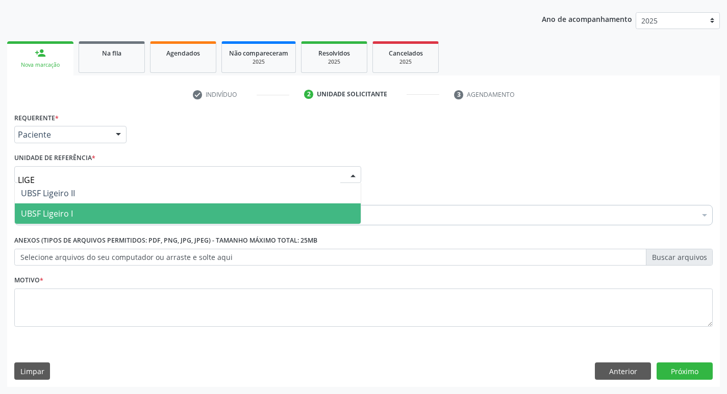
click at [66, 215] on span "UBSF Ligeiro I" at bounding box center [47, 213] width 52 height 11
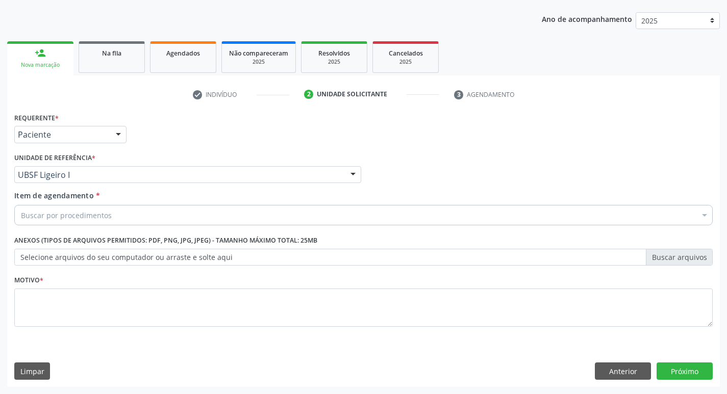
click at [63, 227] on div "Item de agendamento * Buscar por procedimentos Selecionar todos 0604320140 - Ab…" at bounding box center [364, 209] width 704 height 39
click at [78, 202] on div "Item de agendamento * Buscar por procedimentos Selecionar todos 0604320140 - Ab…" at bounding box center [363, 206] width 699 height 32
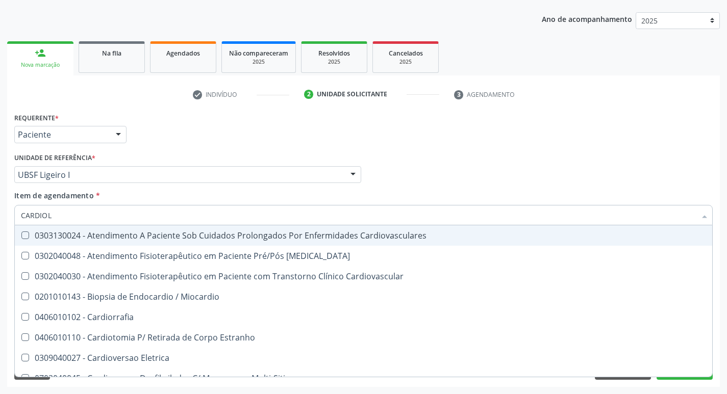
type input "CARDIOLO"
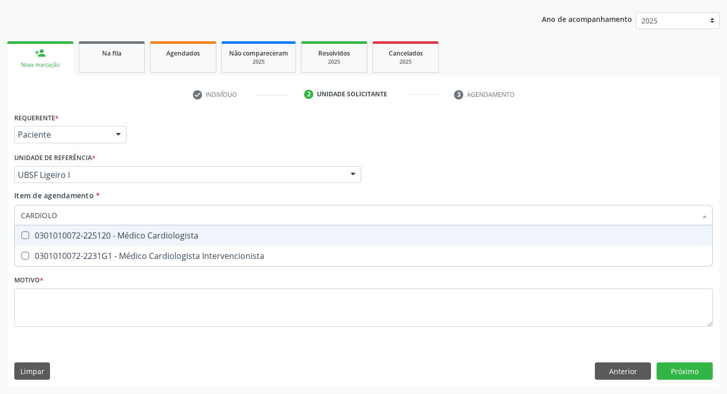
click at [83, 232] on div "0301010072-225120 - Médico Cardiologista" at bounding box center [363, 236] width 685 height 8
checkbox Cardiologista "true"
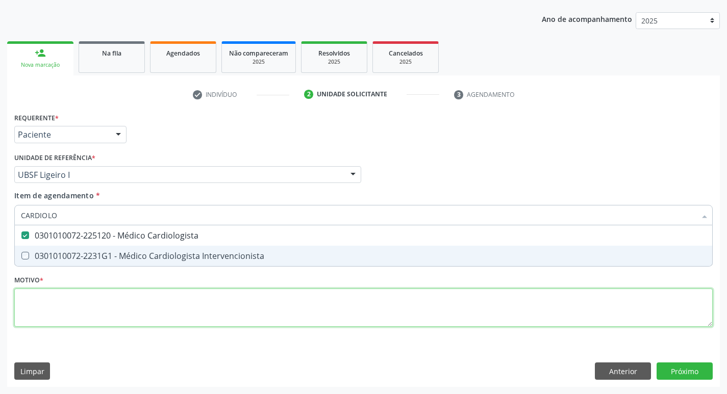
click at [55, 309] on div "Requerente * Paciente Profissional de Saúde Paciente Nenhum resultado encontrad…" at bounding box center [363, 225] width 699 height 231
checkbox Intervencionista "true"
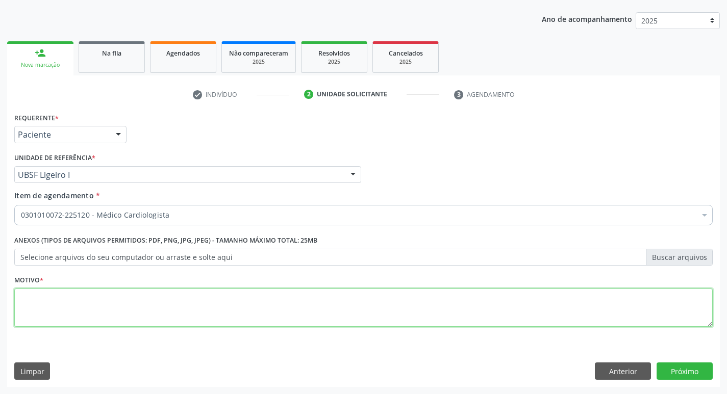
click at [55, 309] on textarea at bounding box center [363, 308] width 699 height 39
type textarea "AVALIAÇÃO"
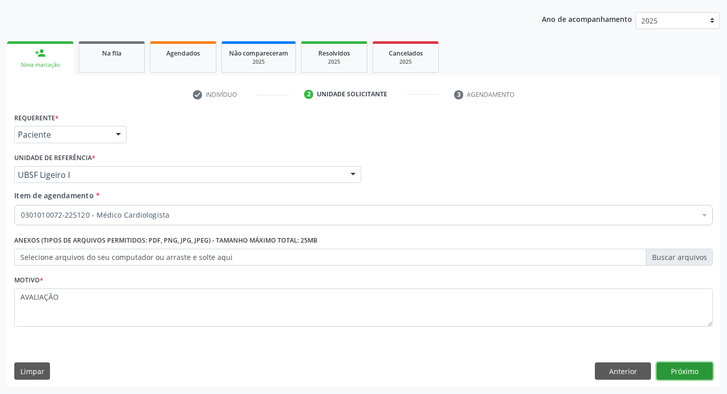
click at [679, 369] on button "Próximo" at bounding box center [685, 371] width 56 height 17
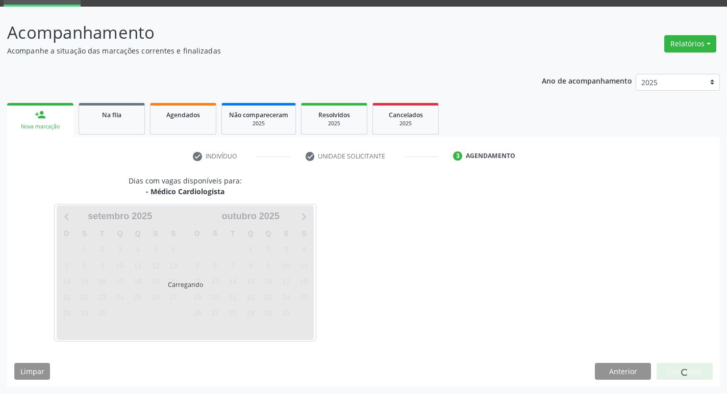
scroll to position [80, 0]
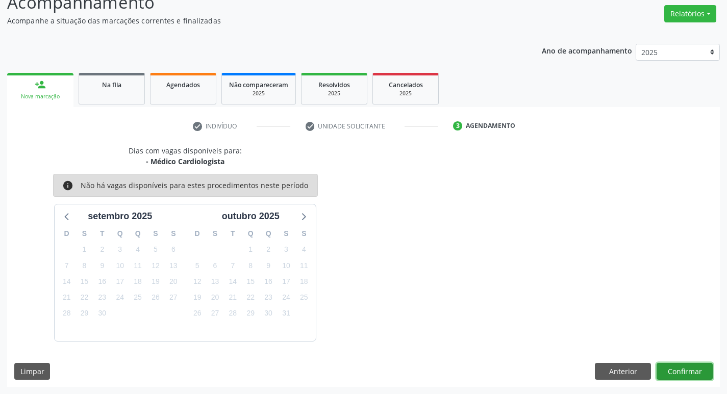
click at [684, 364] on button "Confirmar" at bounding box center [685, 371] width 56 height 17
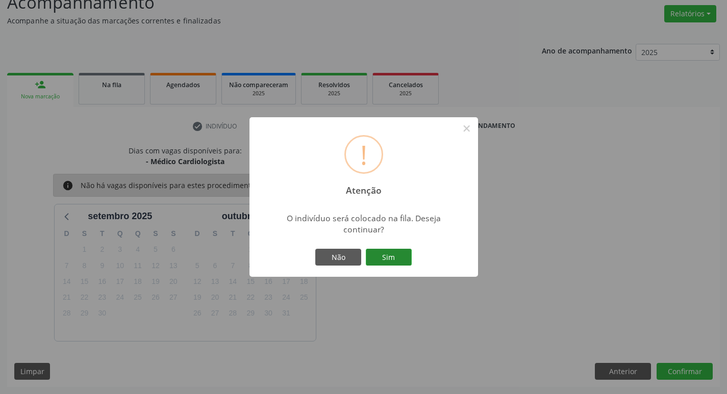
click at [388, 256] on button "Sim" at bounding box center [389, 257] width 46 height 17
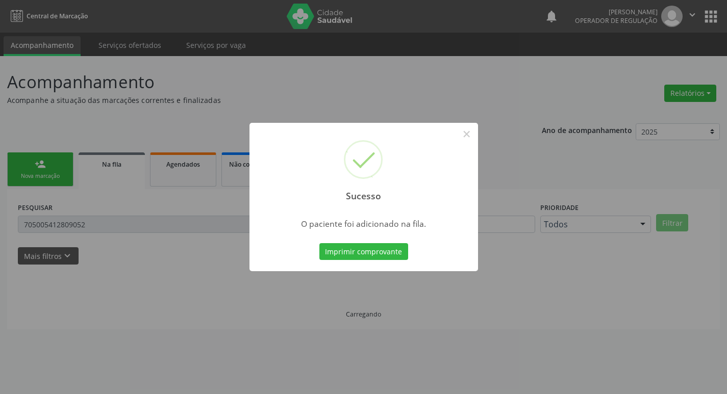
scroll to position [0, 0]
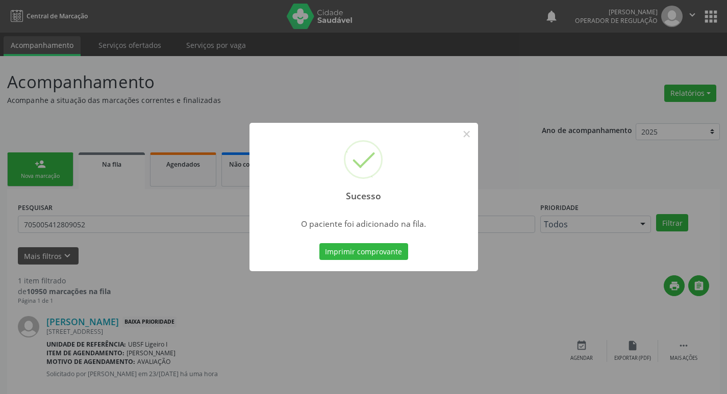
click at [138, 122] on div "Sucesso × O paciente foi adicionado na fila. Imprimir comprovante Cancel" at bounding box center [363, 197] width 727 height 394
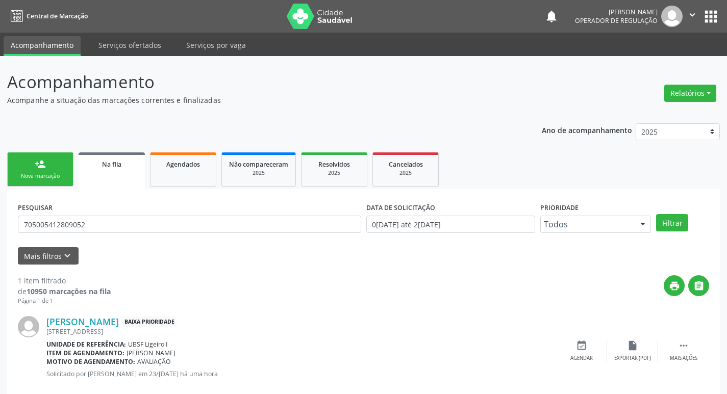
click at [52, 167] on link "person_add Nova marcação" at bounding box center [40, 170] width 66 height 34
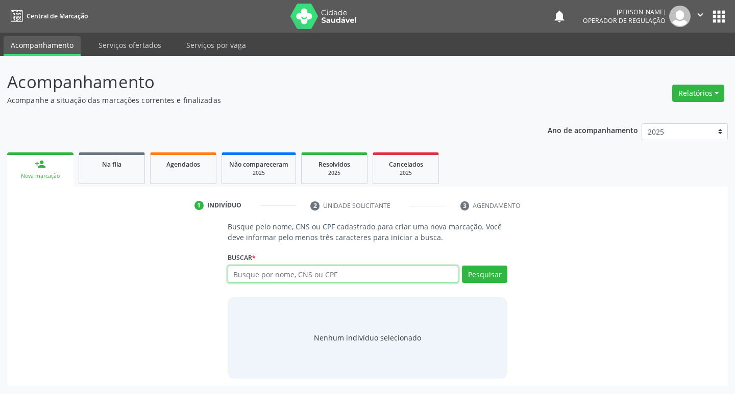
click at [285, 276] on input "text" at bounding box center [343, 274] width 231 height 17
click at [295, 279] on input "text" at bounding box center [343, 274] width 231 height 17
type input "706700526450212"
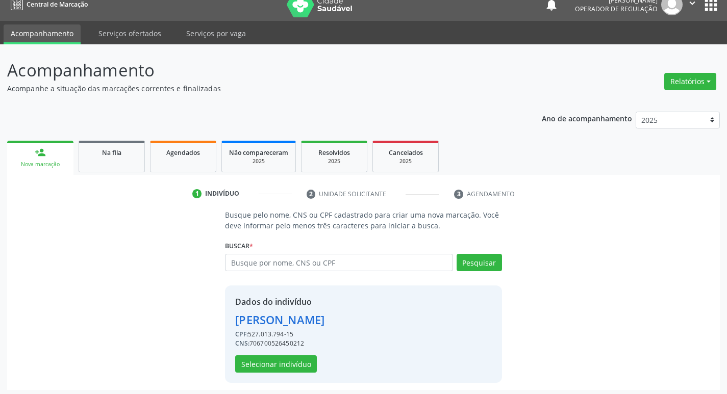
scroll to position [15, 0]
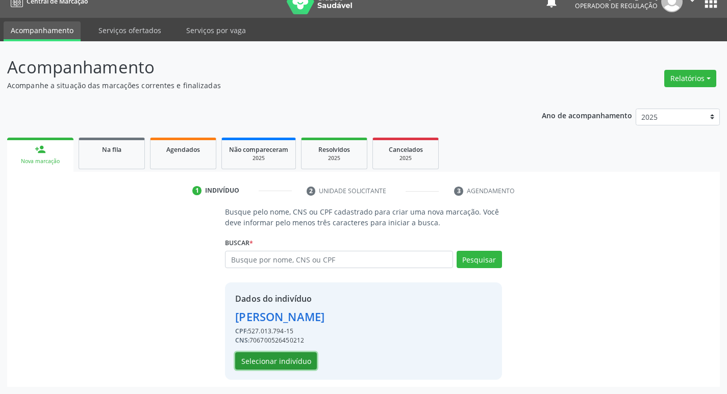
click at [290, 358] on button "Selecionar indivíduo" at bounding box center [276, 361] width 82 height 17
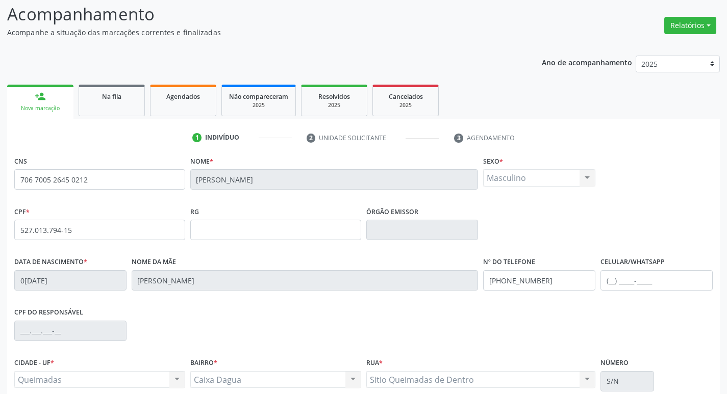
scroll to position [159, 0]
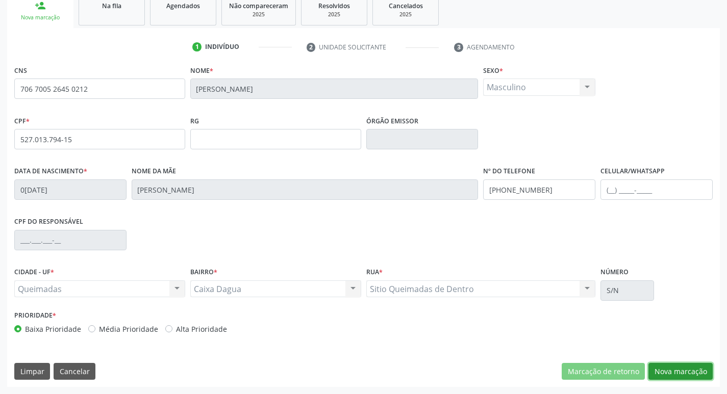
click at [672, 370] on button "Nova marcação" at bounding box center [680, 371] width 64 height 17
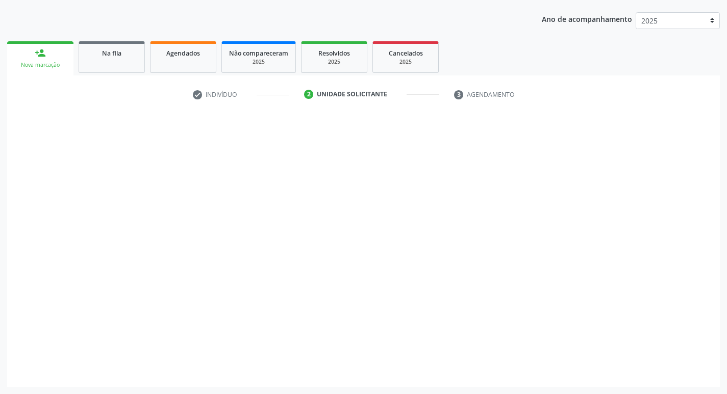
scroll to position [111, 0]
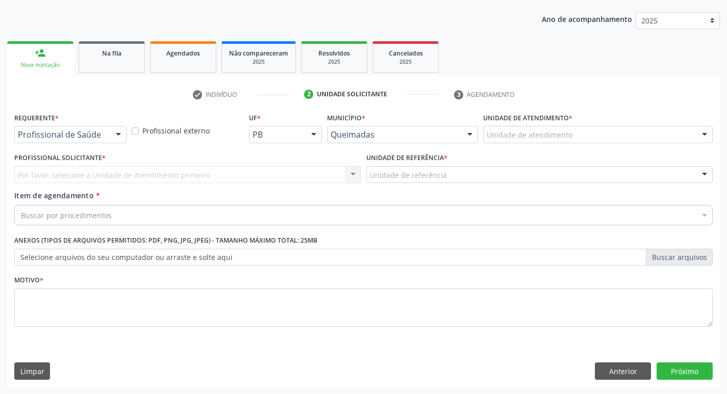
click at [108, 135] on div "Profissional de Saúde" at bounding box center [70, 134] width 112 height 17
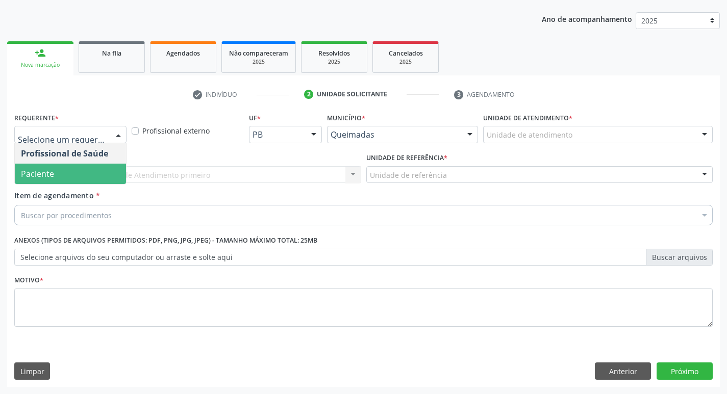
click at [104, 169] on span "Paciente" at bounding box center [70, 174] width 111 height 20
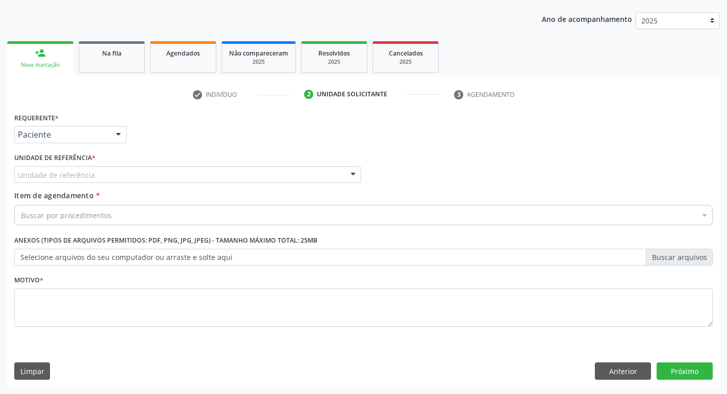
click at [110, 169] on div "Unidade de referência" at bounding box center [187, 174] width 347 height 17
click at [637, 369] on button "Anterior" at bounding box center [623, 371] width 56 height 17
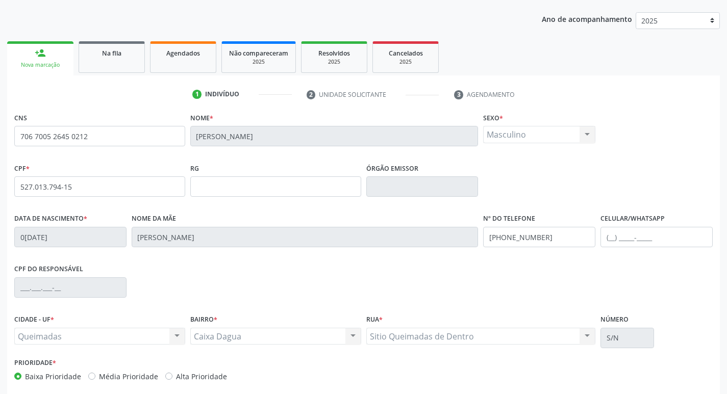
scroll to position [159, 0]
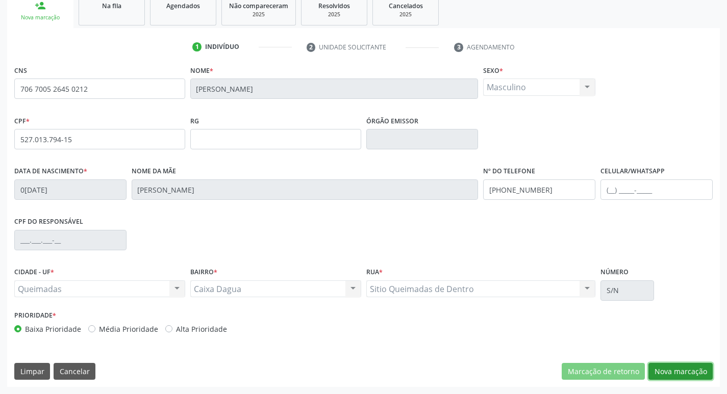
click at [665, 369] on button "Nova marcação" at bounding box center [680, 371] width 64 height 17
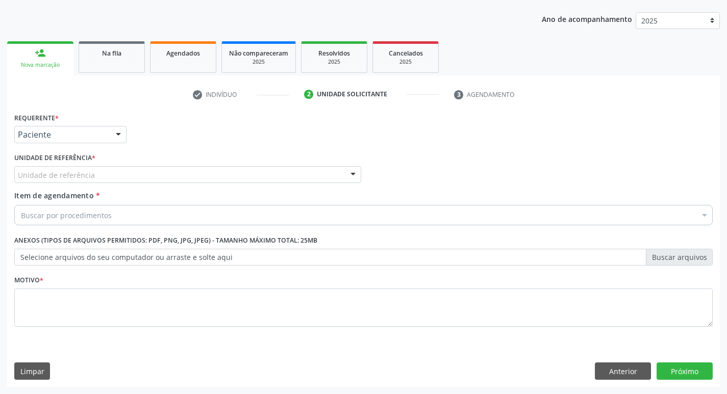
scroll to position [111, 0]
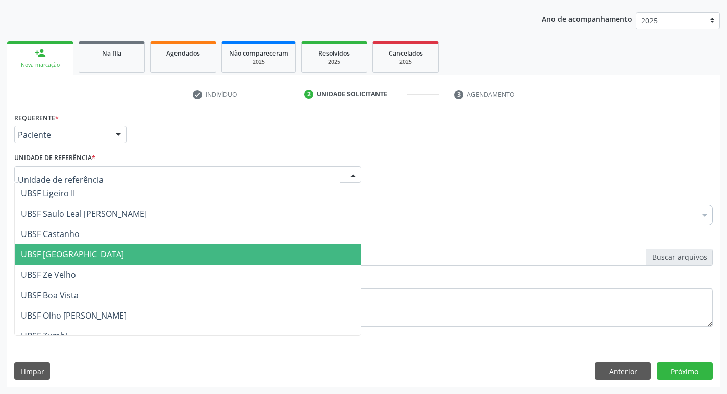
click at [130, 172] on div at bounding box center [187, 174] width 347 height 17
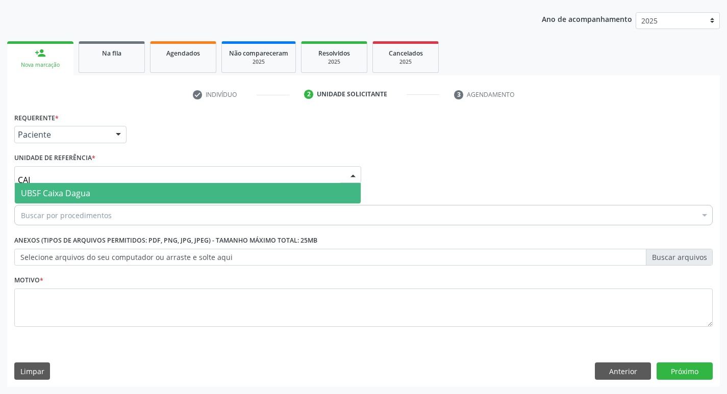
type input "CAIX"
click at [129, 185] on span "UBSF Caixa Dagua" at bounding box center [188, 193] width 346 height 20
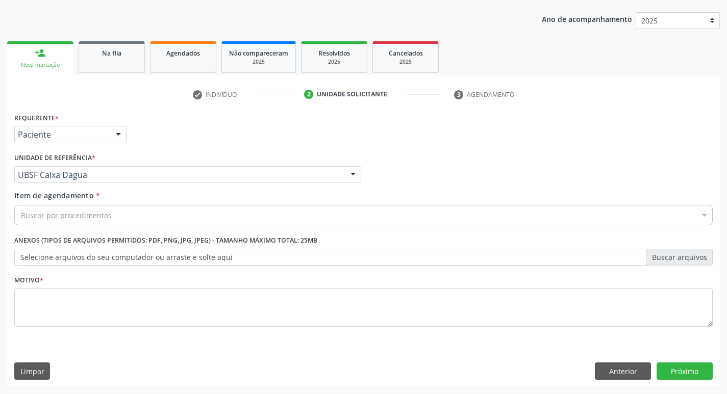
click at [133, 207] on div "Buscar por procedimentos" at bounding box center [363, 215] width 699 height 20
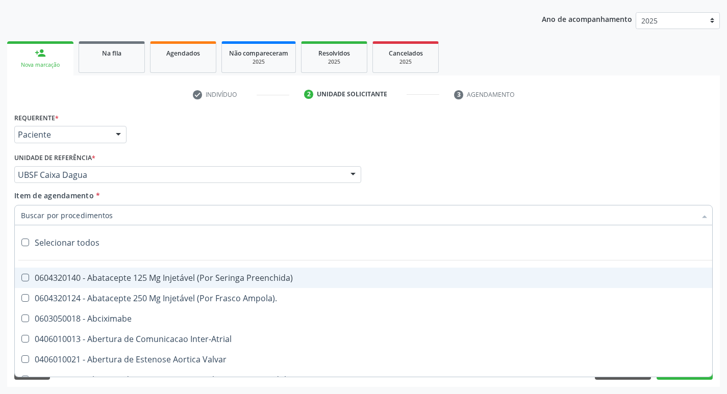
click at [133, 207] on input "Item de agendamento *" at bounding box center [358, 215] width 675 height 20
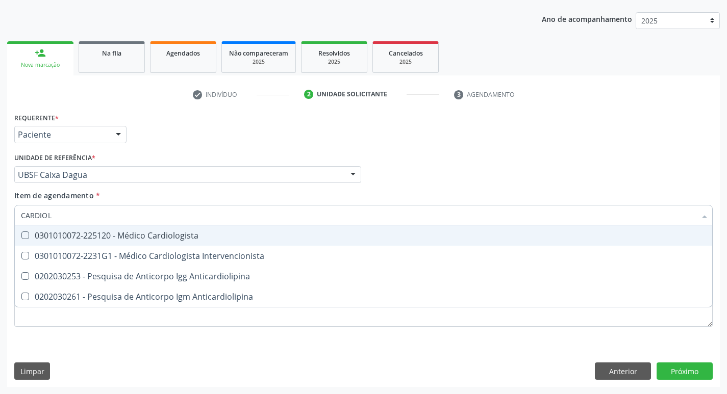
type input "CARDIOLO"
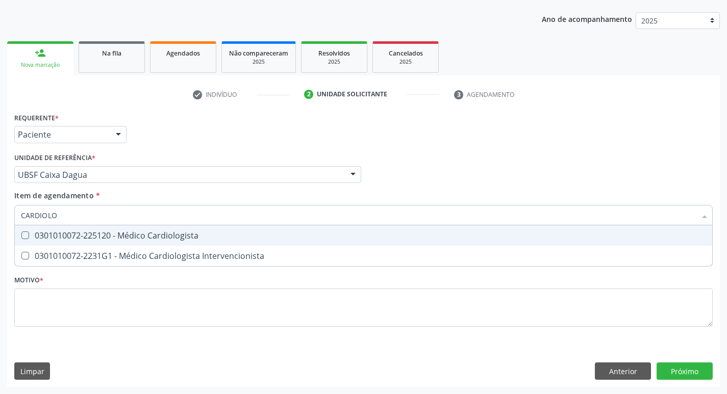
click at [144, 232] on div "0301010072-225120 - Médico Cardiologista" at bounding box center [363, 236] width 685 height 8
checkbox Cardiologista "true"
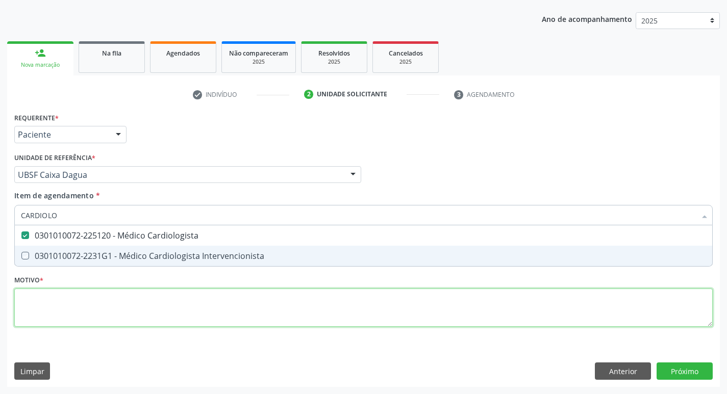
click at [105, 304] on div "Requerente * Paciente Profissional de Saúde Paciente Nenhum resultado encontrad…" at bounding box center [363, 225] width 699 height 231
checkbox Intervencionista "true"
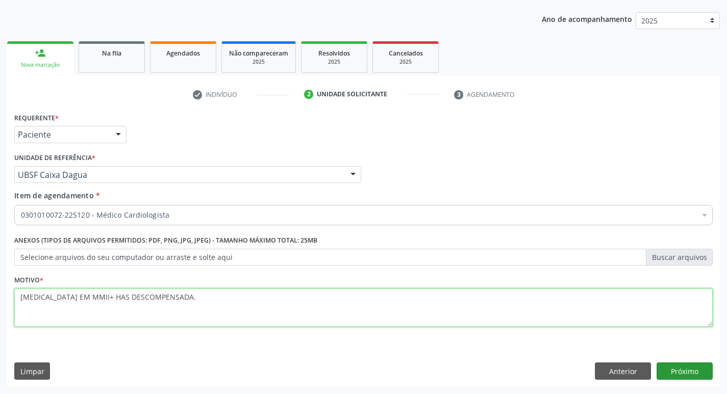
type textarea "EDEMA EM MMII+ HAS DESCOMPENSADA."
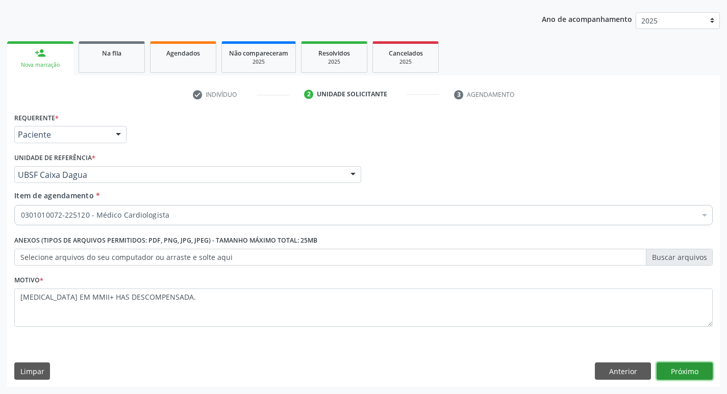
click at [688, 375] on button "Próximo" at bounding box center [685, 371] width 56 height 17
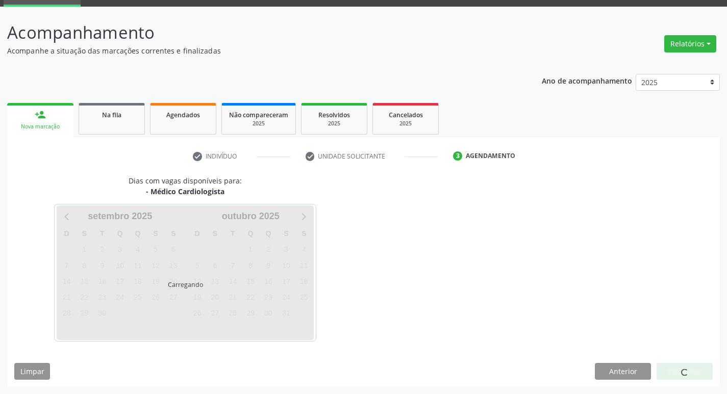
scroll to position [80, 0]
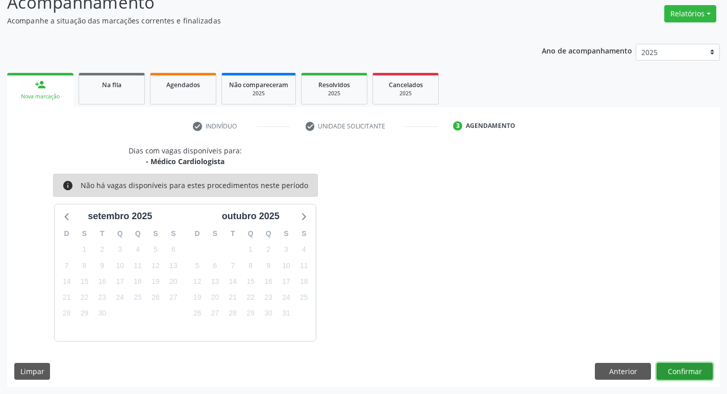
click at [676, 370] on button "Confirmar" at bounding box center [685, 371] width 56 height 17
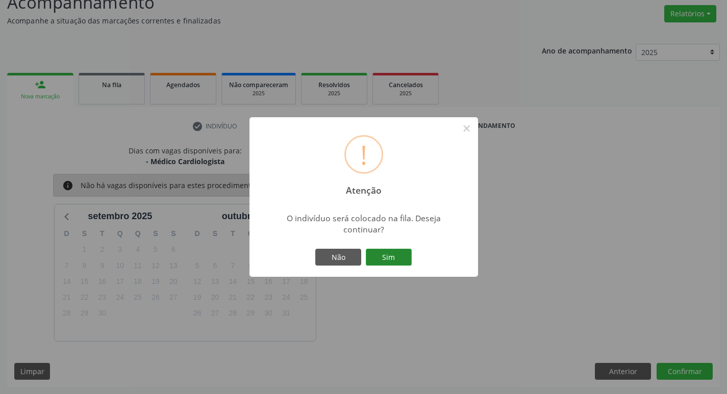
click at [393, 261] on button "Sim" at bounding box center [389, 257] width 46 height 17
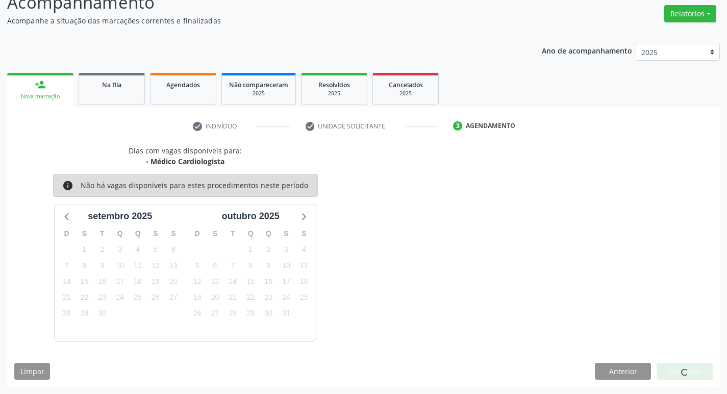
scroll to position [0, 0]
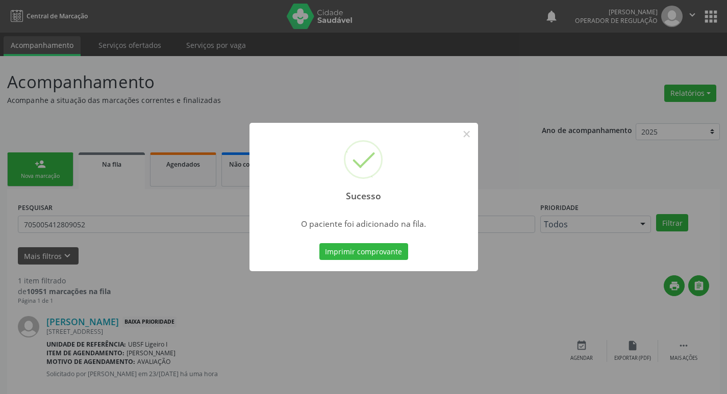
click at [371, 76] on div "Sucesso × O paciente foi adicionado na fila. Imprimir comprovante Cancel" at bounding box center [363, 197] width 727 height 394
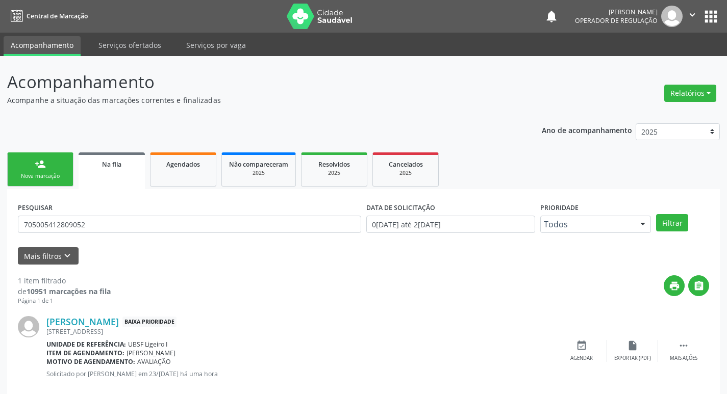
click at [40, 169] on div "person_add" at bounding box center [40, 164] width 11 height 11
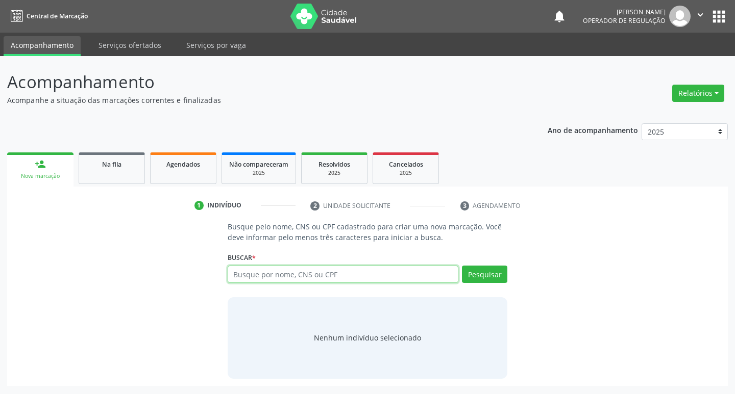
click at [284, 279] on input "text" at bounding box center [343, 274] width 231 height 17
type input "700009152249004"
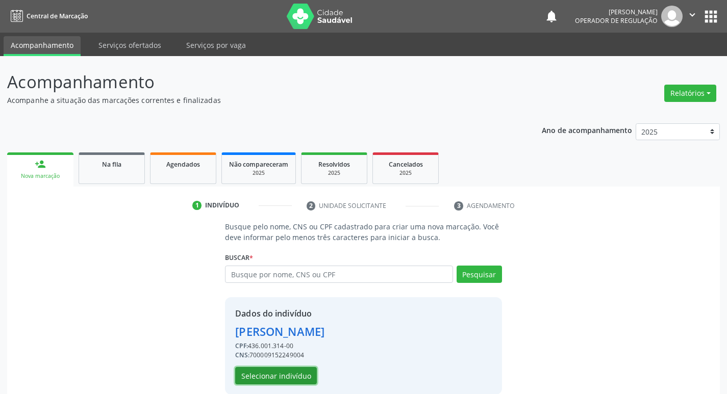
click at [269, 369] on button "Selecionar indivíduo" at bounding box center [276, 375] width 82 height 17
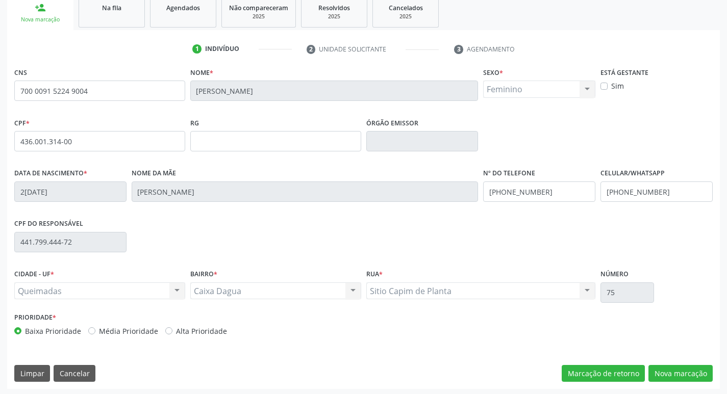
scroll to position [159, 0]
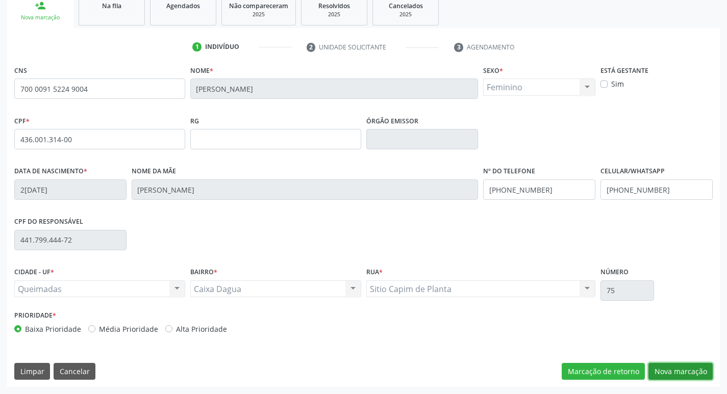
drag, startPoint x: 671, startPoint y: 374, endPoint x: 0, endPoint y: 314, distance: 674.2
click at [672, 374] on button "Nova marcação" at bounding box center [680, 371] width 64 height 17
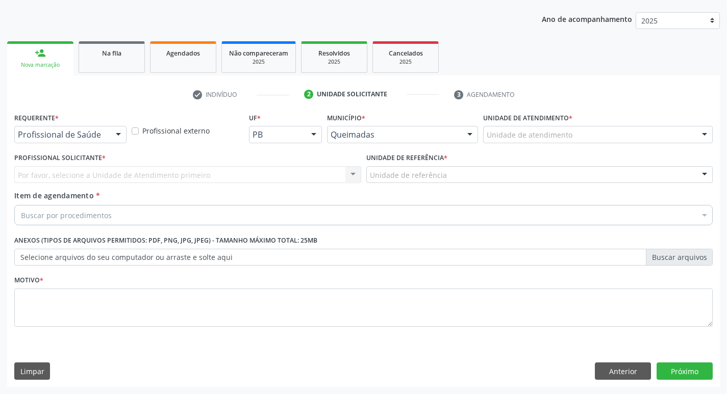
click at [119, 141] on div at bounding box center [118, 135] width 15 height 17
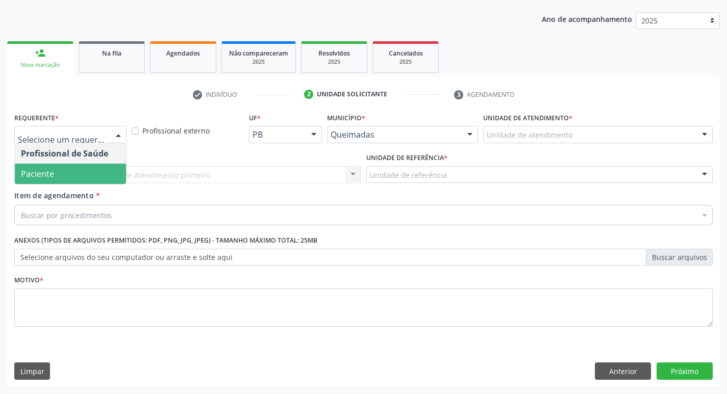
click at [87, 178] on span "Paciente" at bounding box center [70, 174] width 111 height 20
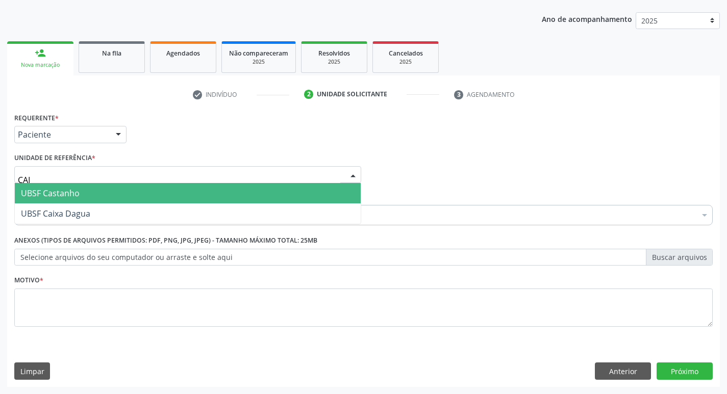
type input "CAIX"
click at [80, 190] on span "UBSF Caixa Dagua" at bounding box center [55, 193] width 69 height 11
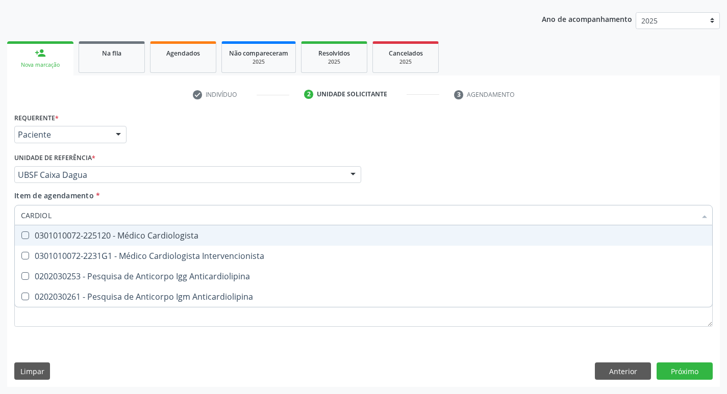
type input "CARDIOLO"
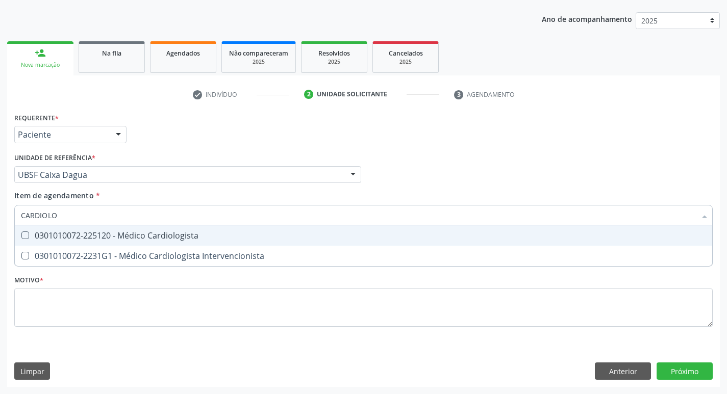
click at [67, 236] on div "0301010072-225120 - Médico Cardiologista" at bounding box center [363, 236] width 685 height 8
checkbox Cardiologista "true"
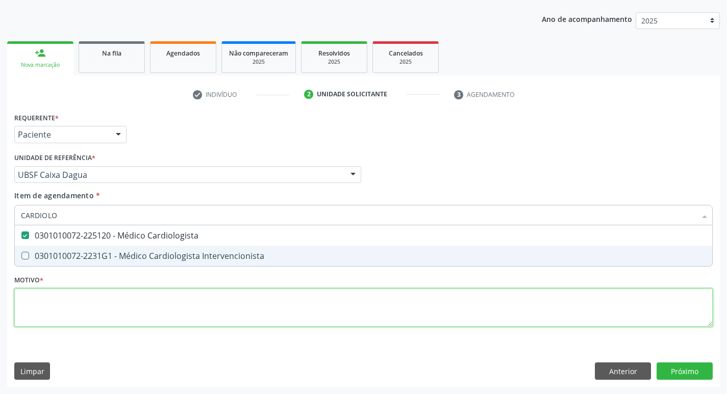
click at [63, 304] on div "Requerente * Paciente Profissional de Saúde Paciente Nenhum resultado encontrad…" at bounding box center [363, 225] width 699 height 231
checkbox Intervencionista "true"
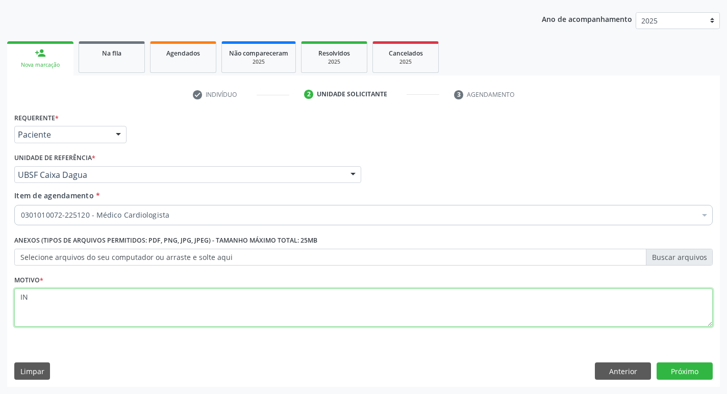
type textarea "I"
type textarea "AVALIAÇÃO."
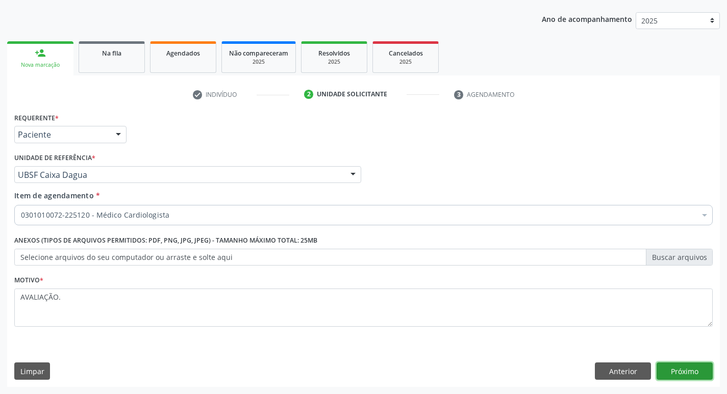
click at [683, 363] on button "Próximo" at bounding box center [685, 371] width 56 height 17
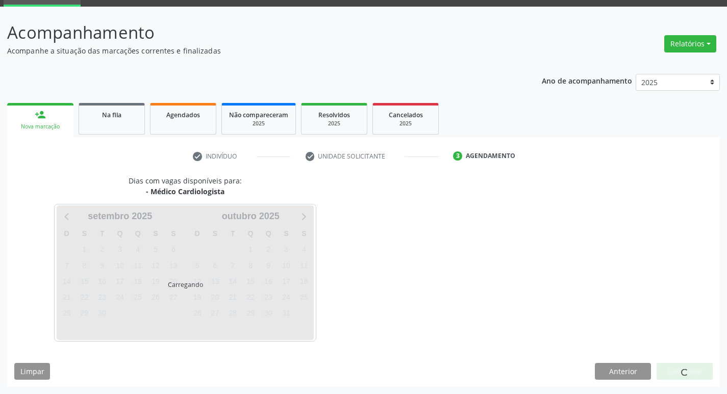
scroll to position [80, 0]
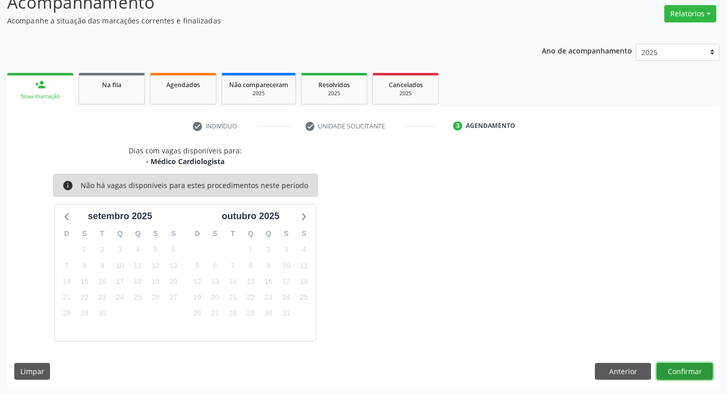
click at [658, 369] on button "Confirmar" at bounding box center [685, 371] width 56 height 17
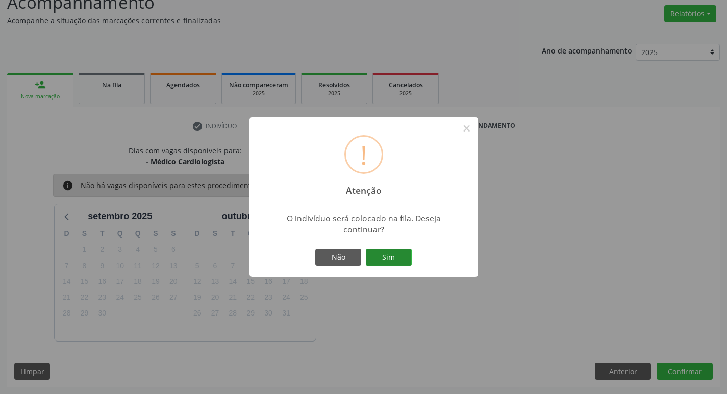
click at [397, 264] on button "Sim" at bounding box center [389, 257] width 46 height 17
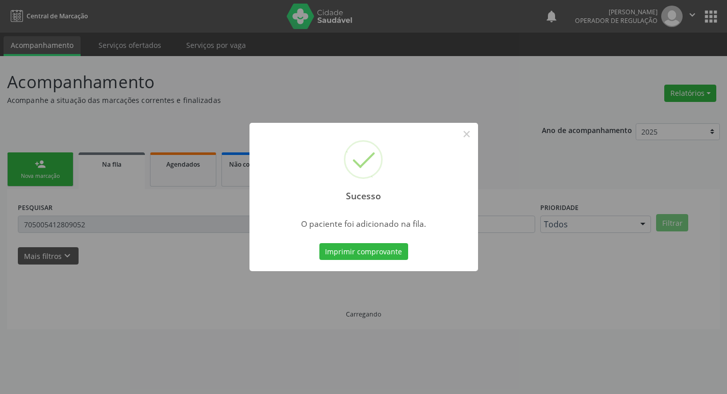
scroll to position [0, 0]
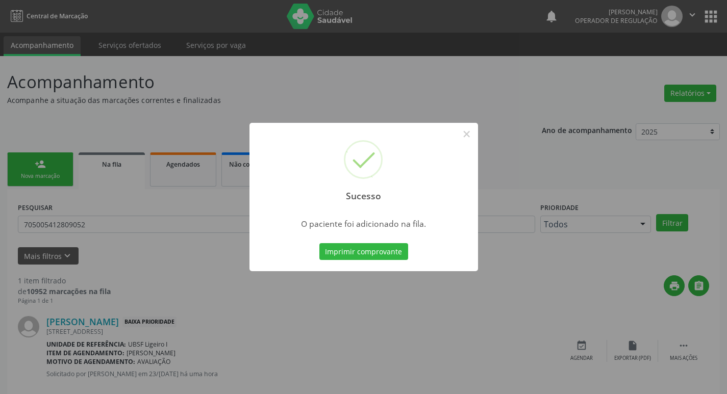
click at [75, 132] on div "Sucesso × O paciente foi adicionado na fila. Imprimir comprovante Cancel" at bounding box center [363, 197] width 727 height 394
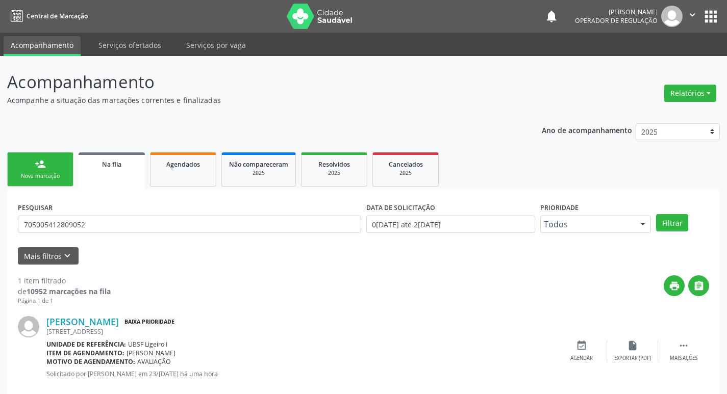
click at [44, 163] on div "person_add" at bounding box center [40, 164] width 11 height 11
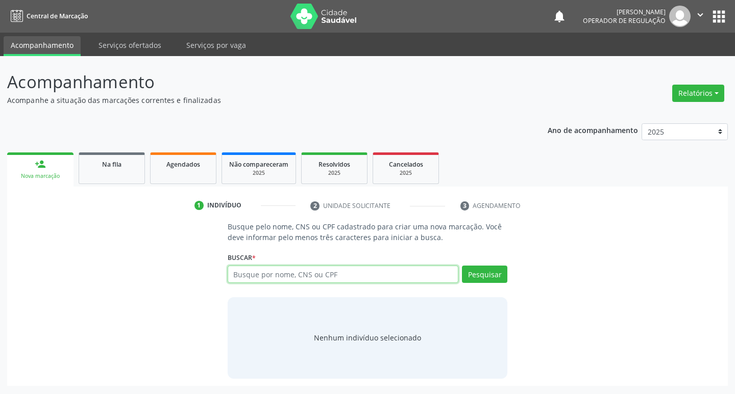
click at [288, 271] on input "text" at bounding box center [343, 274] width 231 height 17
type input "705001836427951"
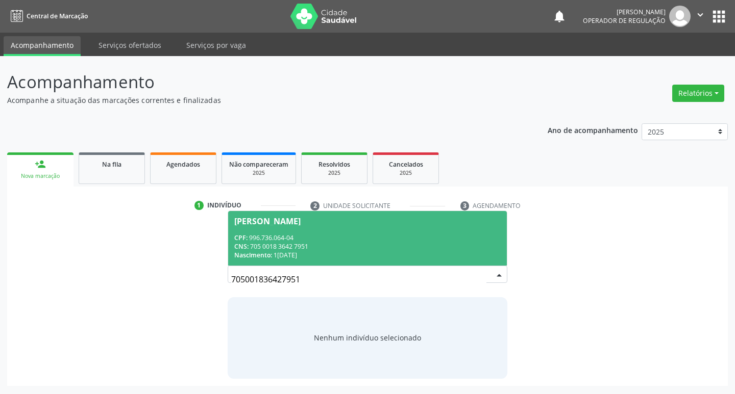
click at [301, 219] on div "[PERSON_NAME]" at bounding box center [267, 221] width 66 height 8
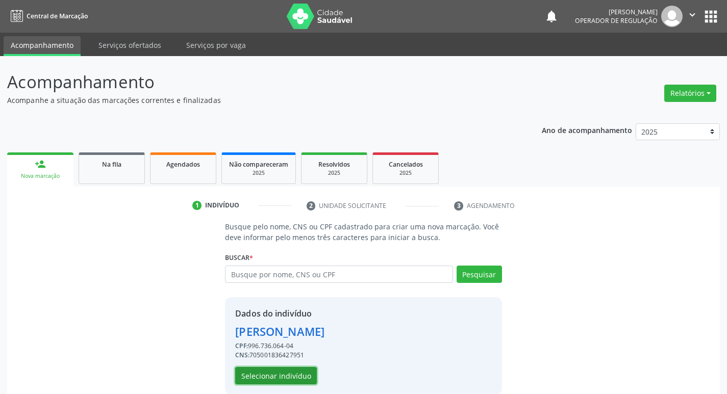
click at [249, 378] on button "Selecionar indivíduo" at bounding box center [276, 375] width 82 height 17
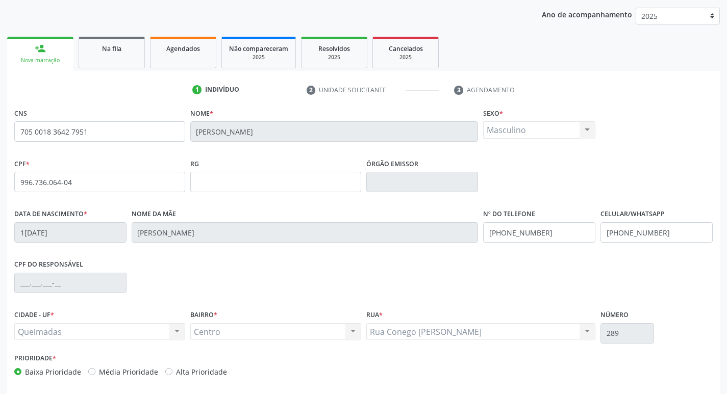
scroll to position [159, 0]
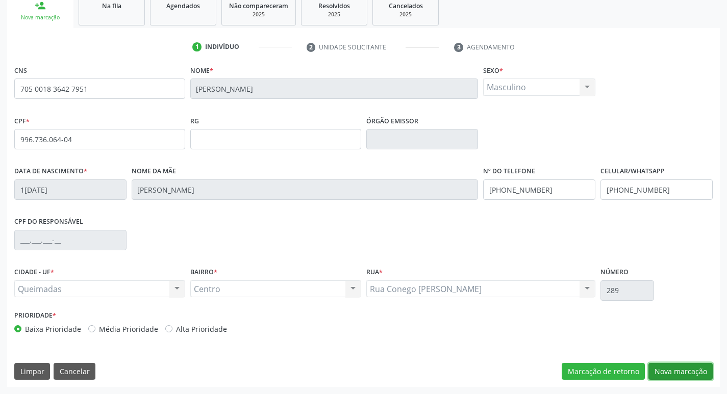
click at [669, 370] on button "Nova marcação" at bounding box center [680, 371] width 64 height 17
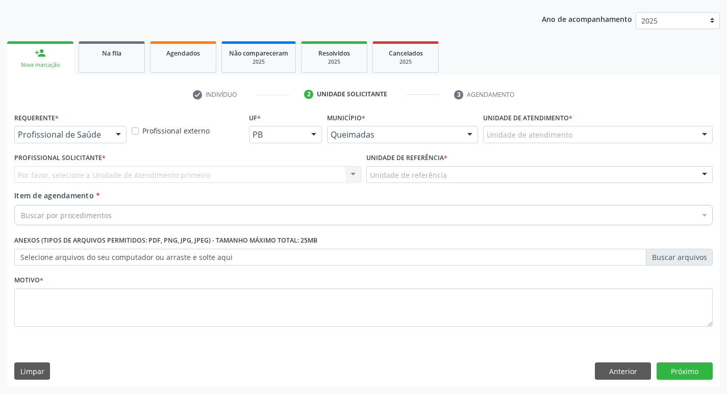
scroll to position [111, 0]
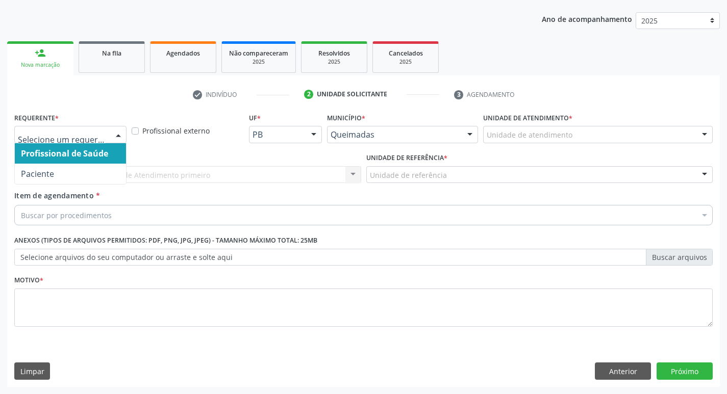
click at [96, 128] on div at bounding box center [70, 134] width 112 height 17
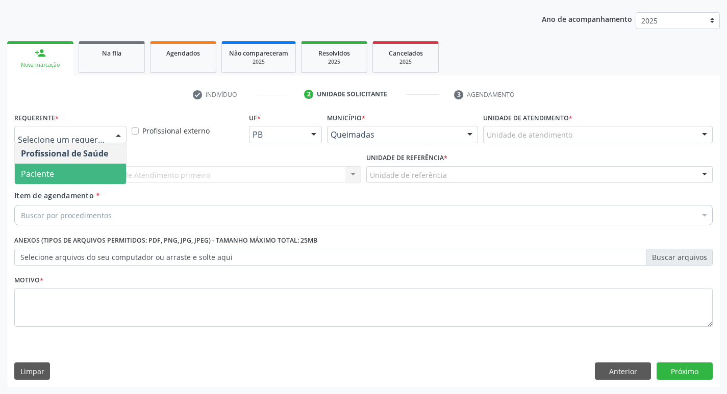
click at [83, 171] on span "Paciente" at bounding box center [70, 174] width 111 height 20
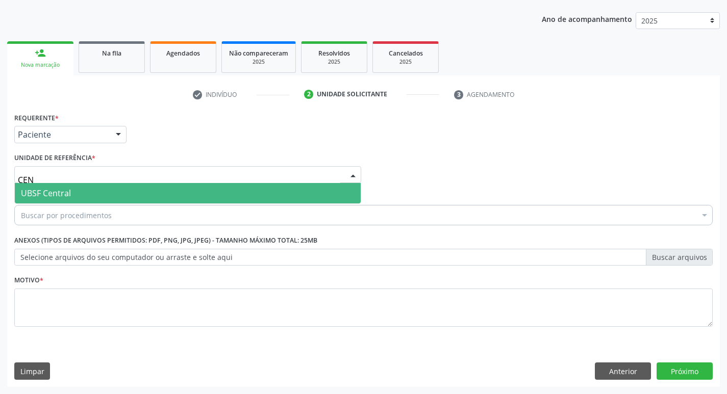
type input "CENT"
click at [81, 185] on span "UBSF Central" at bounding box center [188, 193] width 346 height 20
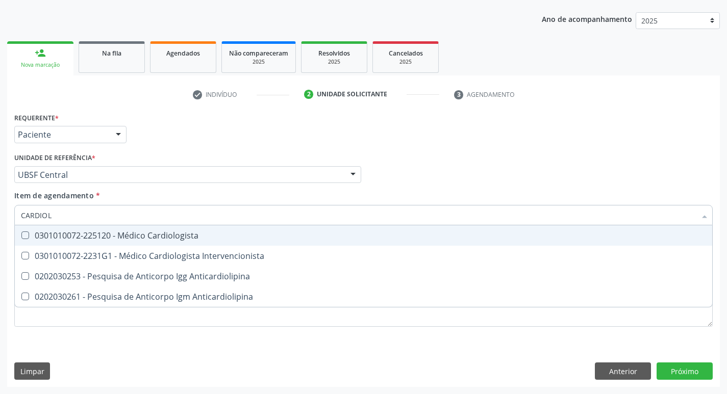
type input "CARDIOLO"
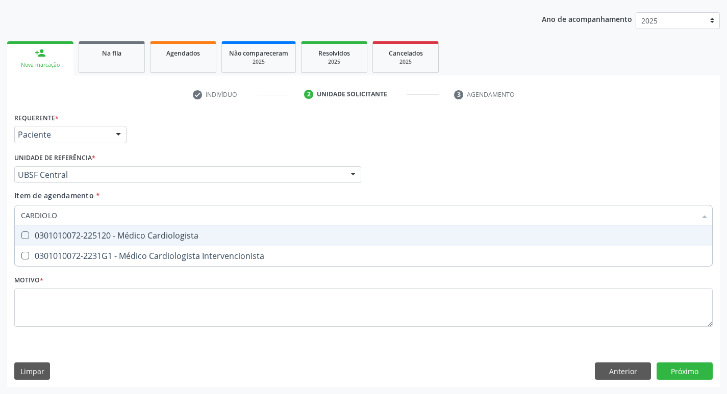
click at [75, 239] on div "0301010072-225120 - Médico Cardiologista" at bounding box center [363, 236] width 685 height 8
checkbox Cardiologista "true"
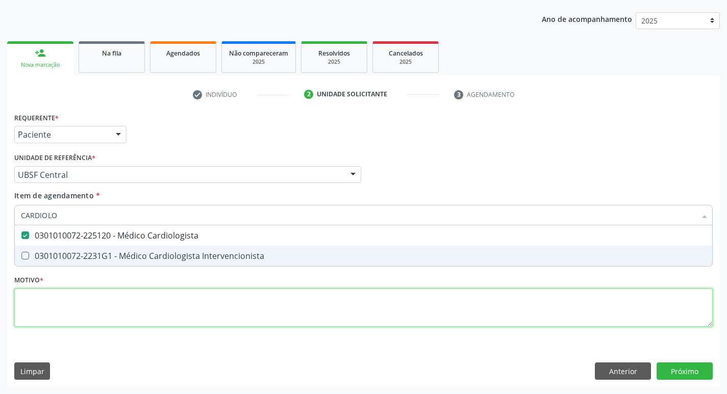
click at [54, 303] on div "Requerente * Paciente Profissional de Saúde Paciente Nenhum resultado encontrad…" at bounding box center [363, 225] width 699 height 231
checkbox Intervencionista "true"
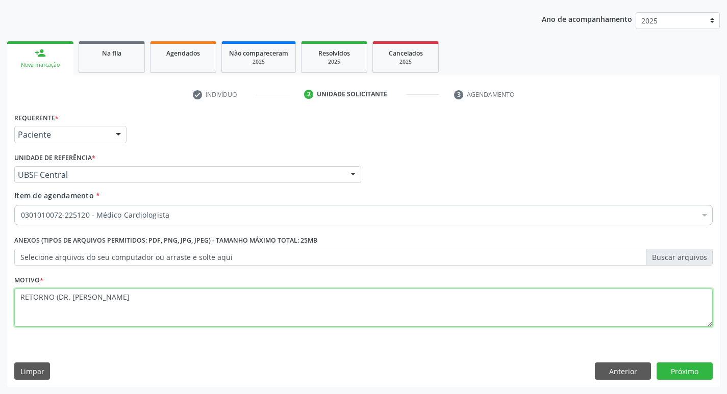
type textarea "RETORNO (DR. [PERSON_NAME])"
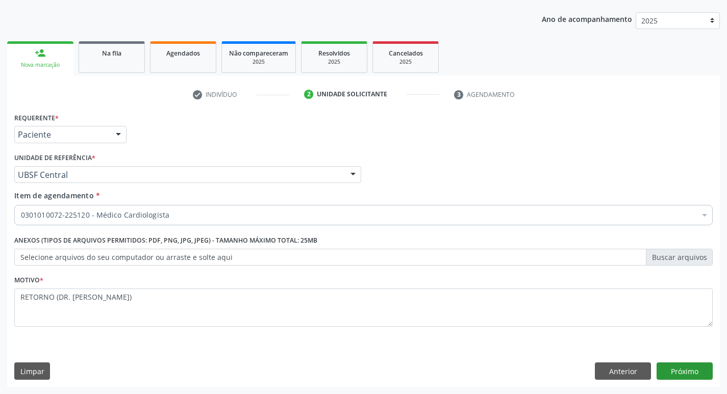
type textarea "RETORNO (DR. [PERSON_NAME])"
click at [666, 367] on button "Próximo" at bounding box center [685, 371] width 56 height 17
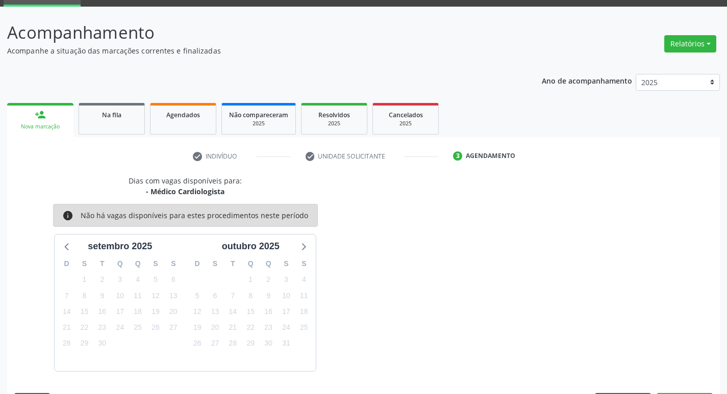
scroll to position [80, 0]
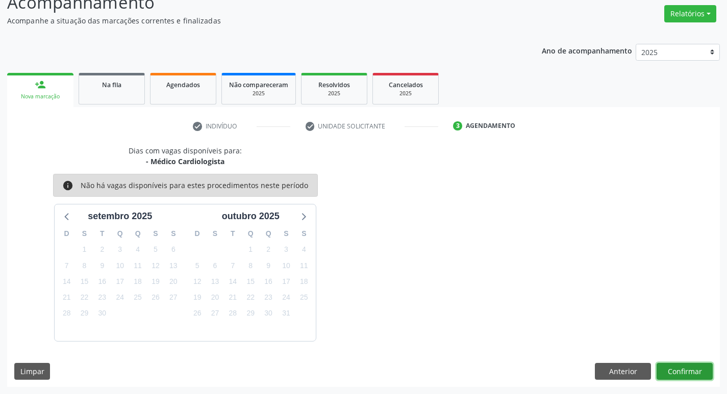
click at [676, 370] on button "Confirmar" at bounding box center [685, 371] width 56 height 17
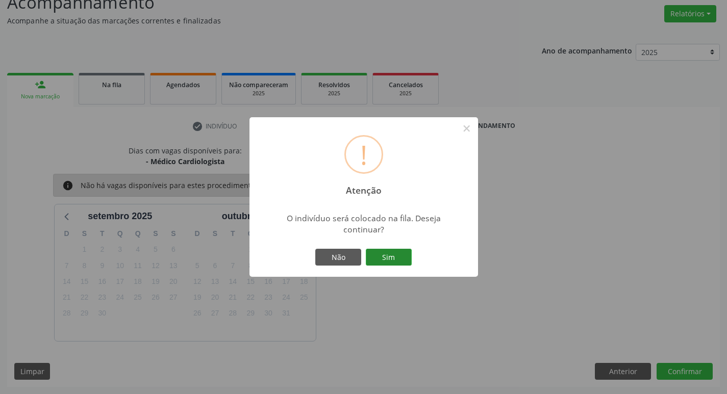
click at [406, 256] on button "Sim" at bounding box center [389, 257] width 46 height 17
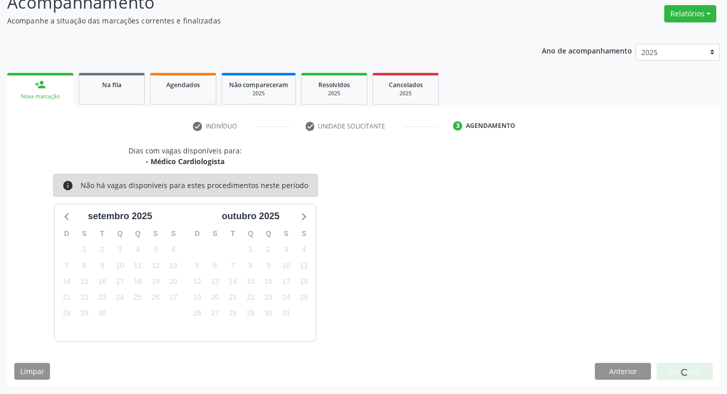
click at [492, 63] on div "Ano de acompanhamento 2025 2024 2023 2022 2021 person_add Nova marcação Na fila…" at bounding box center [363, 212] width 713 height 351
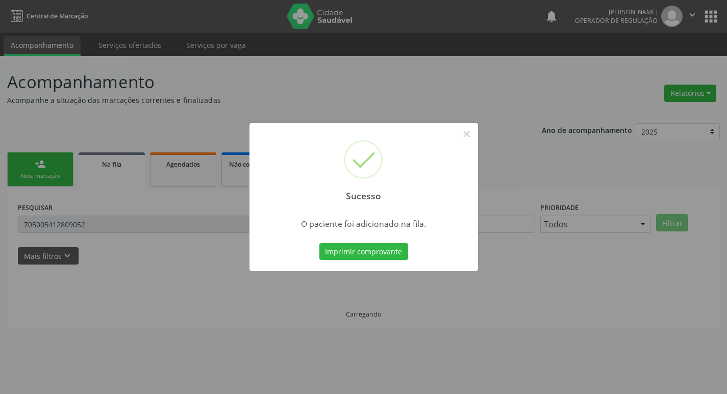
scroll to position [0, 0]
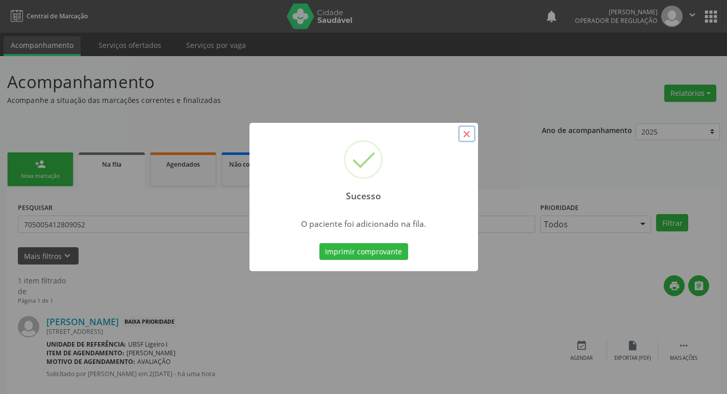
click at [469, 137] on button "×" at bounding box center [466, 134] width 17 height 17
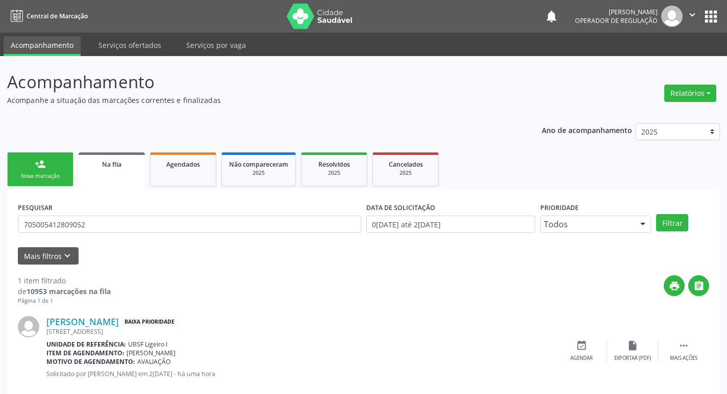
click at [42, 164] on div "person_add" at bounding box center [40, 164] width 11 height 11
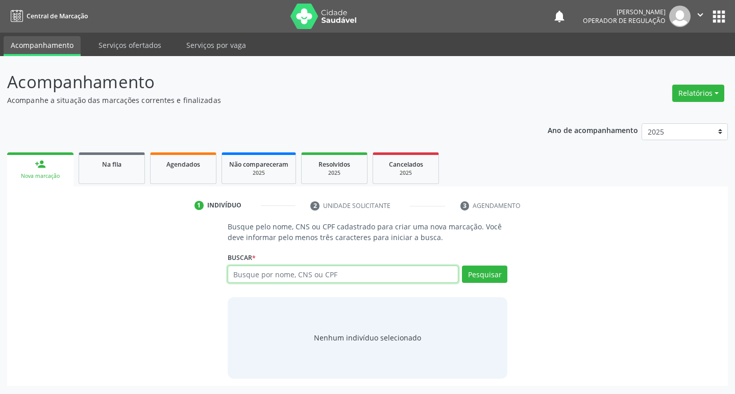
click at [264, 275] on input "text" at bounding box center [343, 274] width 231 height 17
type input "706409194922489"
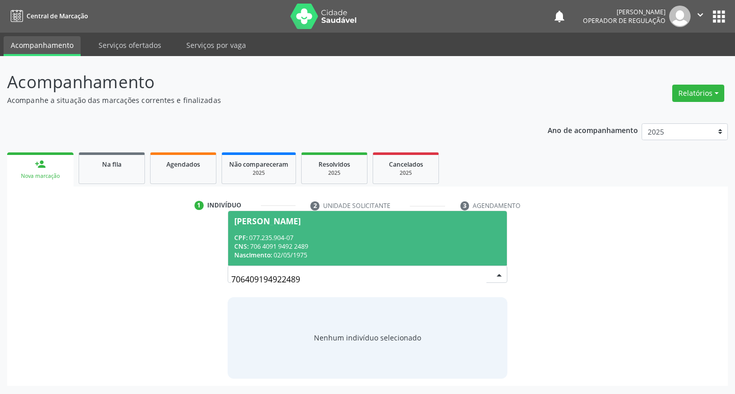
click at [341, 232] on span "Angela Maria de Souza Silva CPF: 077.235.904-07 CNS: 706 4091 9492 2489 Nascime…" at bounding box center [367, 238] width 279 height 55
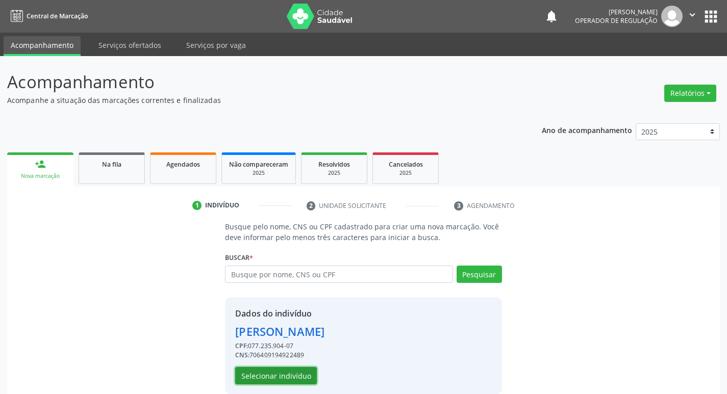
click at [261, 378] on button "Selecionar indivíduo" at bounding box center [276, 375] width 82 height 17
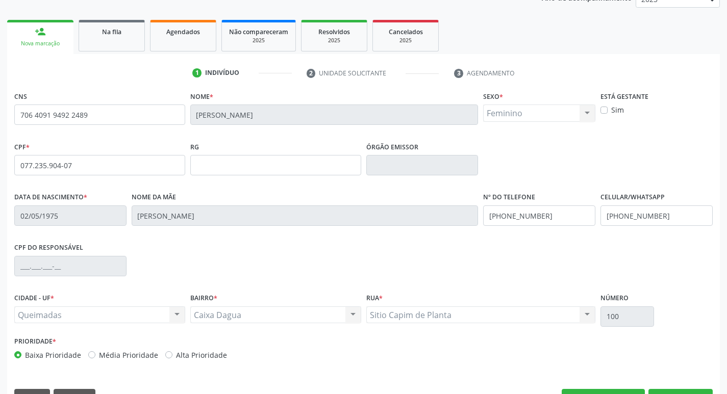
scroll to position [159, 0]
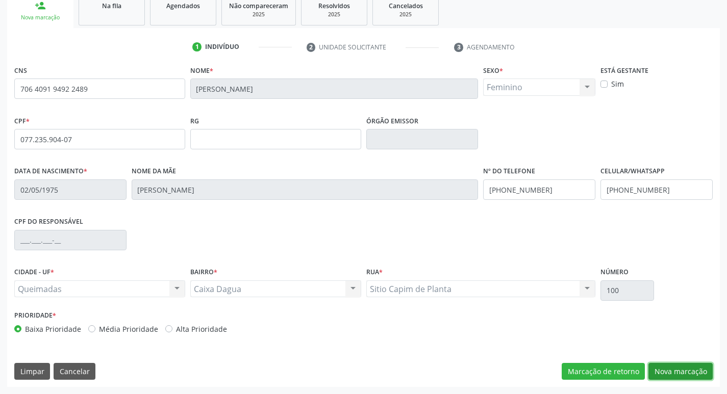
click at [680, 379] on button "Nova marcação" at bounding box center [680, 371] width 64 height 17
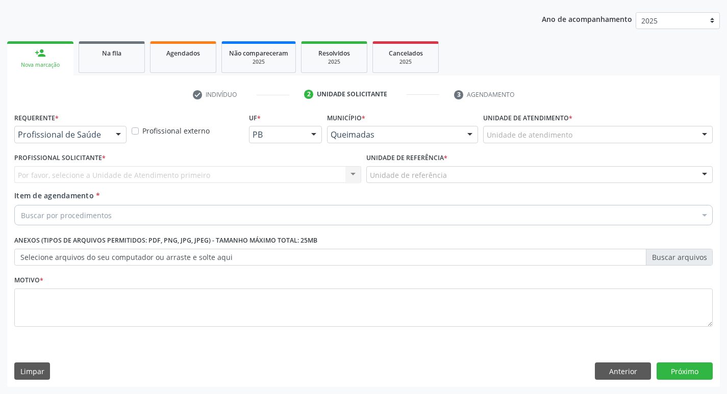
scroll to position [111, 0]
click at [103, 141] on div "Profissional de Saúde" at bounding box center [70, 134] width 112 height 17
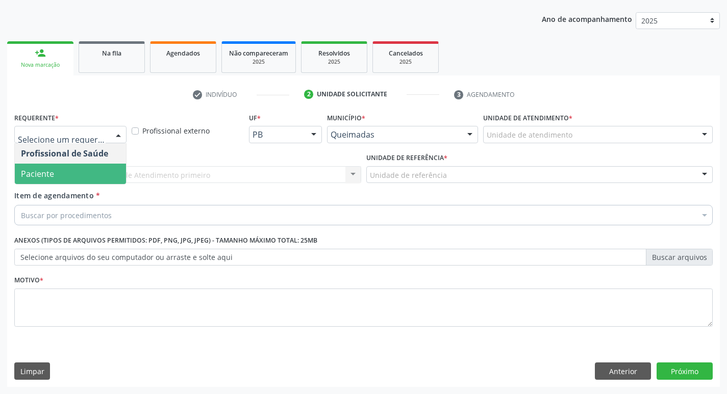
click at [86, 172] on span "Paciente" at bounding box center [70, 174] width 111 height 20
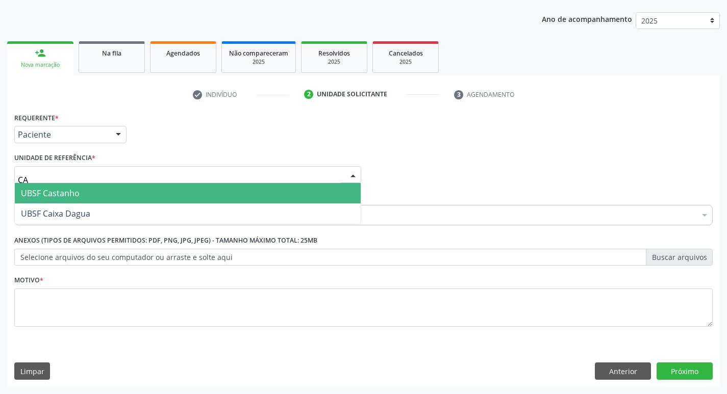
type input "CAI"
click at [79, 190] on span "UBSF Caixa Dagua" at bounding box center [55, 193] width 69 height 11
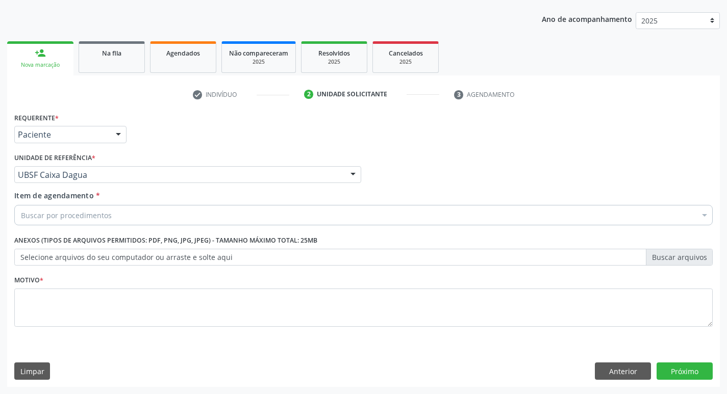
click at [148, 214] on div "Buscar por procedimentos" at bounding box center [363, 215] width 699 height 20
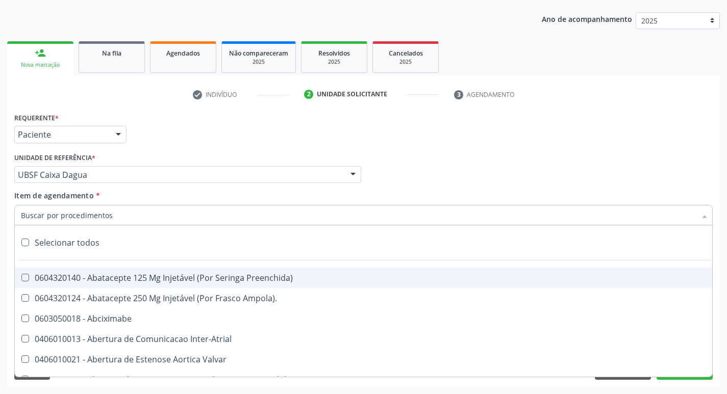
click at [148, 214] on input "Item de agendamento *" at bounding box center [358, 215] width 675 height 20
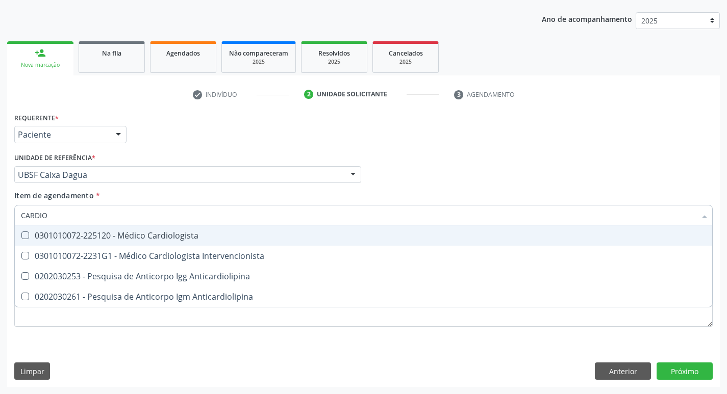
type input "CARDIOL"
click at [149, 232] on div "0301010072-225120 - Médico Cardiologista" at bounding box center [363, 236] width 685 height 8
checkbox Cardiologista "true"
click at [163, 83] on div "check Indivíduo 2 Unidade solicitante 3 Agendamento CNS 706 4091 9492 2489 Nome…" at bounding box center [363, 232] width 713 height 312
checkbox Intervencionista "true"
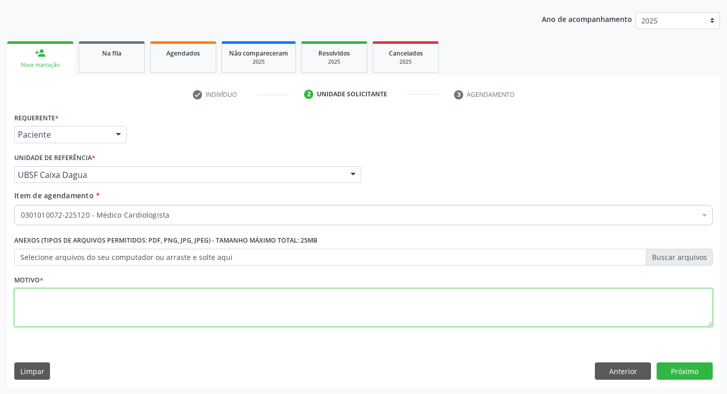
click at [149, 313] on textarea at bounding box center [363, 308] width 699 height 39
click at [87, 295] on textarea "RETORNO (DR JOSE PEDROSA)" at bounding box center [363, 308] width 699 height 39
type textarea "RETORNO (DR JOSÉ PEDROSA)"
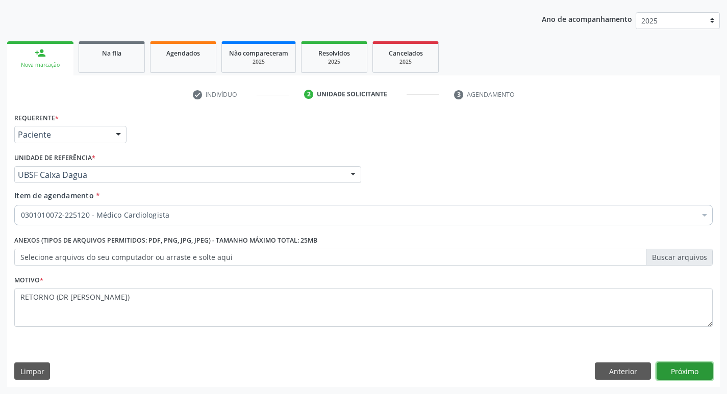
click at [687, 371] on button "Próximo" at bounding box center [685, 371] width 56 height 17
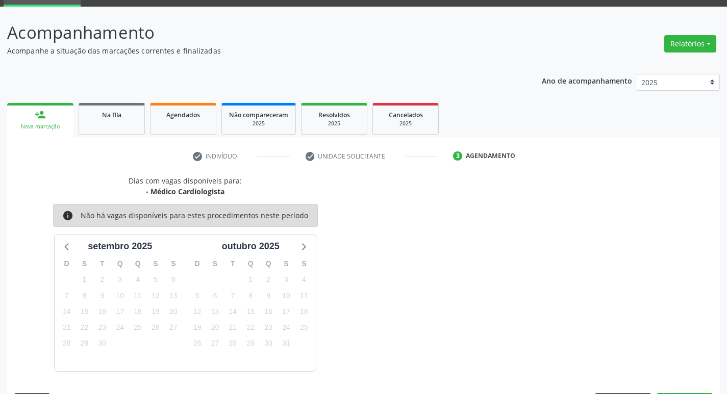
scroll to position [80, 0]
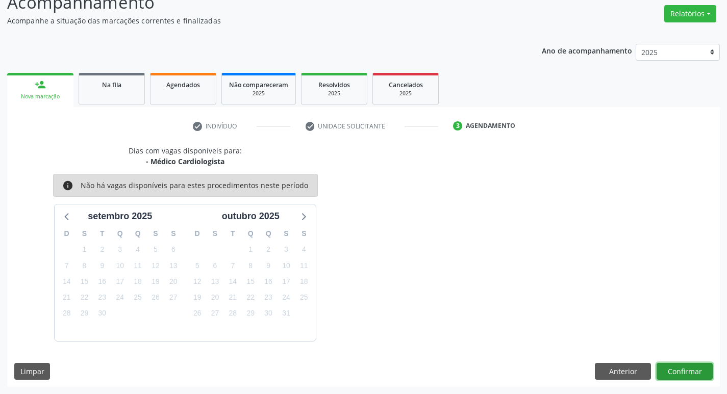
click at [685, 368] on button "Confirmar" at bounding box center [685, 371] width 56 height 17
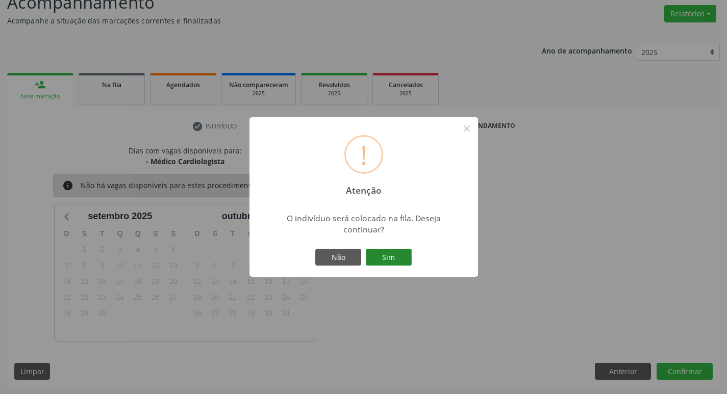
click at [396, 259] on button "Sim" at bounding box center [389, 257] width 46 height 17
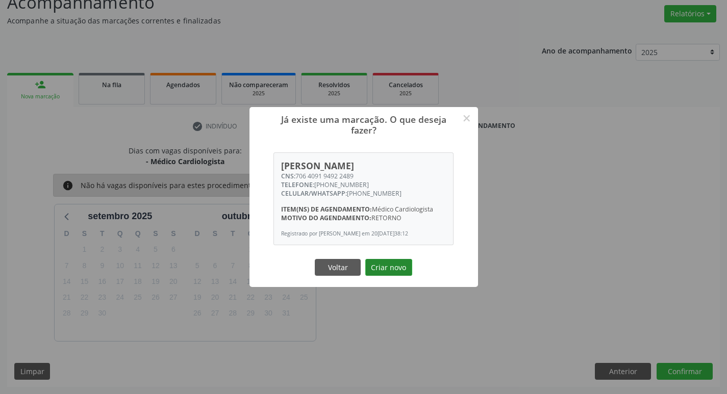
click at [396, 264] on button "Criar novo" at bounding box center [388, 267] width 47 height 17
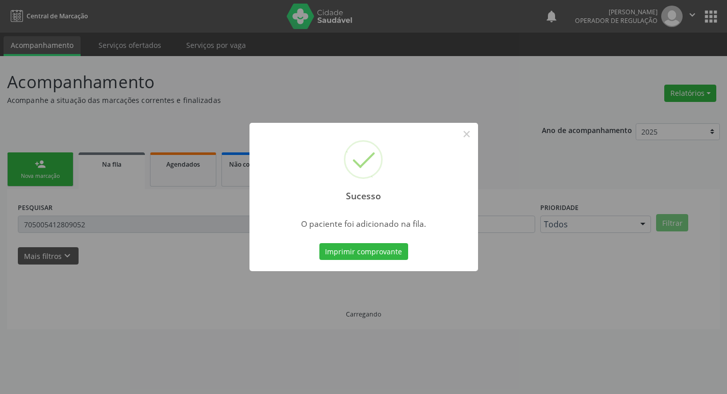
scroll to position [0, 0]
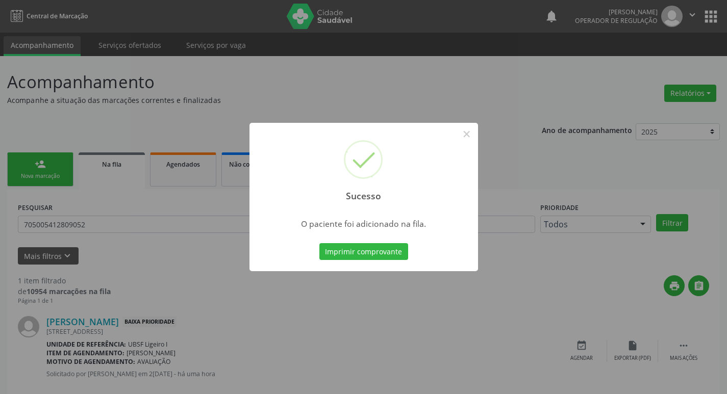
click at [144, 110] on div "Sucesso × O paciente foi adicionado na fila. Imprimir comprovante Cancel" at bounding box center [363, 197] width 727 height 394
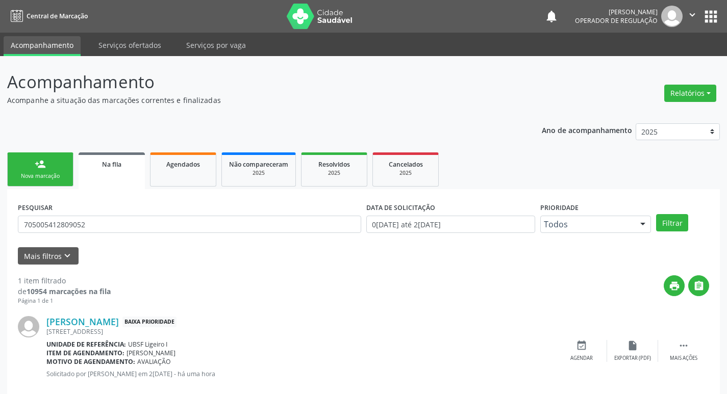
click at [69, 158] on link "person_add Nova marcação" at bounding box center [40, 170] width 66 height 34
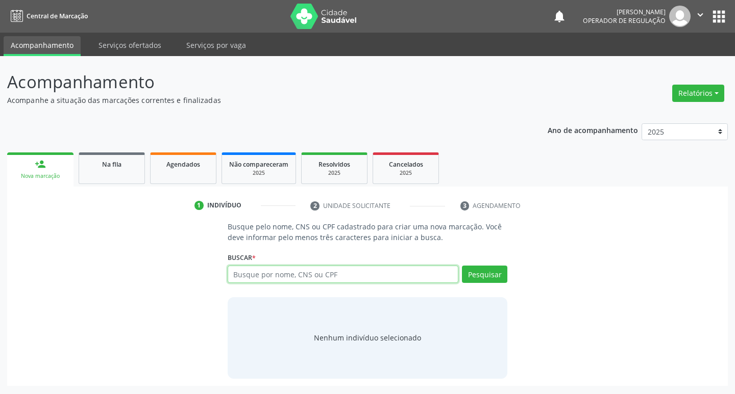
click at [256, 272] on input "text" at bounding box center [343, 274] width 231 height 17
type input "709008830378419"
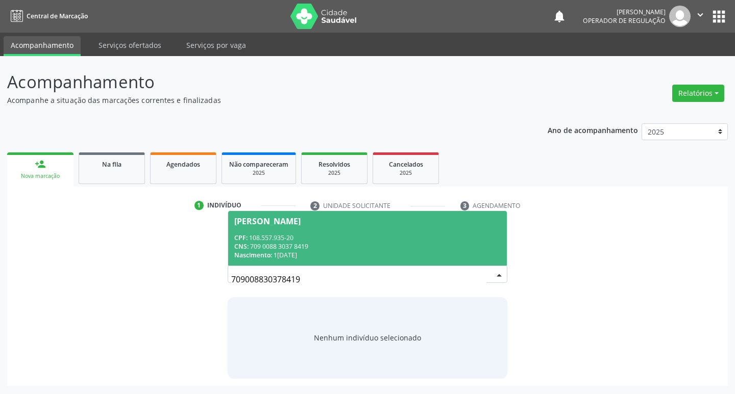
click at [408, 260] on div "Nascimento: 16/06/1943" at bounding box center [367, 255] width 267 height 9
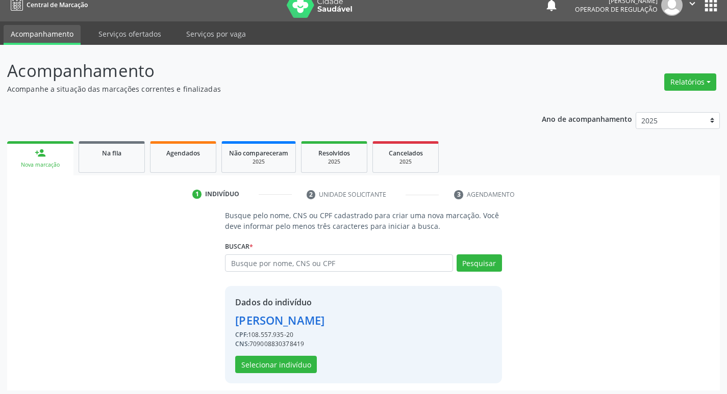
scroll to position [15, 0]
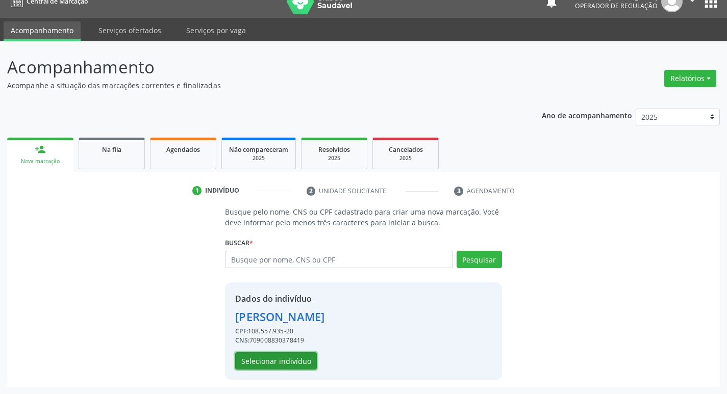
click at [296, 365] on button "Selecionar indivíduo" at bounding box center [276, 361] width 82 height 17
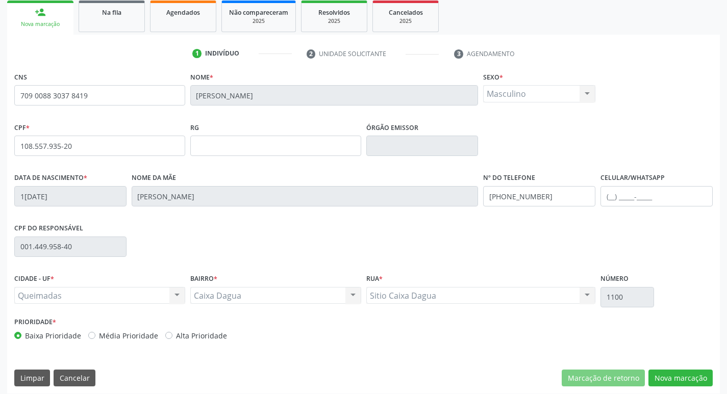
scroll to position [159, 0]
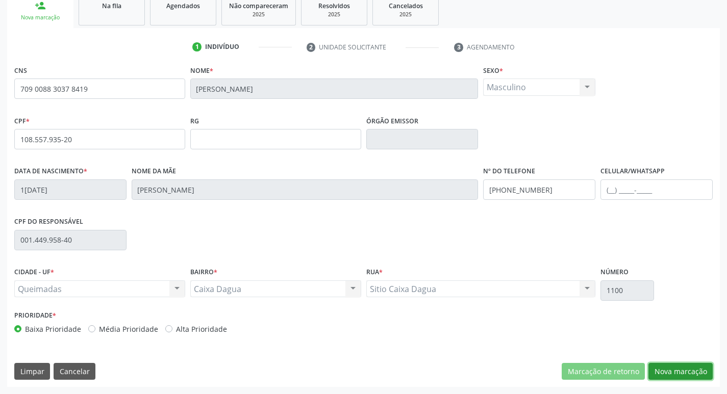
click at [697, 369] on button "Nova marcação" at bounding box center [680, 371] width 64 height 17
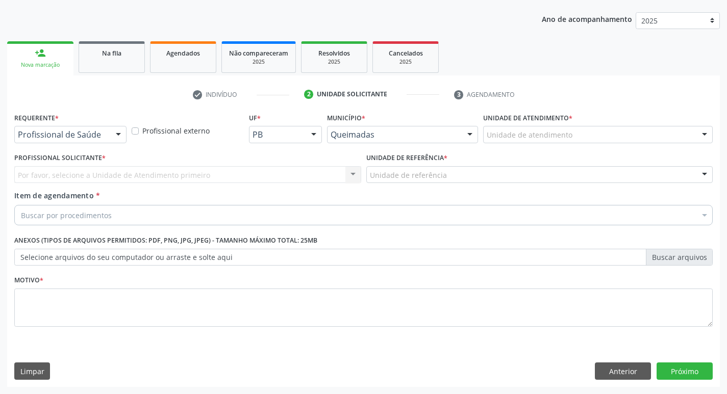
click at [115, 135] on div at bounding box center [118, 135] width 15 height 17
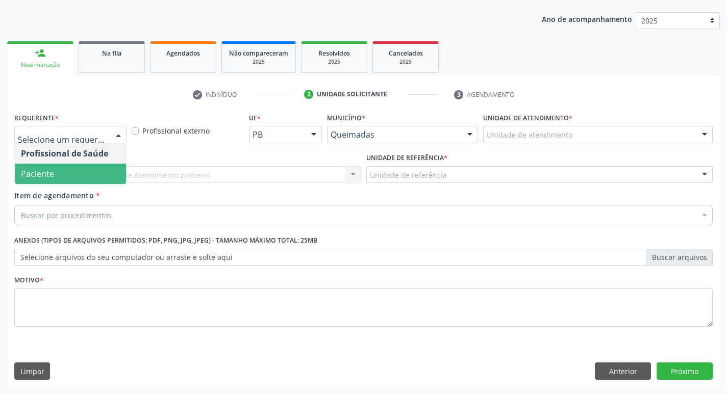
click at [93, 171] on span "Paciente" at bounding box center [70, 174] width 111 height 20
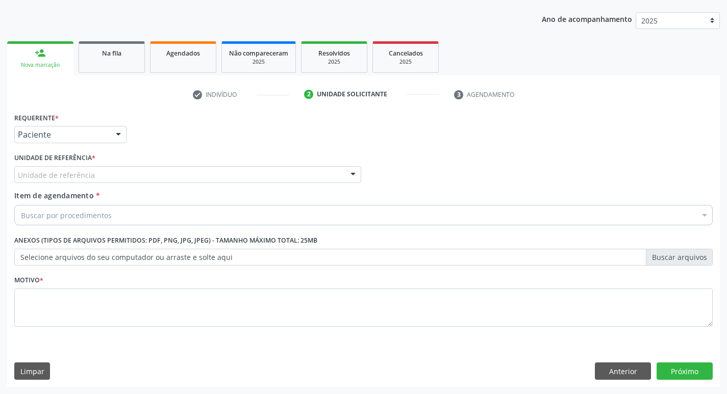
click at [93, 174] on div "Unidade de referência" at bounding box center [187, 174] width 347 height 17
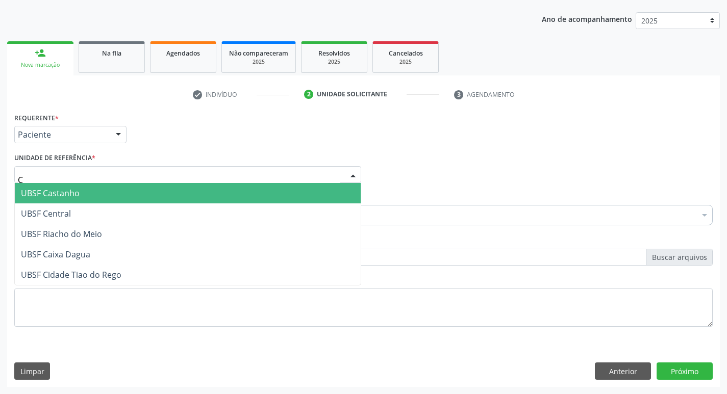
type input "CA"
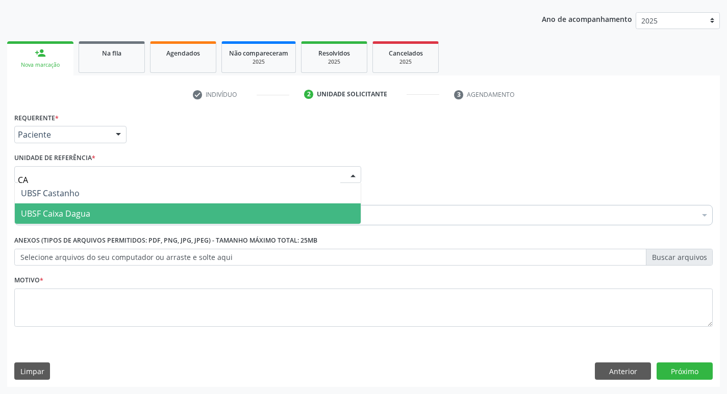
click at [73, 216] on span "UBSF Caixa Dagua" at bounding box center [55, 213] width 69 height 11
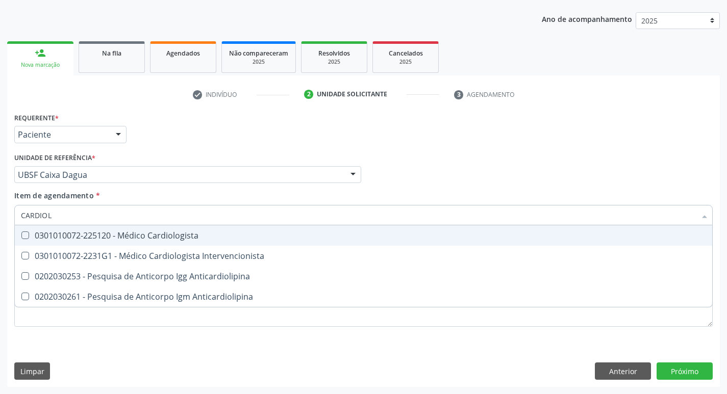
type input "CARDIOLO"
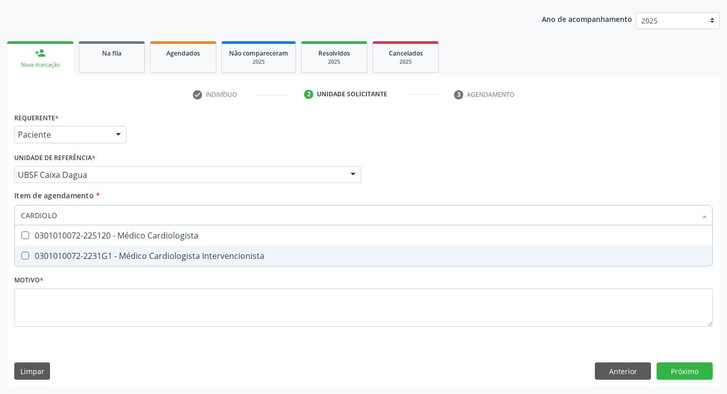
click at [59, 260] on div "0301010072-2231G1 - Médico Cardiologista Intervencionista" at bounding box center [363, 256] width 685 height 8
checkbox Intervencionista "true"
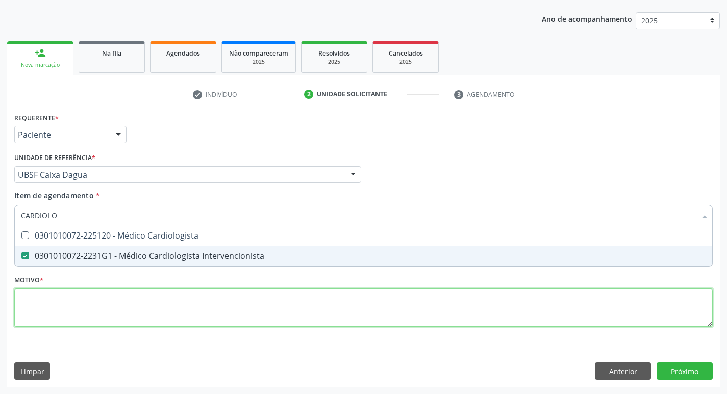
click at [46, 308] on div "Requerente * Paciente Profissional de Saúde Paciente Nenhum resultado encontrad…" at bounding box center [363, 225] width 699 height 231
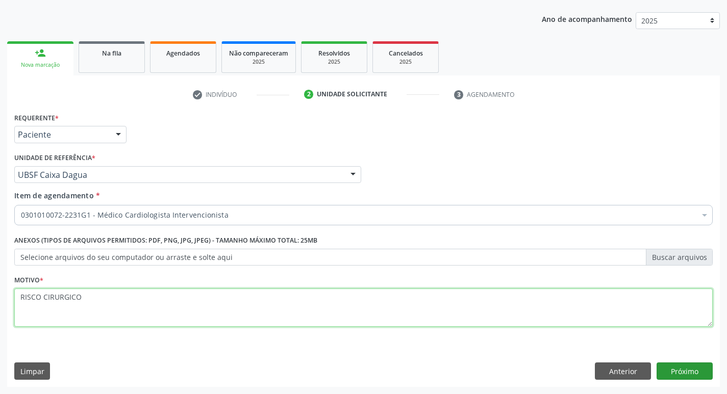
type textarea "RISCO CIRURGICO"
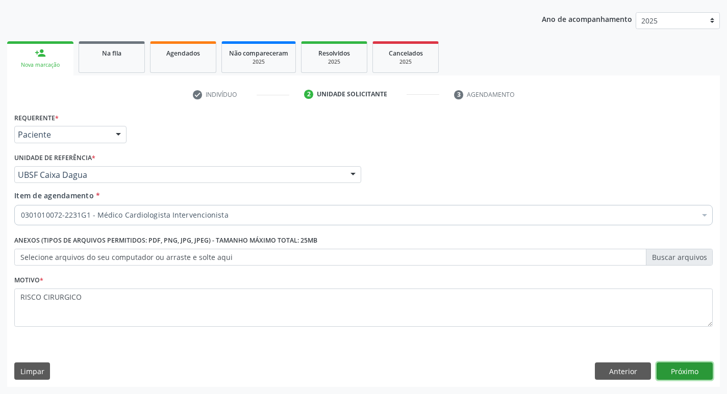
click at [681, 373] on button "Próximo" at bounding box center [685, 371] width 56 height 17
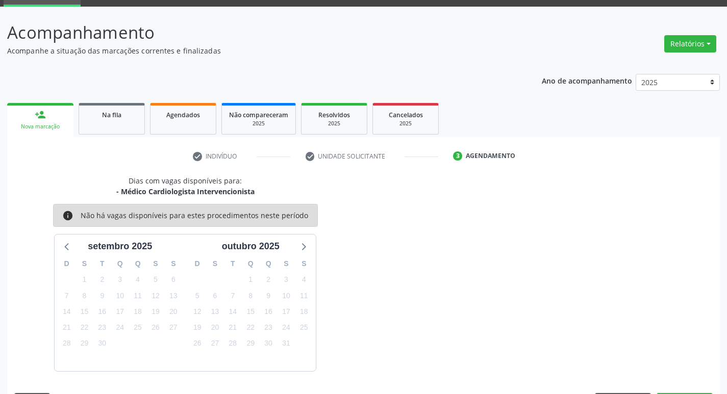
scroll to position [80, 0]
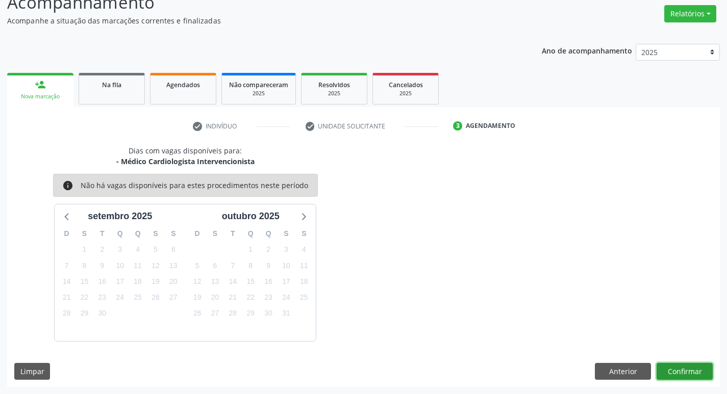
click at [688, 366] on button "Confirmar" at bounding box center [685, 371] width 56 height 17
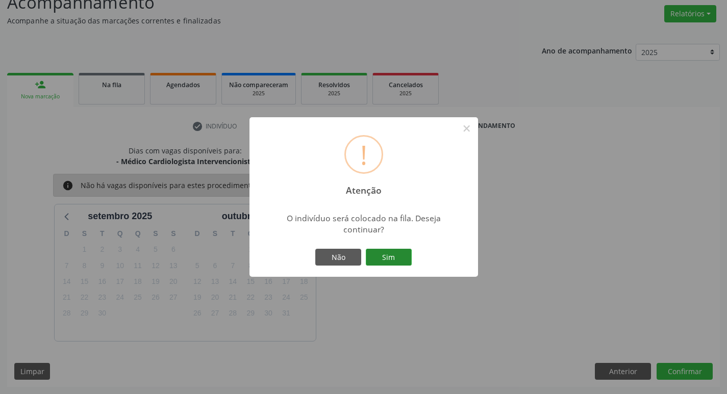
click at [397, 263] on button "Sim" at bounding box center [389, 257] width 46 height 17
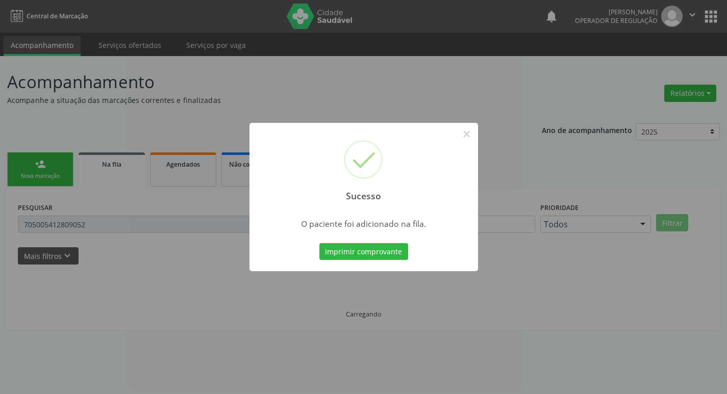
scroll to position [0, 0]
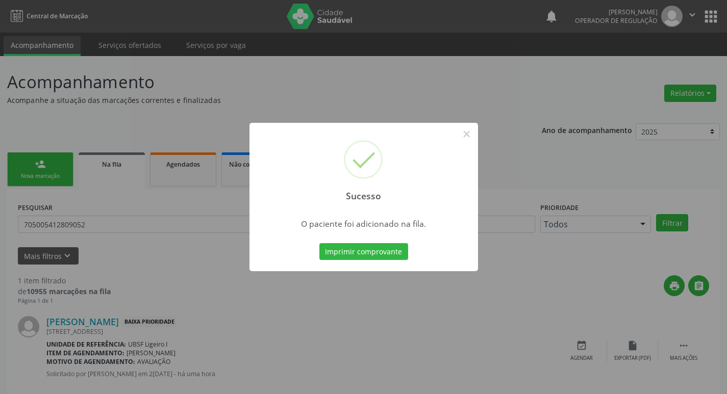
click at [139, 75] on div "Sucesso × O paciente foi adicionado na fila. Imprimir comprovante Cancel" at bounding box center [363, 197] width 727 height 394
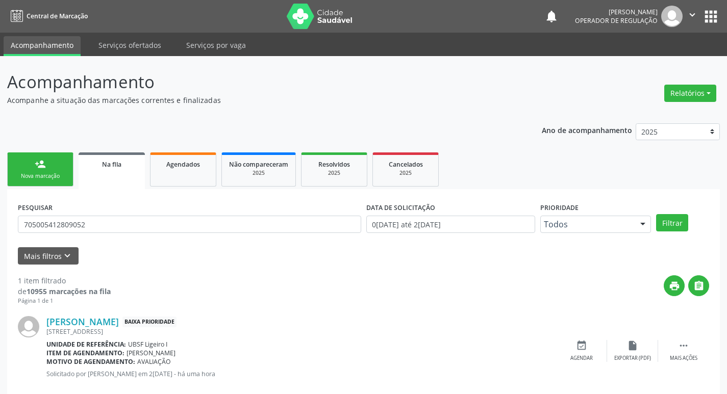
click at [67, 175] on link "person_add Nova marcação" at bounding box center [40, 170] width 66 height 34
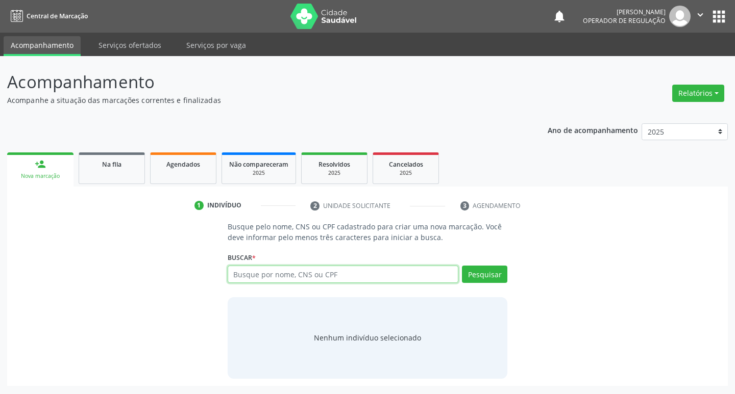
click at [279, 268] on input "text" at bounding box center [343, 274] width 231 height 17
click at [258, 275] on input "text" at bounding box center [343, 274] width 231 height 17
type input "708105534591837"
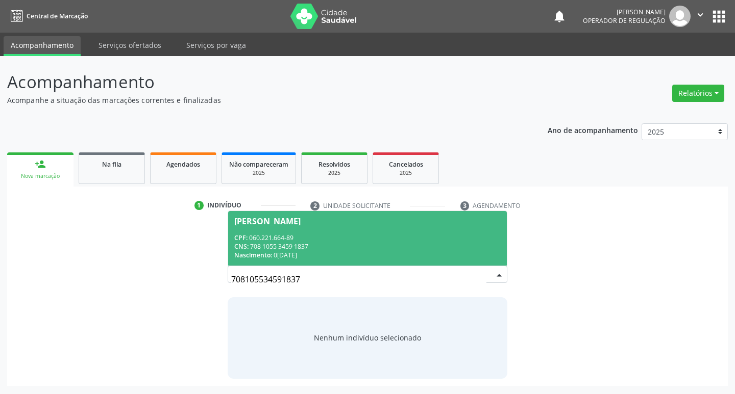
click at [414, 238] on div "CPF: 060.221.664-89" at bounding box center [367, 238] width 267 height 9
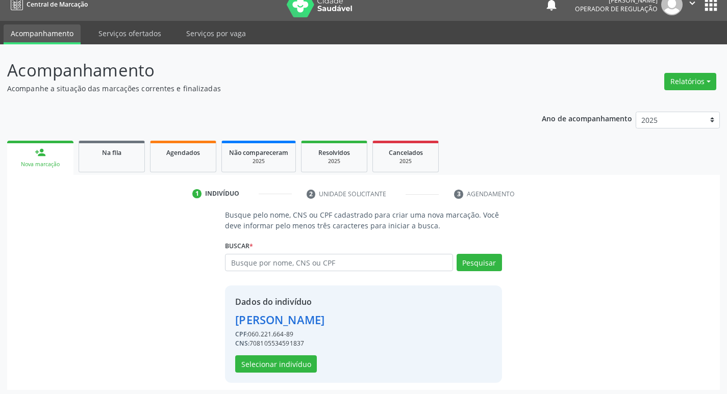
scroll to position [15, 0]
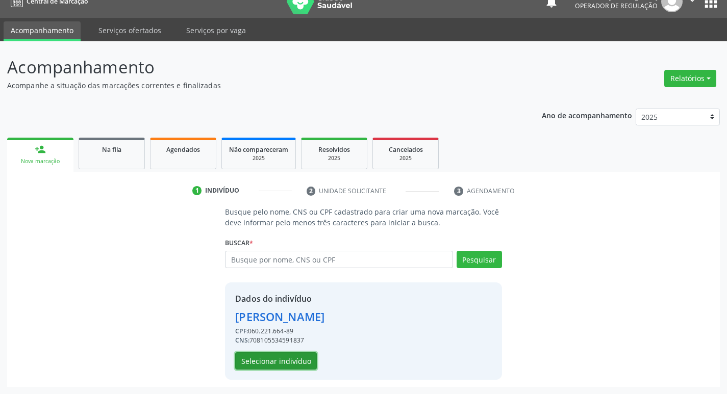
click at [273, 361] on button "Selecionar indivíduo" at bounding box center [276, 361] width 82 height 17
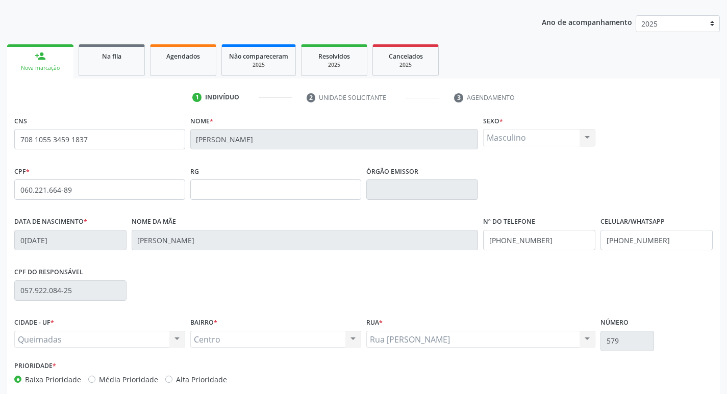
scroll to position [159, 0]
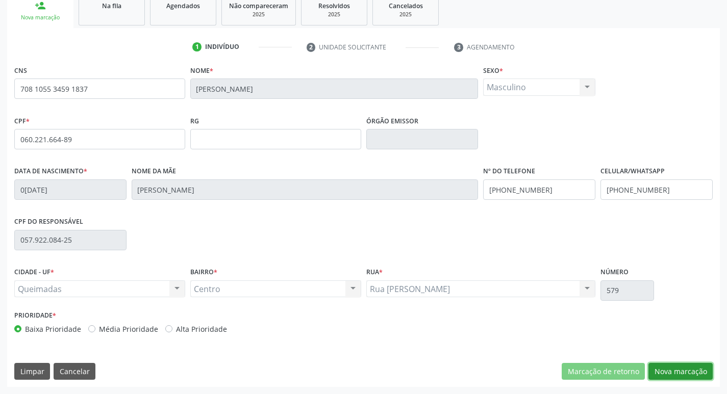
click at [670, 377] on button "Nova marcação" at bounding box center [680, 371] width 64 height 17
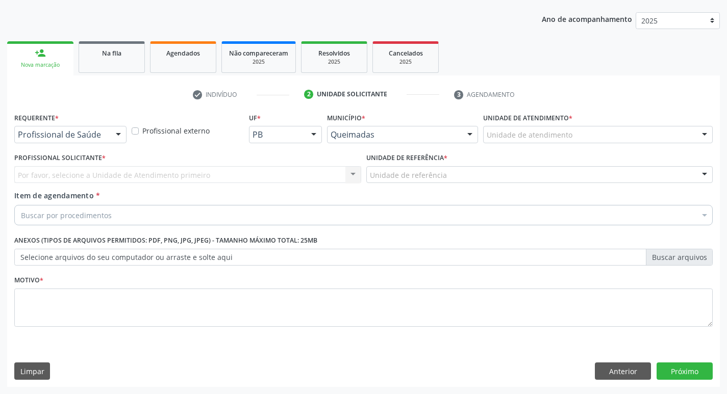
drag, startPoint x: 64, startPoint y: 133, endPoint x: 53, endPoint y: 174, distance: 42.3
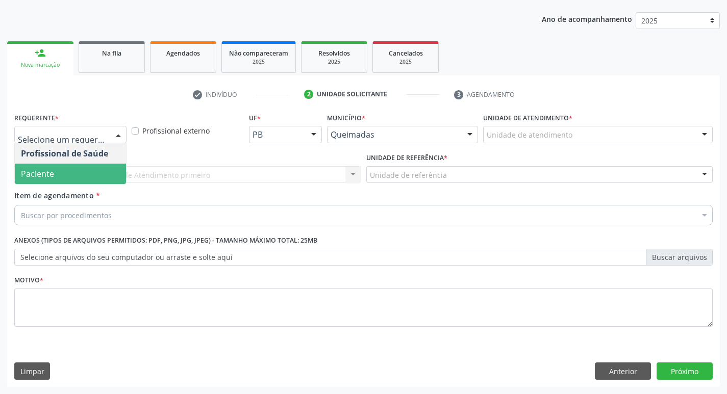
click at [51, 179] on span "Paciente" at bounding box center [37, 173] width 33 height 11
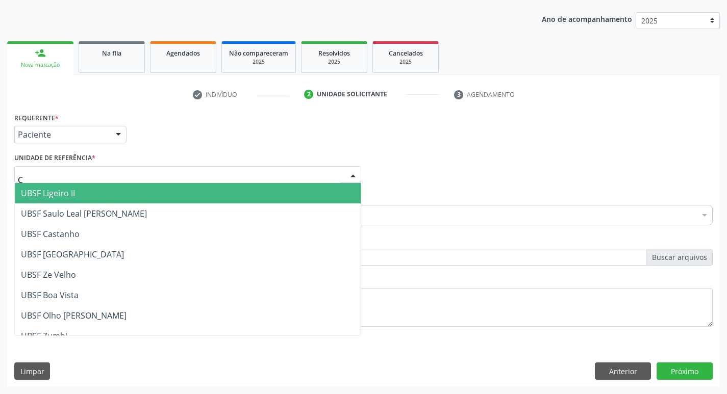
type input "CE"
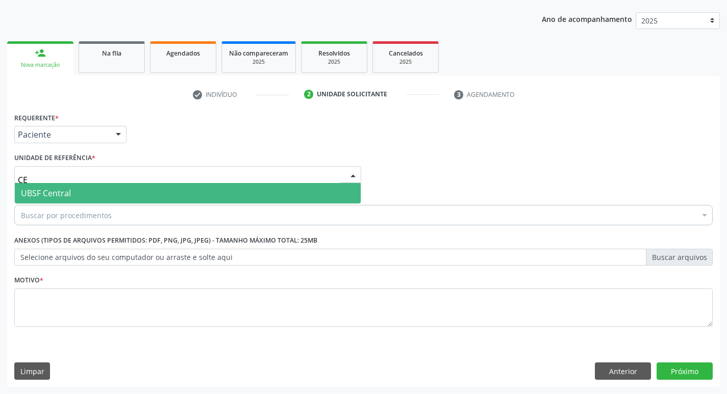
click at [31, 196] on span "UBSF Central" at bounding box center [46, 193] width 50 height 11
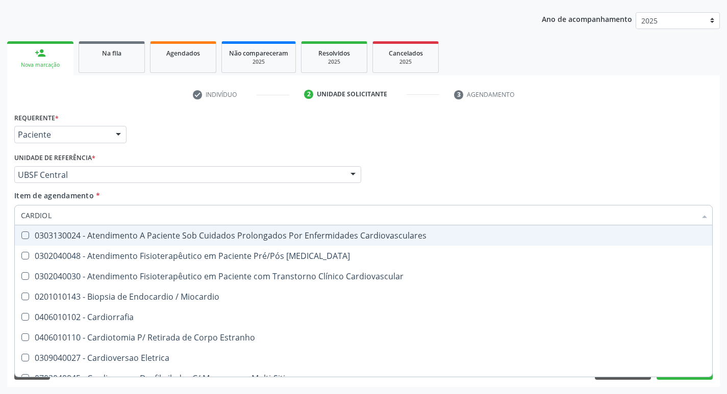
type input "CARDIOLO"
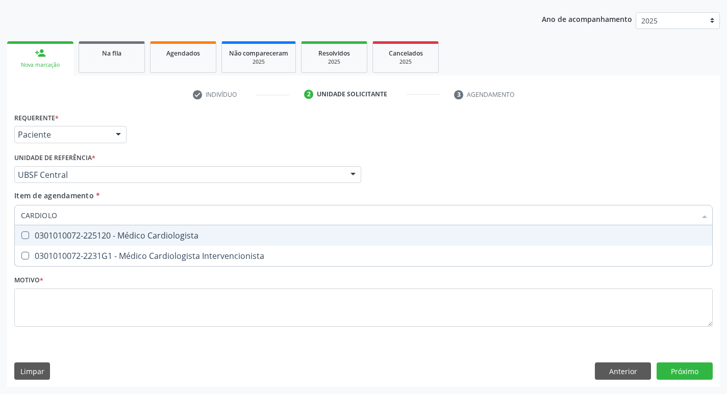
click at [53, 234] on div "0301010072-225120 - Médico Cardiologista" at bounding box center [363, 236] width 685 height 8
checkbox Cardiologista "true"
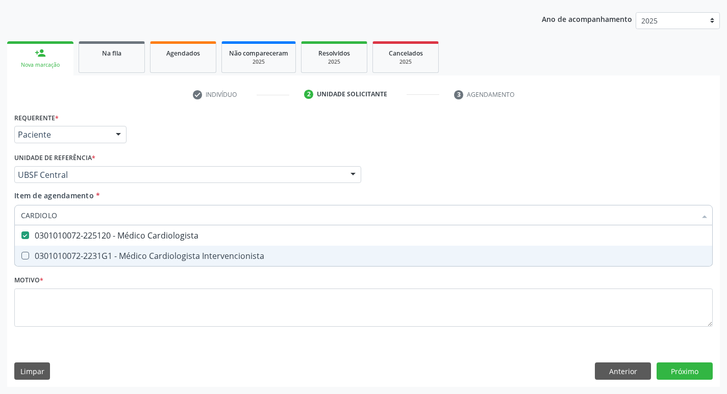
click at [57, 256] on div "0301010072-2231G1 - Médico Cardiologista Intervencionista" at bounding box center [363, 256] width 685 height 8
click at [64, 259] on div "0301010072-2231G1 - Médico Cardiologista Intervencionista" at bounding box center [363, 256] width 685 height 8
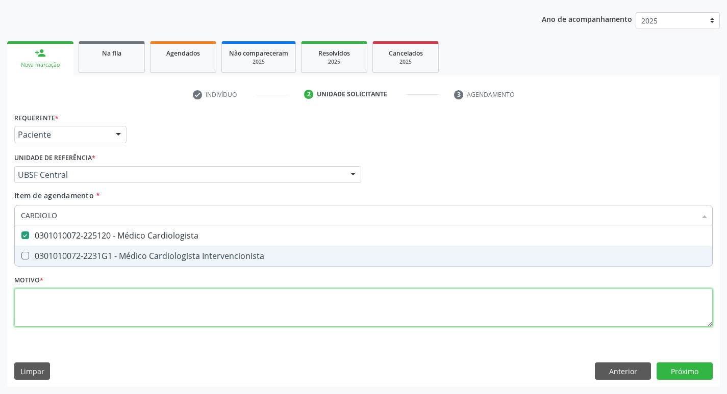
click at [44, 306] on div "Requerente * Paciente Profissional de Saúde Paciente Nenhum resultado encontrad…" at bounding box center [363, 225] width 699 height 231
checkbox Intervencionista "true"
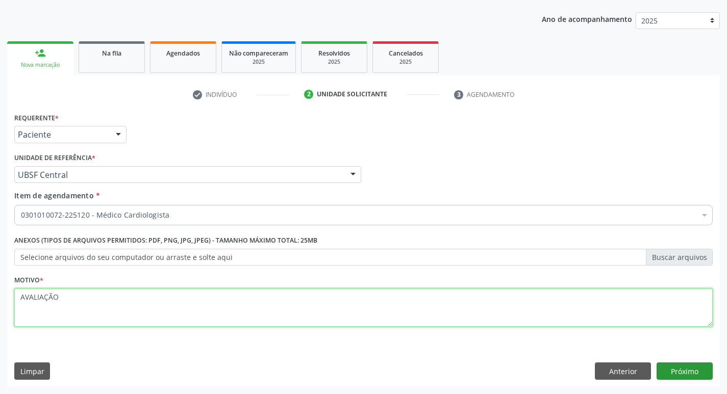
type textarea "AVALIAÇÃO"
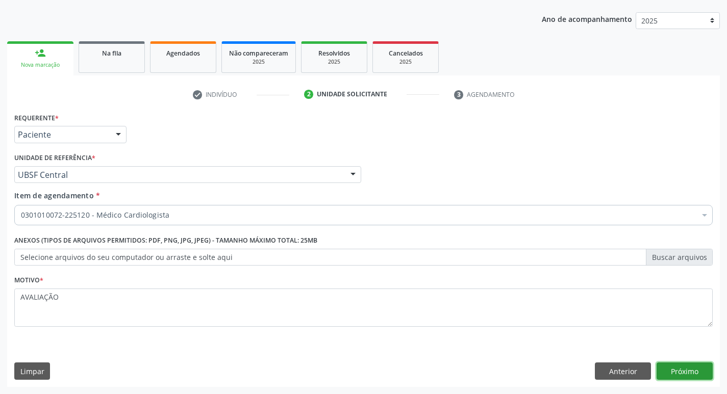
click at [691, 371] on button "Próximo" at bounding box center [685, 371] width 56 height 17
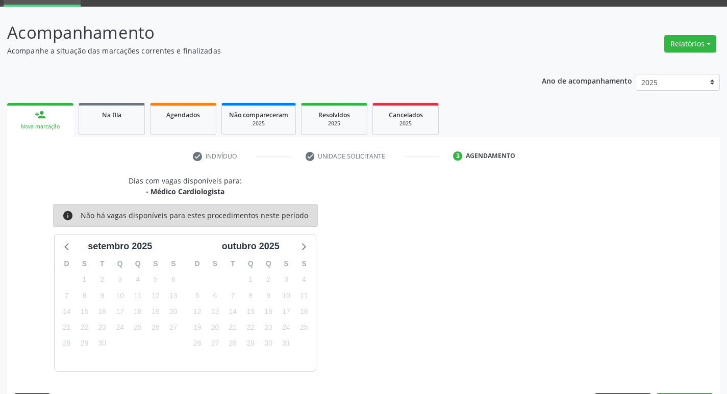
scroll to position [80, 0]
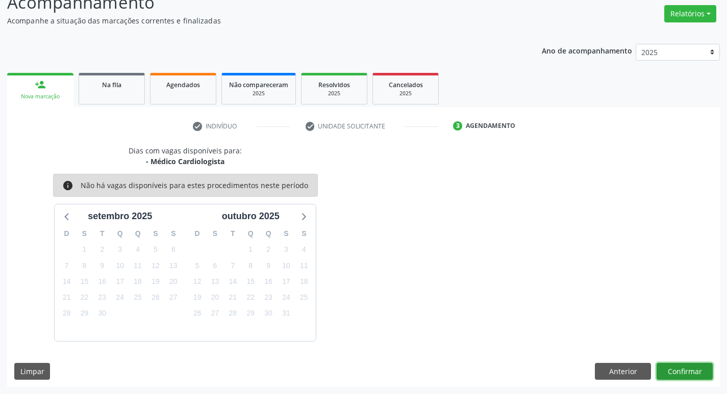
click at [680, 365] on button "Confirmar" at bounding box center [685, 371] width 56 height 17
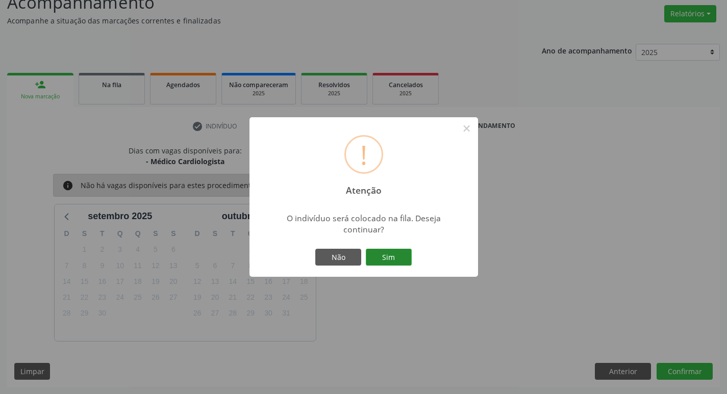
click at [400, 258] on button "Sim" at bounding box center [389, 257] width 46 height 17
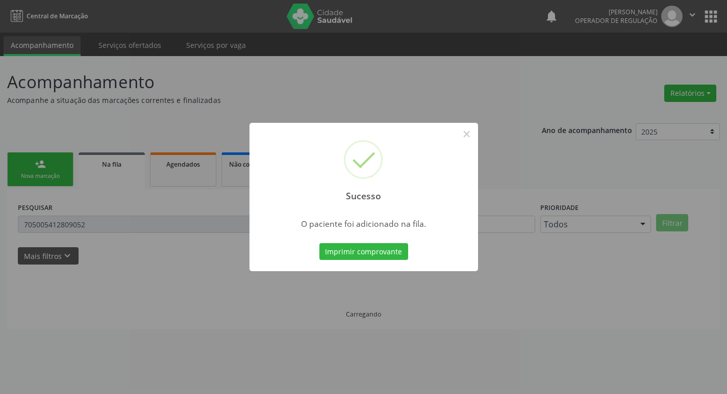
scroll to position [0, 0]
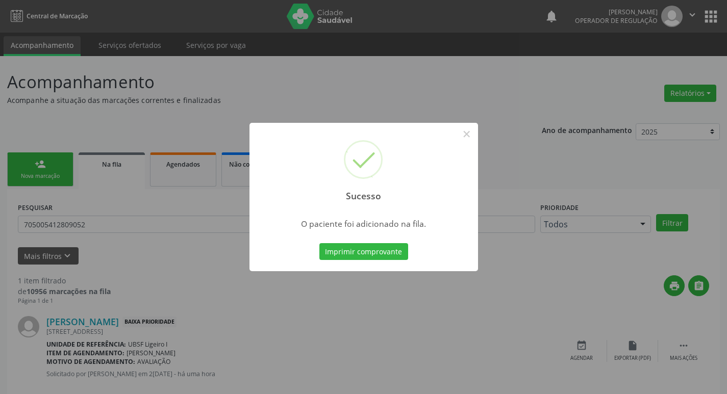
click at [387, 103] on div "Sucesso × O paciente foi adicionado na fila. Imprimir comprovante Cancel" at bounding box center [363, 197] width 727 height 394
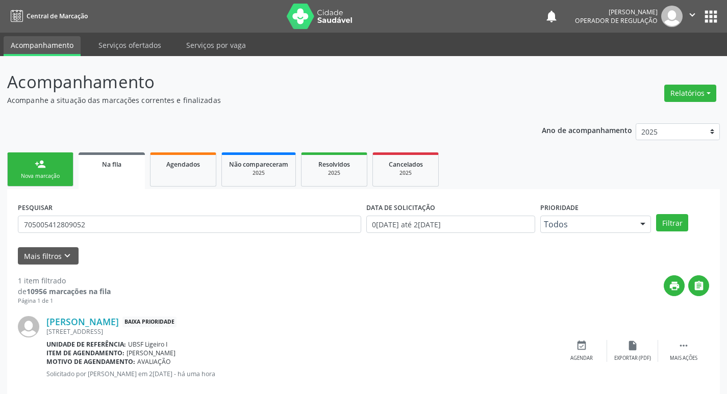
click at [58, 158] on link "person_add Nova marcação" at bounding box center [40, 170] width 66 height 34
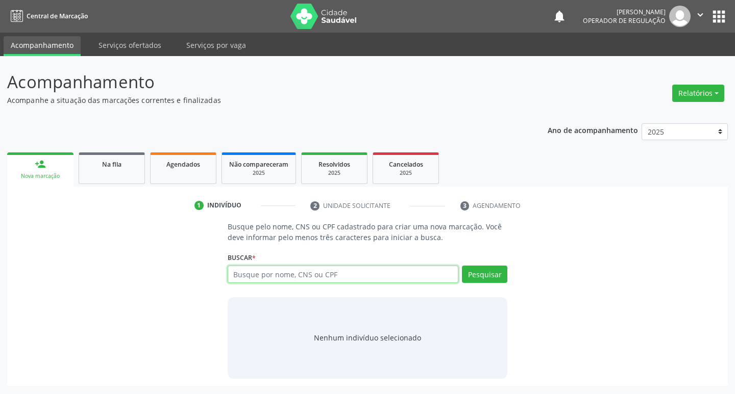
click at [251, 281] on input "text" at bounding box center [343, 274] width 231 height 17
click at [426, 277] on input "text" at bounding box center [343, 274] width 231 height 17
type input "700205939713621"
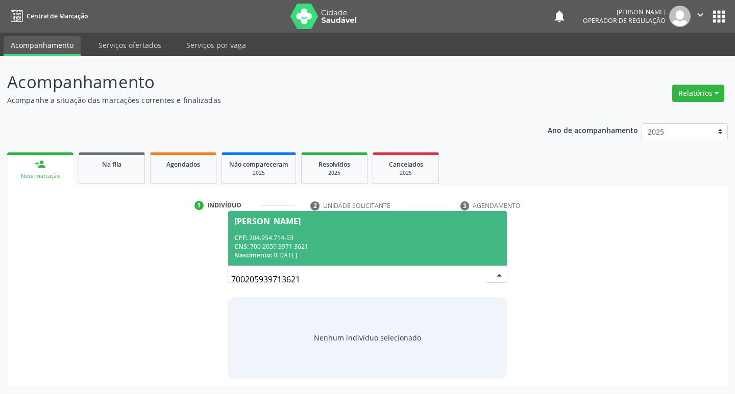
click at [454, 234] on div "CPF: 204.954.714-53" at bounding box center [367, 238] width 267 height 9
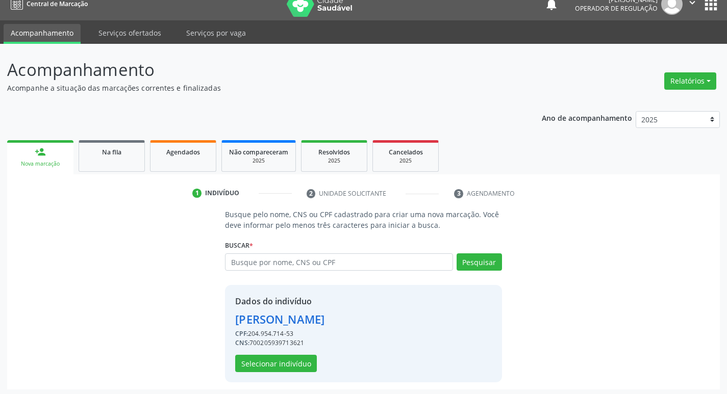
scroll to position [15, 0]
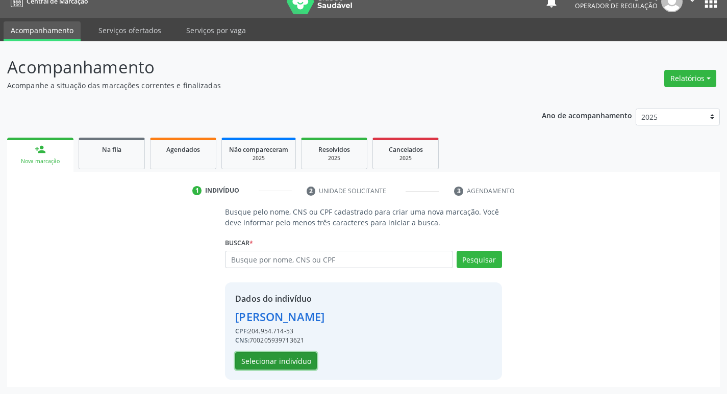
click at [288, 358] on button "Selecionar indivíduo" at bounding box center [276, 361] width 82 height 17
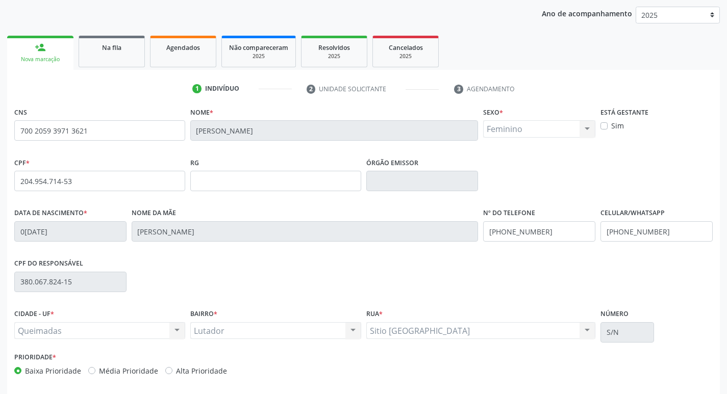
scroll to position [159, 0]
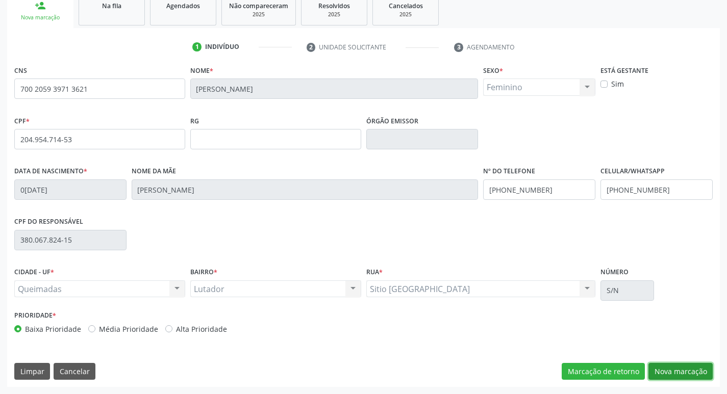
click at [664, 367] on button "Nova marcação" at bounding box center [680, 371] width 64 height 17
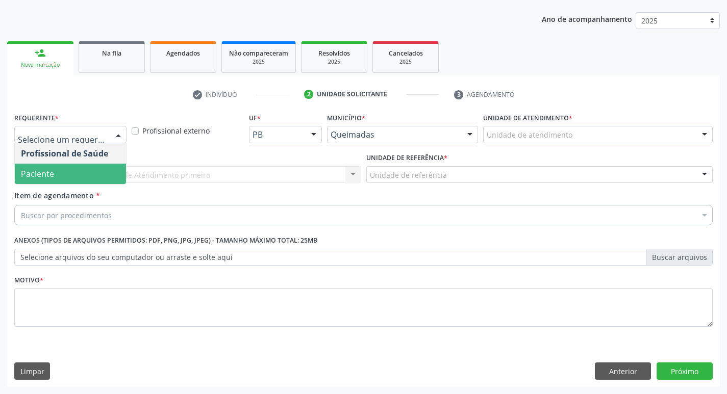
click at [57, 169] on span "Paciente" at bounding box center [70, 174] width 111 height 20
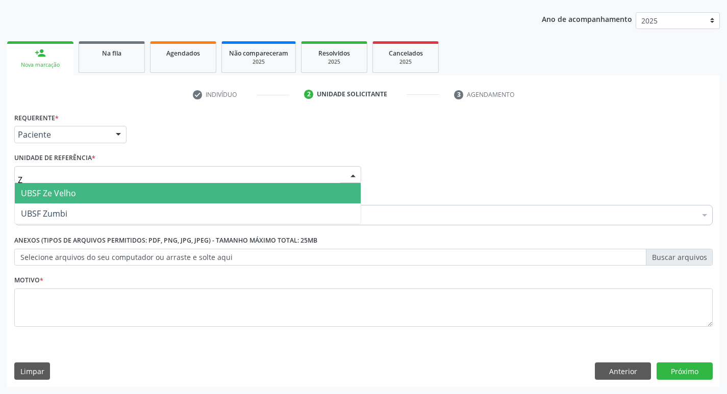
type input "ZE"
click at [27, 191] on span "UBSF Ze Velho" at bounding box center [48, 193] width 55 height 11
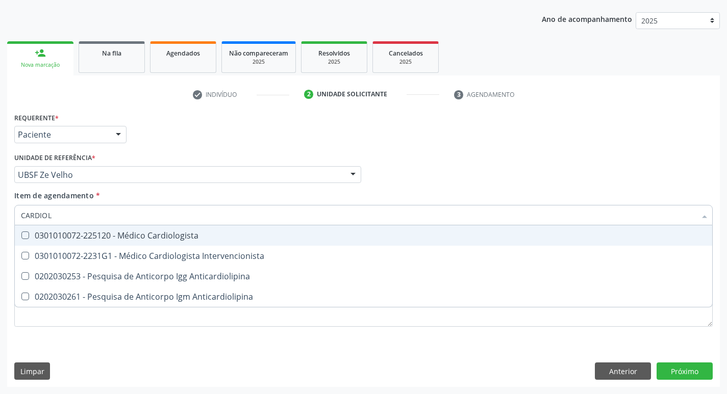
type input "CARDIOLO"
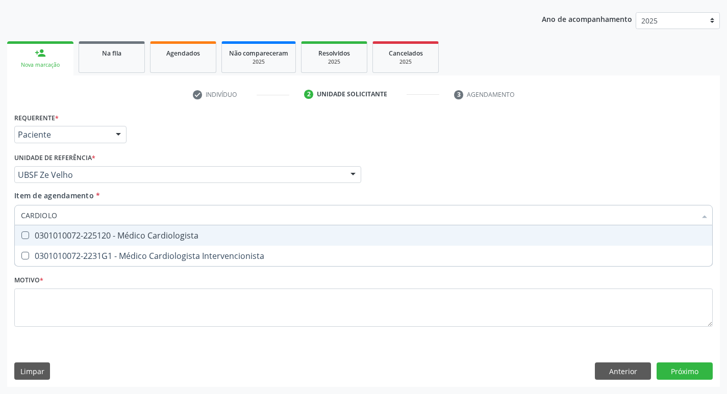
click at [28, 233] on Cardiologista at bounding box center [25, 236] width 8 height 8
click at [21, 233] on Cardiologista "checkbox" at bounding box center [18, 235] width 7 height 7
checkbox Cardiologista "true"
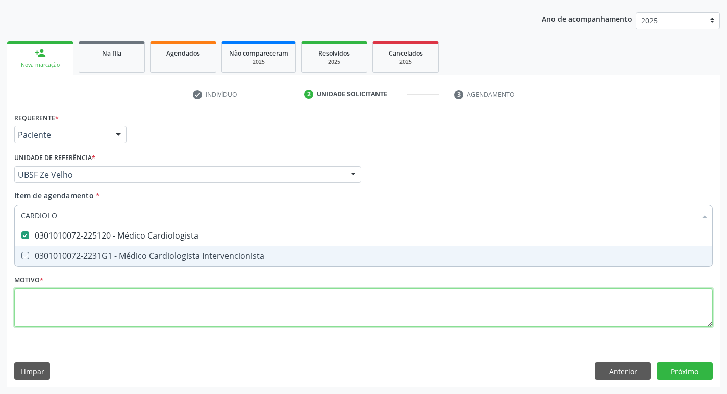
click at [34, 299] on div "Requerente * Paciente Profissional de Saúde Paciente Nenhum resultado encontrad…" at bounding box center [363, 225] width 699 height 231
checkbox Intervencionista "true"
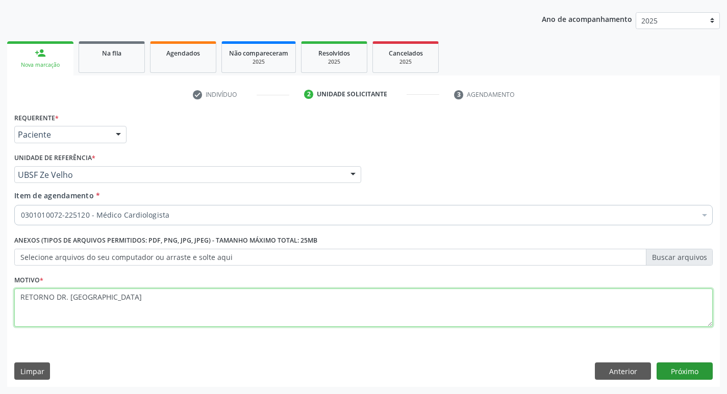
type textarea "RETORNO DR. MURILO"
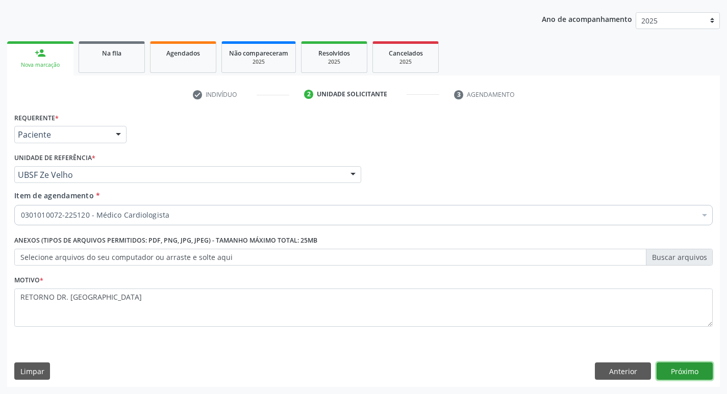
click at [663, 367] on button "Próximo" at bounding box center [685, 371] width 56 height 17
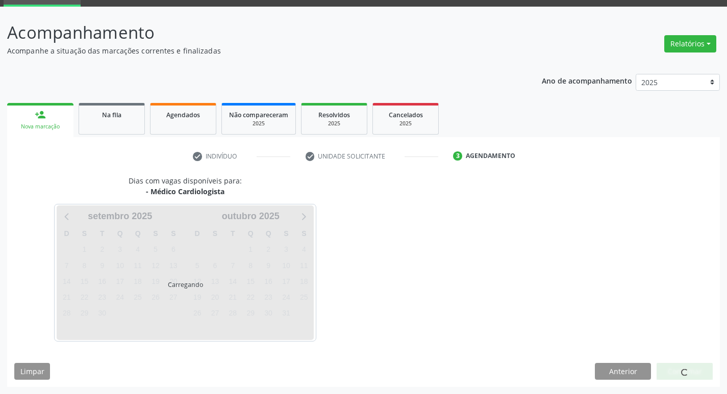
scroll to position [80, 0]
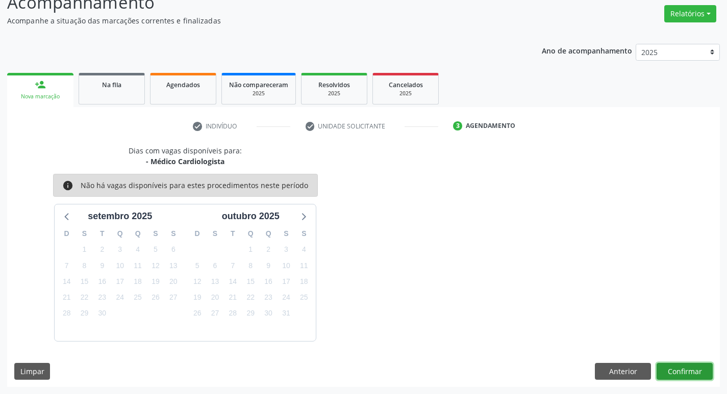
click at [665, 368] on button "Confirmar" at bounding box center [685, 371] width 56 height 17
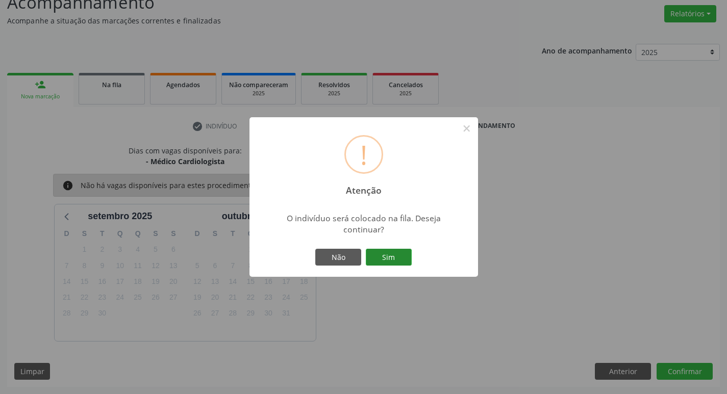
click at [385, 264] on button "Sim" at bounding box center [389, 257] width 46 height 17
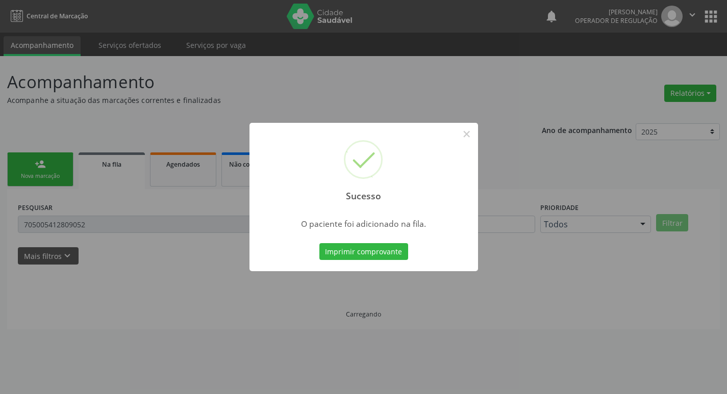
scroll to position [0, 0]
click at [42, 92] on div "Sucesso × O paciente foi adicionado na fila. Imprimir comprovante Cancel" at bounding box center [367, 197] width 735 height 394
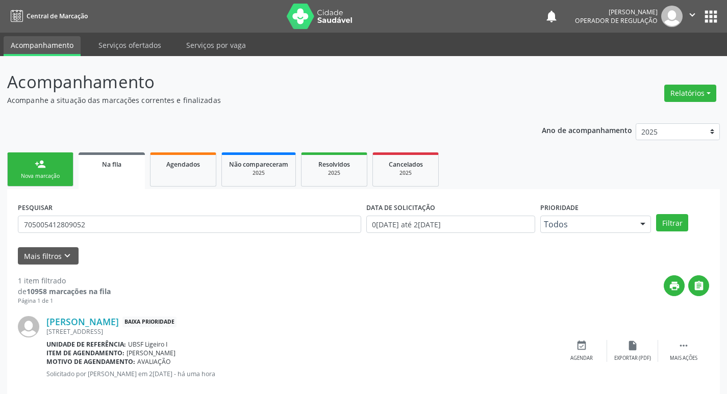
click at [58, 168] on link "person_add Nova marcação" at bounding box center [40, 170] width 66 height 34
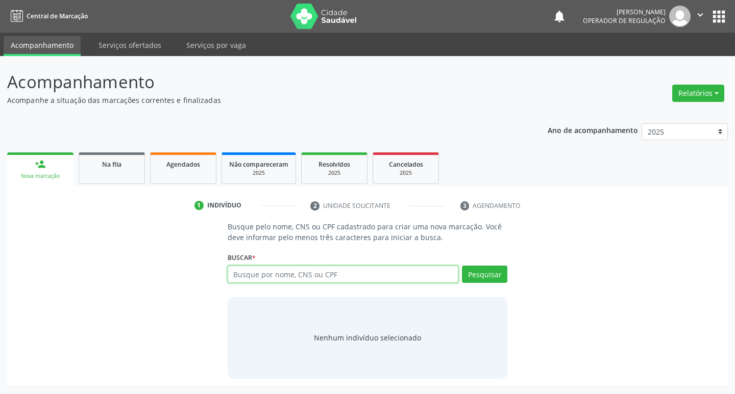
click at [256, 276] on input "text" at bounding box center [343, 274] width 231 height 17
click at [283, 273] on input "text" at bounding box center [343, 274] width 231 height 17
type input "702000376091585"
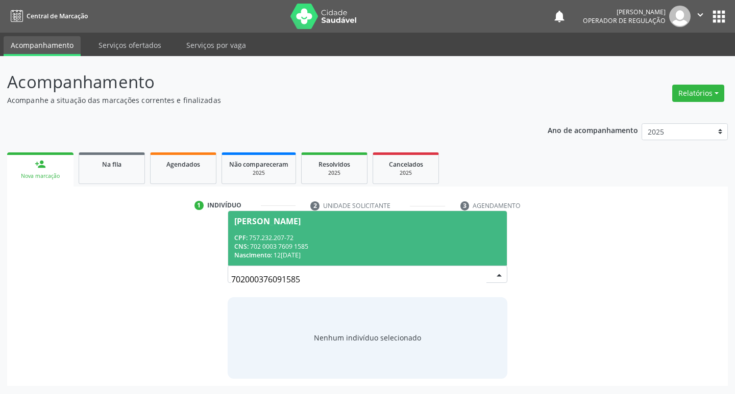
click at [392, 250] on div "CNS: 702 0003 7609 1585" at bounding box center [367, 246] width 267 height 9
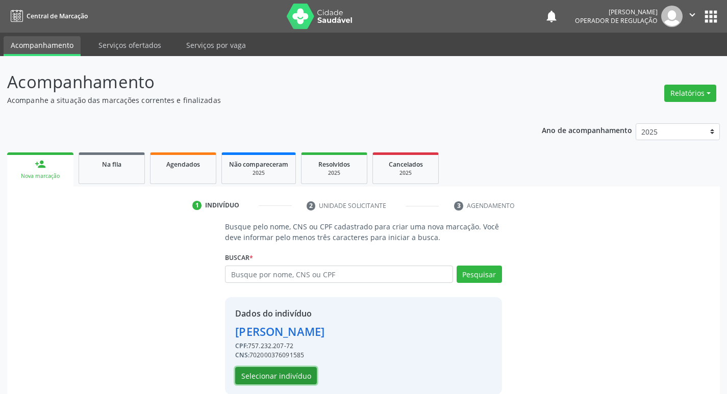
click at [300, 375] on button "Selecionar indivíduo" at bounding box center [276, 375] width 82 height 17
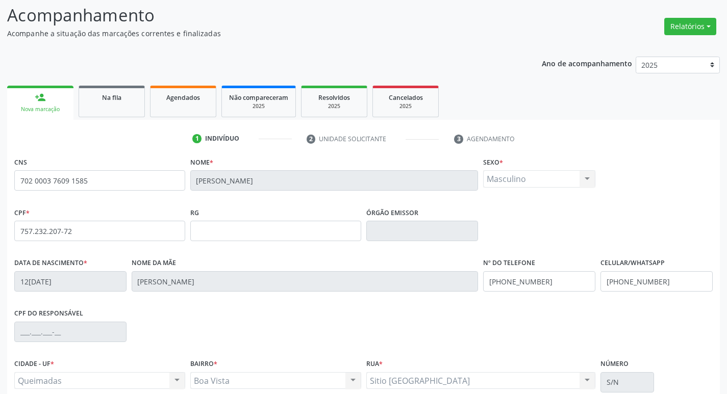
scroll to position [159, 0]
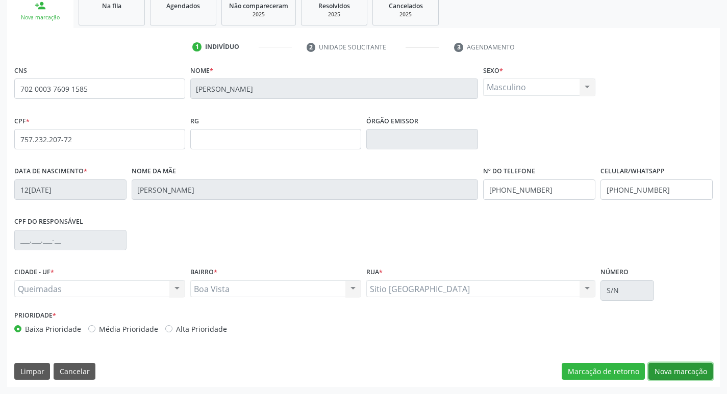
click at [680, 375] on button "Nova marcação" at bounding box center [680, 371] width 64 height 17
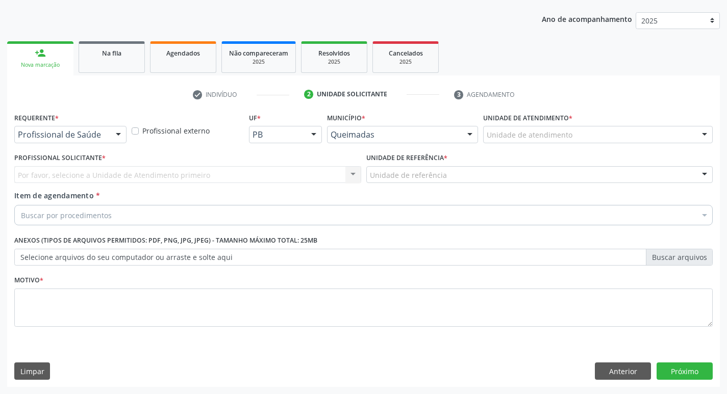
scroll to position [111, 0]
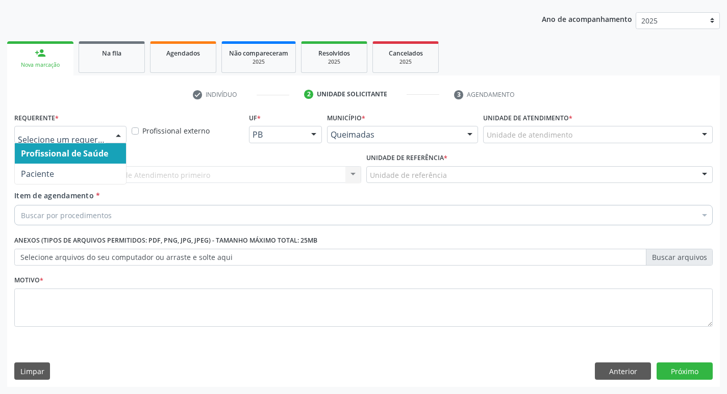
click at [119, 138] on div at bounding box center [118, 135] width 15 height 17
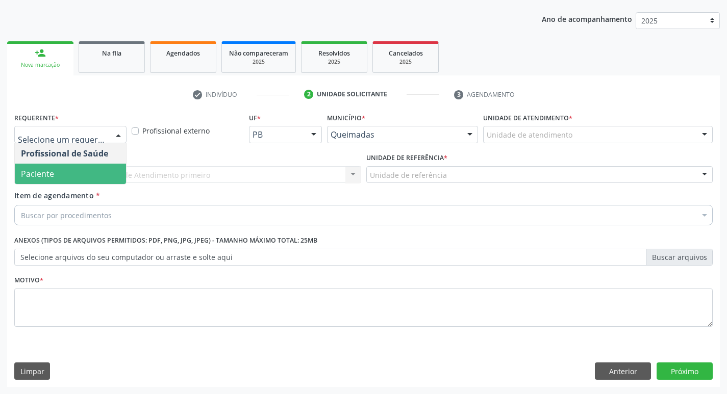
click at [84, 170] on span "Paciente" at bounding box center [70, 174] width 111 height 20
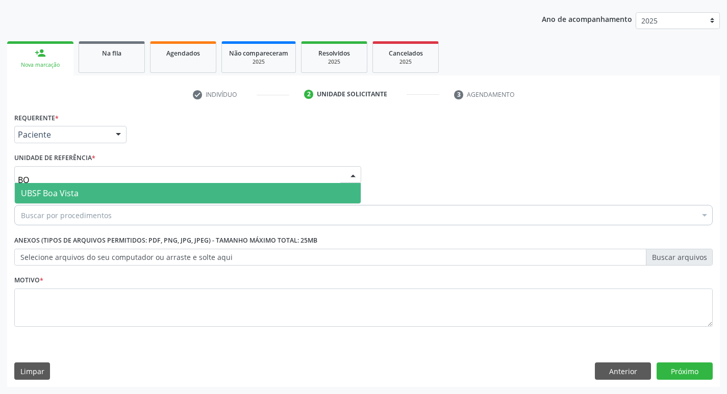
type input "BOA"
click at [72, 194] on span "UBSF Boa Vista" at bounding box center [50, 193] width 58 height 11
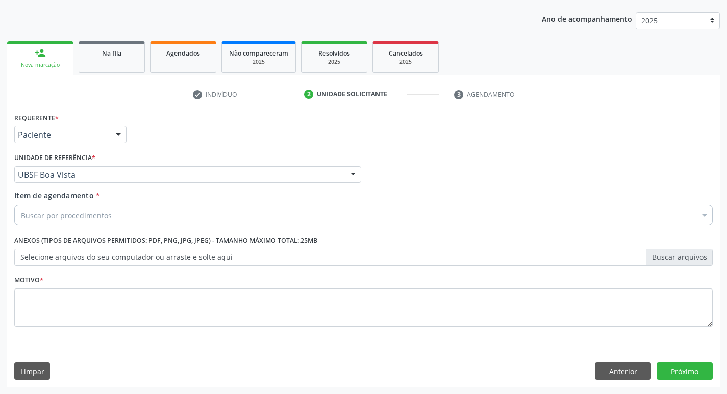
click at [58, 209] on div "Buscar por procedimentos" at bounding box center [363, 215] width 699 height 20
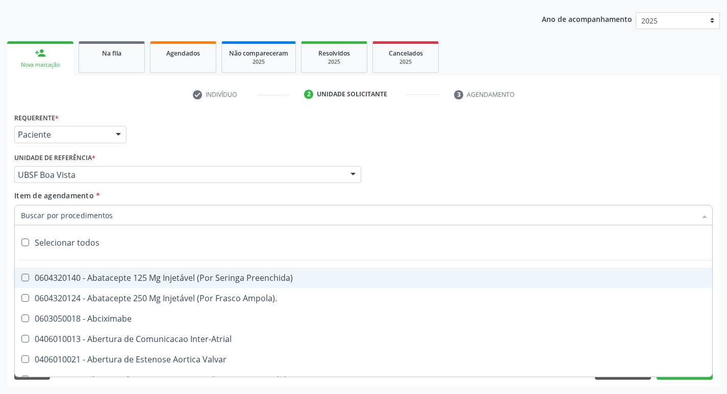
click at [58, 214] on input "Item de agendamento *" at bounding box center [358, 215] width 675 height 20
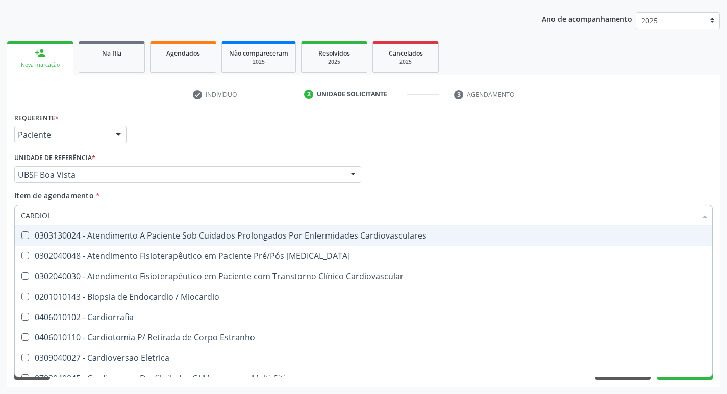
type input "CARDIOLO"
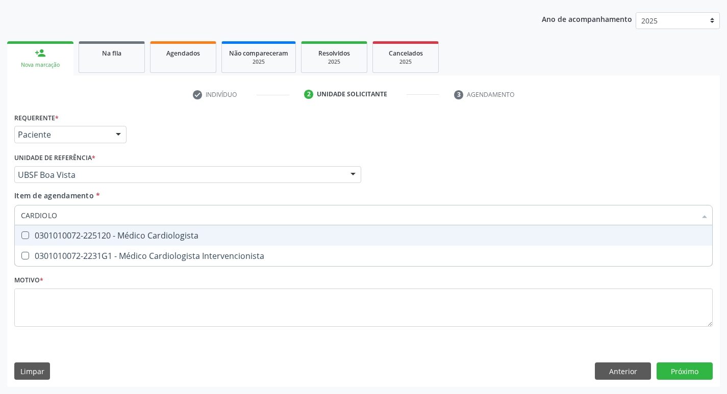
click at [46, 236] on div "0301010072-225120 - Médico Cardiologista" at bounding box center [363, 236] width 685 height 8
checkbox Cardiologista "true"
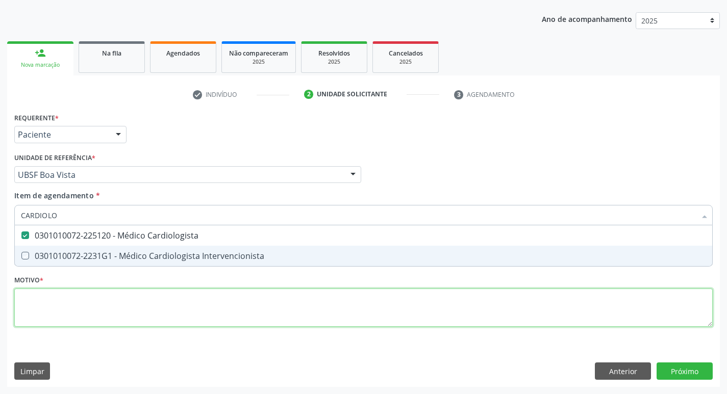
click at [62, 292] on div "Requerente * Paciente Profissional de Saúde Paciente Nenhum resultado encontrad…" at bounding box center [363, 225] width 699 height 231
checkbox Intervencionista "true"
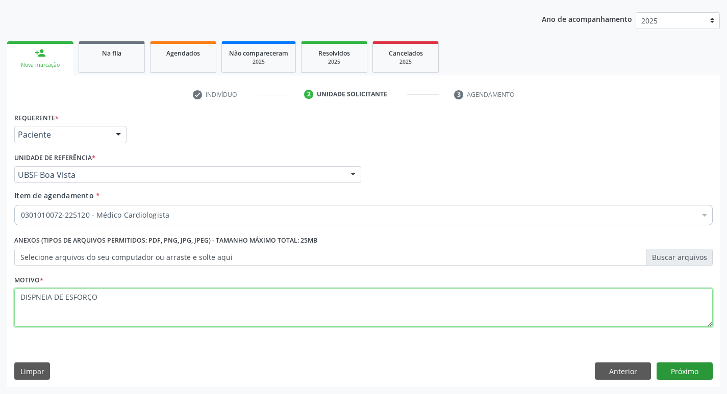
type textarea "DISPNEIA DE ESFORÇO"
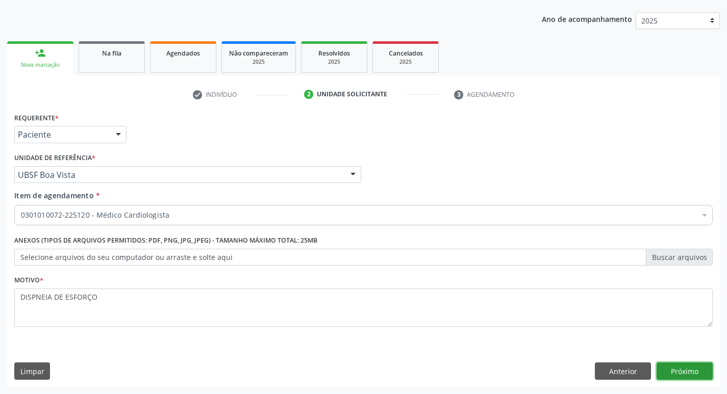
click at [698, 366] on button "Próximo" at bounding box center [685, 371] width 56 height 17
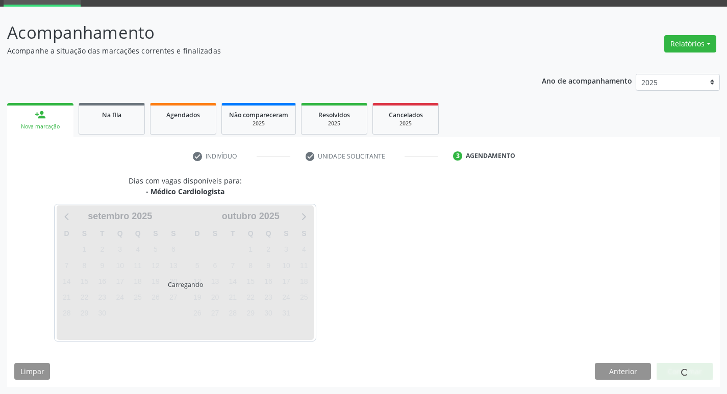
scroll to position [80, 0]
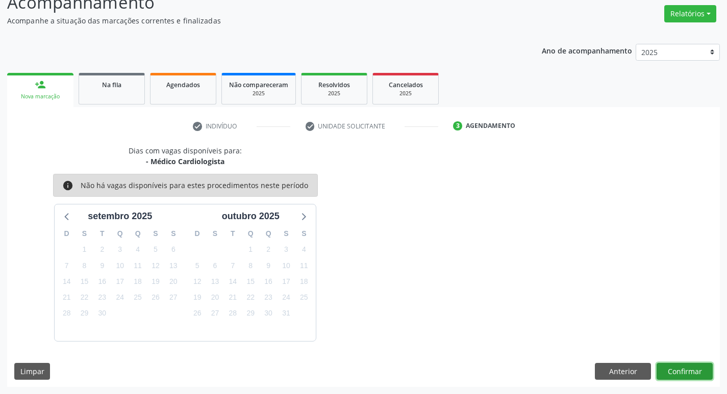
click at [670, 375] on button "Confirmar" at bounding box center [685, 371] width 56 height 17
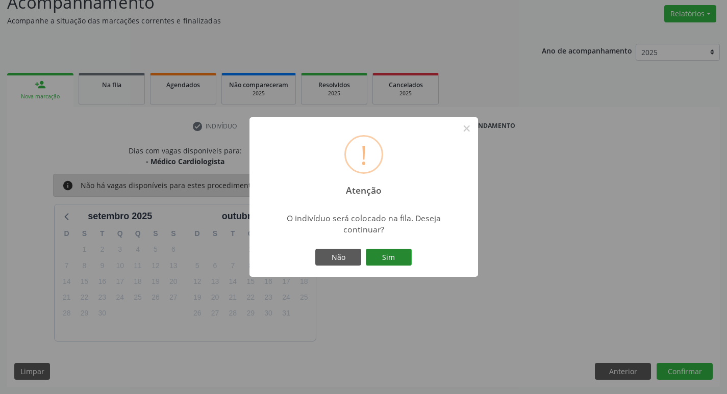
click at [405, 256] on button "Sim" at bounding box center [389, 257] width 46 height 17
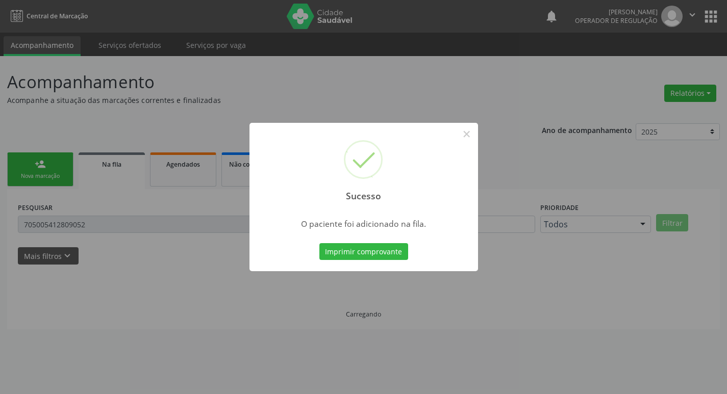
scroll to position [0, 0]
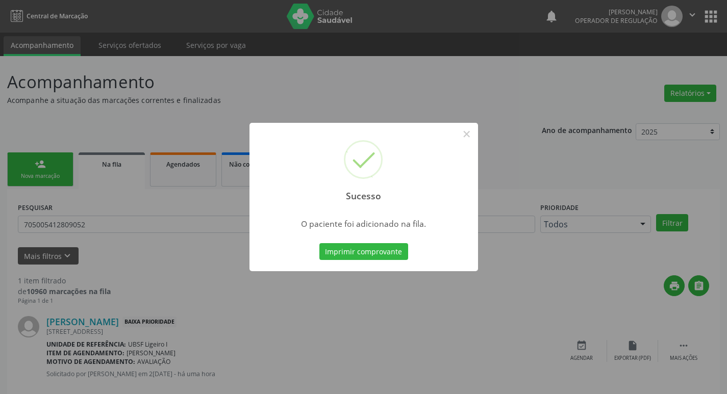
click at [400, 111] on div "Sucesso × O paciente foi adicionado na fila. Imprimir comprovante Cancel" at bounding box center [363, 197] width 727 height 394
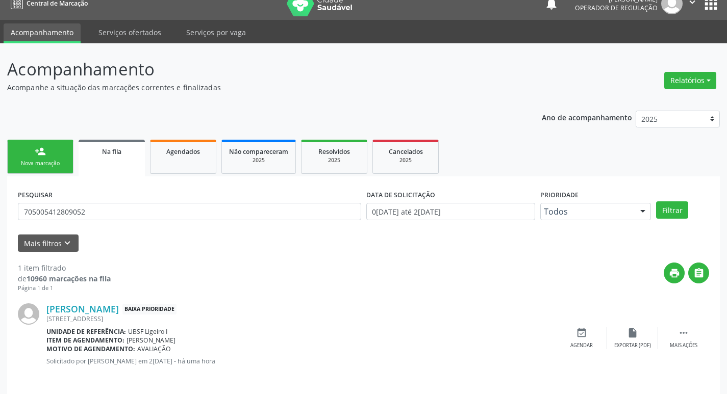
scroll to position [20, 0]
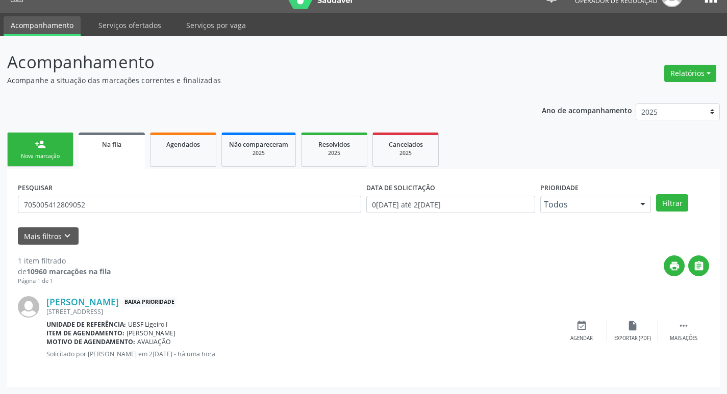
click at [52, 147] on link "person_add Nova marcação" at bounding box center [40, 150] width 66 height 34
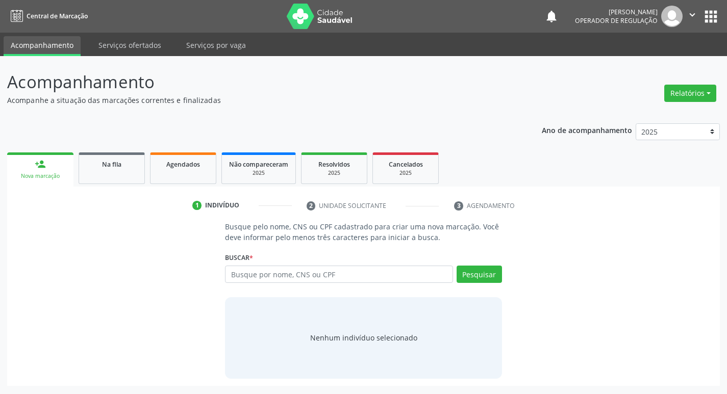
scroll to position [0, 0]
click at [273, 278] on input "text" at bounding box center [343, 274] width 231 height 17
type input "700407902624544"
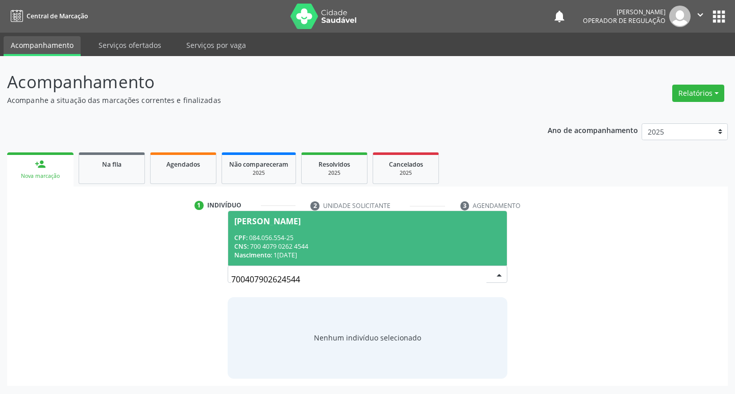
click at [338, 220] on div "Flávia Renata Figueredo" at bounding box center [367, 221] width 267 height 8
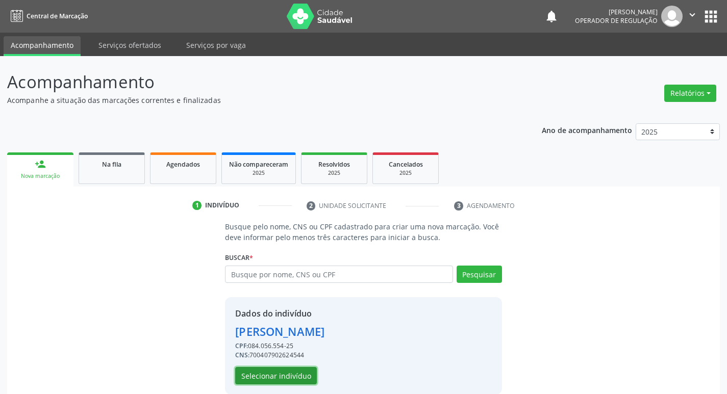
click at [271, 378] on button "Selecionar indivíduo" at bounding box center [276, 375] width 82 height 17
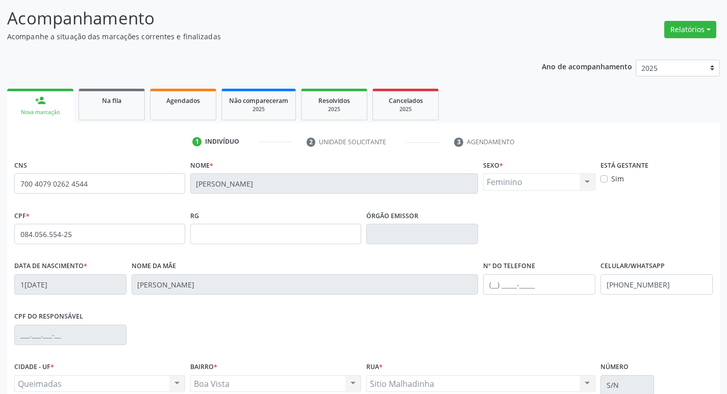
scroll to position [159, 0]
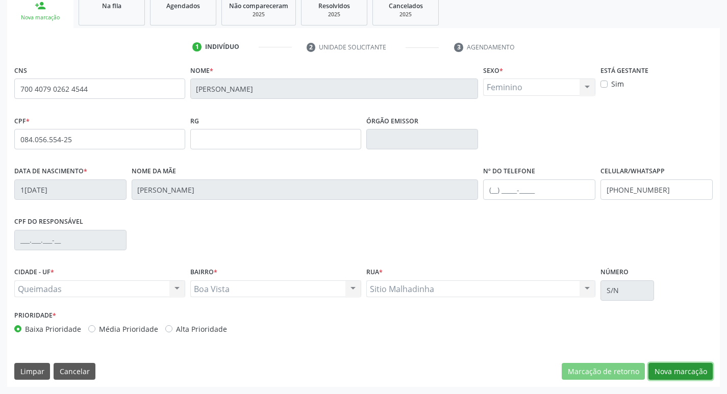
click at [675, 377] on button "Nova marcação" at bounding box center [680, 371] width 64 height 17
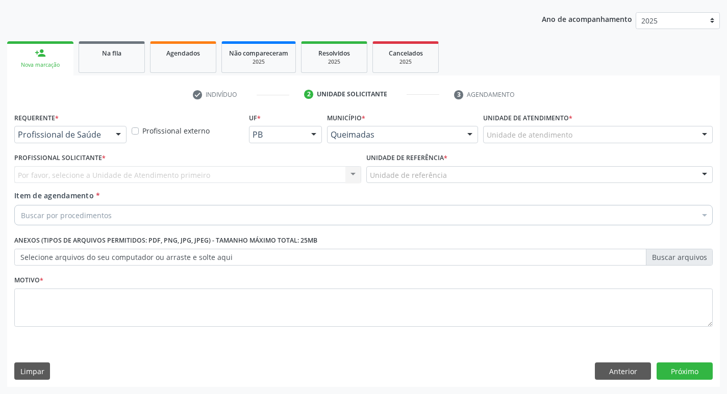
click at [46, 129] on div "Profissional de Saúde" at bounding box center [70, 134] width 112 height 17
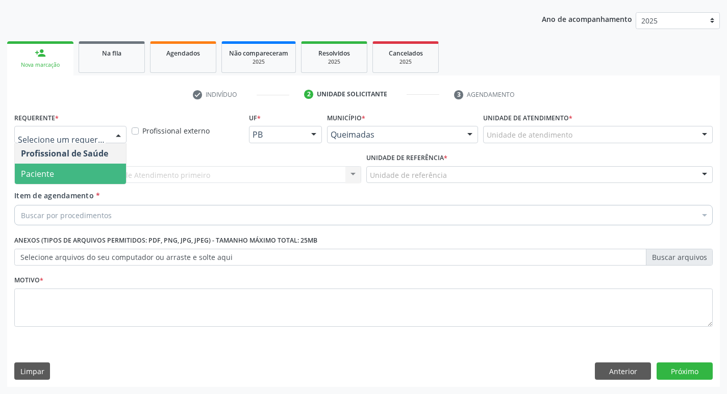
click at [56, 177] on span "Paciente" at bounding box center [70, 174] width 111 height 20
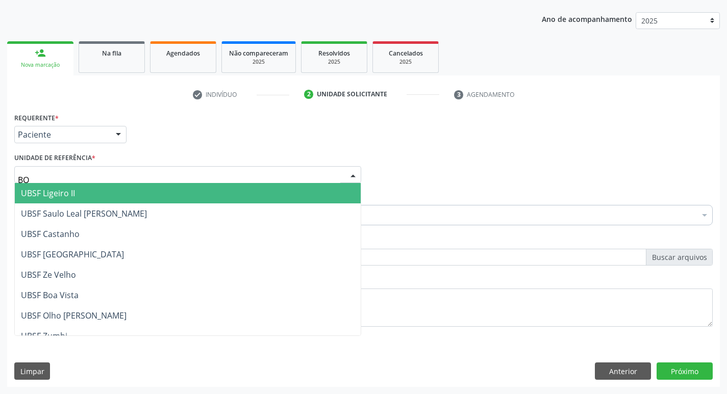
type input "BOA"
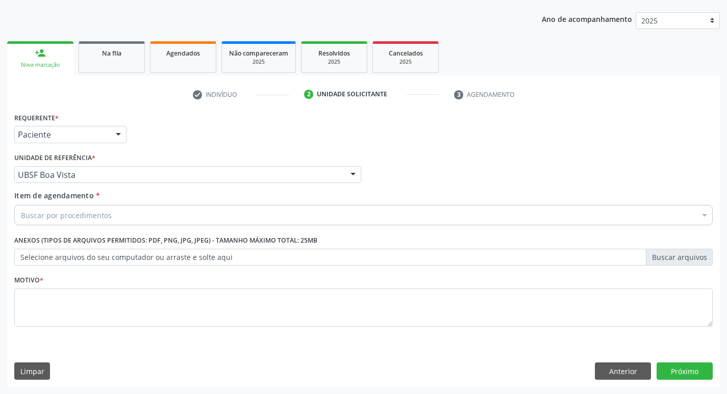
click at [132, 222] on div "Buscar por procedimentos" at bounding box center [363, 215] width 699 height 20
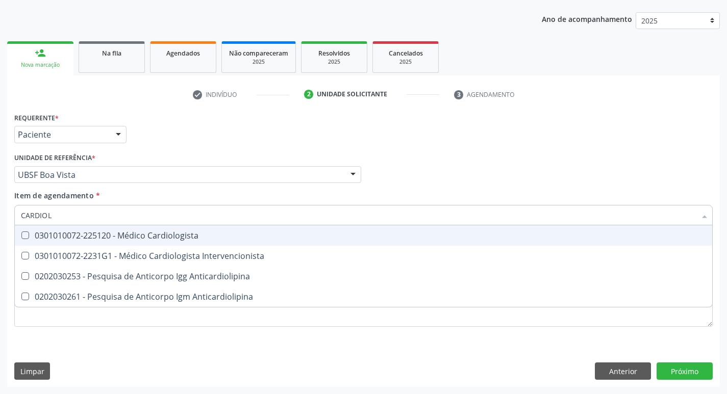
type input "CARDIOLO"
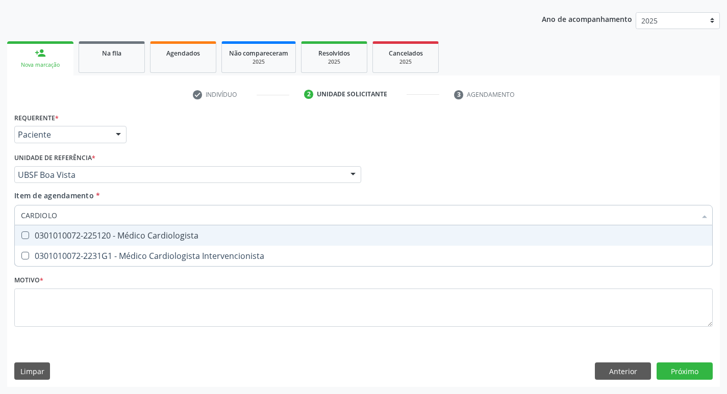
click at [159, 232] on div "0301010072-225120 - Médico Cardiologista" at bounding box center [363, 236] width 685 height 8
checkbox Cardiologista "true"
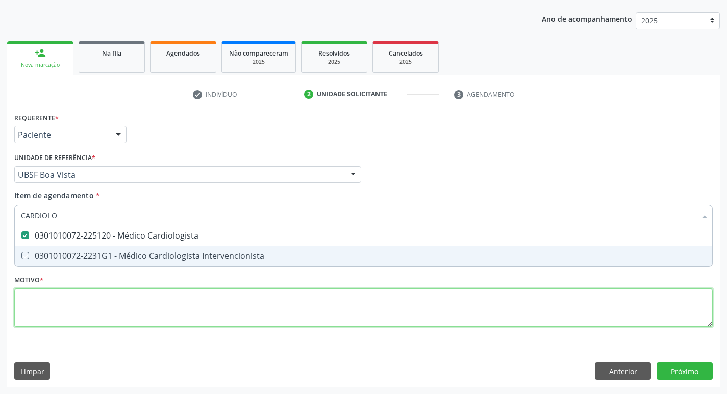
click at [62, 309] on div "Requerente * Paciente Profissional de Saúde Paciente Nenhum resultado encontrad…" at bounding box center [363, 225] width 699 height 231
checkbox Intervencionista "true"
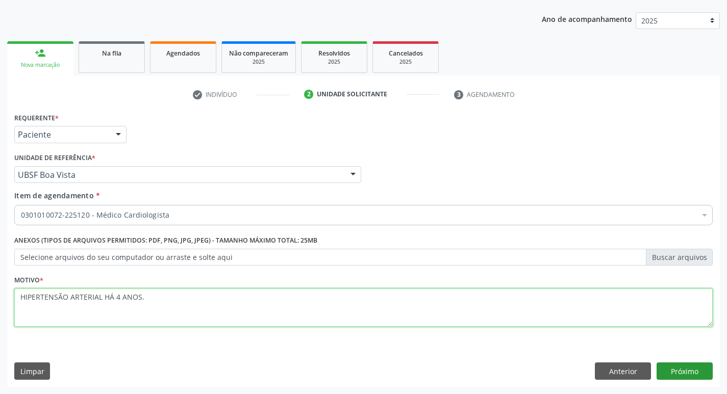
type textarea "HIPERTENSÃO ARTERIAL HÁ 4 ANOS."
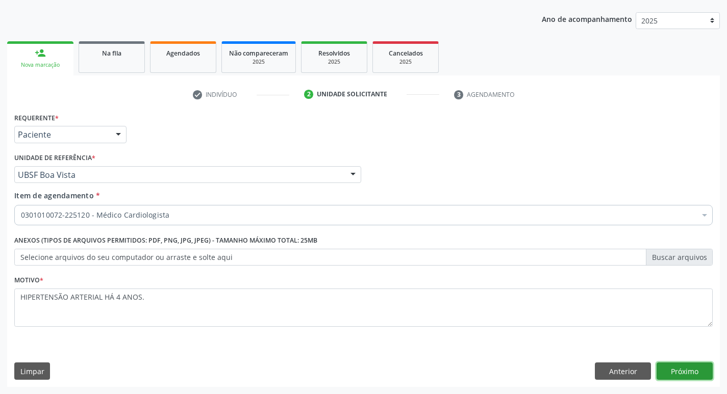
click at [695, 369] on button "Próximo" at bounding box center [685, 371] width 56 height 17
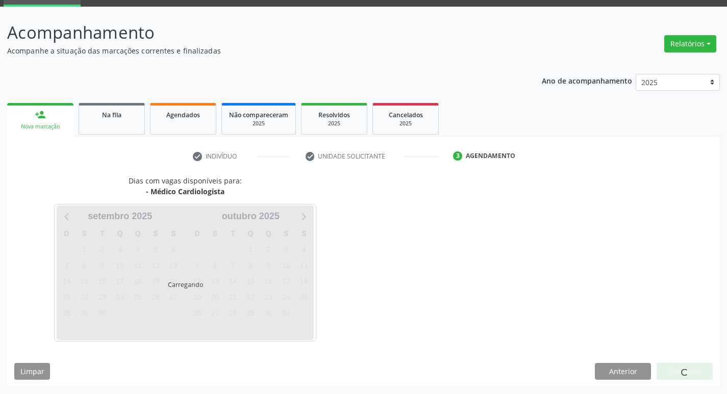
scroll to position [80, 0]
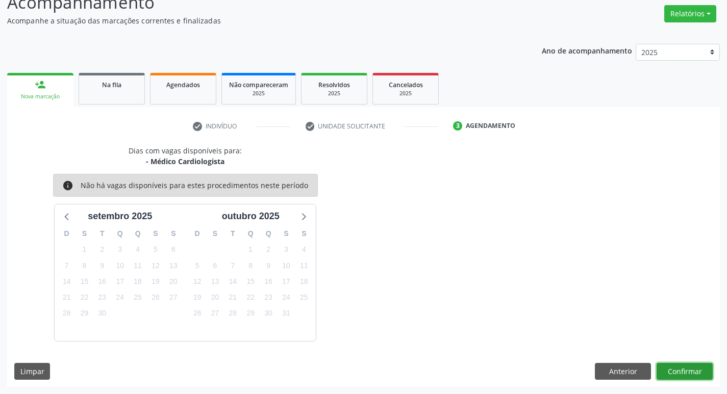
click at [664, 364] on button "Confirmar" at bounding box center [685, 371] width 56 height 17
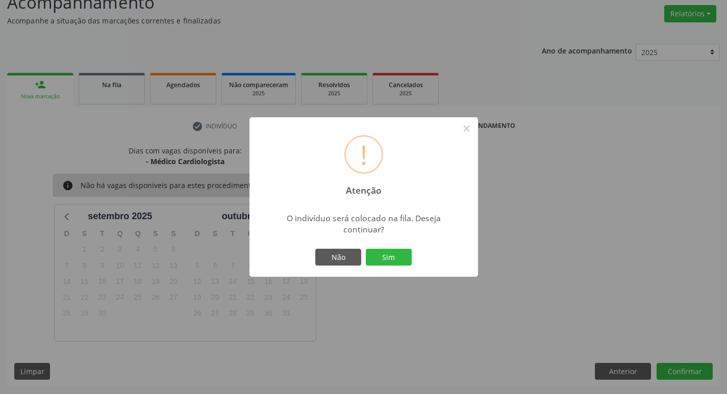
click at [389, 266] on div "Não Sim" at bounding box center [363, 257] width 101 height 21
click at [389, 251] on button "Sim" at bounding box center [389, 257] width 46 height 17
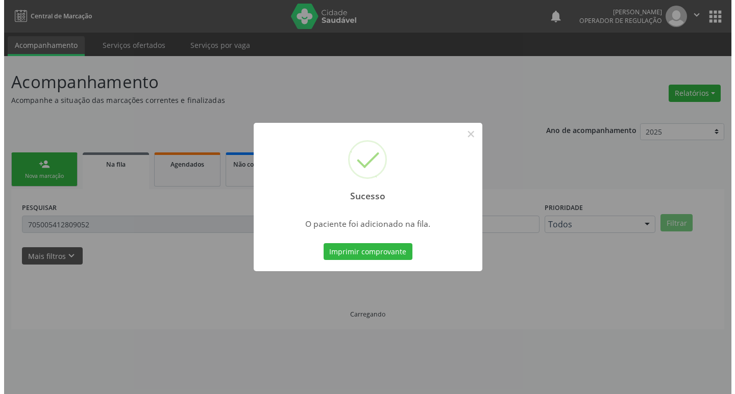
scroll to position [0, 0]
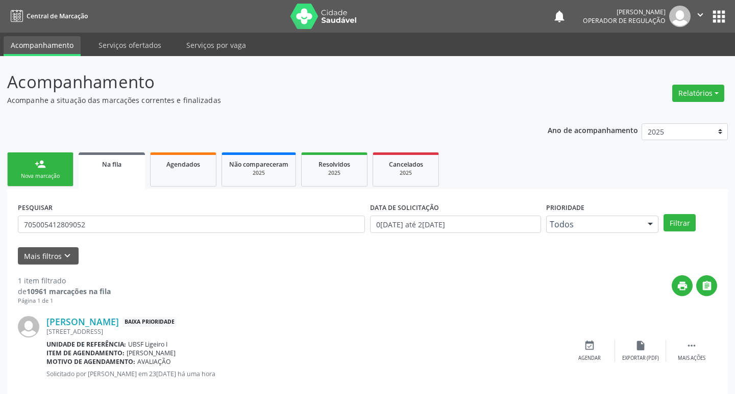
click at [59, 166] on div "Sucesso × O paciente foi adicionado na fila. Imprimir comprovante Cancel" at bounding box center [367, 197] width 735 height 394
click at [56, 168] on link "person_add Nova marcação" at bounding box center [40, 170] width 66 height 34
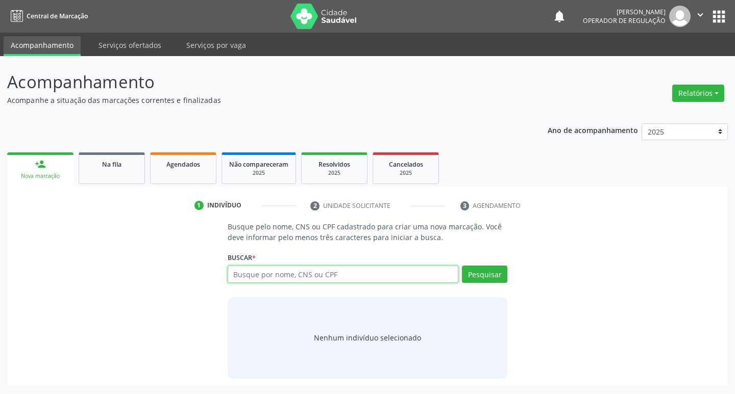
click at [283, 266] on input "text" at bounding box center [343, 274] width 231 height 17
type input "707407038928978"
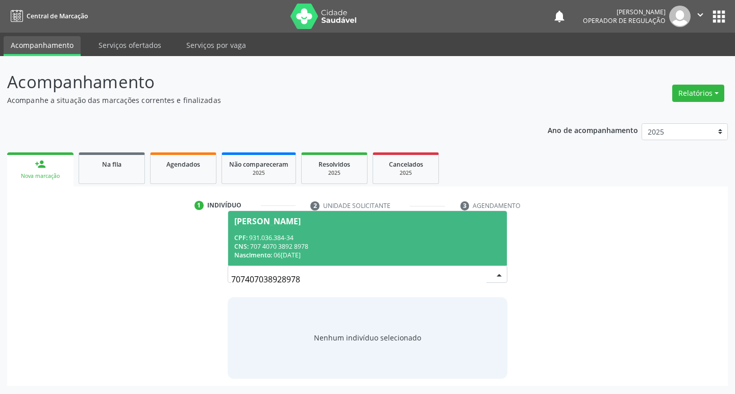
click at [310, 229] on span "[PERSON_NAME] CPF: 931.036.384-34 CNS: 707 4070 3892 8978 Nascimento: 06[DATE]" at bounding box center [367, 238] width 279 height 55
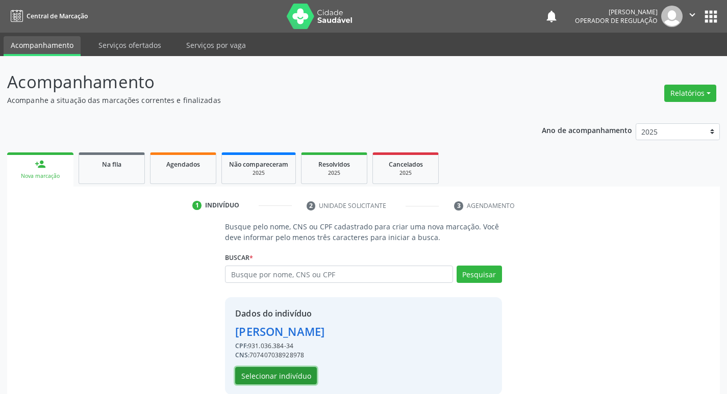
click at [271, 381] on button "Selecionar indivíduo" at bounding box center [276, 375] width 82 height 17
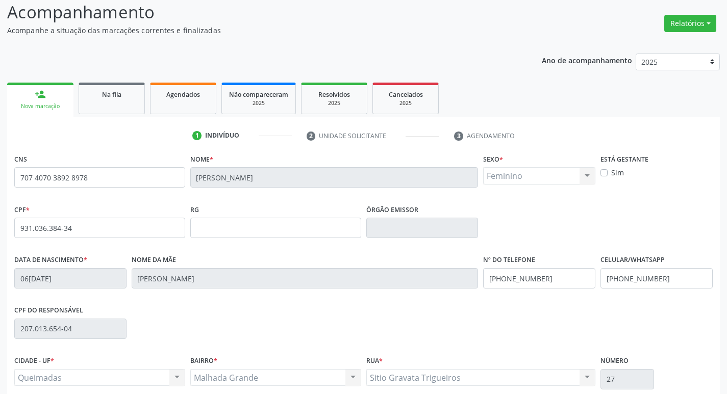
scroll to position [159, 0]
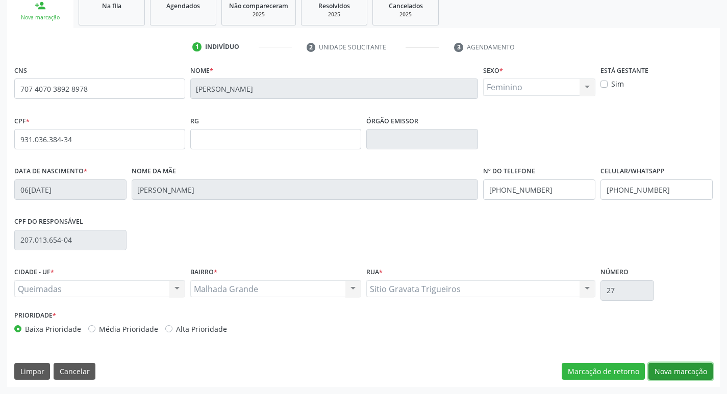
drag, startPoint x: 663, startPoint y: 369, endPoint x: 533, endPoint y: 345, distance: 131.8
click at [662, 370] on button "Nova marcação" at bounding box center [680, 371] width 64 height 17
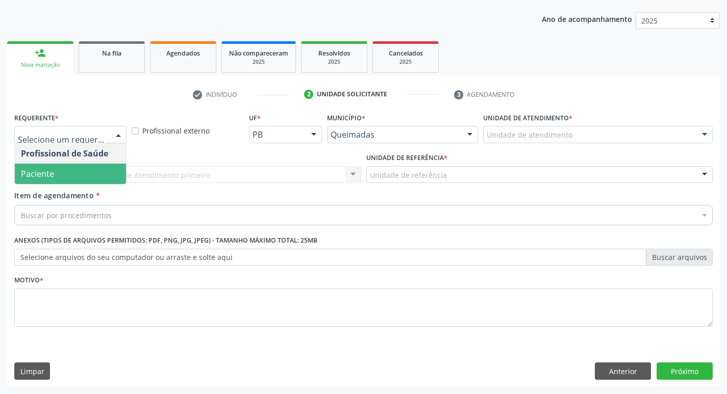
click at [73, 173] on span "Paciente" at bounding box center [70, 174] width 111 height 20
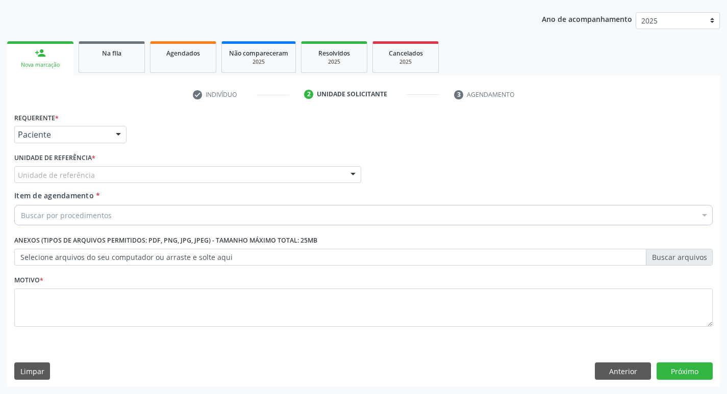
click at [75, 164] on label "Unidade de referência *" at bounding box center [54, 159] width 81 height 16
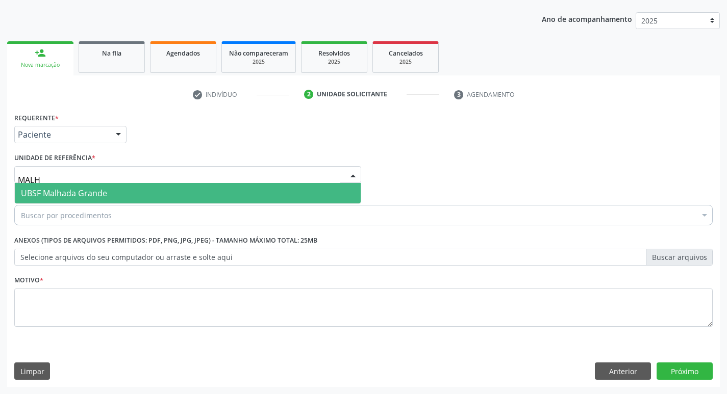
type input "MALHA"
click at [102, 188] on span "UBSF Malhada Grande" at bounding box center [64, 193] width 86 height 11
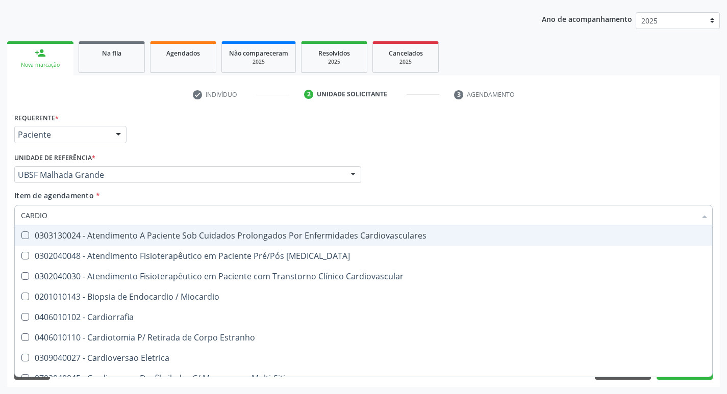
type input "CARDIOL"
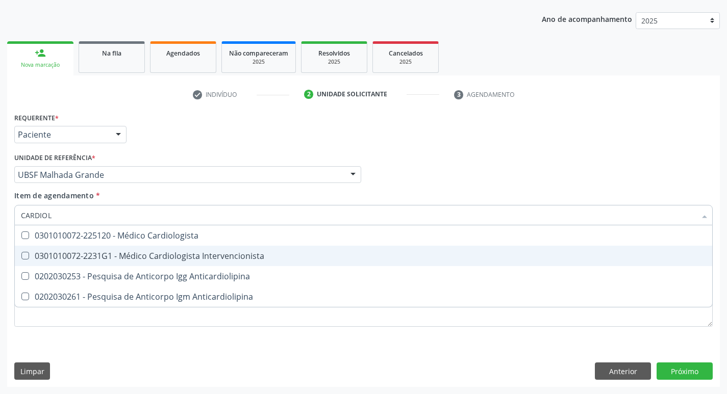
click at [92, 249] on span "0301010072-2231G1 - Médico Cardiologista Intervencionista" at bounding box center [363, 256] width 697 height 20
checkbox Intervencionista "true"
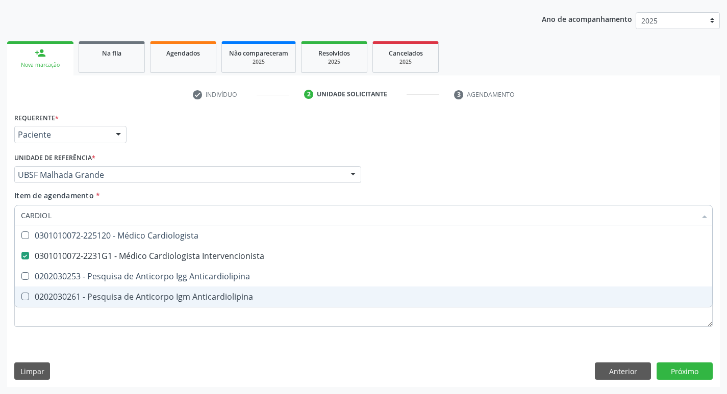
click at [62, 338] on div "Requerente * Paciente Profissional de Saúde Paciente Nenhum resultado encontrad…" at bounding box center [363, 225] width 699 height 231
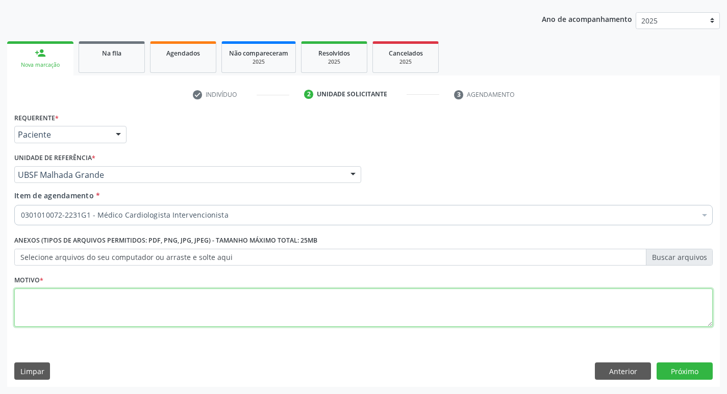
click at [69, 309] on textarea at bounding box center [363, 308] width 699 height 39
type textarea "RETORNO (DR. [PERSON_NAME])"
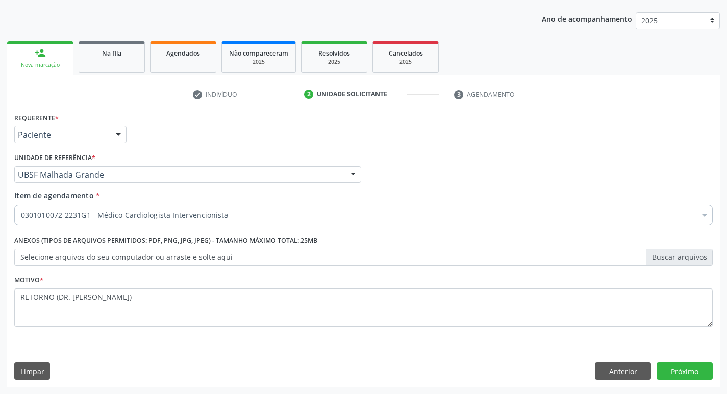
click at [682, 356] on div "Requerente * Paciente Profissional de Saúde Paciente Nenhum resultado encontrad…" at bounding box center [363, 248] width 713 height 277
click at [682, 370] on button "Próximo" at bounding box center [685, 371] width 56 height 17
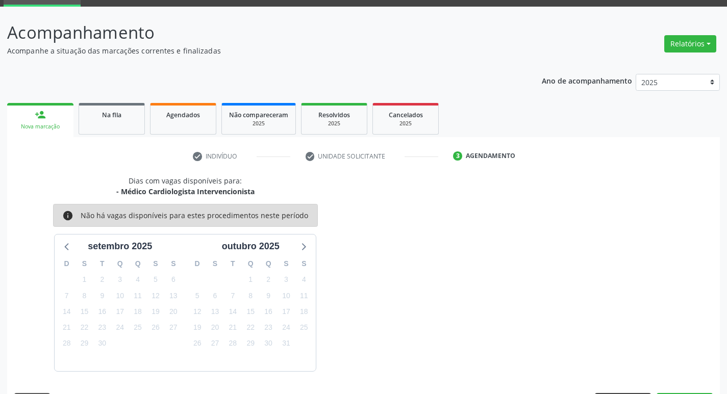
scroll to position [80, 0]
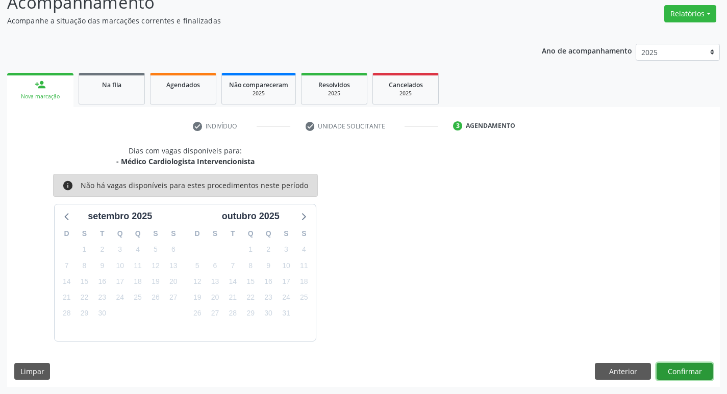
click at [678, 377] on button "Confirmar" at bounding box center [685, 371] width 56 height 17
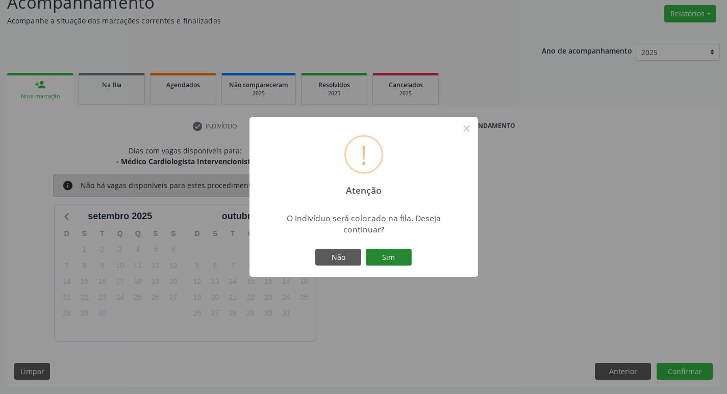
click at [375, 258] on button "Sim" at bounding box center [389, 257] width 46 height 17
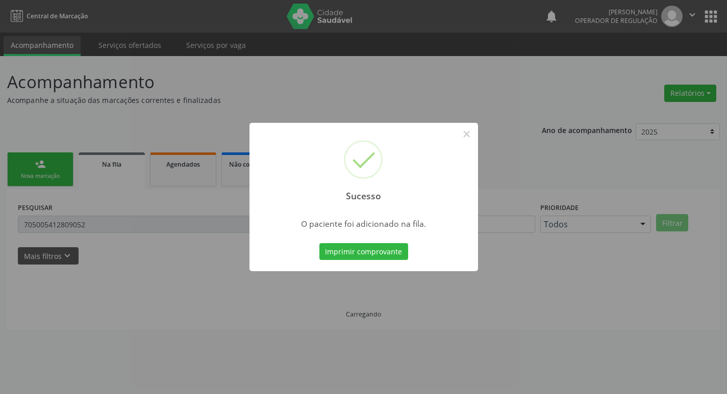
scroll to position [0, 0]
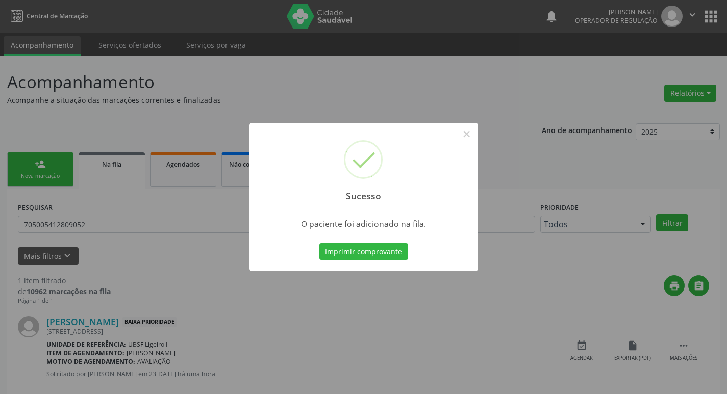
click at [188, 89] on div "Sucesso × O paciente foi adicionado na fila. Imprimir comprovante Cancel" at bounding box center [363, 197] width 727 height 394
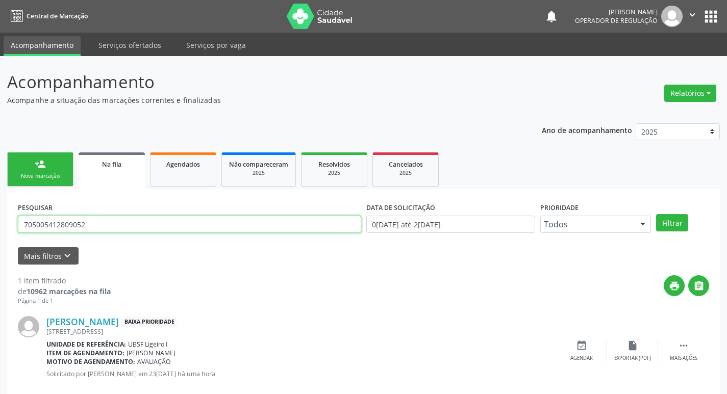
click at [127, 220] on input "705005412809052" at bounding box center [189, 224] width 343 height 17
type input "705001836427951"
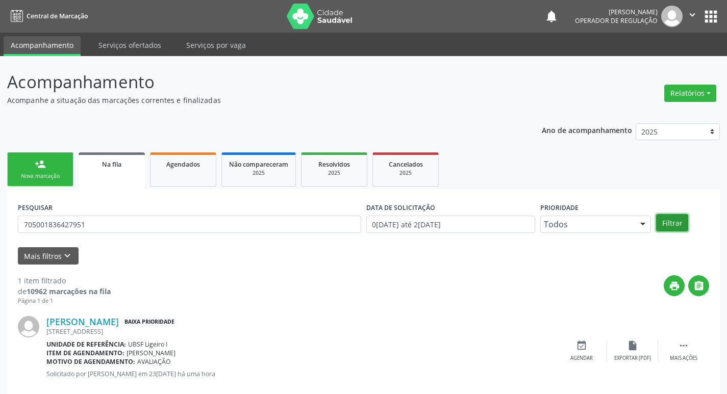
click at [680, 226] on button "Filtrar" at bounding box center [672, 222] width 32 height 17
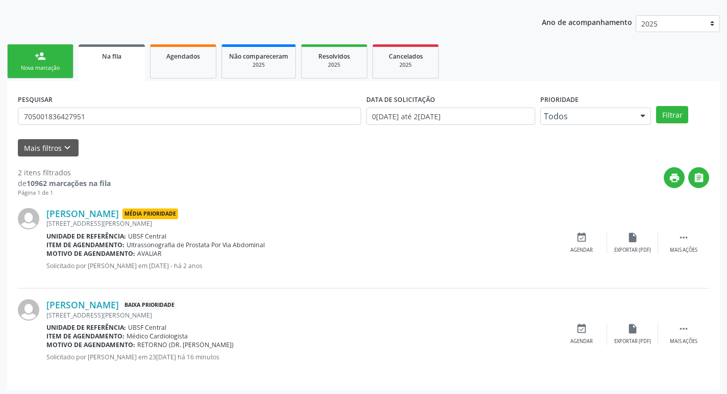
scroll to position [111, 0]
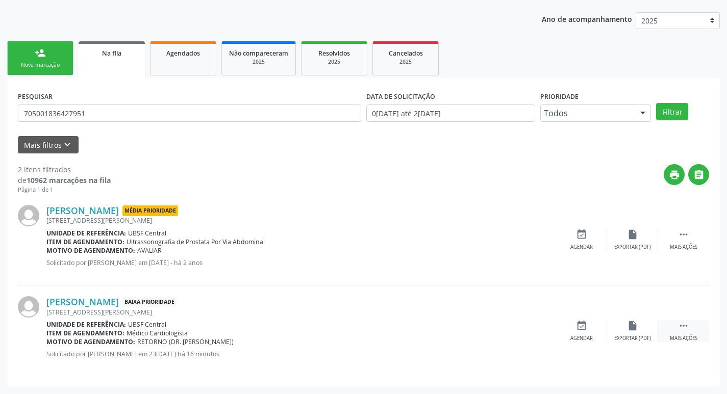
click at [691, 324] on div " Mais ações" at bounding box center [683, 331] width 51 height 22
click at [636, 329] on icon "edit" at bounding box center [632, 325] width 11 height 11
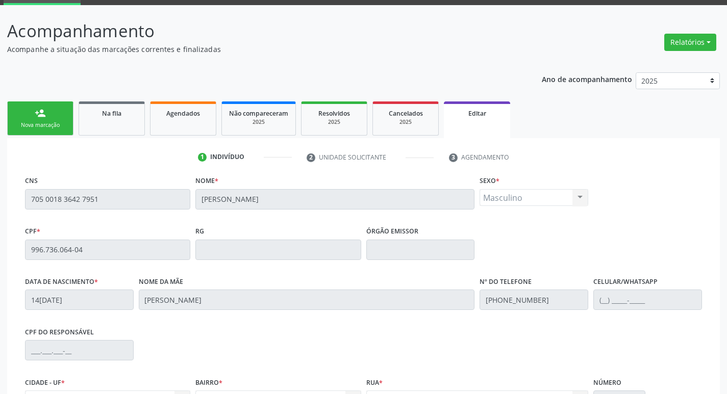
scroll to position [172, 0]
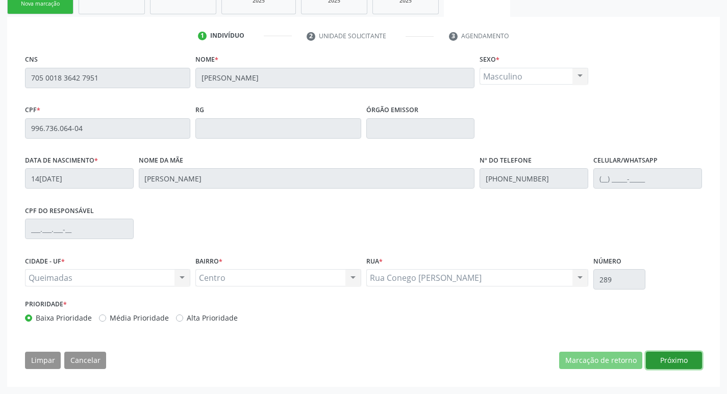
click at [663, 361] on button "Próximo" at bounding box center [674, 360] width 56 height 17
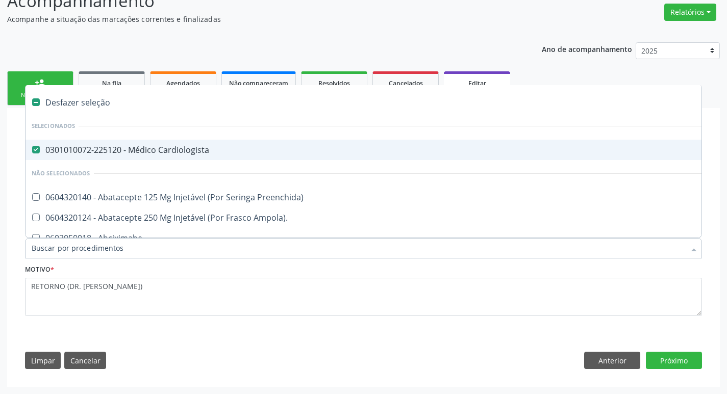
click at [337, 153] on div "0301010072-225120 - Médico Cardiologista" at bounding box center [429, 150] width 794 height 8
checkbox Cardiologista "false"
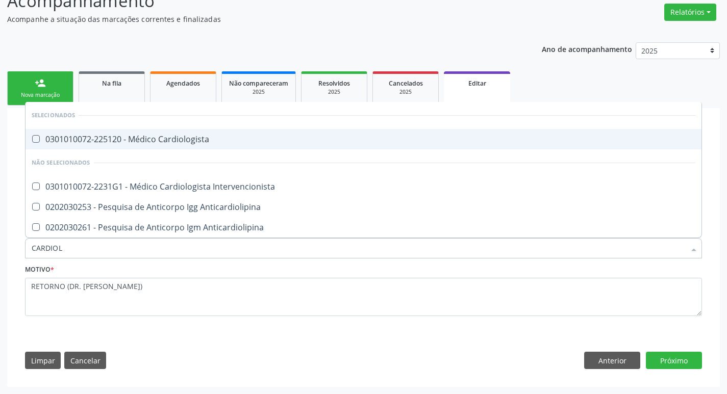
type input "CARDIOLO"
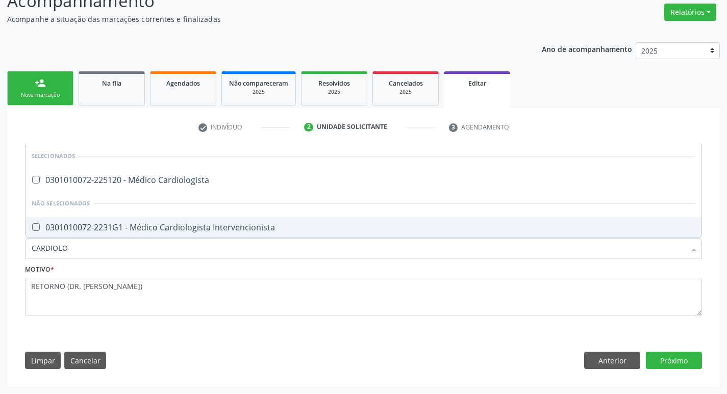
click at [207, 227] on div "0301010072-2231G1 - Médico Cardiologista Intervencionista" at bounding box center [364, 227] width 664 height 8
checkbox Intervencionista "true"
click at [695, 359] on button "Próximo" at bounding box center [674, 360] width 56 height 17
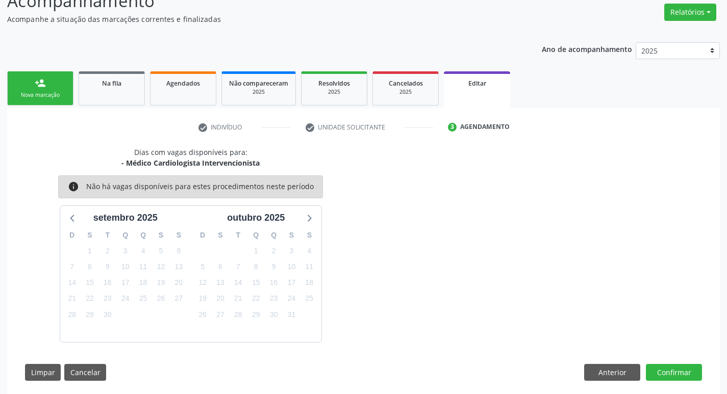
click at [687, 358] on div "Dias com vagas disponíveis para: - Médico Cardiologista Intervencionista info N…" at bounding box center [363, 268] width 691 height 242
click at [682, 370] on button "Confirmar" at bounding box center [674, 372] width 56 height 17
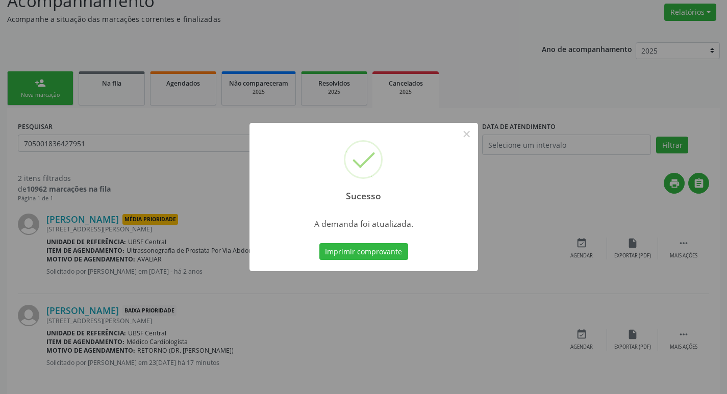
scroll to position [0, 0]
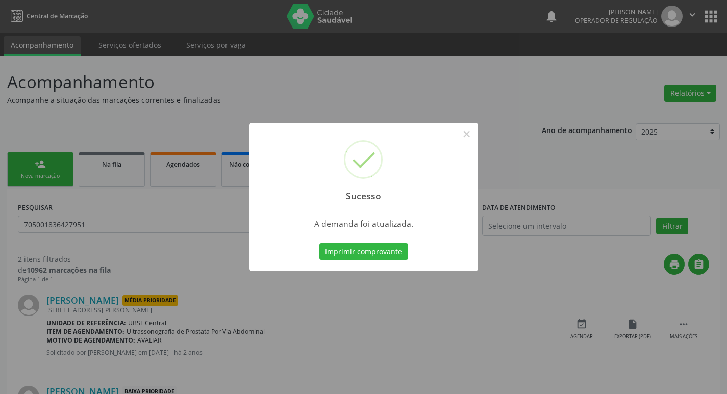
click at [198, 99] on div "Sucesso × A demanda foi atualizada. Imprimir comprovante Cancel" at bounding box center [363, 197] width 727 height 394
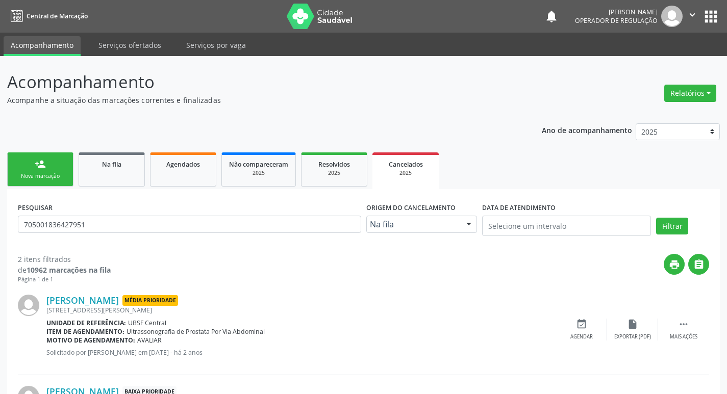
click at [64, 174] on div "Nova marcação" at bounding box center [40, 176] width 51 height 8
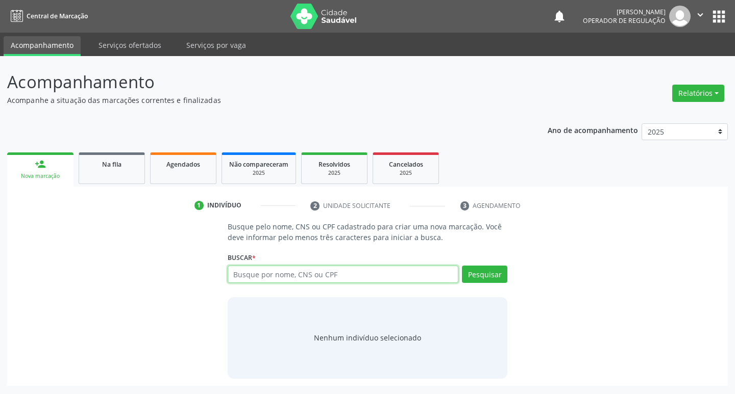
click at [296, 270] on input "text" at bounding box center [343, 274] width 231 height 17
type input "706201070396461"
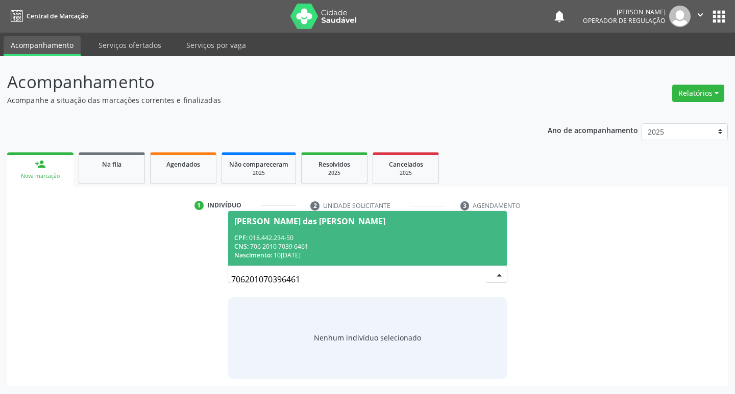
click at [430, 231] on span "[PERSON_NAME] das [PERSON_NAME] CPF: 018.442.234-50 CNS: 706 2010 7039 6461 Nas…" at bounding box center [367, 238] width 279 height 55
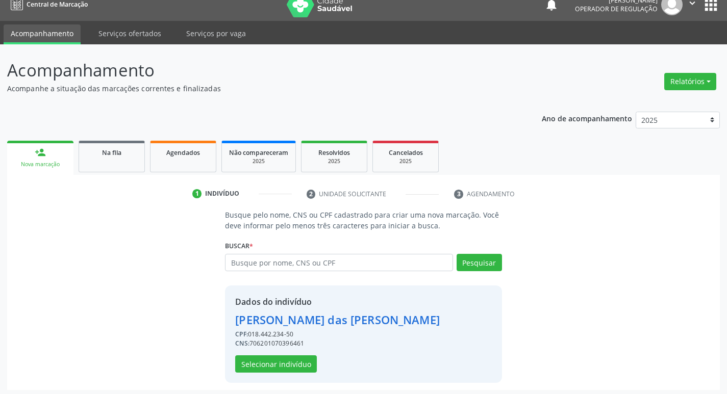
scroll to position [15, 0]
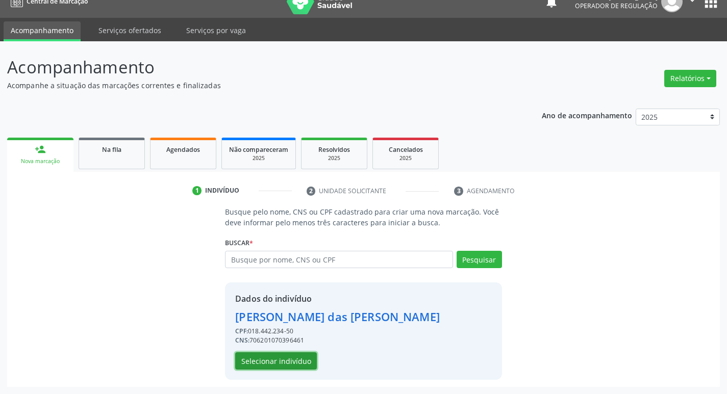
click at [296, 361] on button "Selecionar indivíduo" at bounding box center [276, 361] width 82 height 17
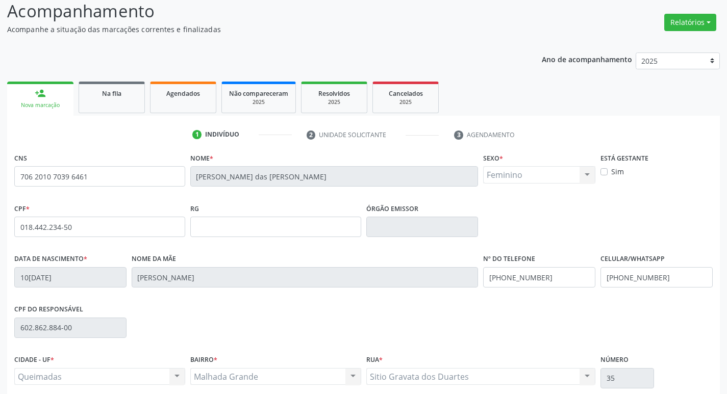
scroll to position [159, 0]
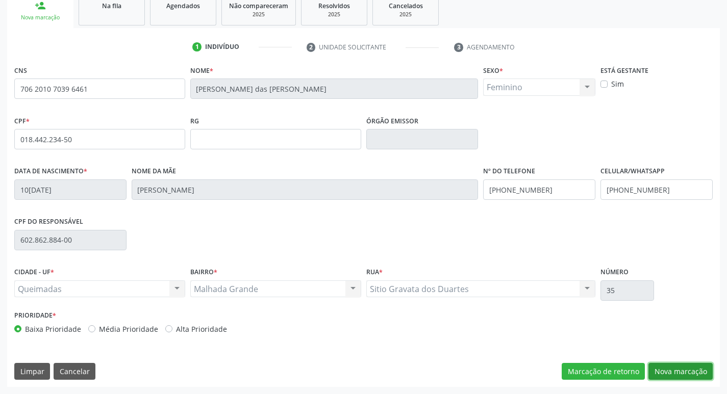
click at [661, 374] on button "Nova marcação" at bounding box center [680, 371] width 64 height 17
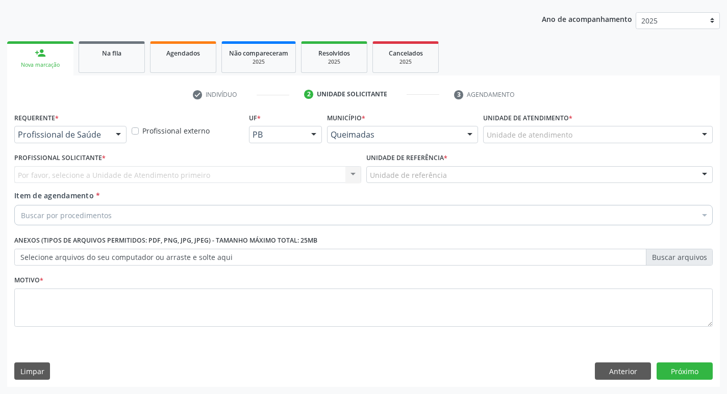
scroll to position [111, 0]
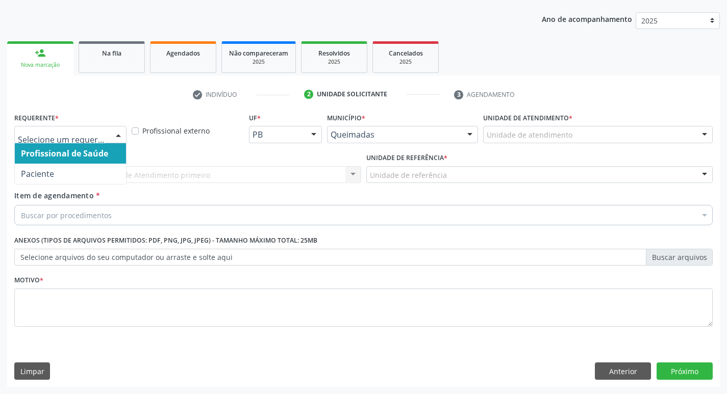
click at [117, 137] on div at bounding box center [118, 135] width 15 height 17
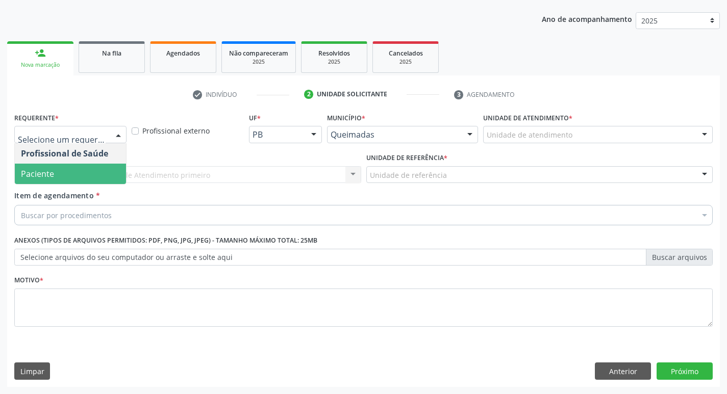
click at [92, 185] on div "Profissional Solicitante * Por favor, selecione a Unidade de Atendimento primei…" at bounding box center [188, 171] width 352 height 40
click at [109, 138] on div at bounding box center [70, 134] width 112 height 17
click at [97, 173] on span "Paciente" at bounding box center [70, 174] width 111 height 20
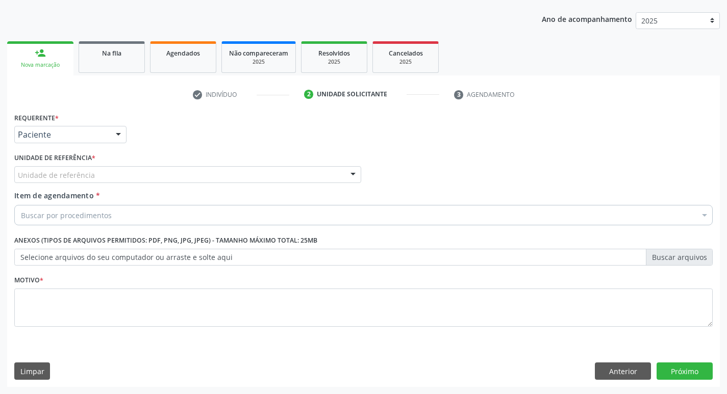
click at [117, 170] on div "Unidade de referência" at bounding box center [187, 174] width 347 height 17
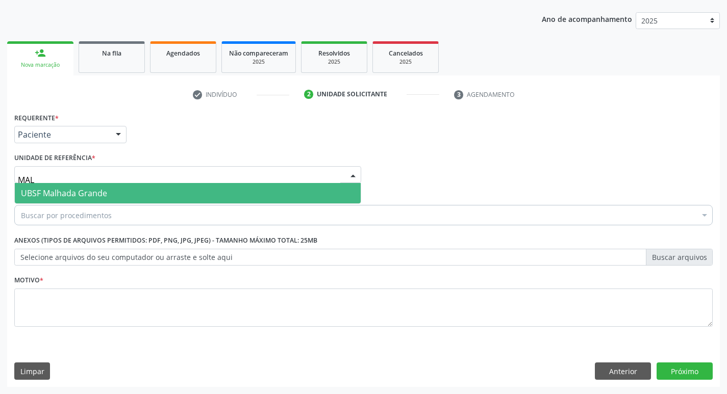
type input "MALH"
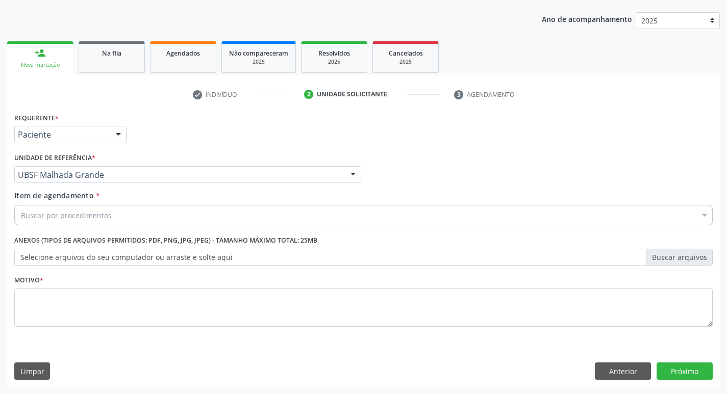
click at [124, 220] on div "Buscar por procedimentos" at bounding box center [363, 215] width 699 height 20
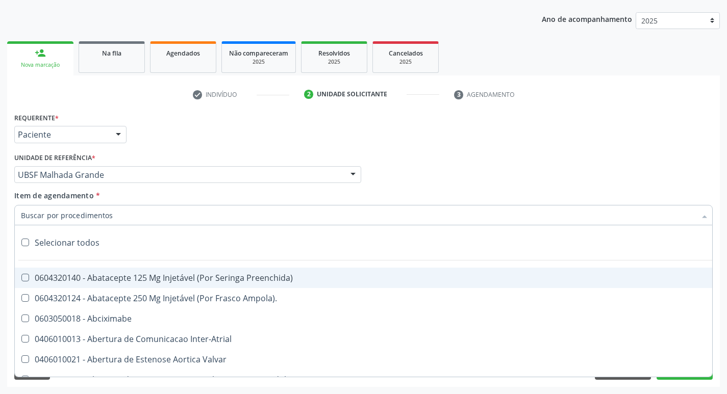
click at [124, 220] on input "Item de agendamento *" at bounding box center [358, 215] width 675 height 20
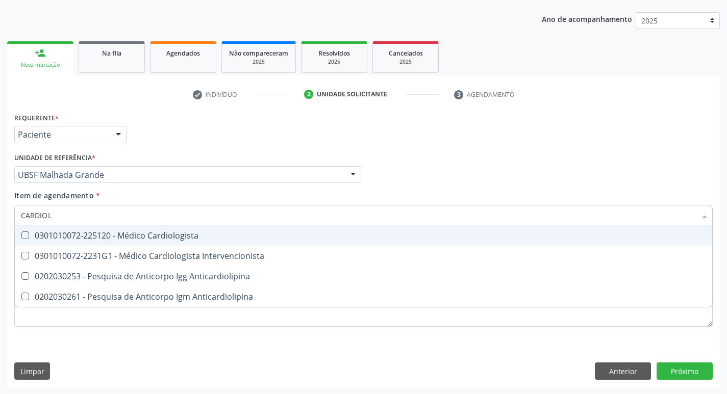
type input "CARDIOLO"
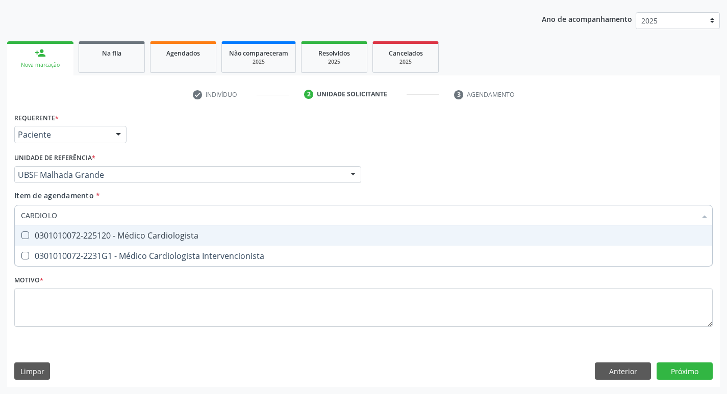
click at [145, 236] on div "0301010072-225120 - Médico Cardiologista" at bounding box center [363, 236] width 685 height 8
checkbox Cardiologista "true"
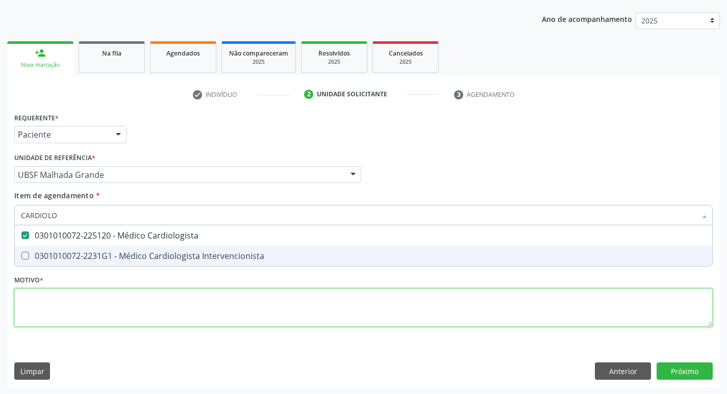
click at [106, 296] on div "Requerente * Paciente Profissional de Saúde Paciente Nenhum resultado encontrad…" at bounding box center [363, 225] width 699 height 231
type textarea "RETOR"
checkbox Intervencionista "true"
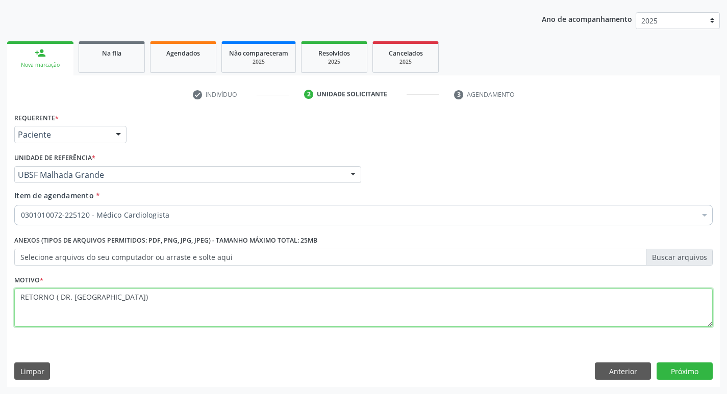
type textarea "RETORNO ( DR. [GEOGRAPHIC_DATA])"
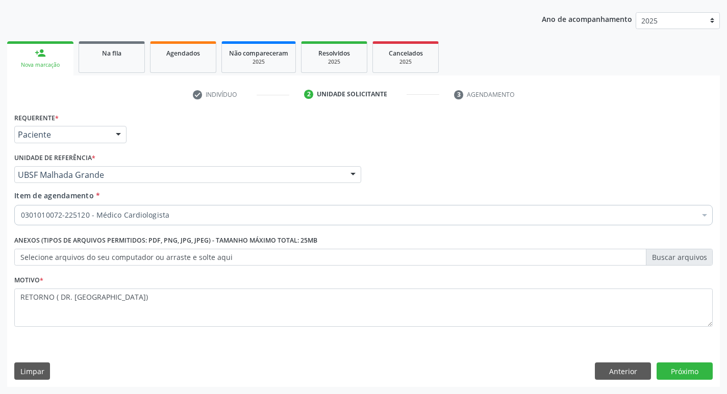
click at [692, 362] on div "Requerente * Paciente Profissional de Saúde Paciente Nenhum resultado encontrad…" at bounding box center [363, 248] width 713 height 277
click at [691, 369] on button "Próximo" at bounding box center [685, 371] width 56 height 17
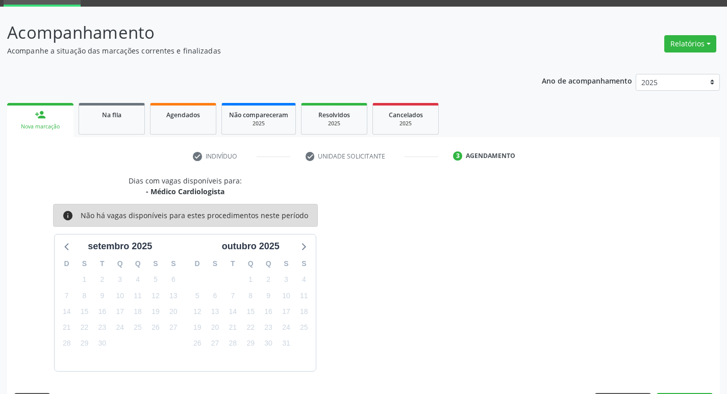
scroll to position [80, 0]
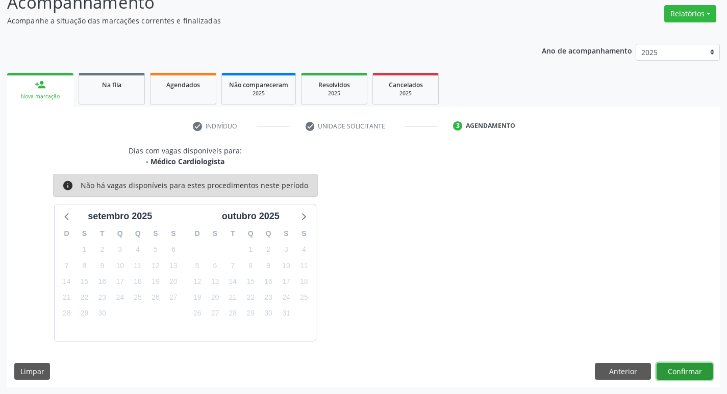
click at [699, 370] on button "Confirmar" at bounding box center [685, 371] width 56 height 17
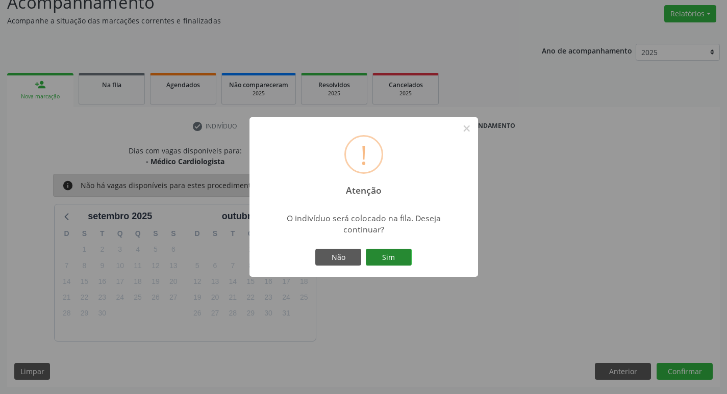
click at [397, 266] on button "Sim" at bounding box center [389, 257] width 46 height 17
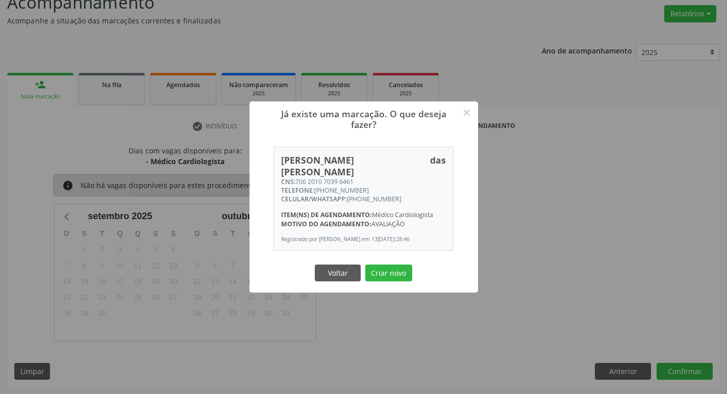
click at [365, 265] on button "Criar novo" at bounding box center [388, 273] width 47 height 17
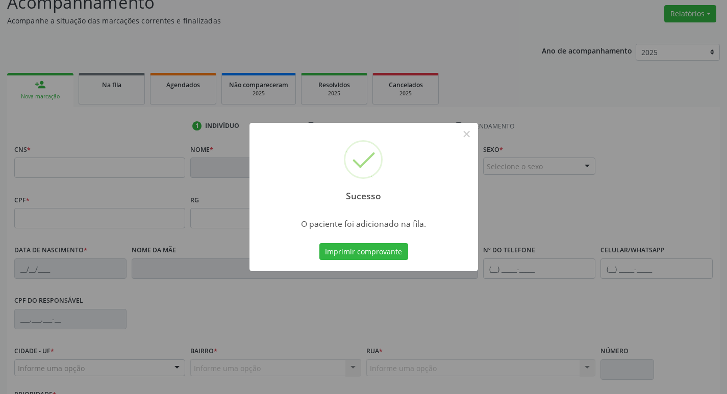
click at [547, 67] on div "Sucesso × O paciente foi adicionado na fila. Imprimir comprovante Cancel" at bounding box center [363, 197] width 727 height 394
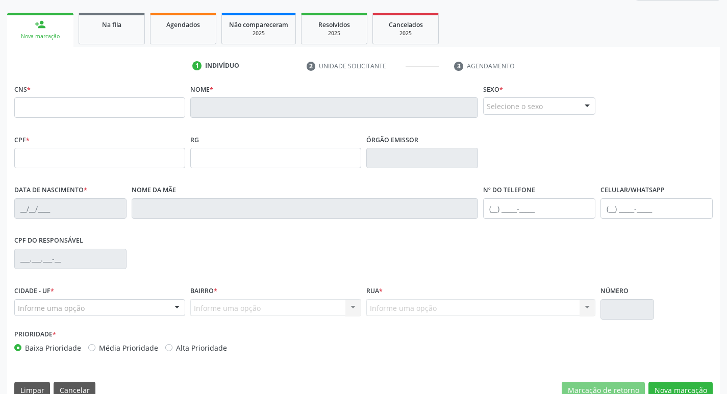
scroll to position [108, 0]
